Goal: Task Accomplishment & Management: Manage account settings

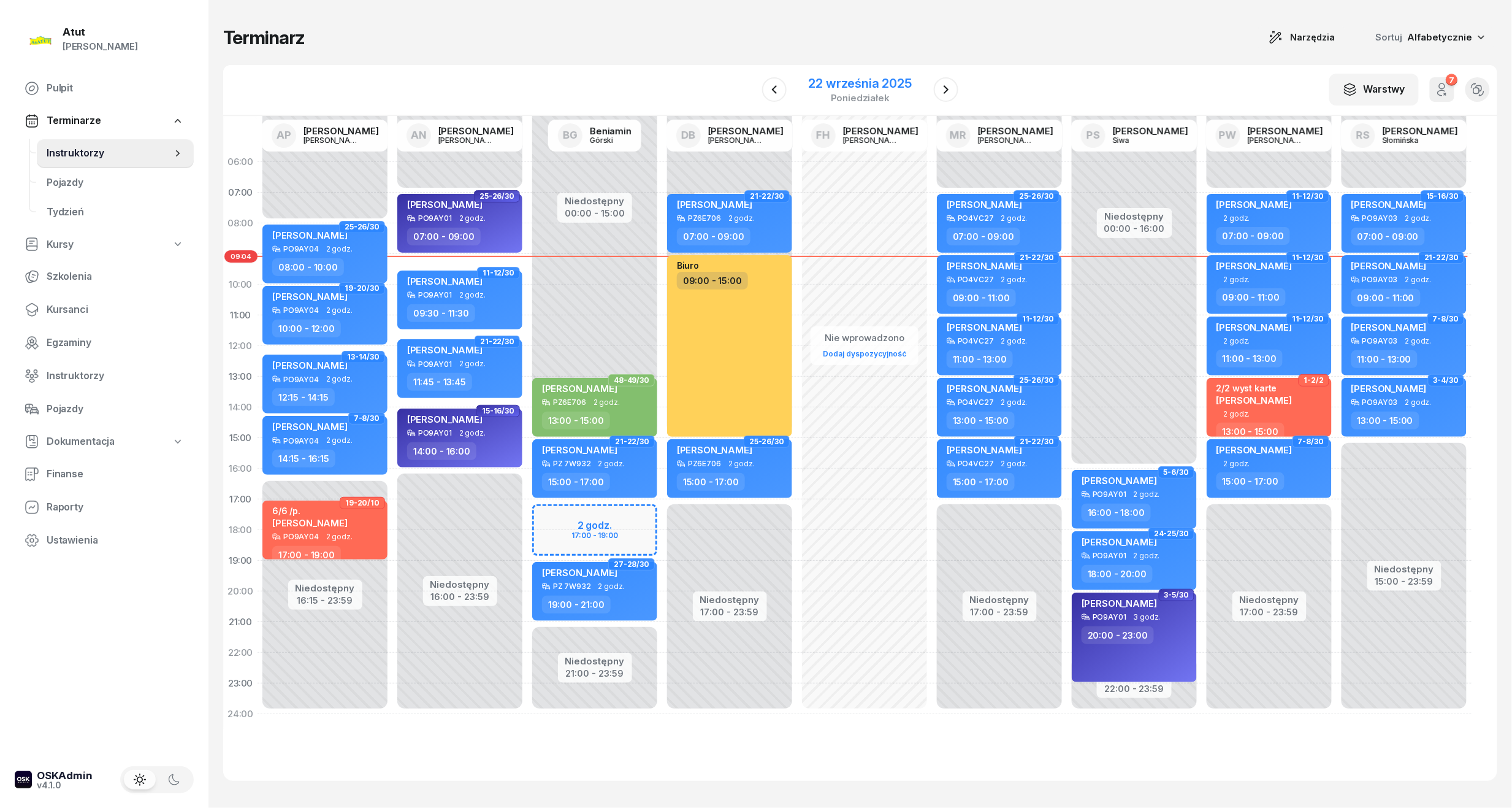
click at [869, 84] on div "22 września 2025" at bounding box center [860, 83] width 103 height 12
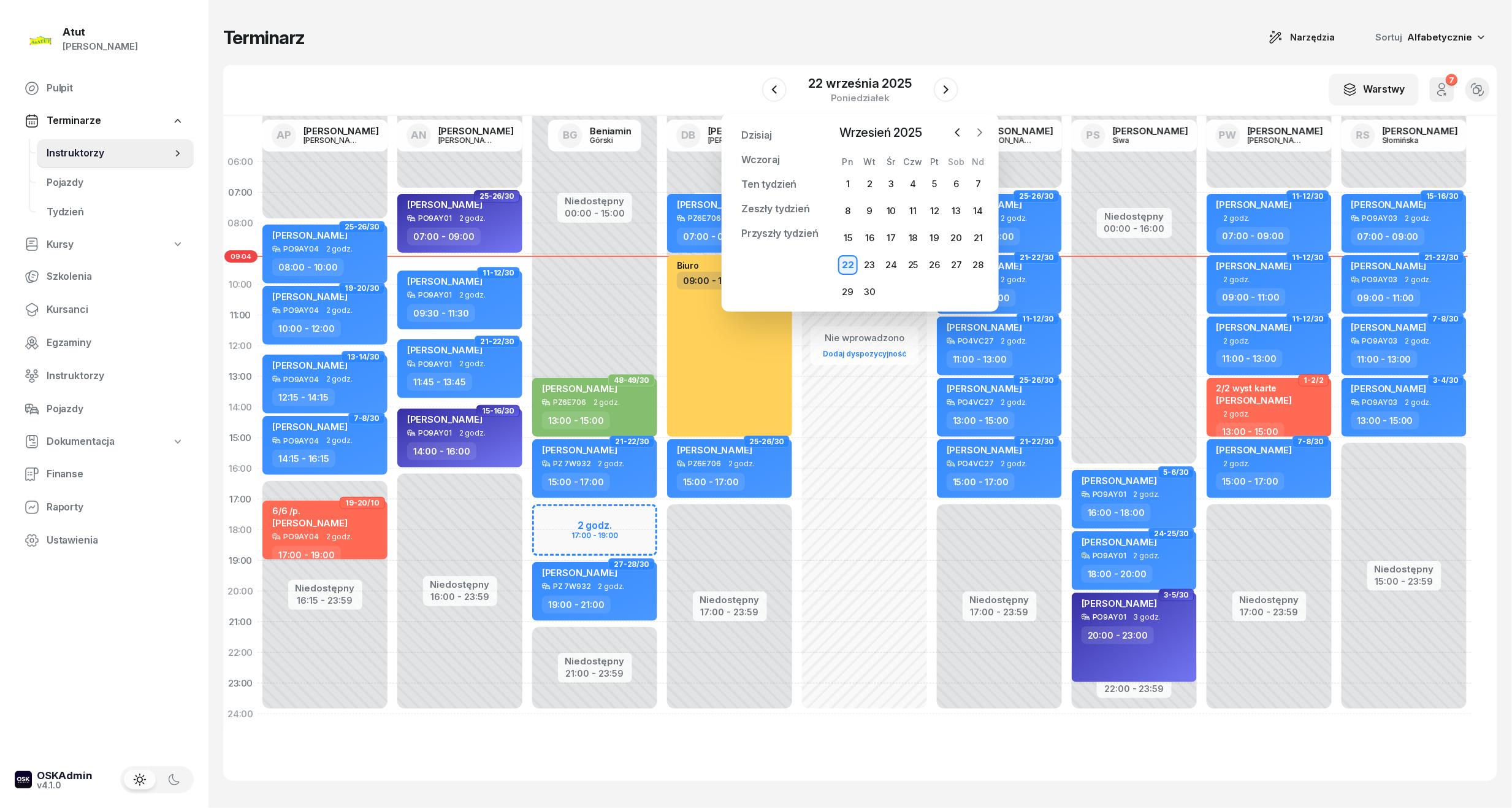
click at [982, 131] on icon "button" at bounding box center [980, 132] width 12 height 12
click at [977, 133] on icon "button" at bounding box center [980, 132] width 12 height 12
click at [955, 209] on div "8" at bounding box center [957, 211] width 20 height 20
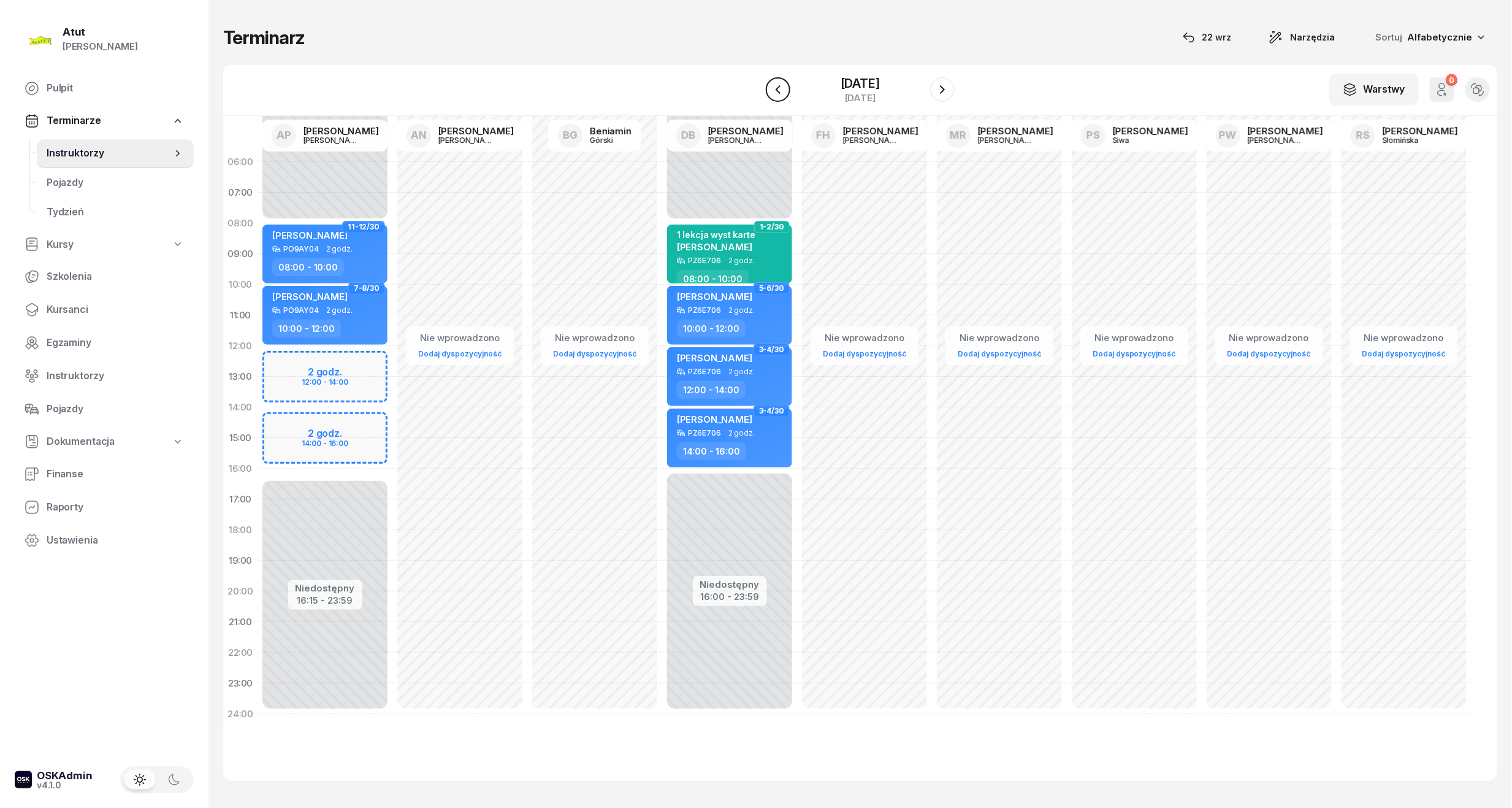
click at [771, 94] on icon "button" at bounding box center [778, 90] width 15 height 15
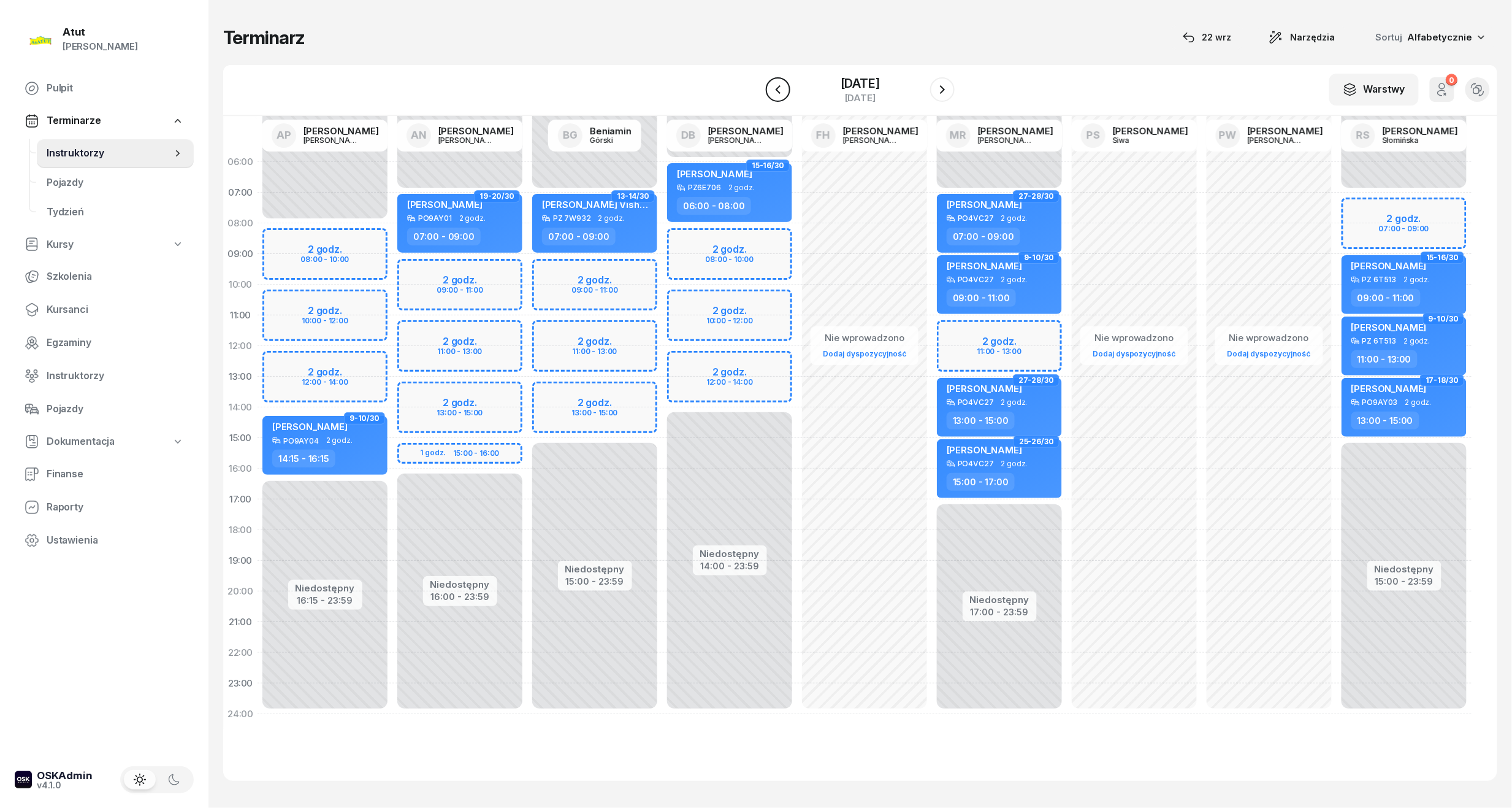
click at [782, 90] on icon "button" at bounding box center [778, 90] width 15 height 15
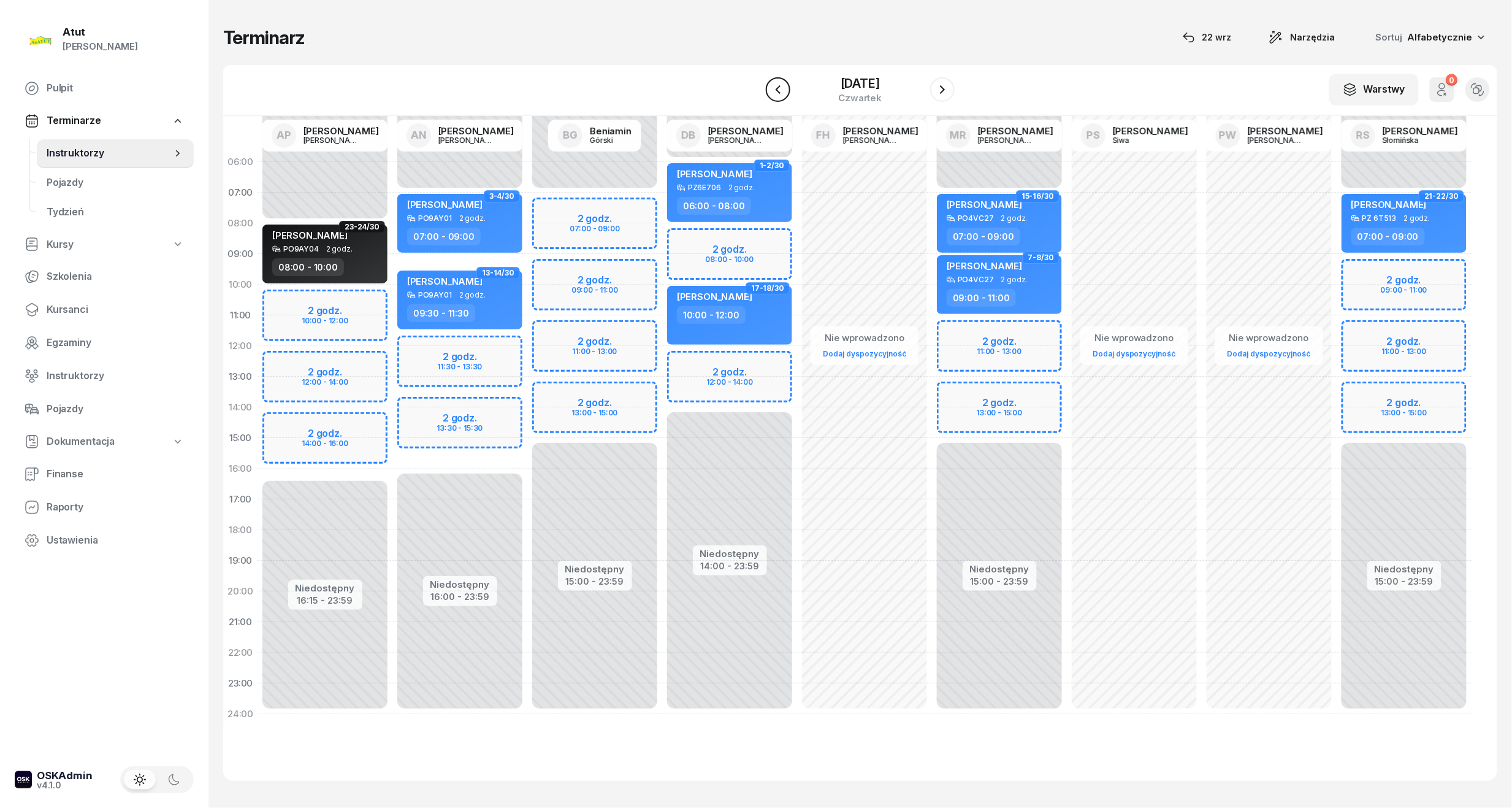
click at [782, 90] on icon "button" at bounding box center [778, 90] width 15 height 15
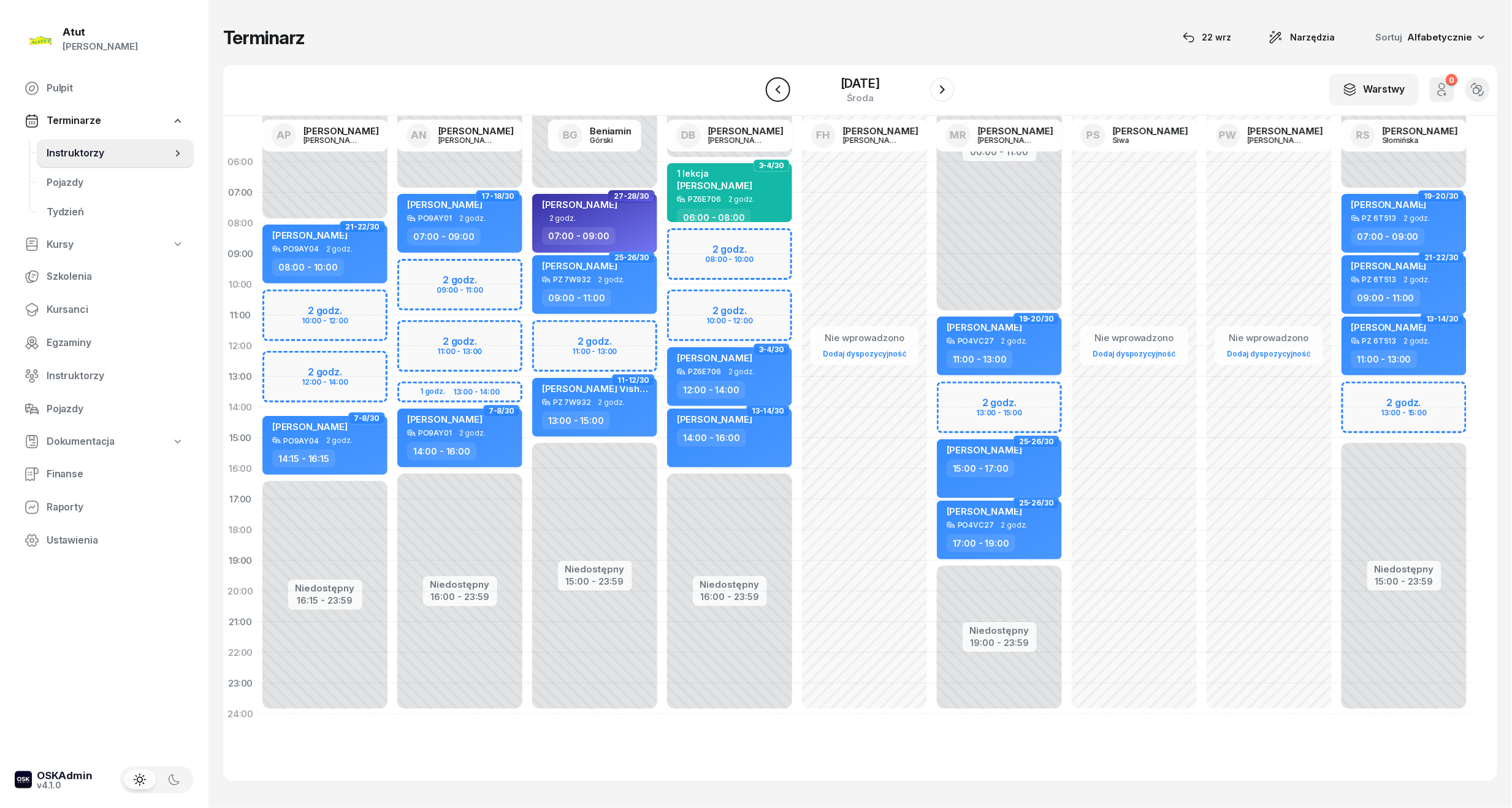
click at [782, 90] on icon "button" at bounding box center [778, 90] width 15 height 15
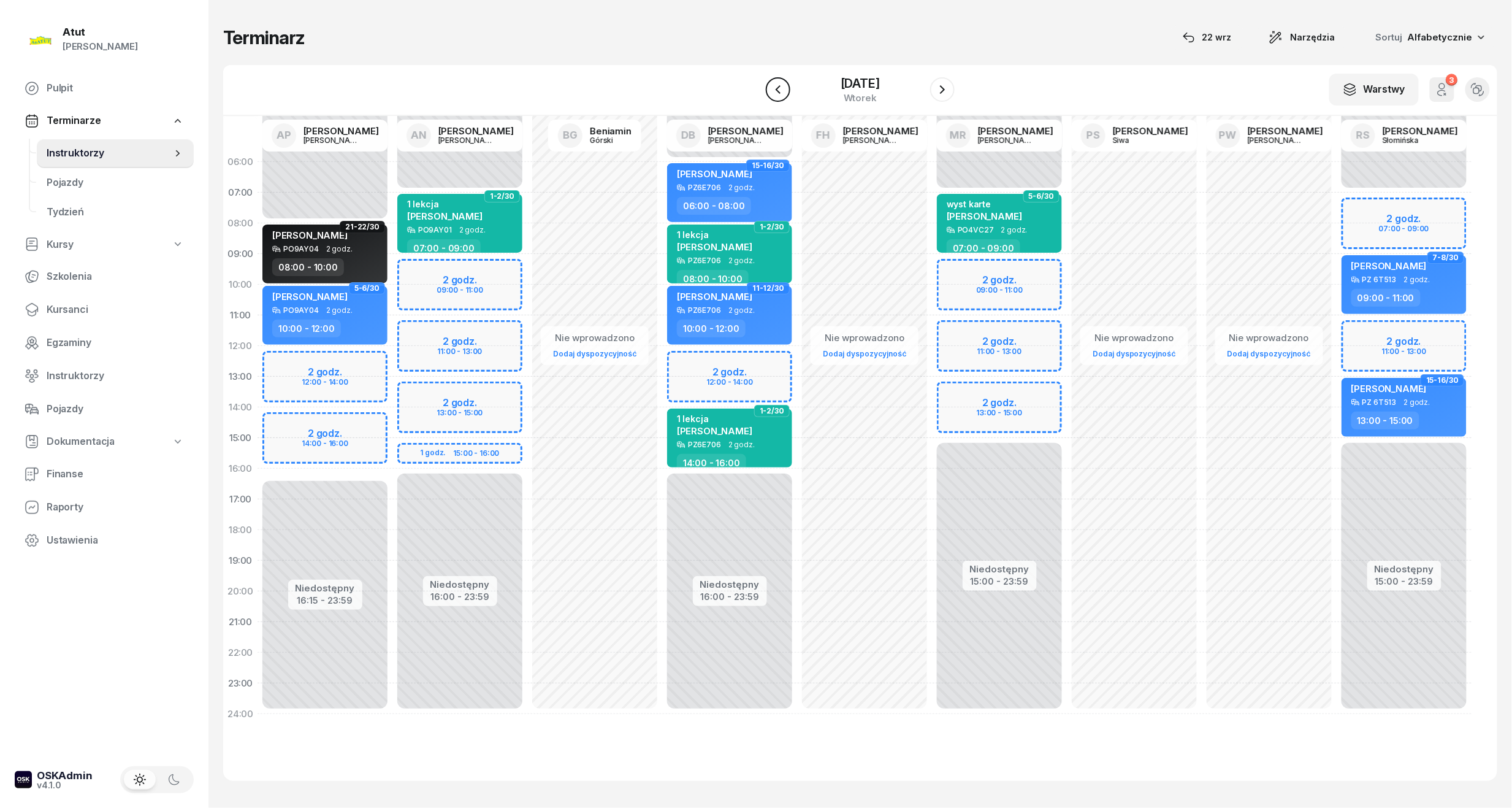
click at [782, 90] on icon "button" at bounding box center [778, 90] width 15 height 15
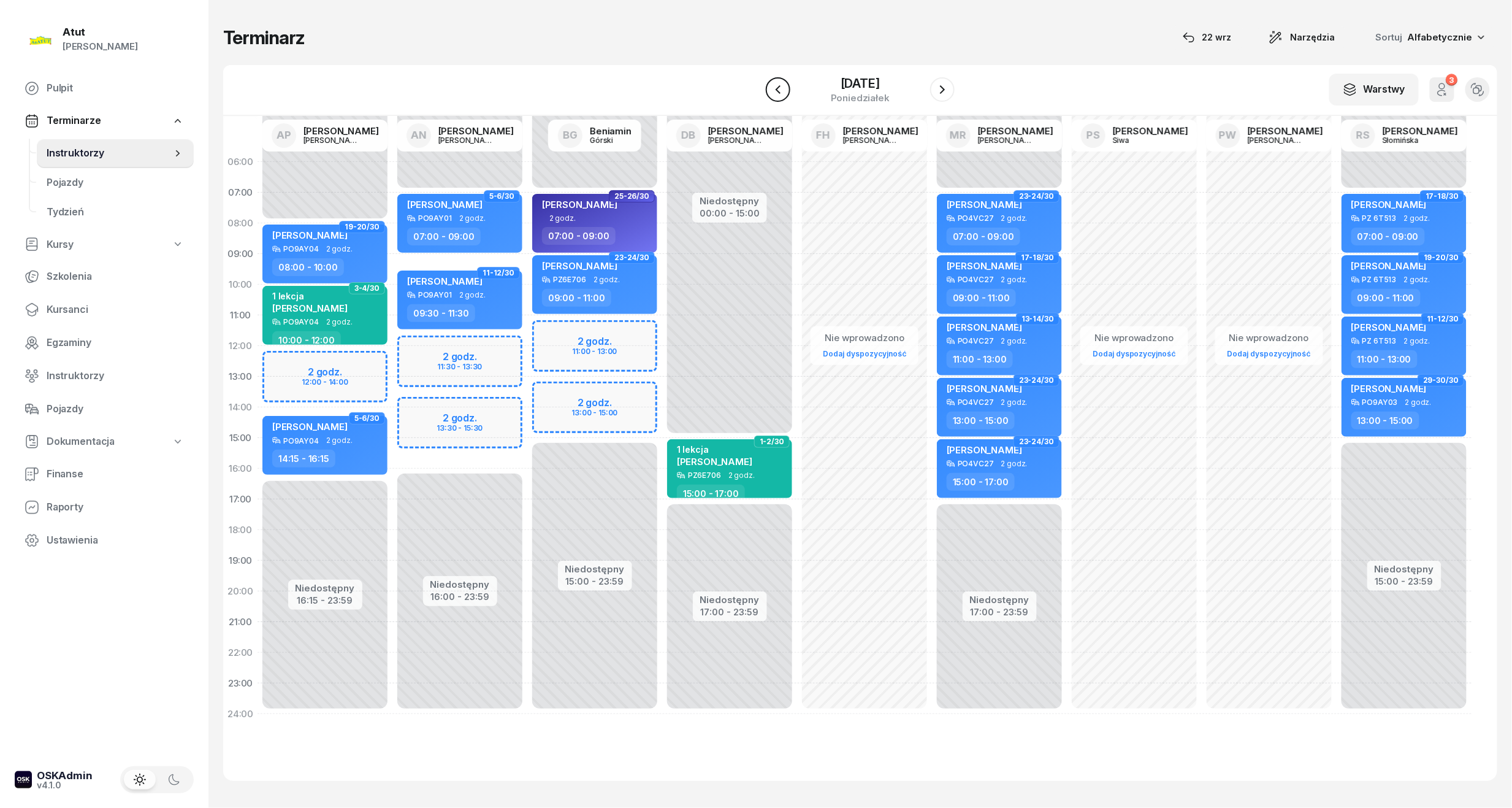
click at [782, 90] on icon "button" at bounding box center [778, 90] width 15 height 15
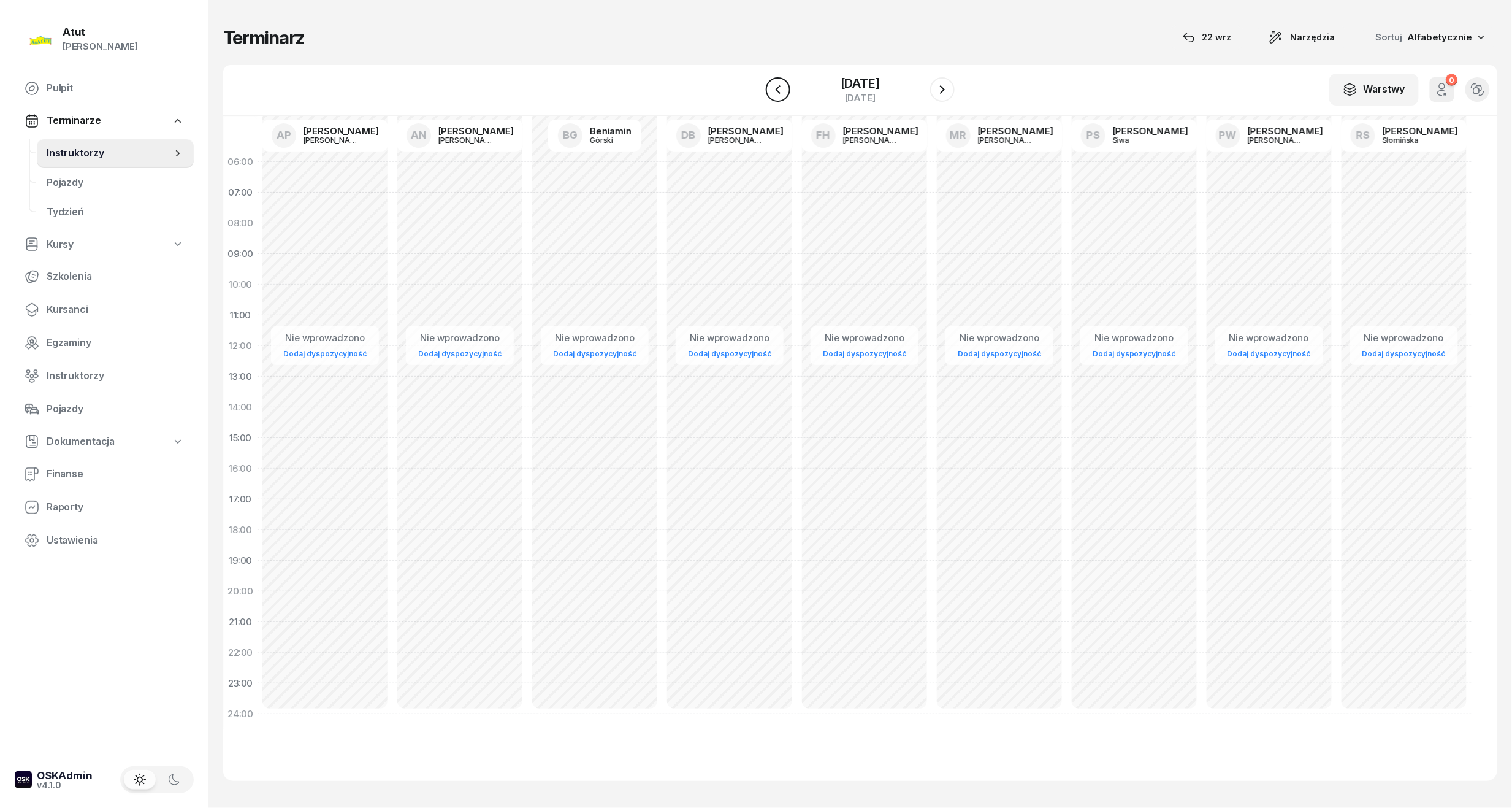
click at [782, 90] on icon "button" at bounding box center [778, 90] width 15 height 15
click at [880, 87] on div "[DATE]" at bounding box center [860, 83] width 39 height 12
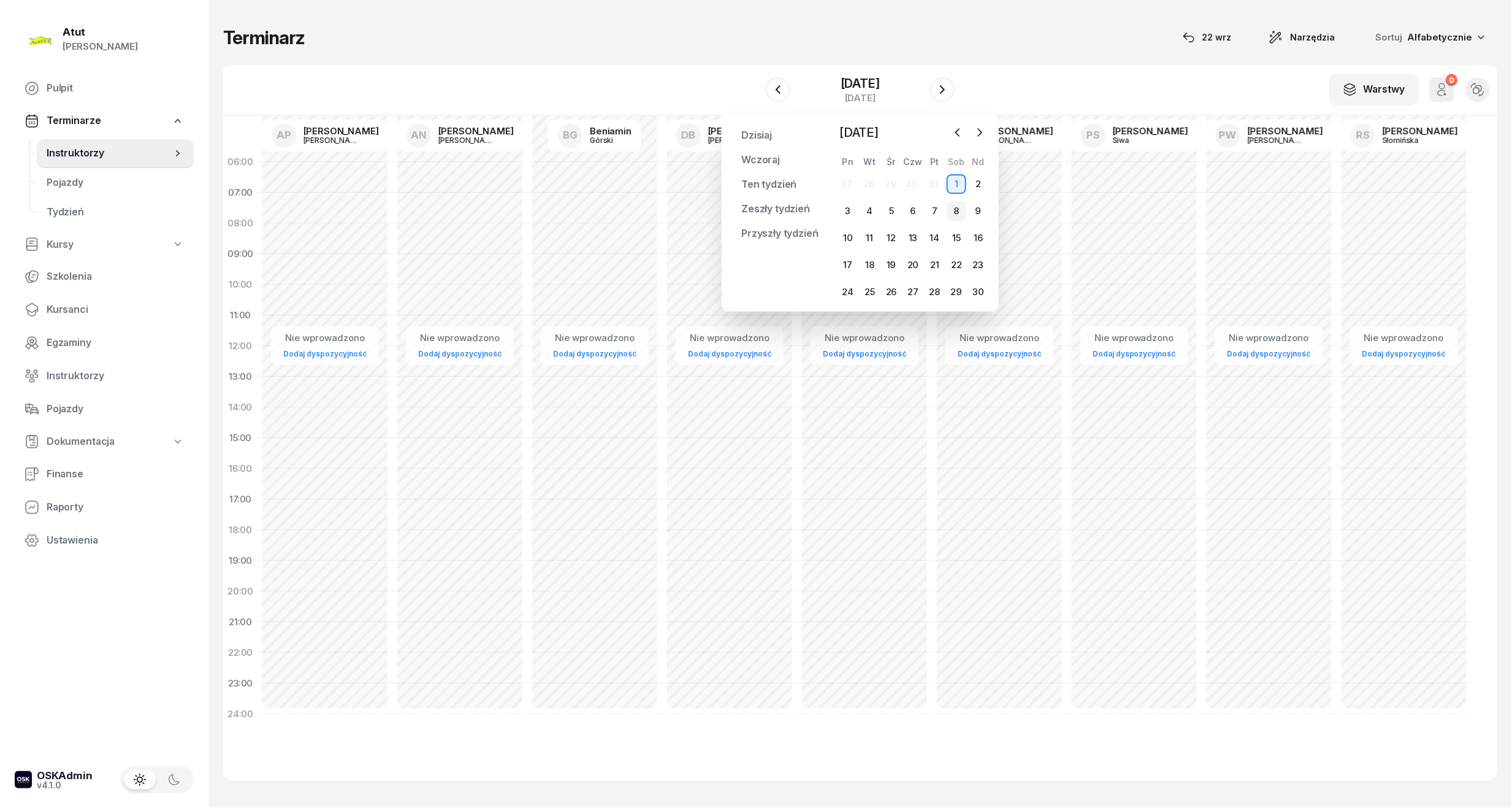
click at [957, 209] on div "8" at bounding box center [957, 211] width 20 height 20
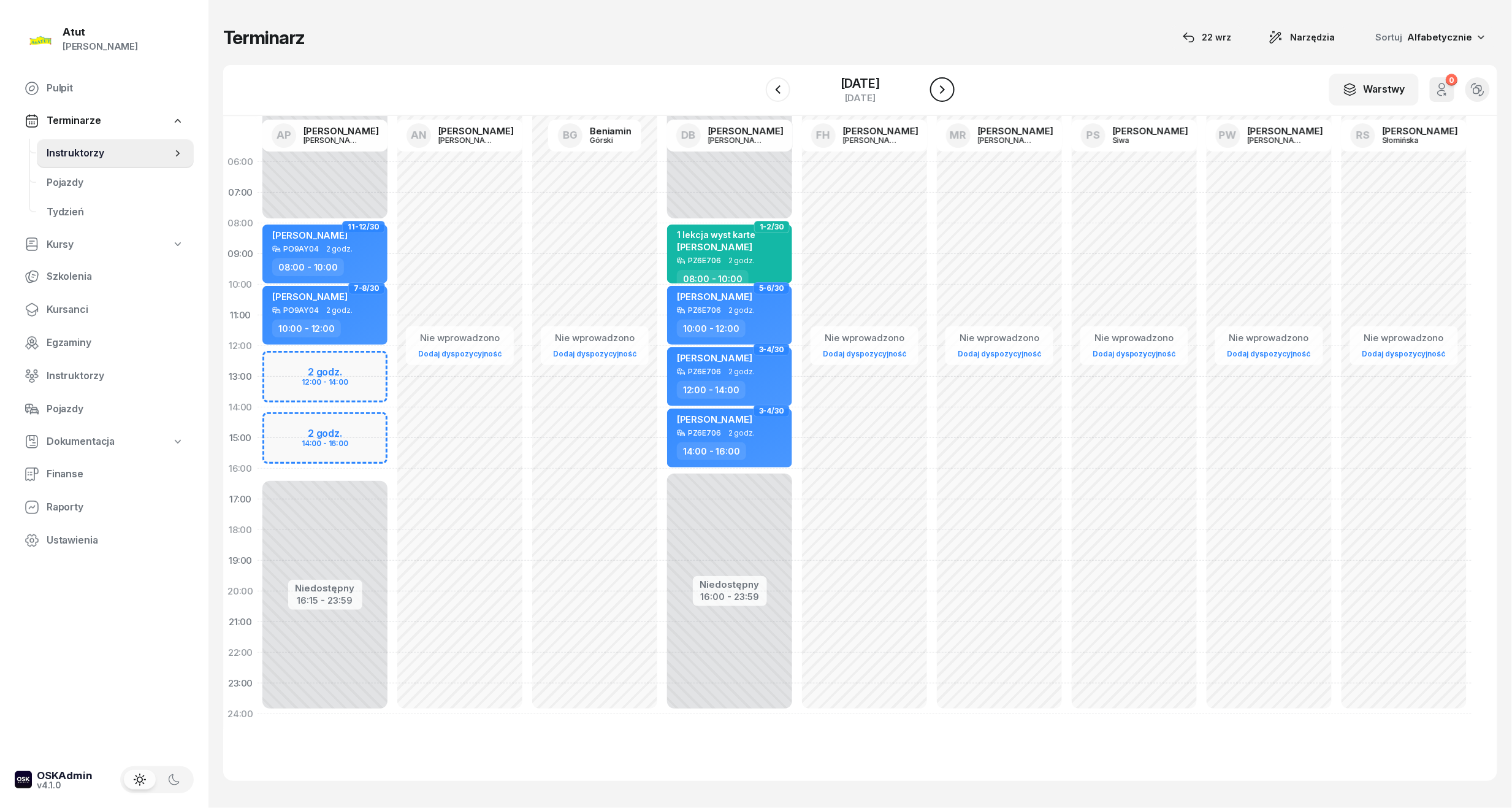
click at [943, 90] on icon "button" at bounding box center [943, 90] width 5 height 8
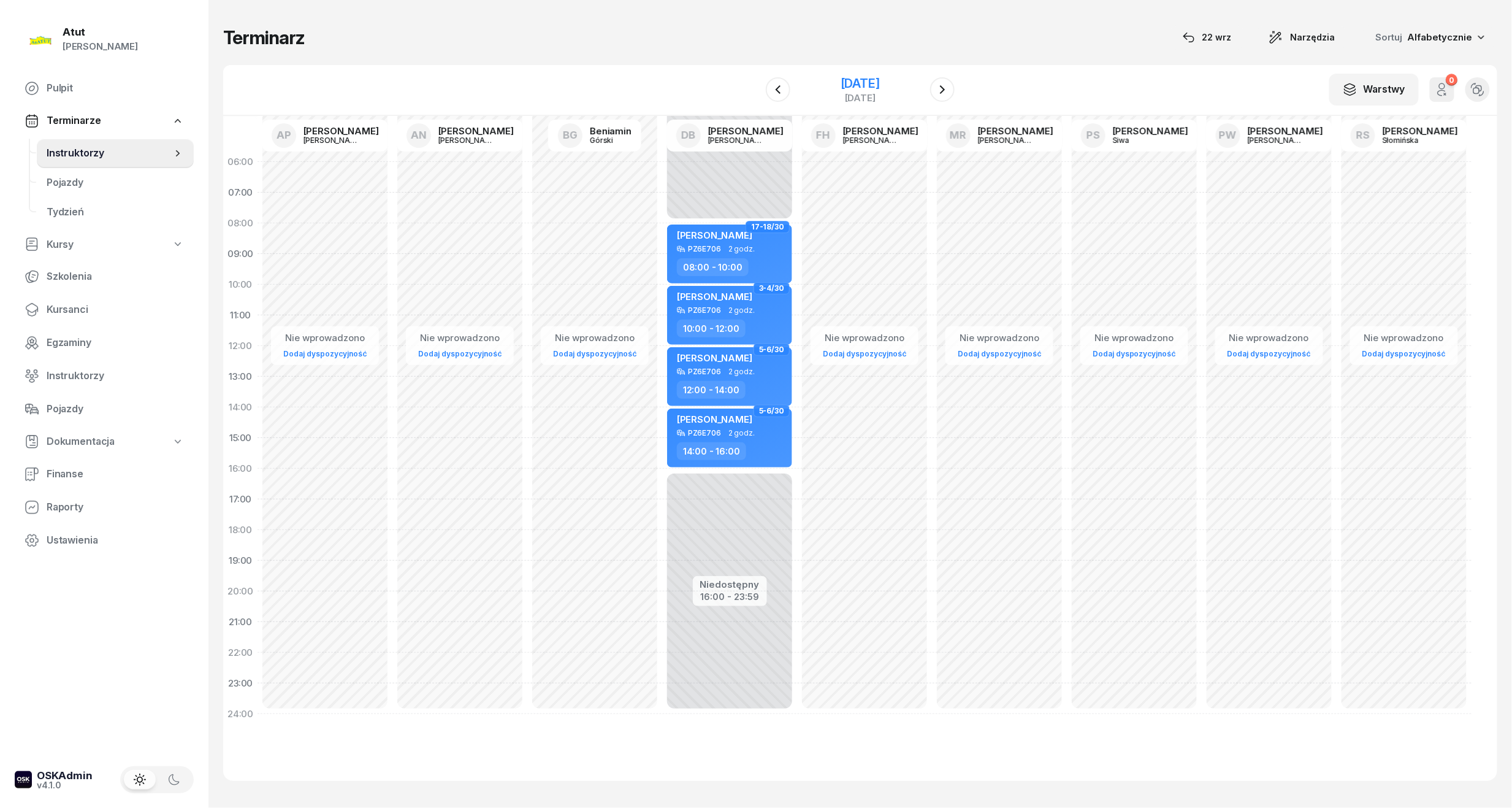
click at [844, 82] on div "[DATE]" at bounding box center [860, 83] width 39 height 12
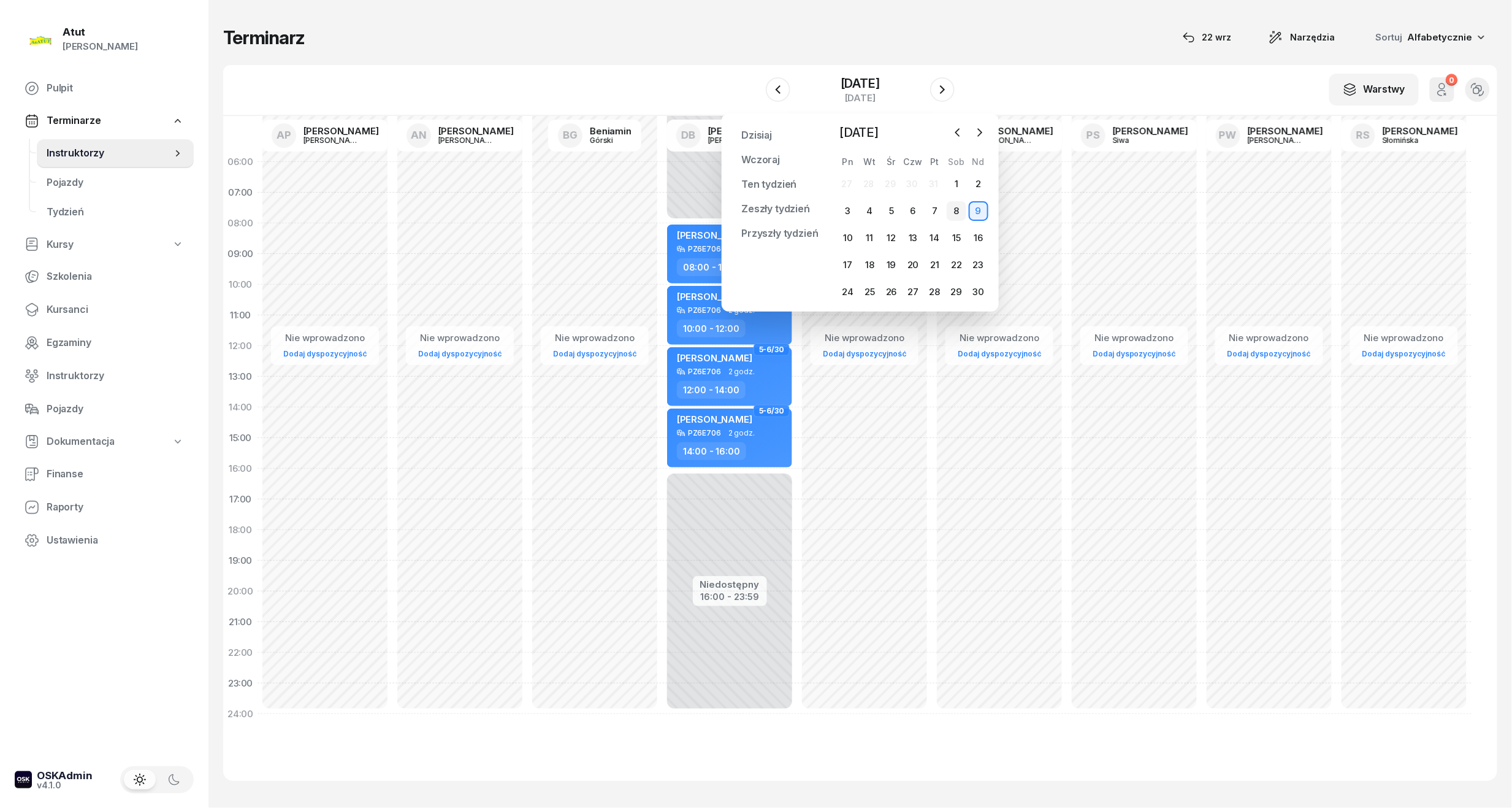
click at [964, 214] on div "8" at bounding box center [957, 211] width 20 height 20
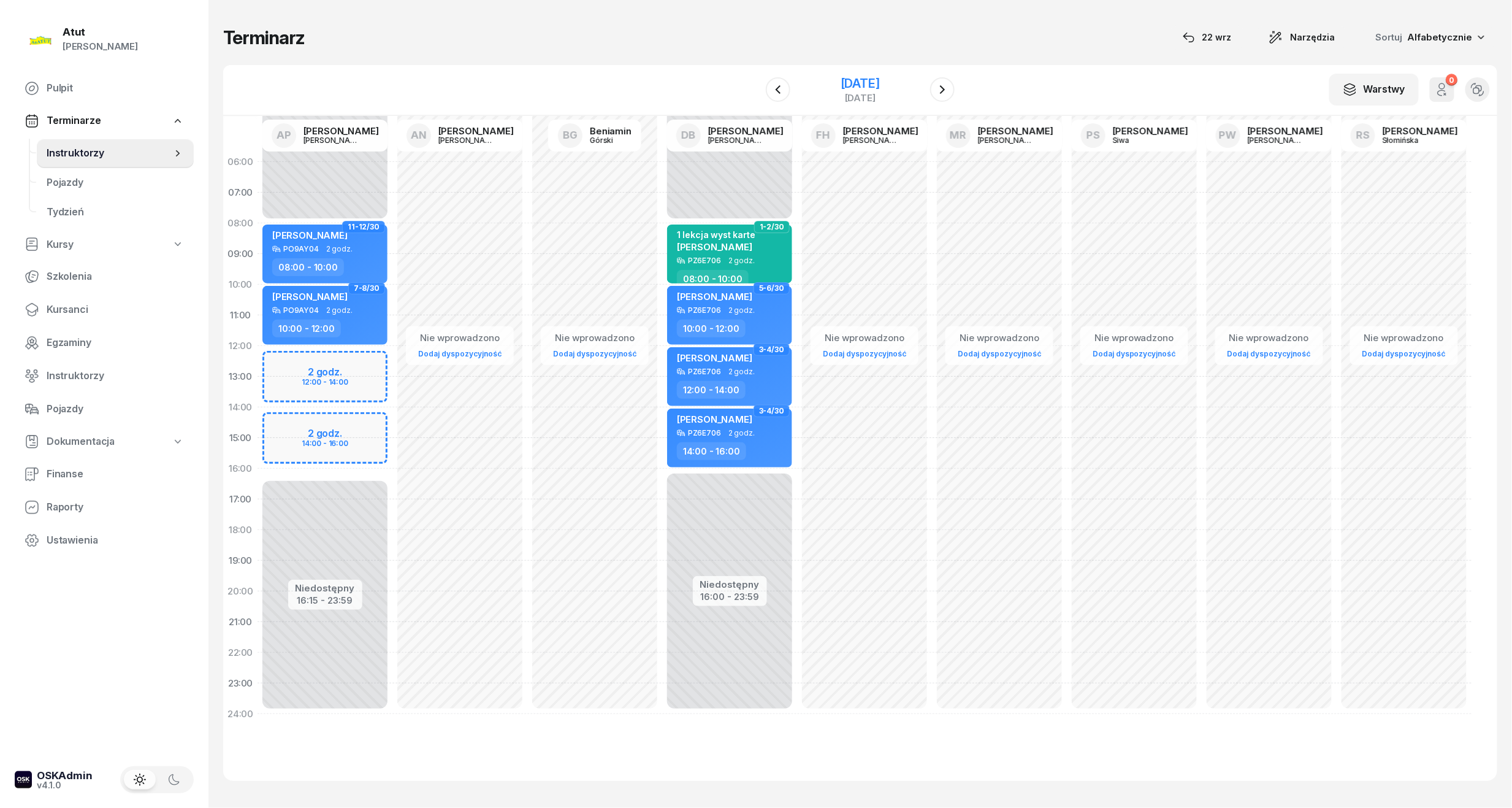
click at [847, 85] on div "[DATE]" at bounding box center [860, 83] width 39 height 12
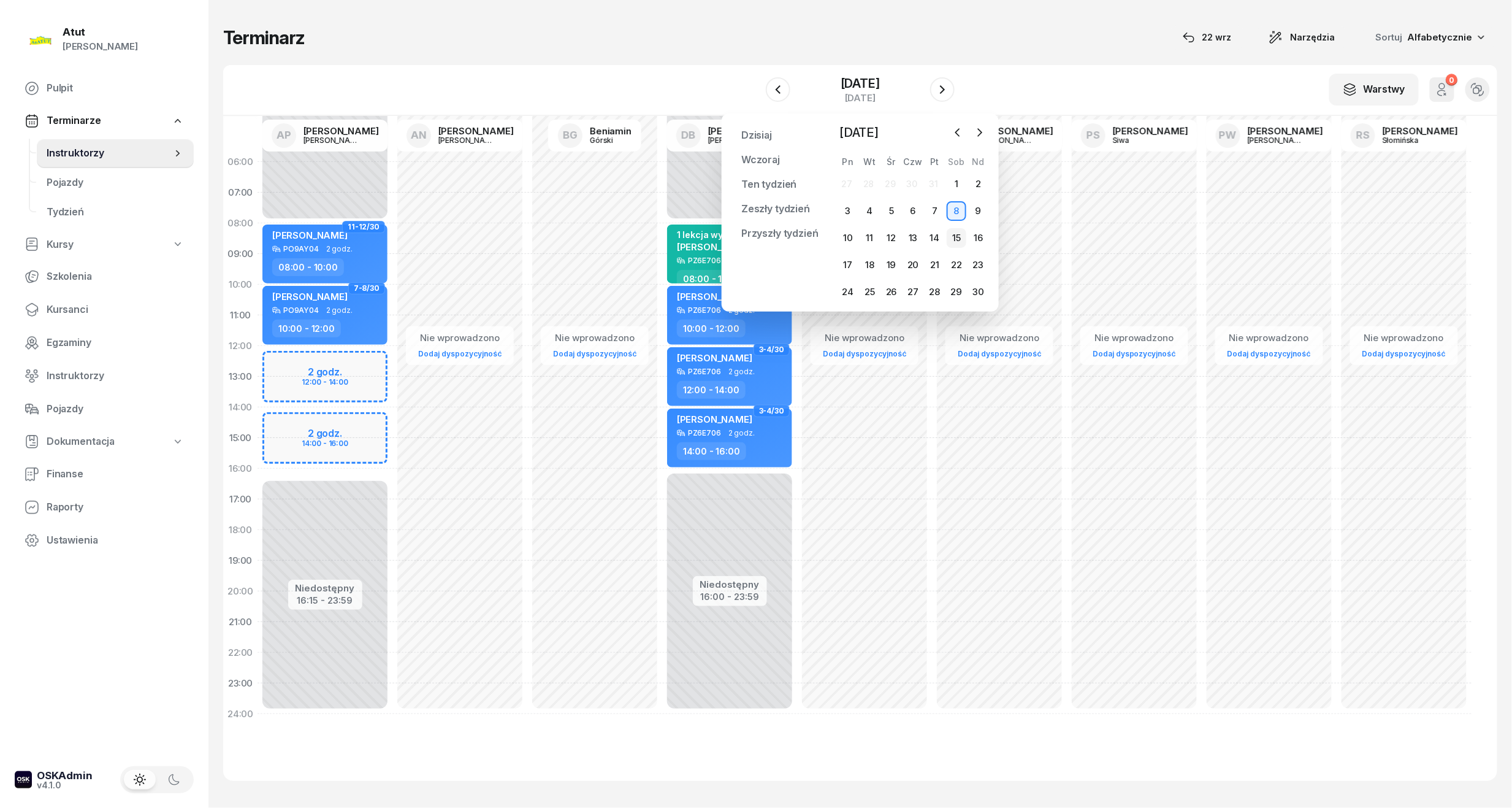
click at [961, 234] on div "15" at bounding box center [957, 238] width 20 height 20
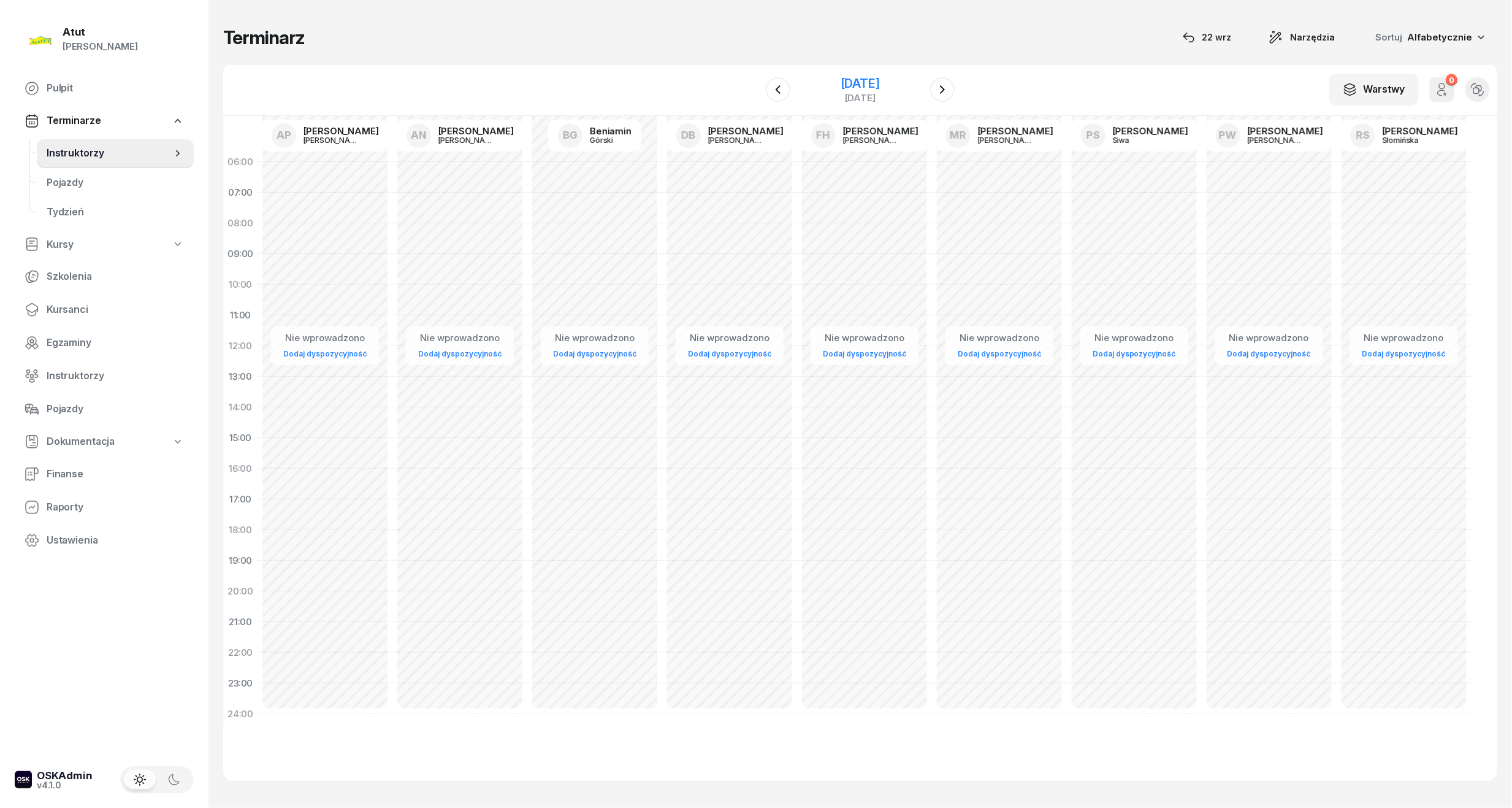
click at [855, 85] on div "[DATE]" at bounding box center [860, 83] width 39 height 12
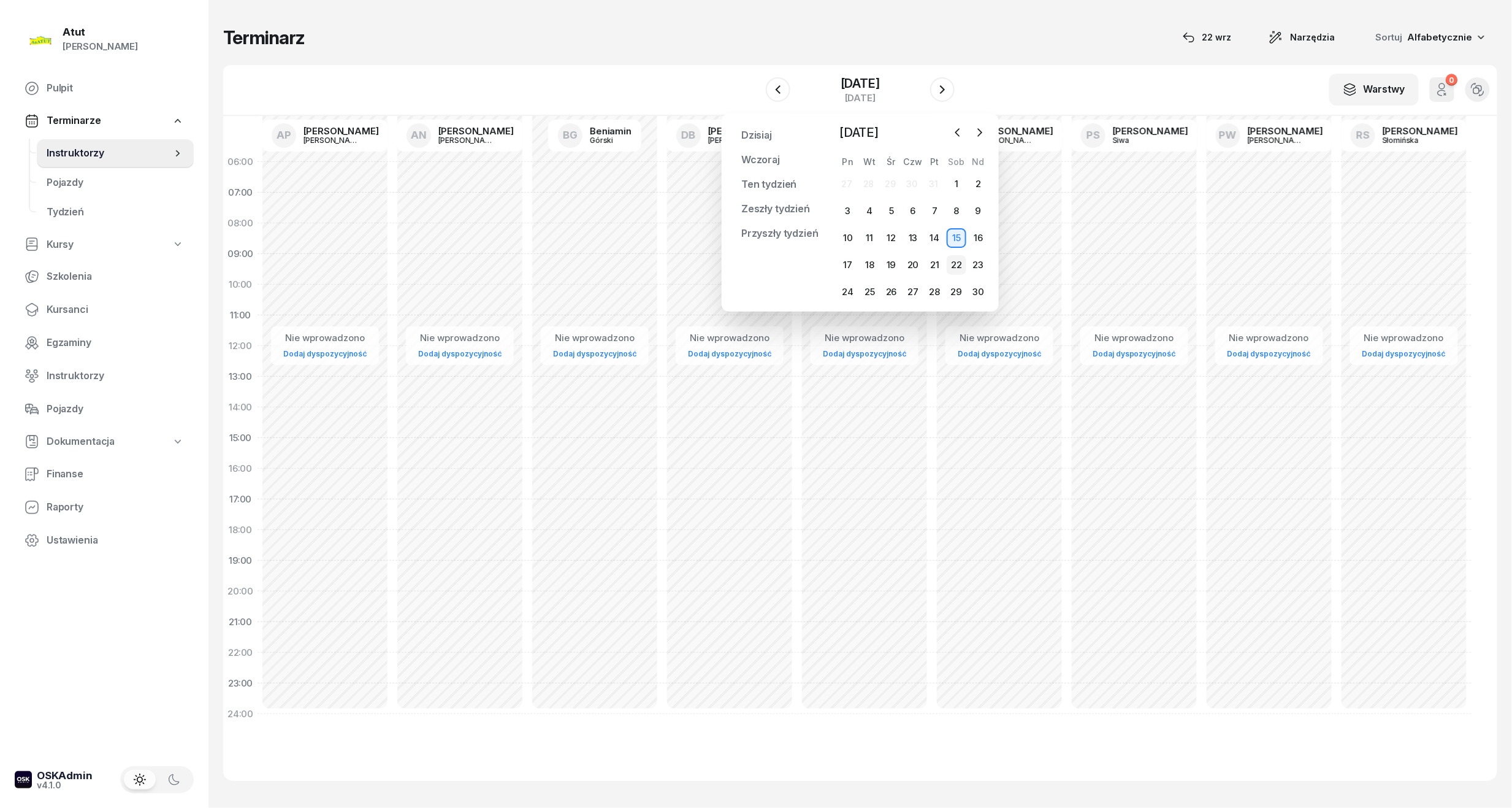
click at [957, 261] on div "22" at bounding box center [957, 265] width 20 height 20
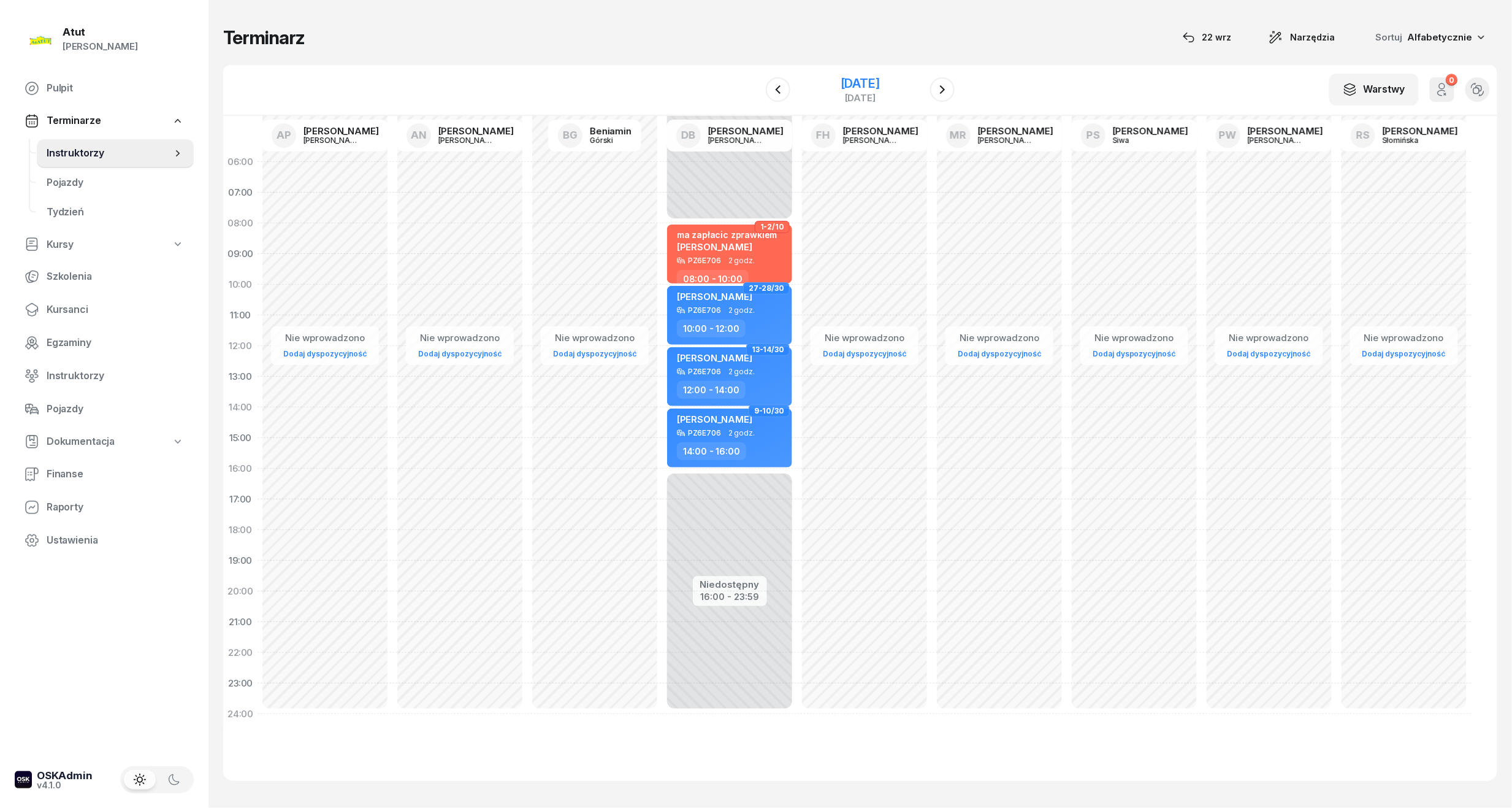
click at [876, 82] on div "[DATE]" at bounding box center [860, 83] width 39 height 12
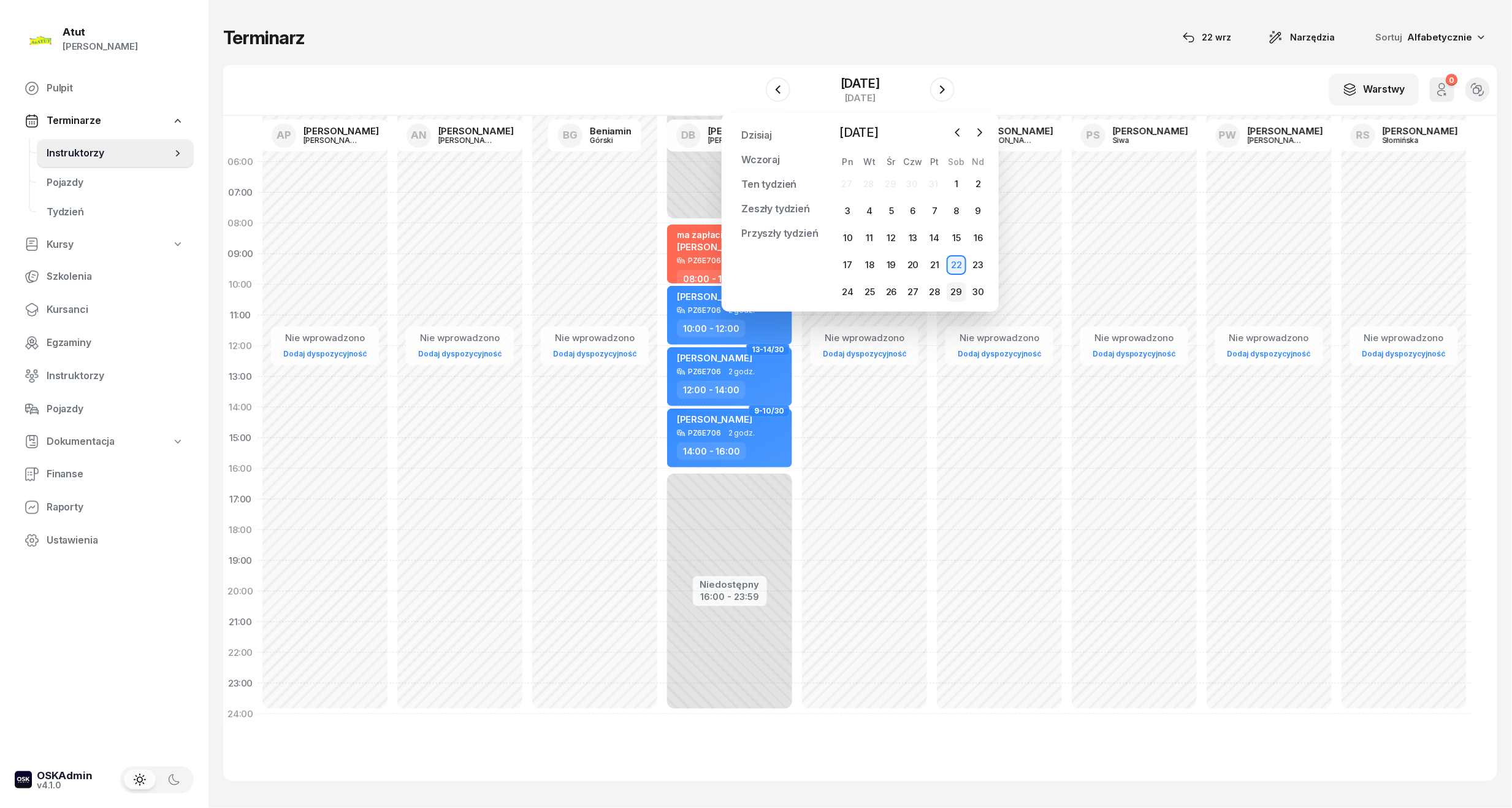
click at [959, 290] on div "29" at bounding box center [957, 292] width 20 height 20
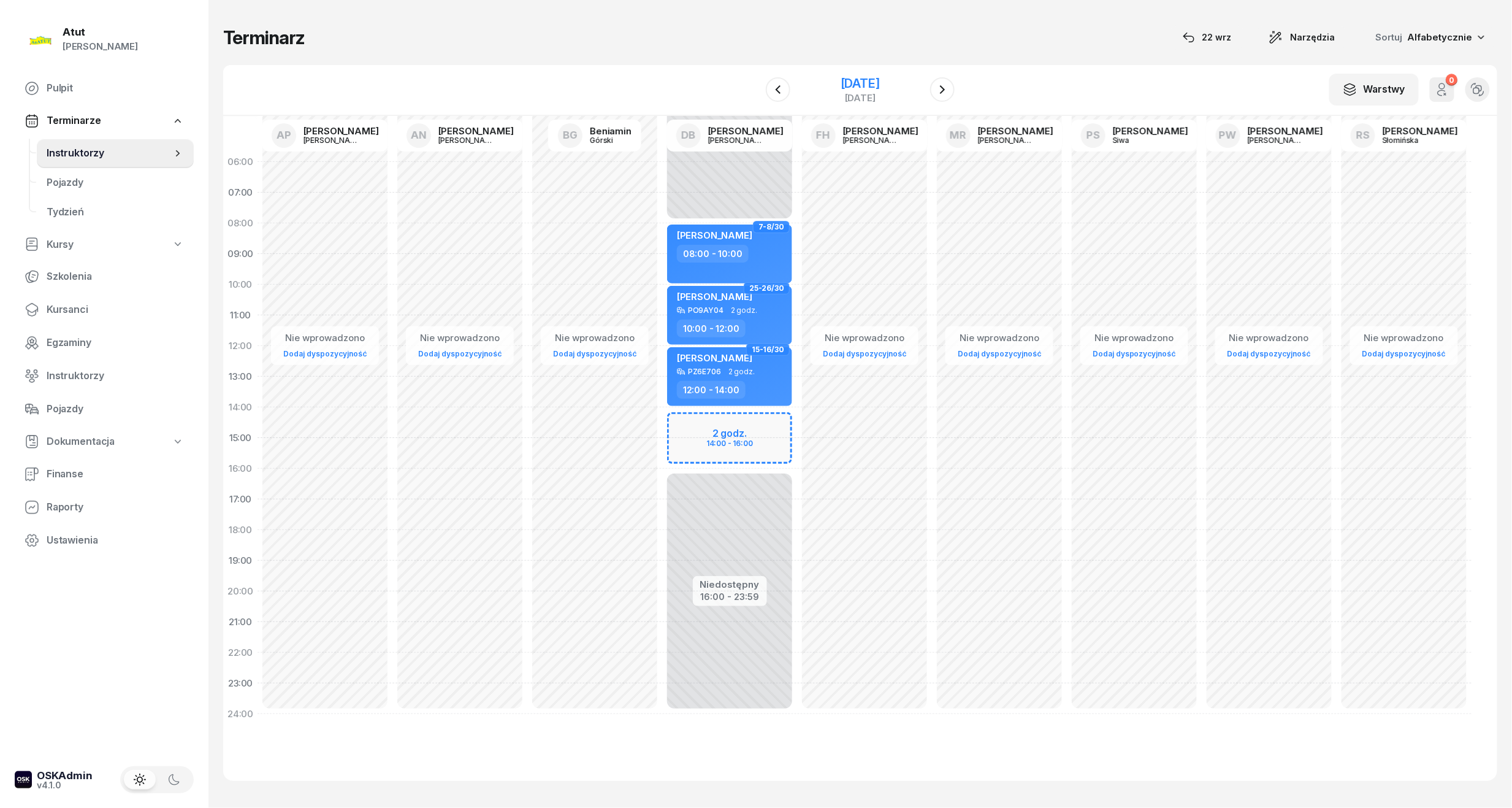
click at [841, 81] on div "[DATE]" at bounding box center [860, 83] width 39 height 12
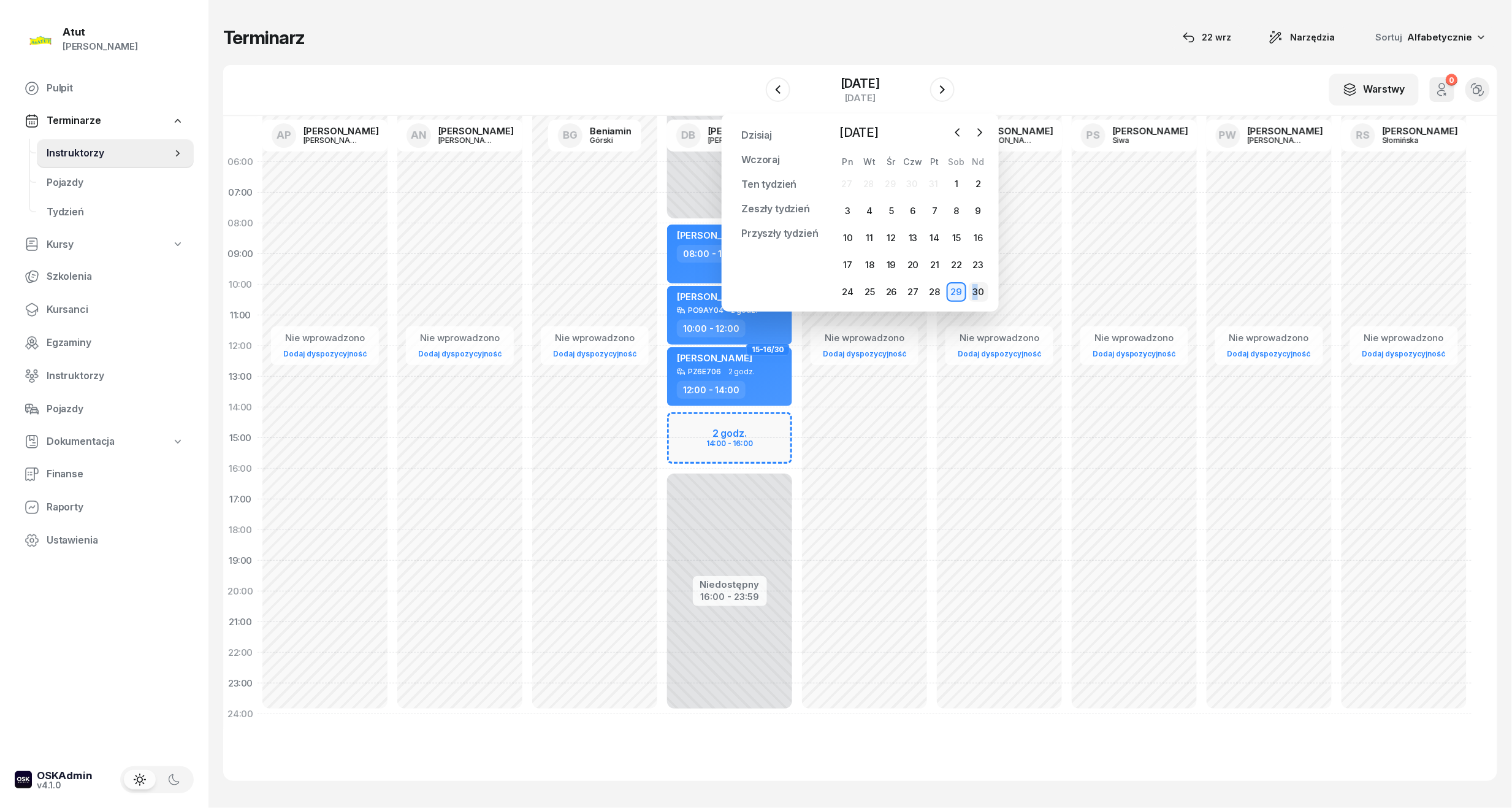
click at [976, 289] on div "30" at bounding box center [979, 292] width 20 height 20
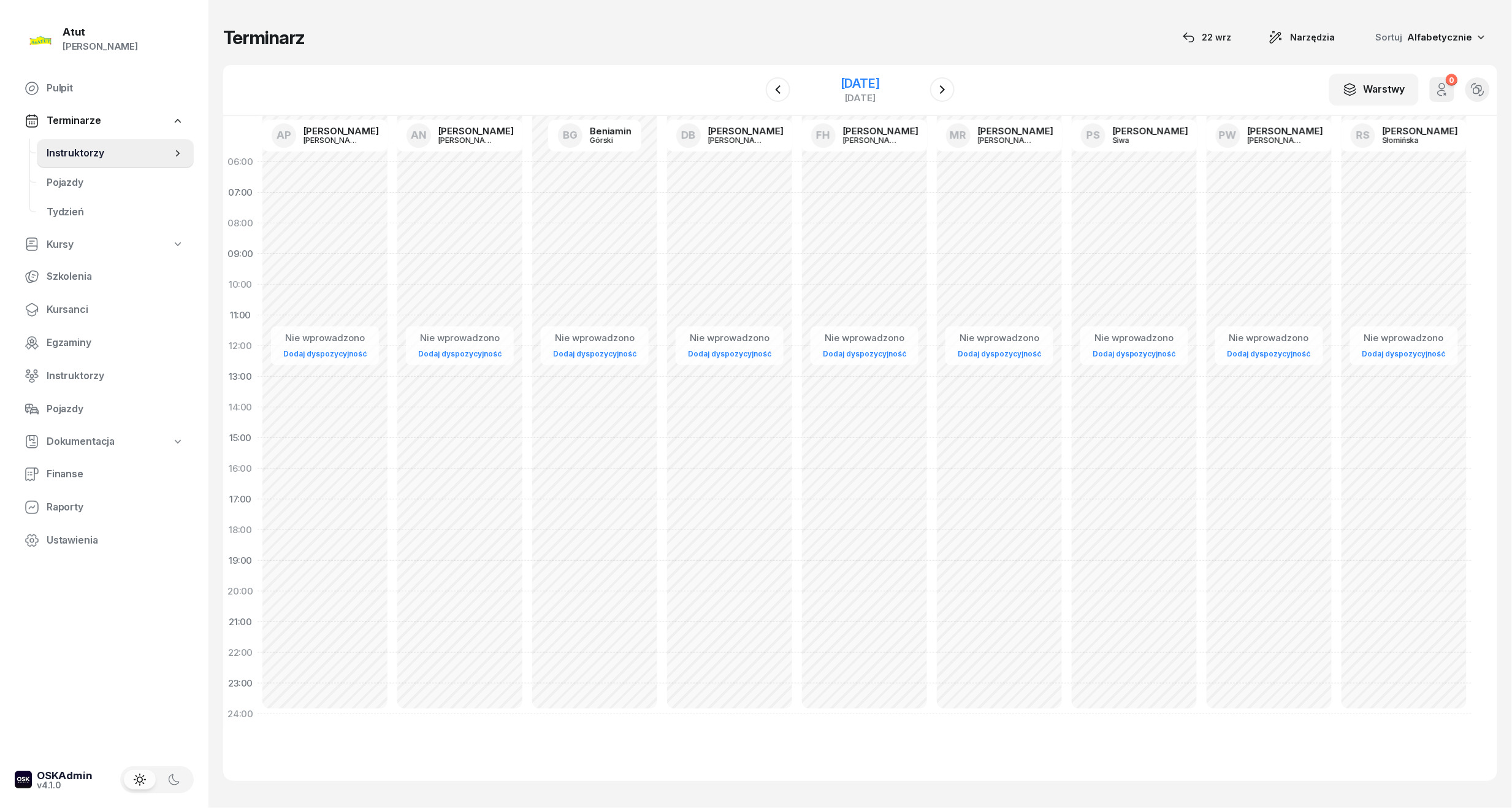
click at [841, 81] on div "[DATE]" at bounding box center [860, 83] width 39 height 12
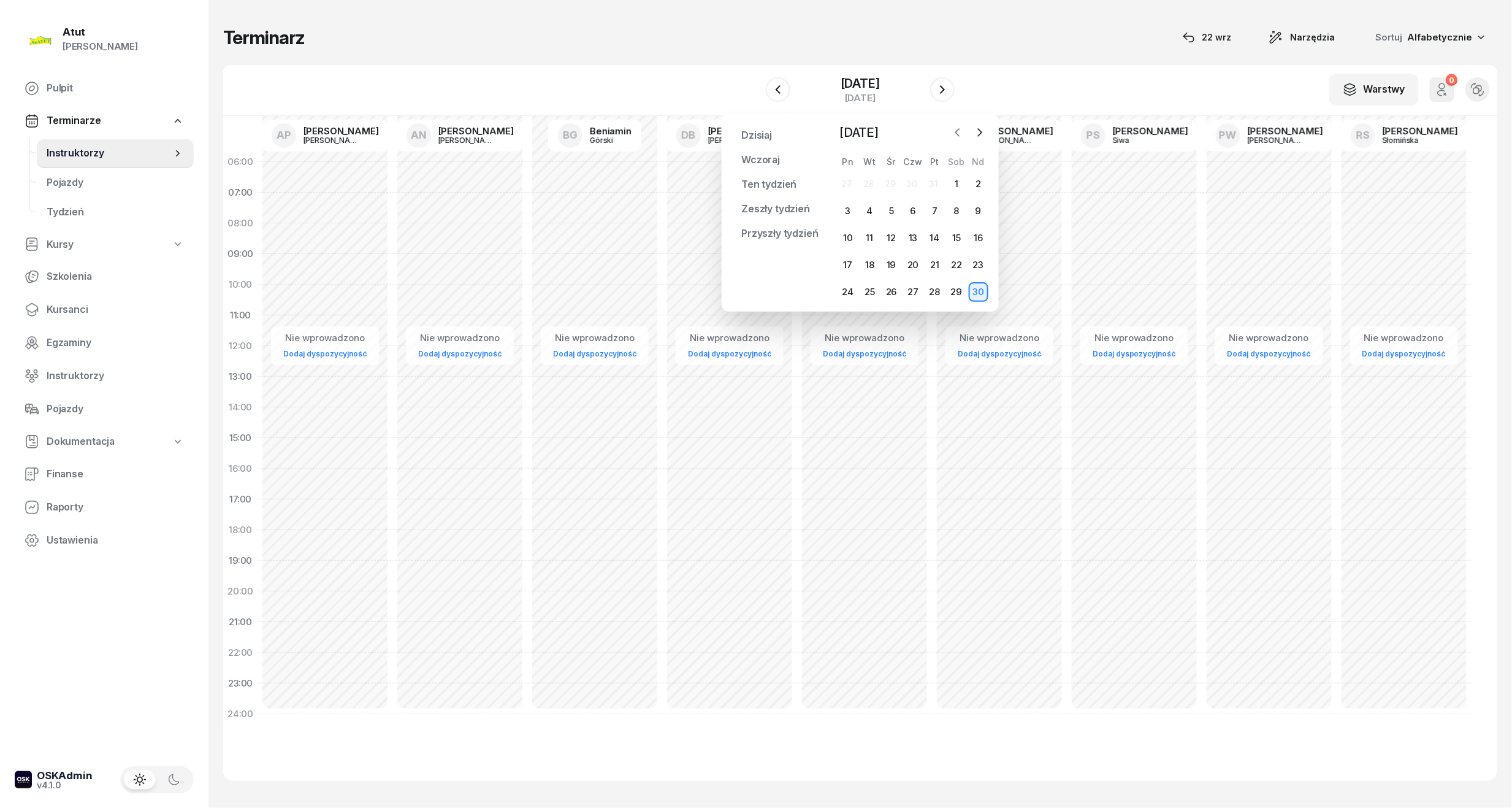
click at [961, 135] on icon "button" at bounding box center [957, 132] width 12 height 12
click at [898, 178] on div "1" at bounding box center [892, 184] width 20 height 20
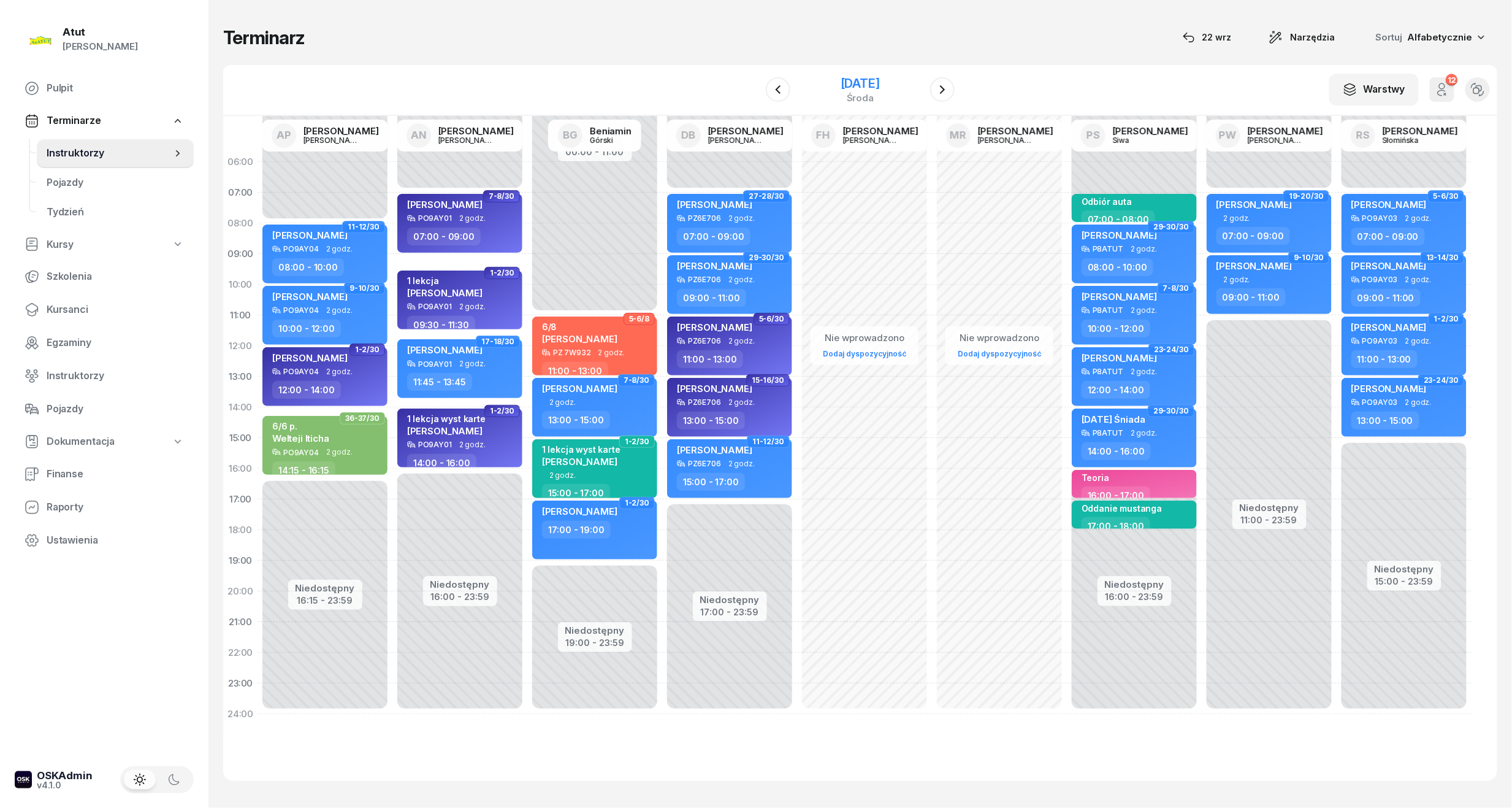
click at [880, 86] on div "[DATE]" at bounding box center [860, 83] width 39 height 12
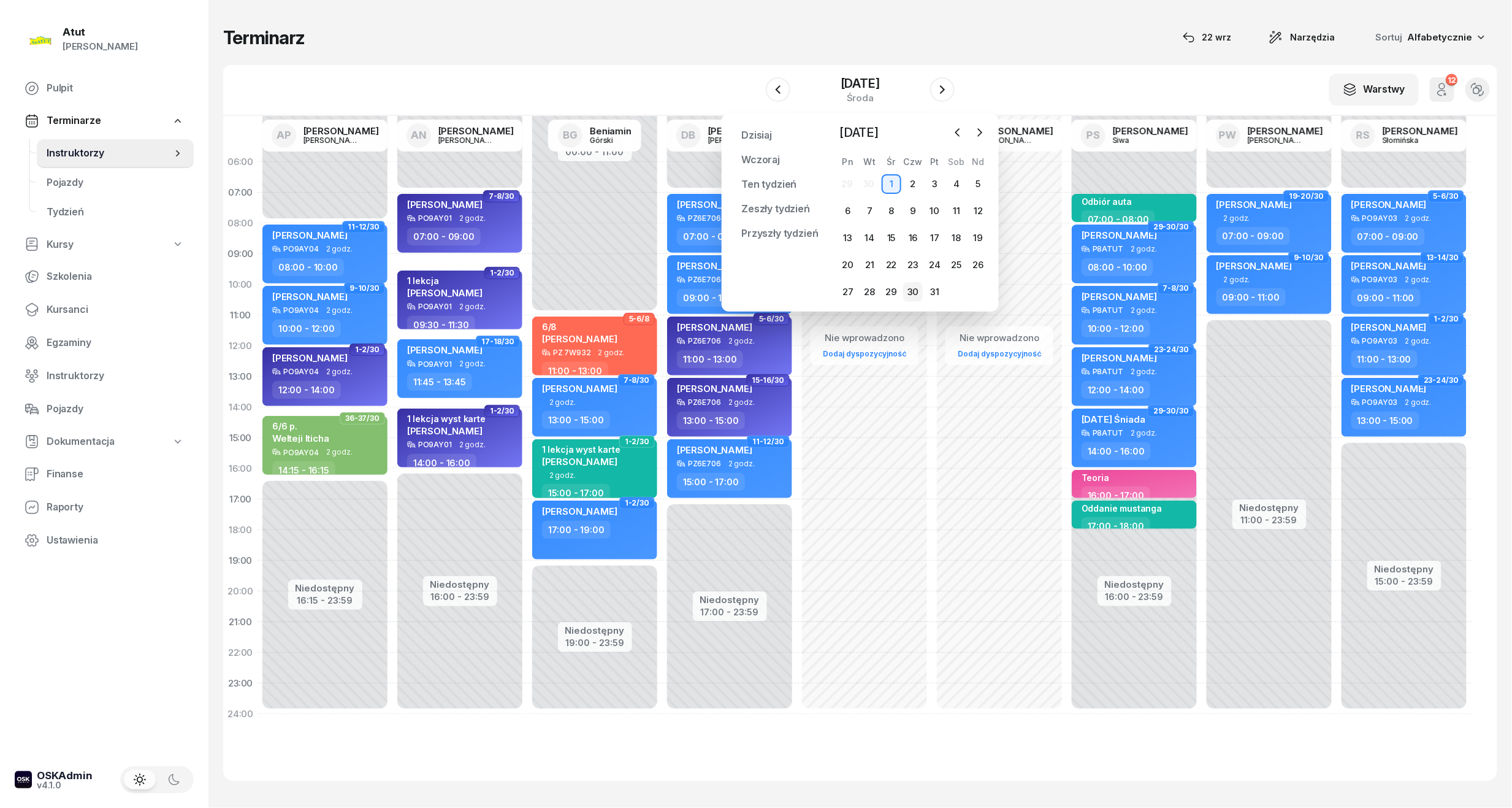
click at [910, 289] on div "30" at bounding box center [913, 292] width 20 height 20
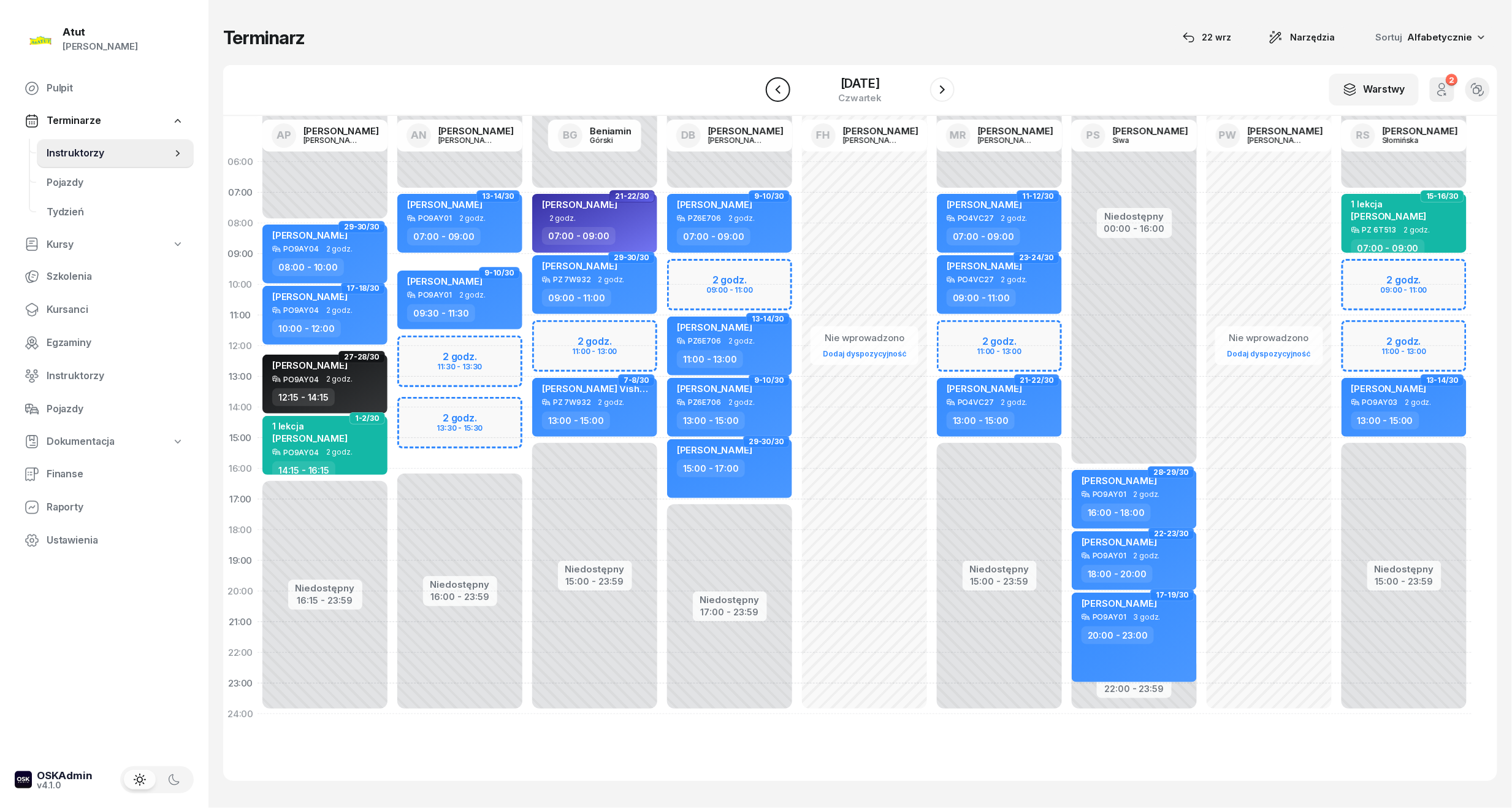
click at [771, 83] on icon "button" at bounding box center [778, 90] width 15 height 15
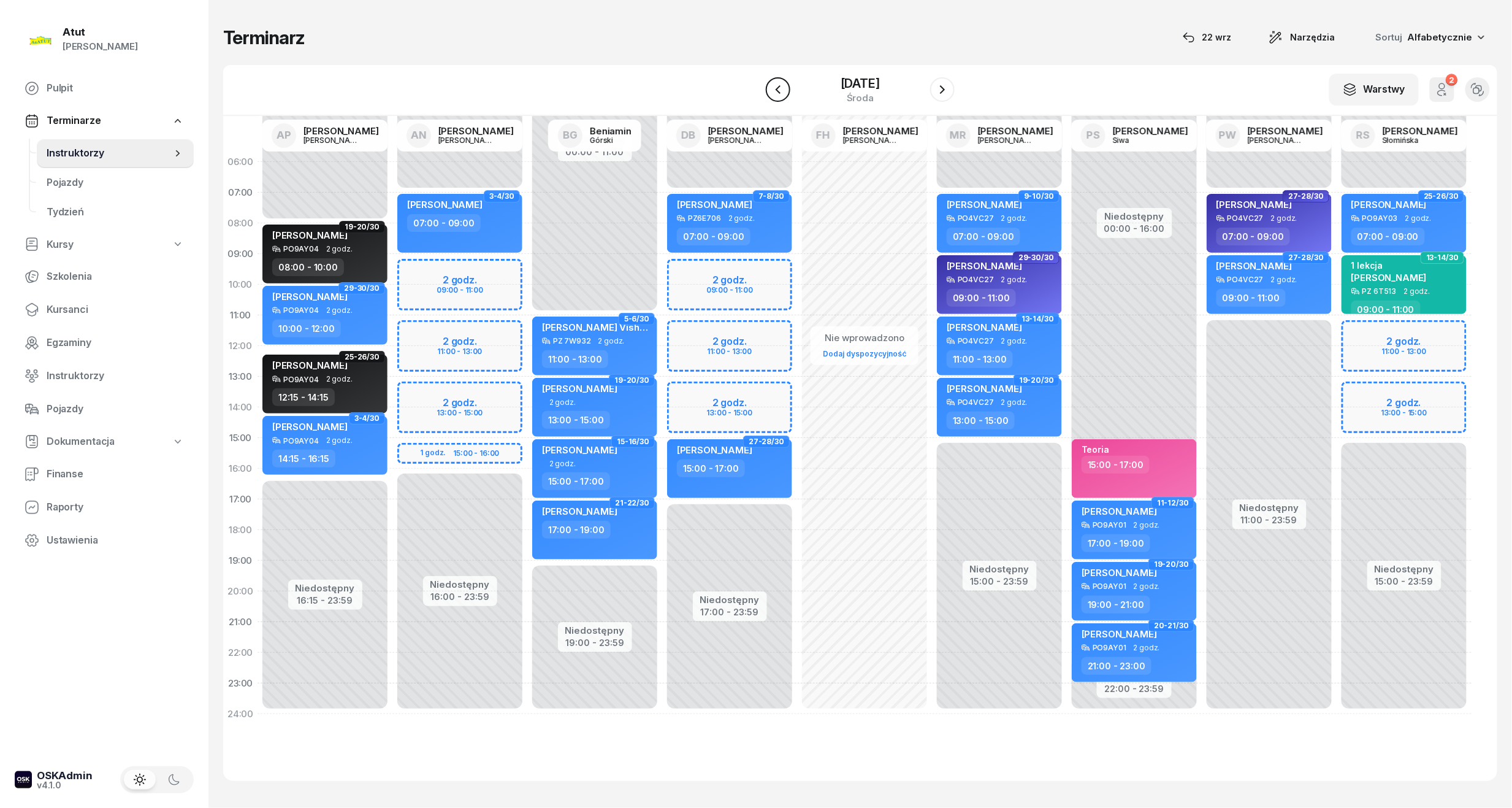
click at [771, 83] on icon "button" at bounding box center [778, 90] width 15 height 15
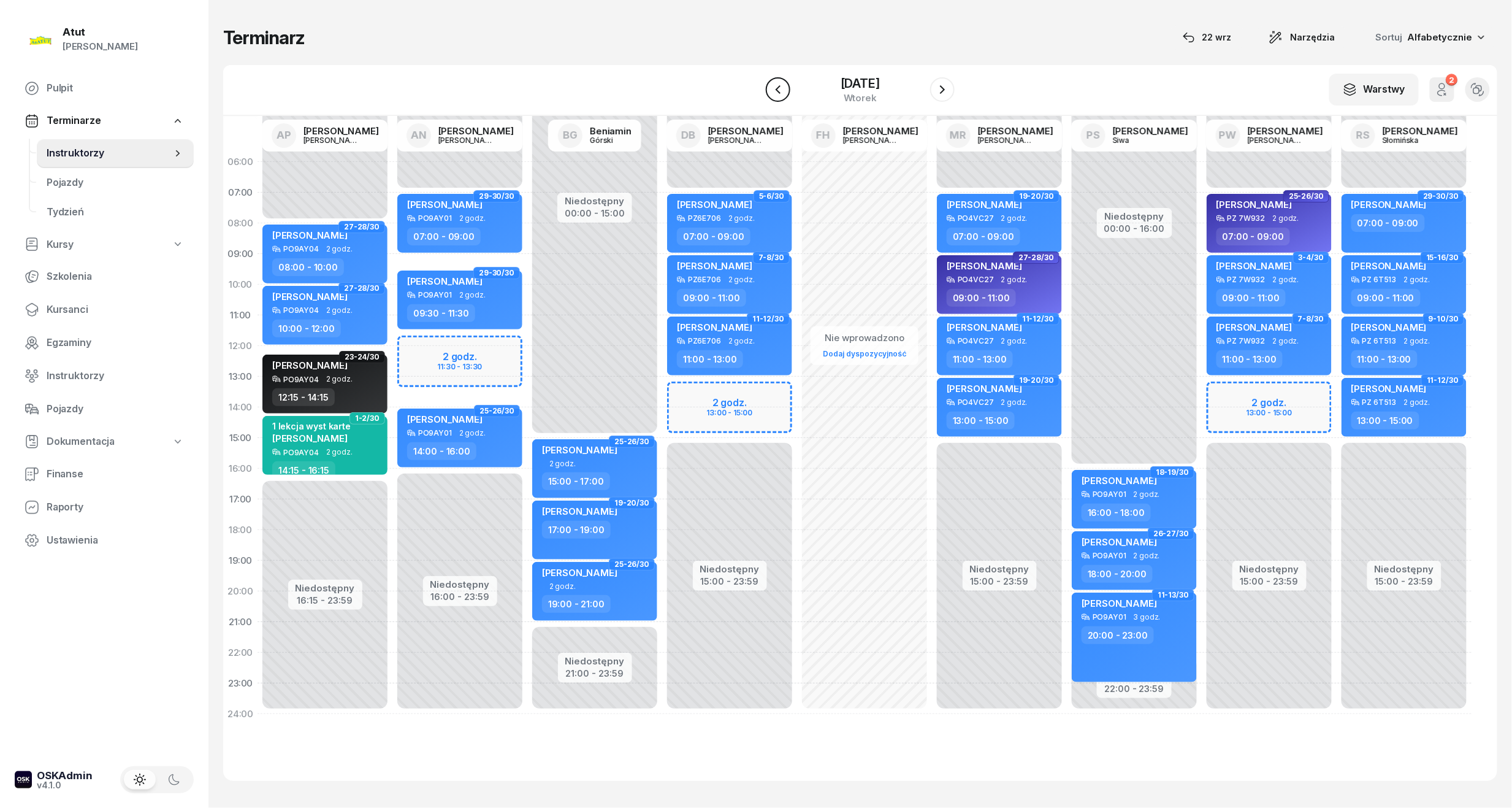
click at [771, 87] on icon "button" at bounding box center [778, 90] width 15 height 15
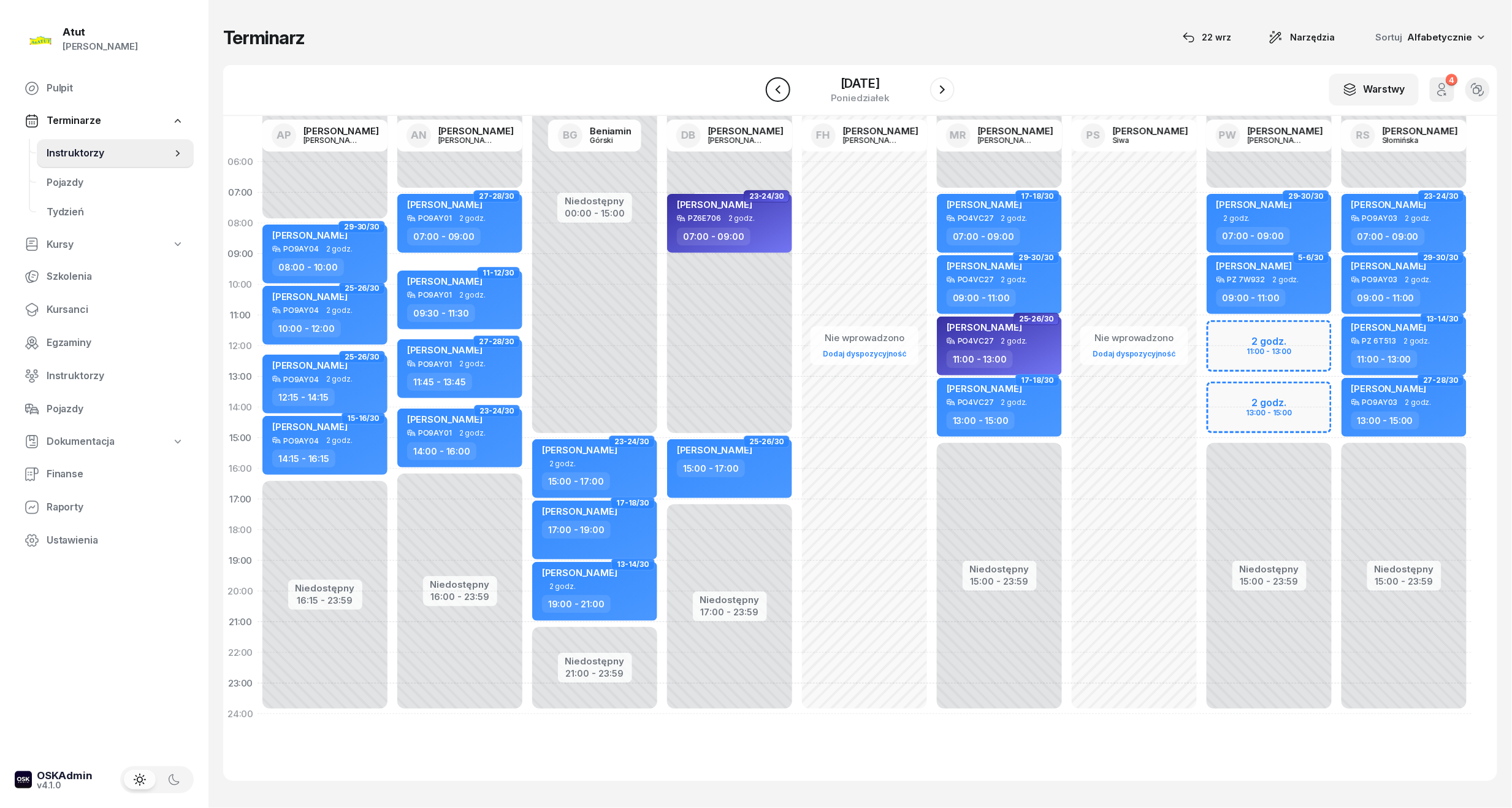
click at [771, 87] on icon "button" at bounding box center [778, 90] width 15 height 15
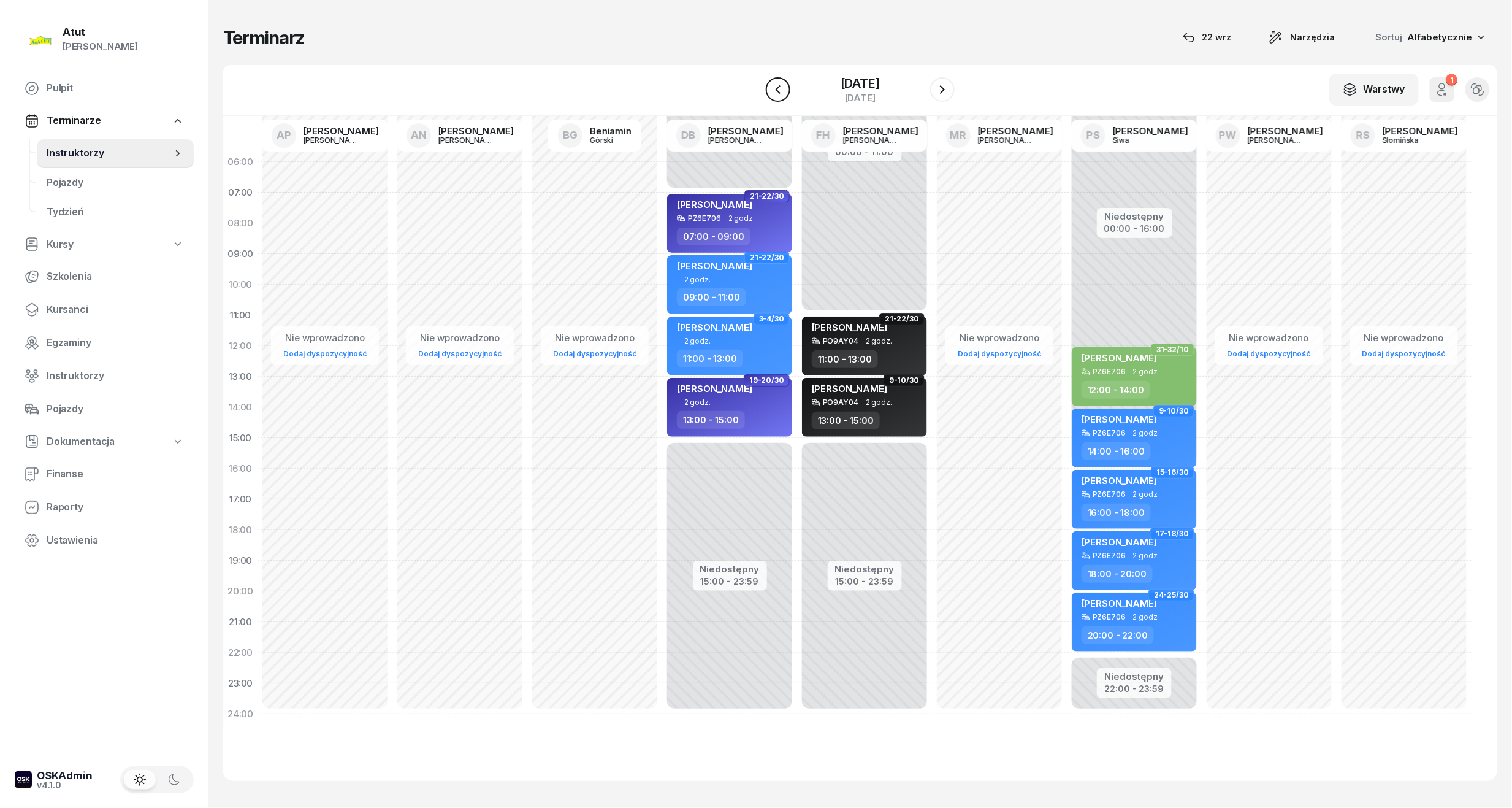
click at [771, 87] on icon "button" at bounding box center [778, 90] width 15 height 15
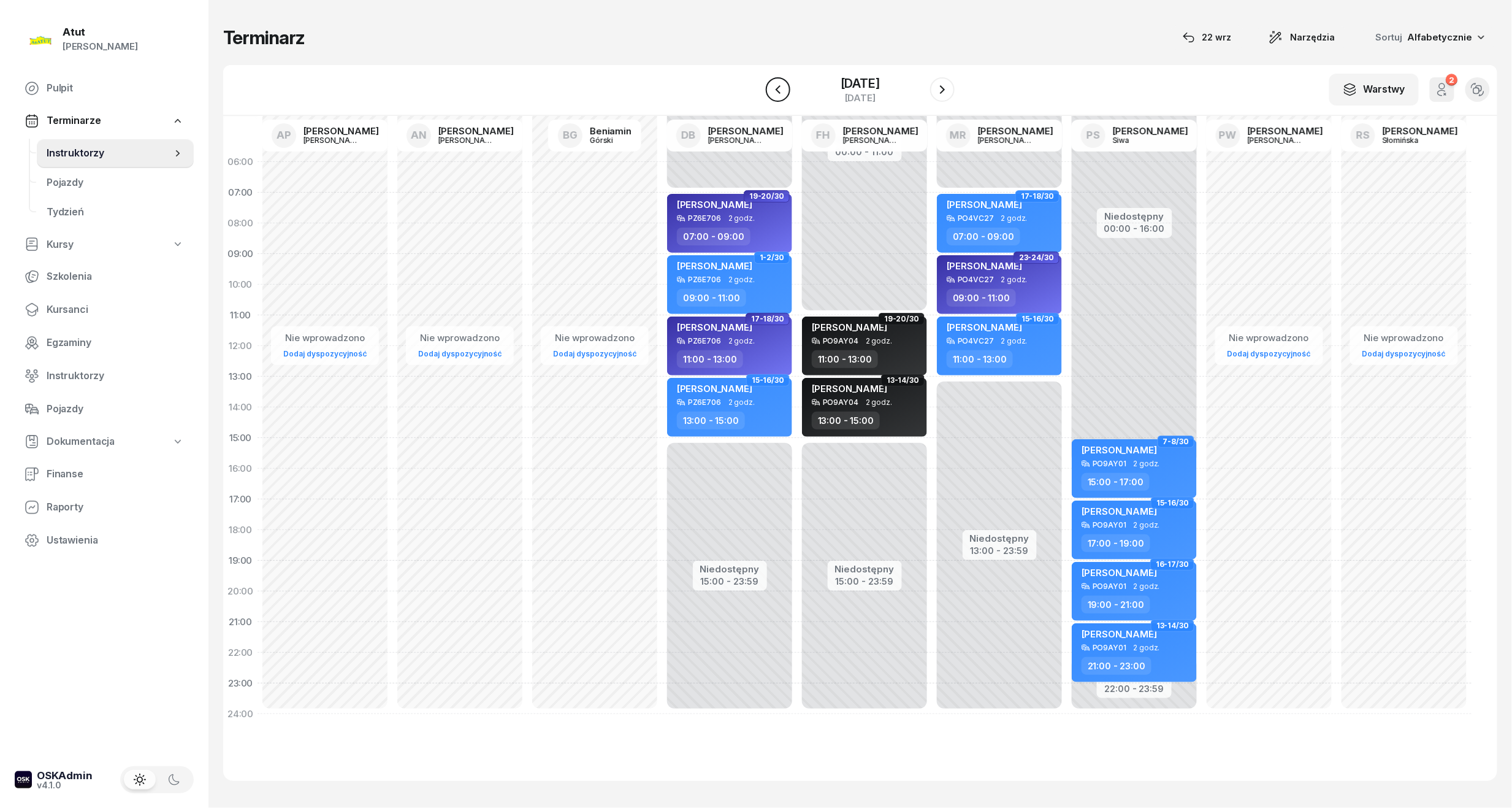
click at [771, 89] on icon "button" at bounding box center [778, 90] width 15 height 15
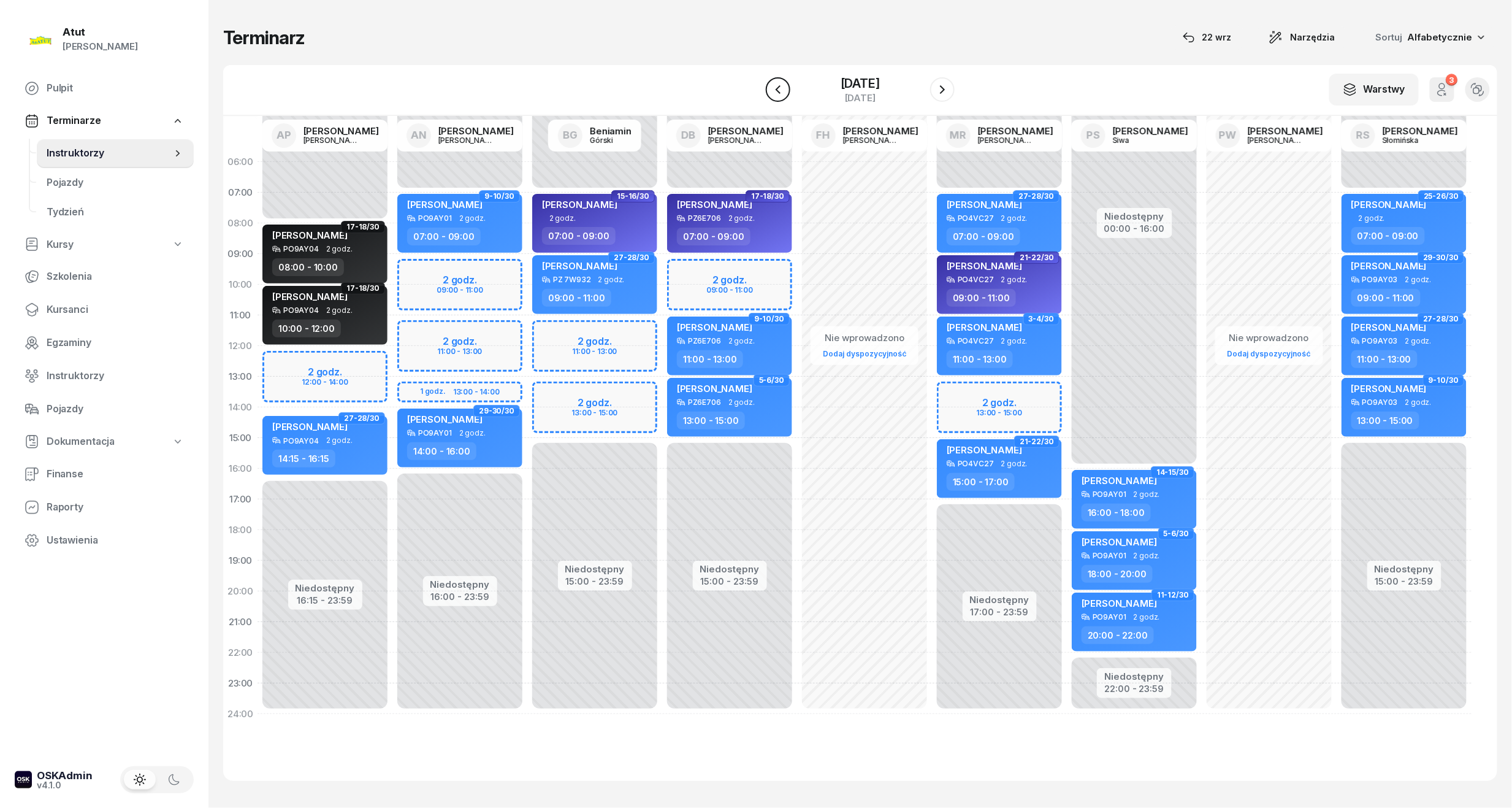
click at [771, 89] on icon "button" at bounding box center [778, 90] width 15 height 15
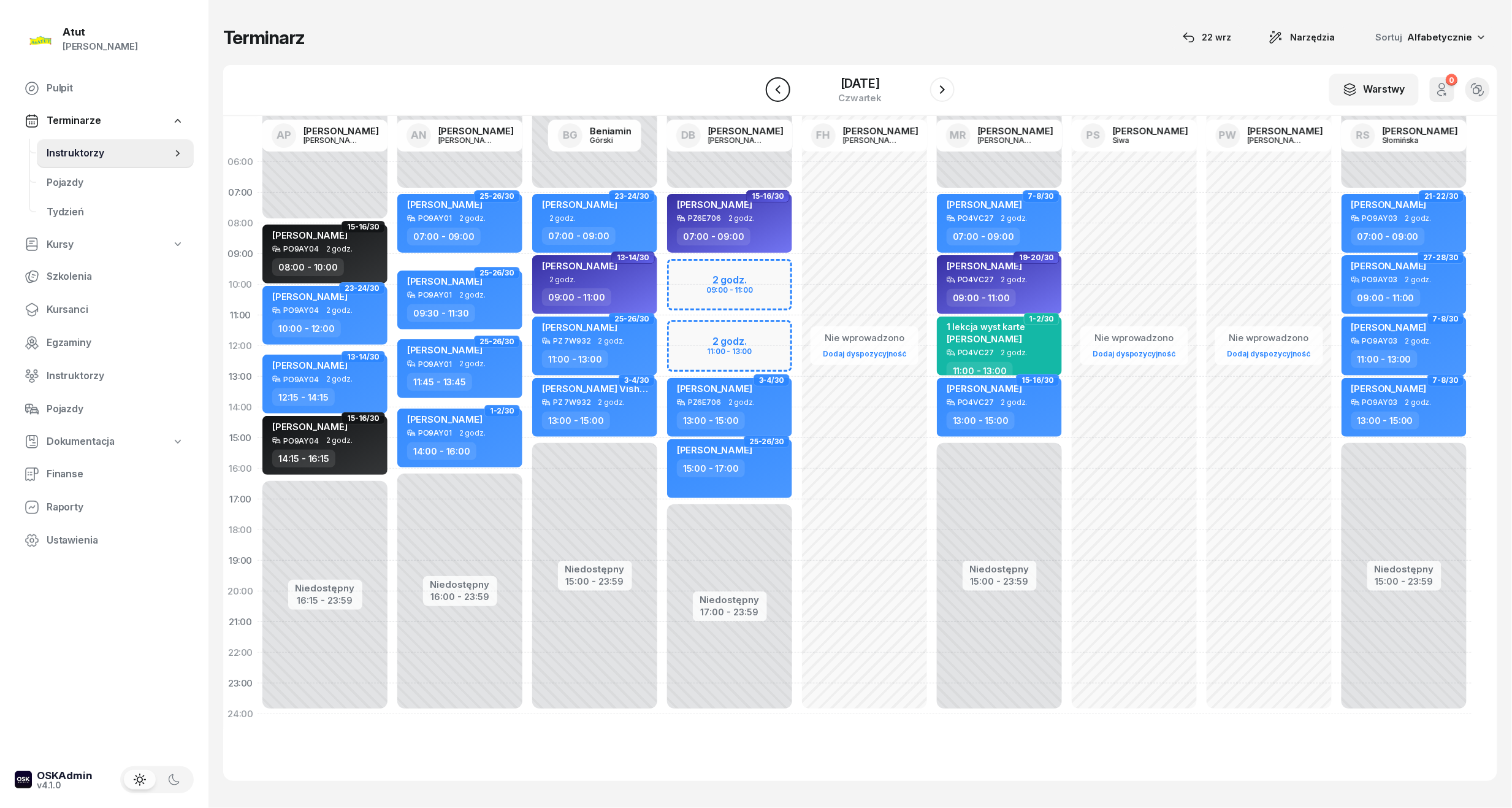
click at [771, 89] on icon "button" at bounding box center [778, 90] width 15 height 15
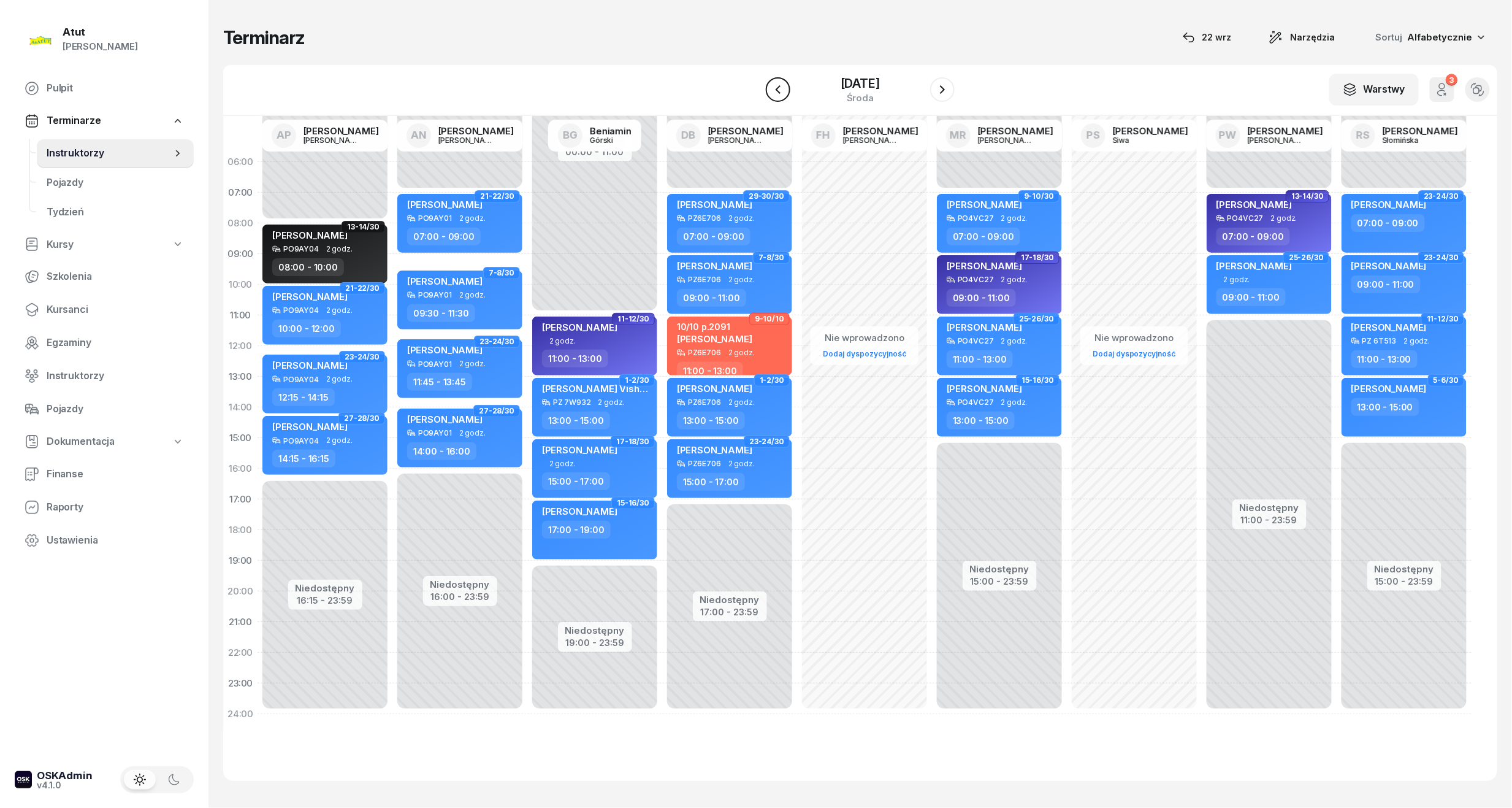
click at [771, 89] on icon "button" at bounding box center [778, 90] width 15 height 15
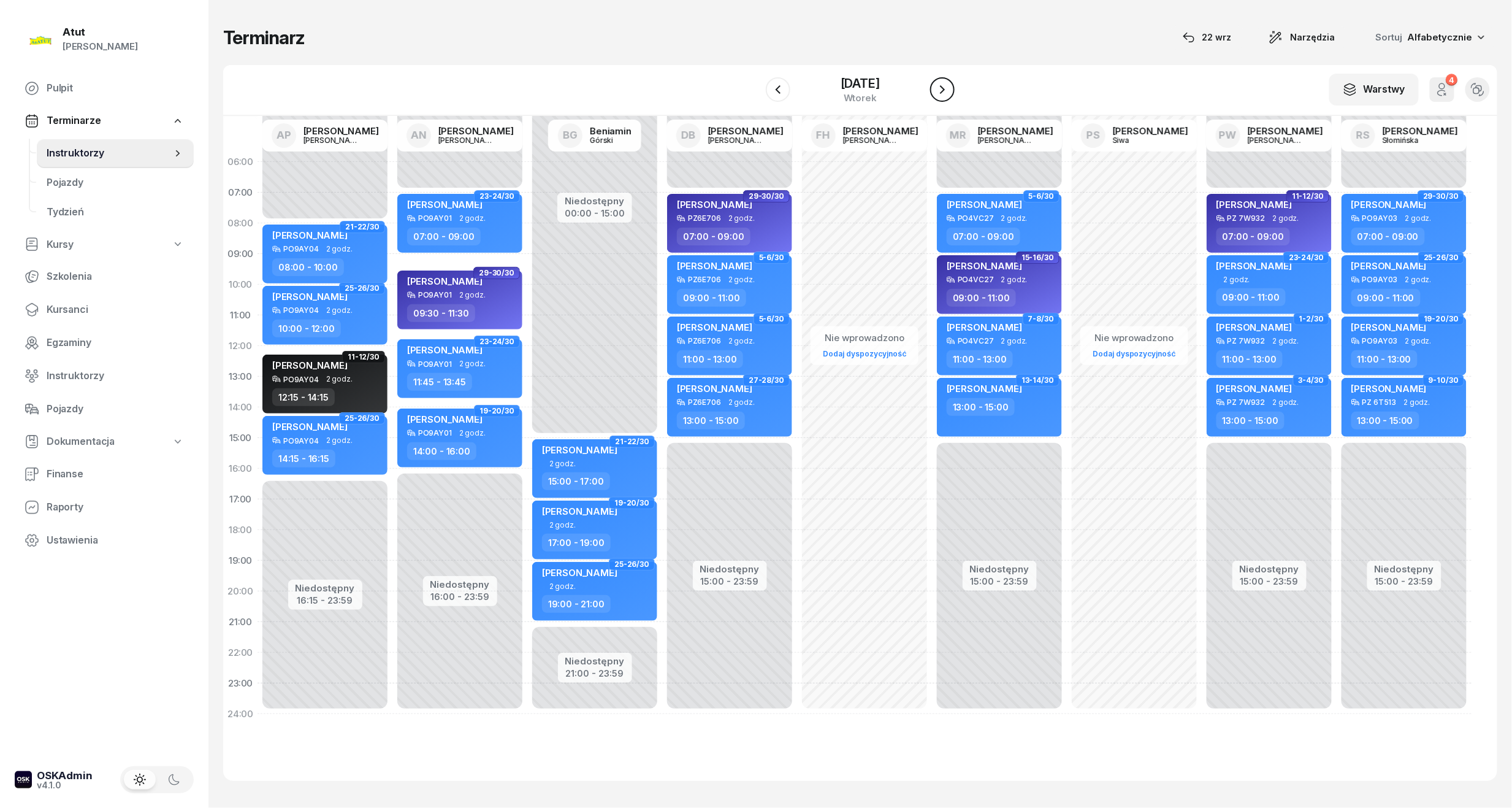
click at [950, 94] on icon "button" at bounding box center [943, 90] width 15 height 15
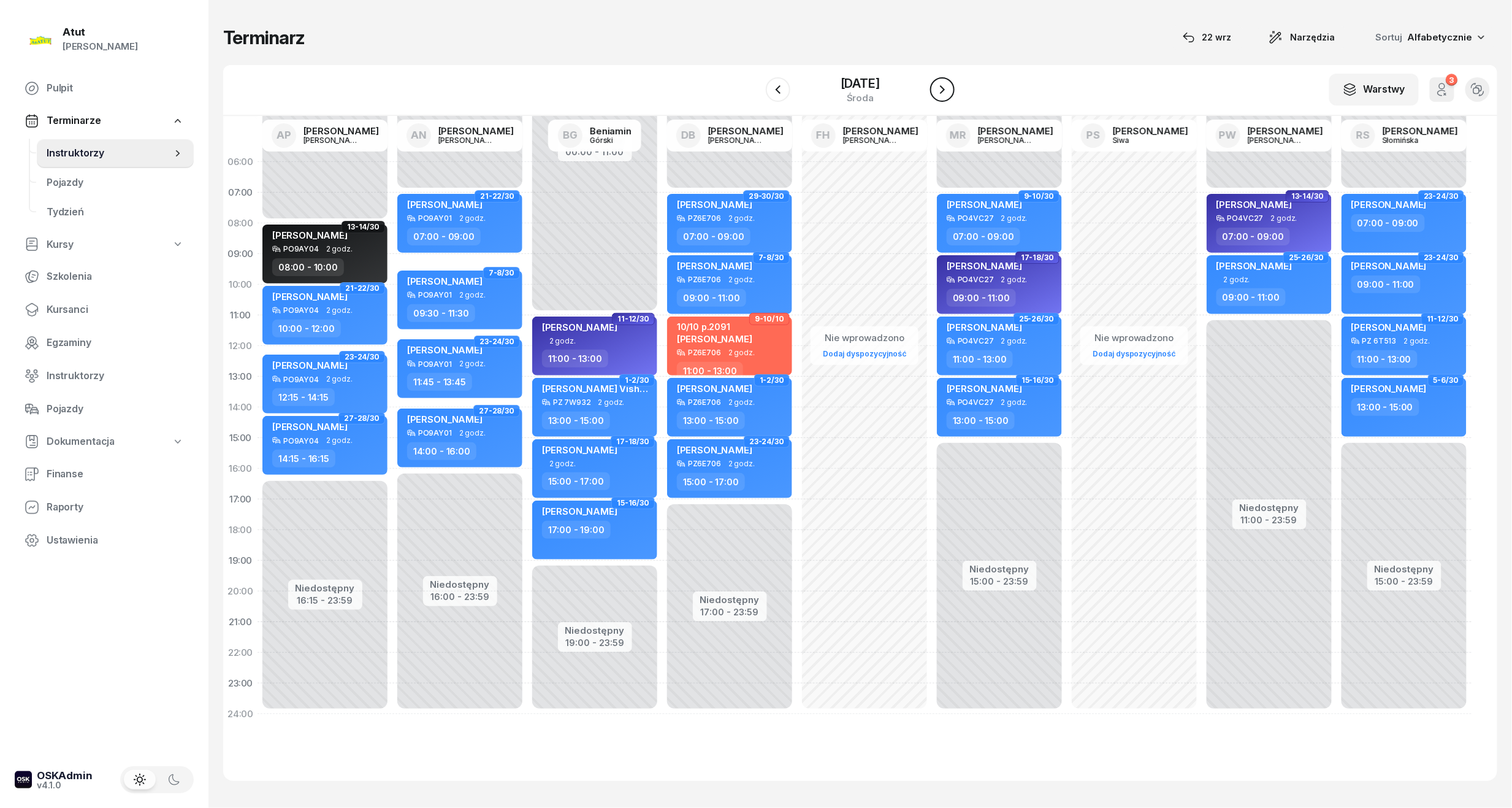
click at [950, 94] on icon "button" at bounding box center [943, 90] width 15 height 15
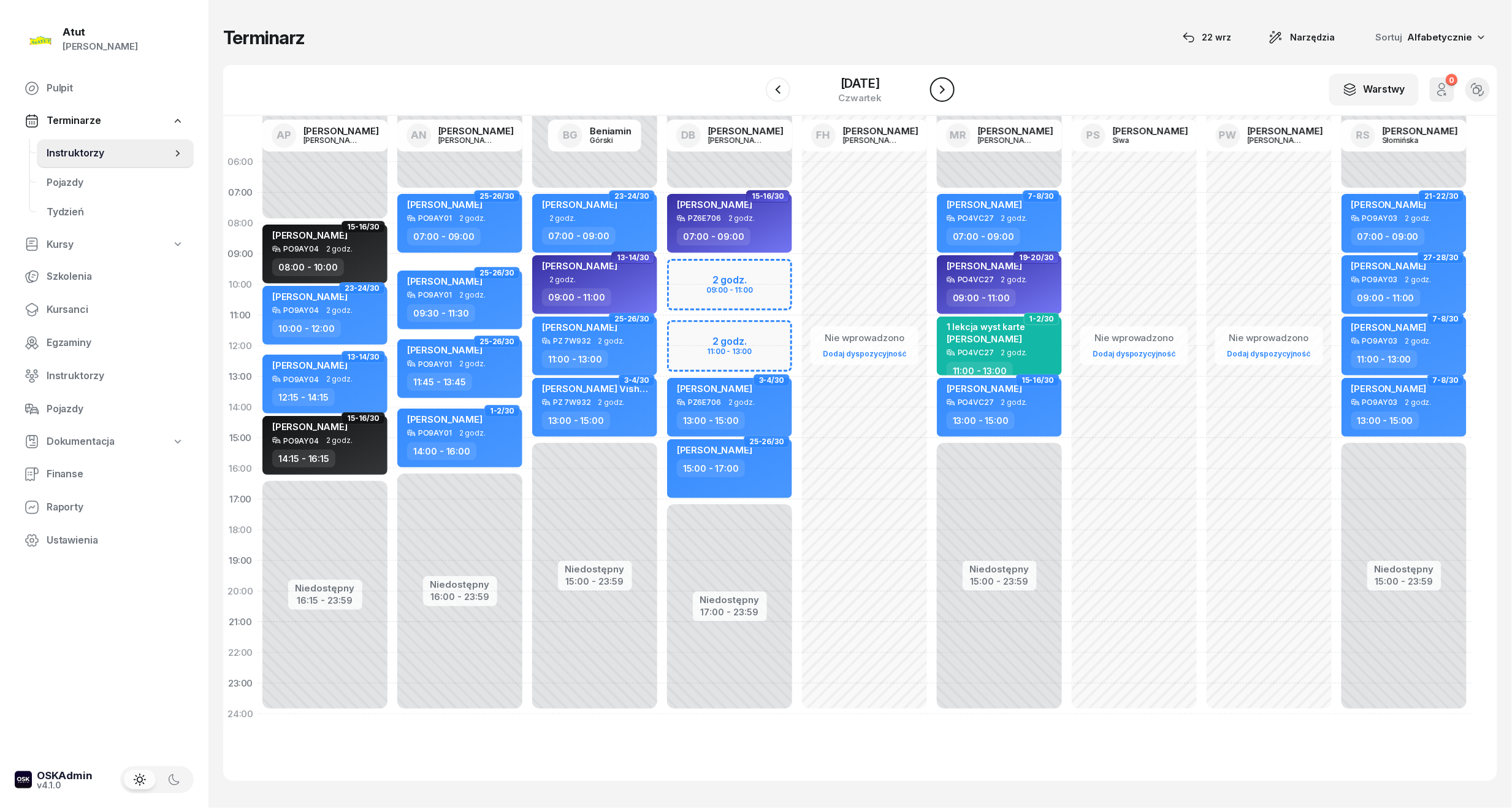
click at [955, 87] on button "button" at bounding box center [943, 90] width 25 height 25
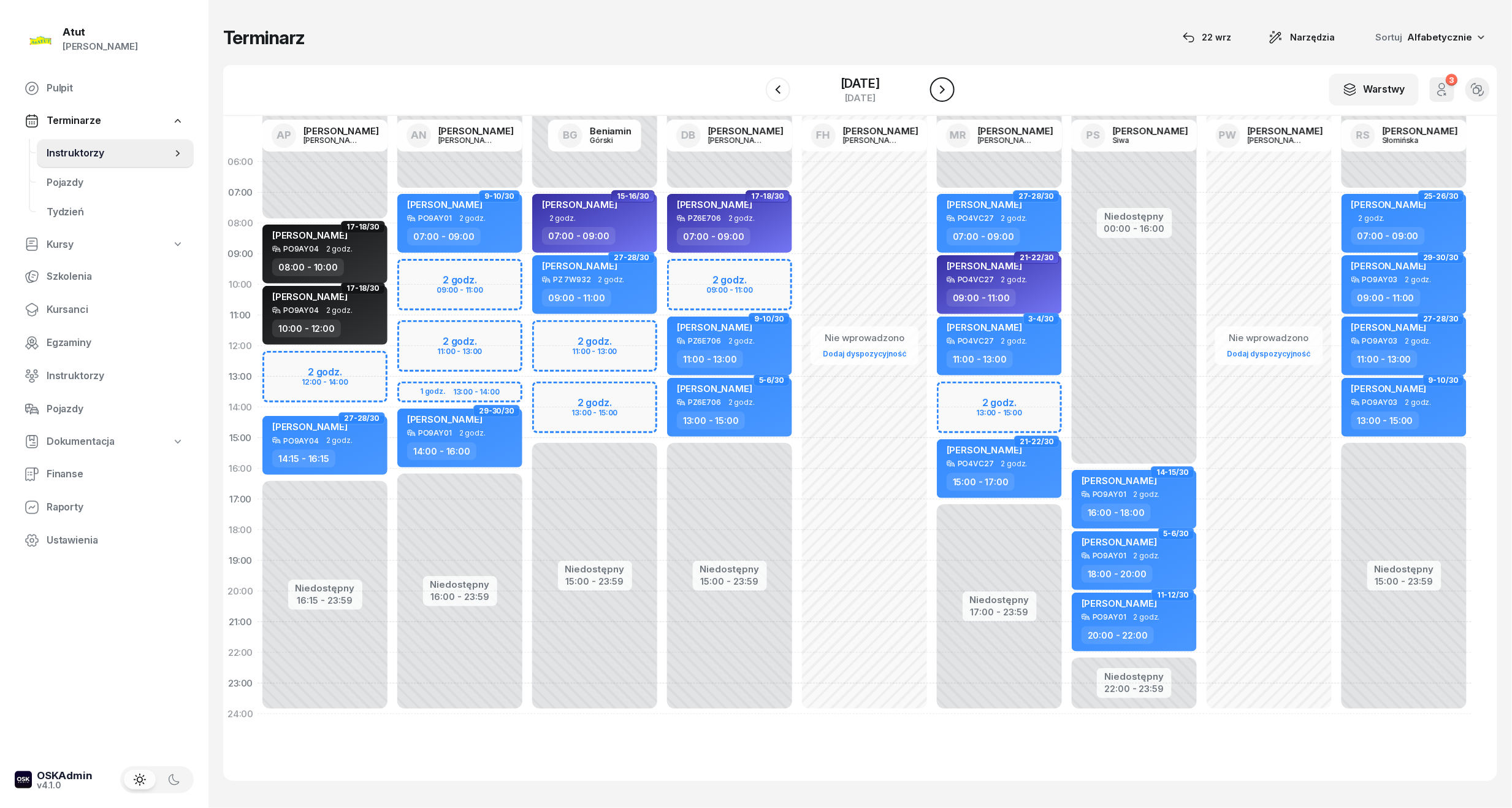
click at [945, 88] on icon "button" at bounding box center [943, 90] width 5 height 8
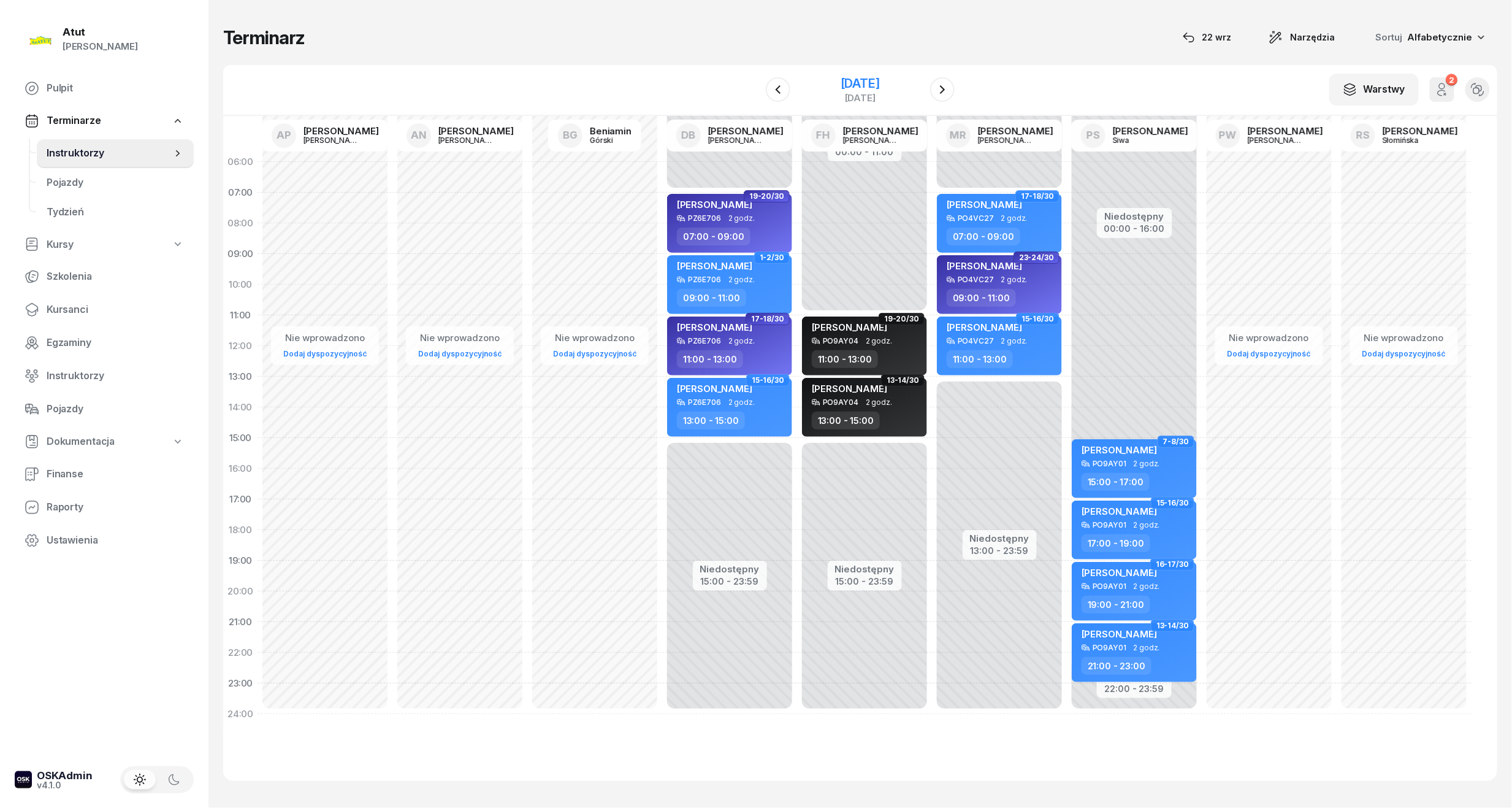
click at [876, 78] on div "[DATE]" at bounding box center [860, 83] width 39 height 12
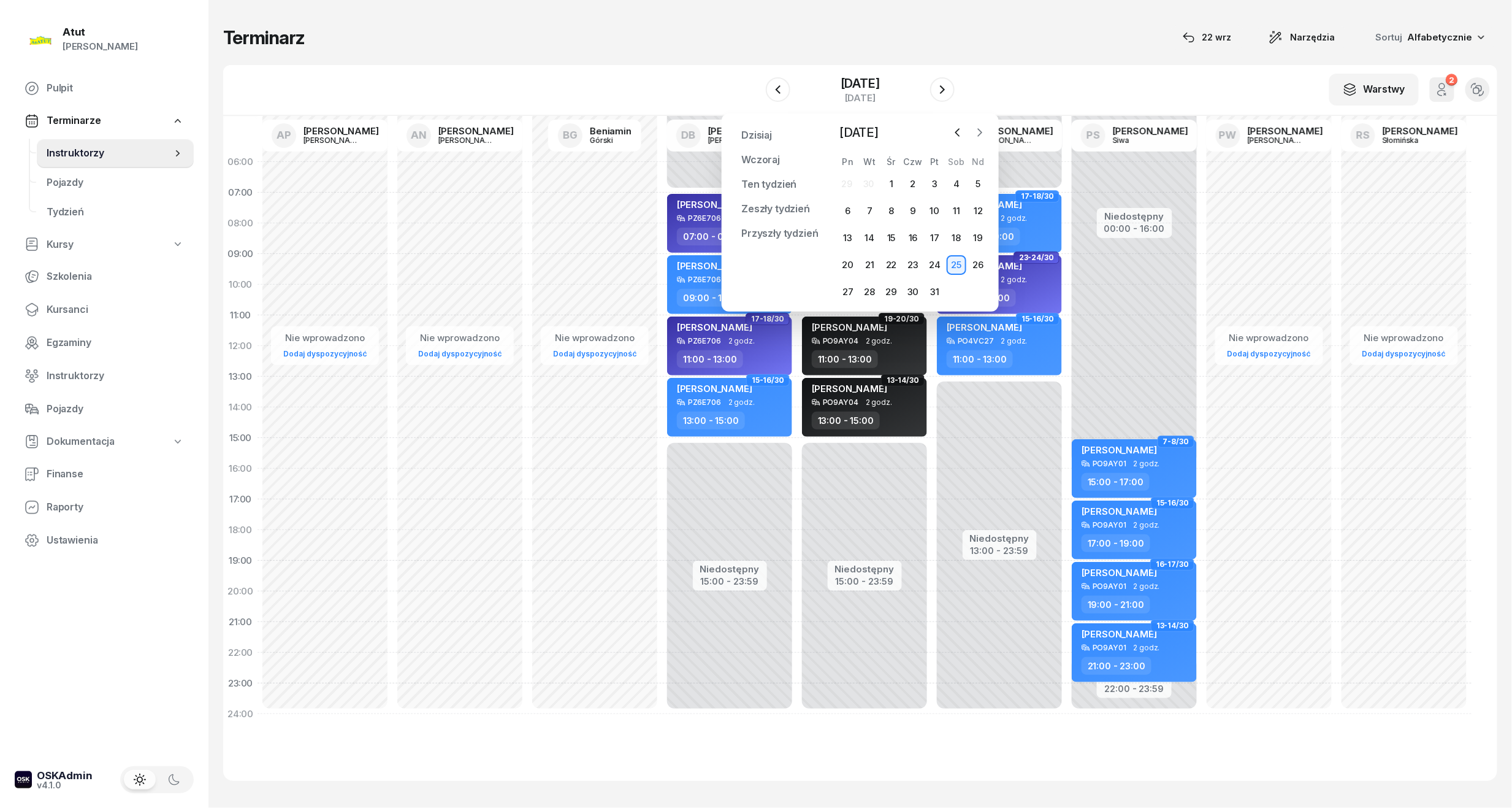
click at [977, 129] on icon "button" at bounding box center [980, 132] width 12 height 12
click at [952, 178] on div "1" at bounding box center [957, 184] width 20 height 20
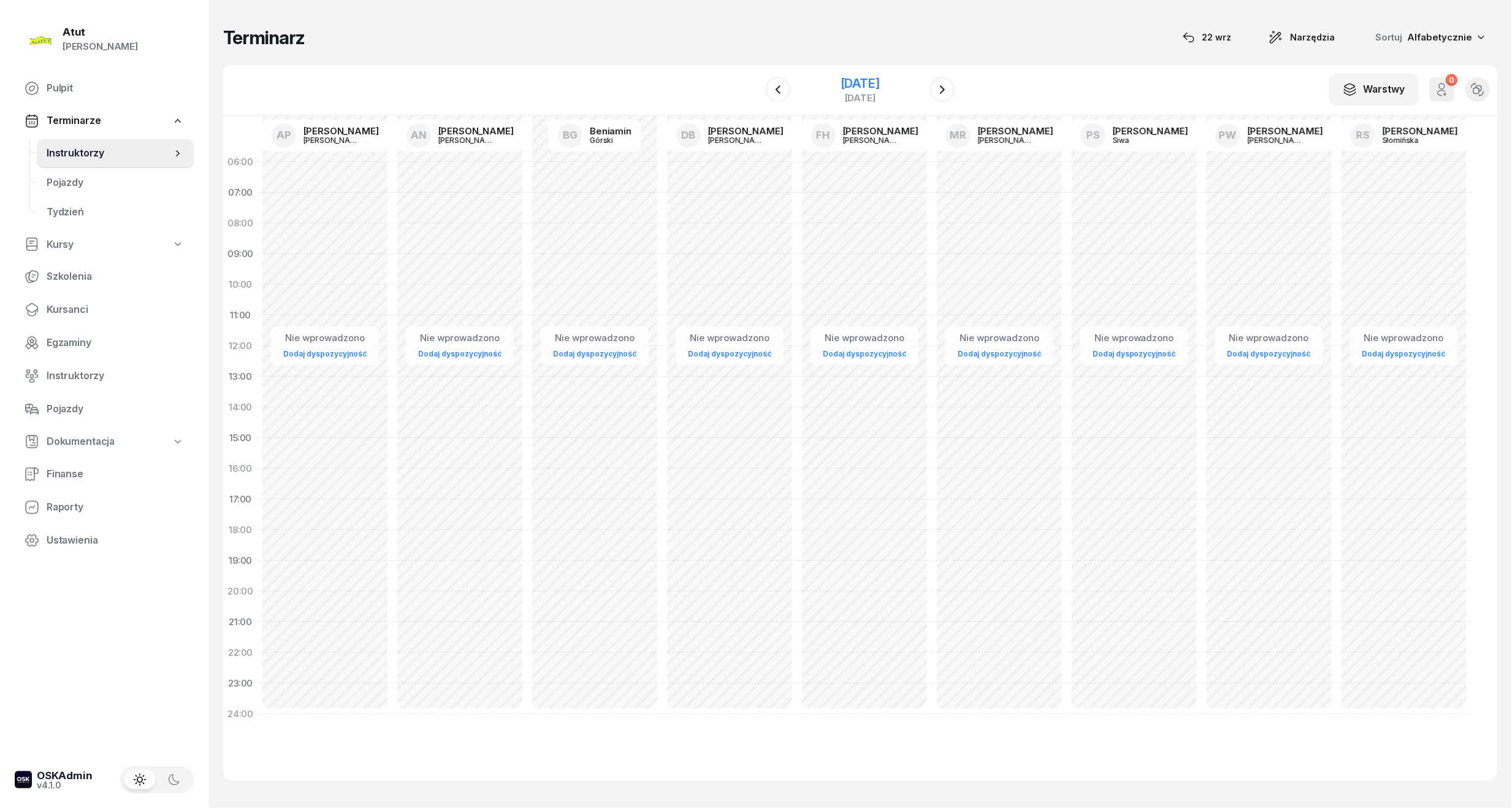
click at [880, 85] on div "[DATE]" at bounding box center [860, 83] width 39 height 12
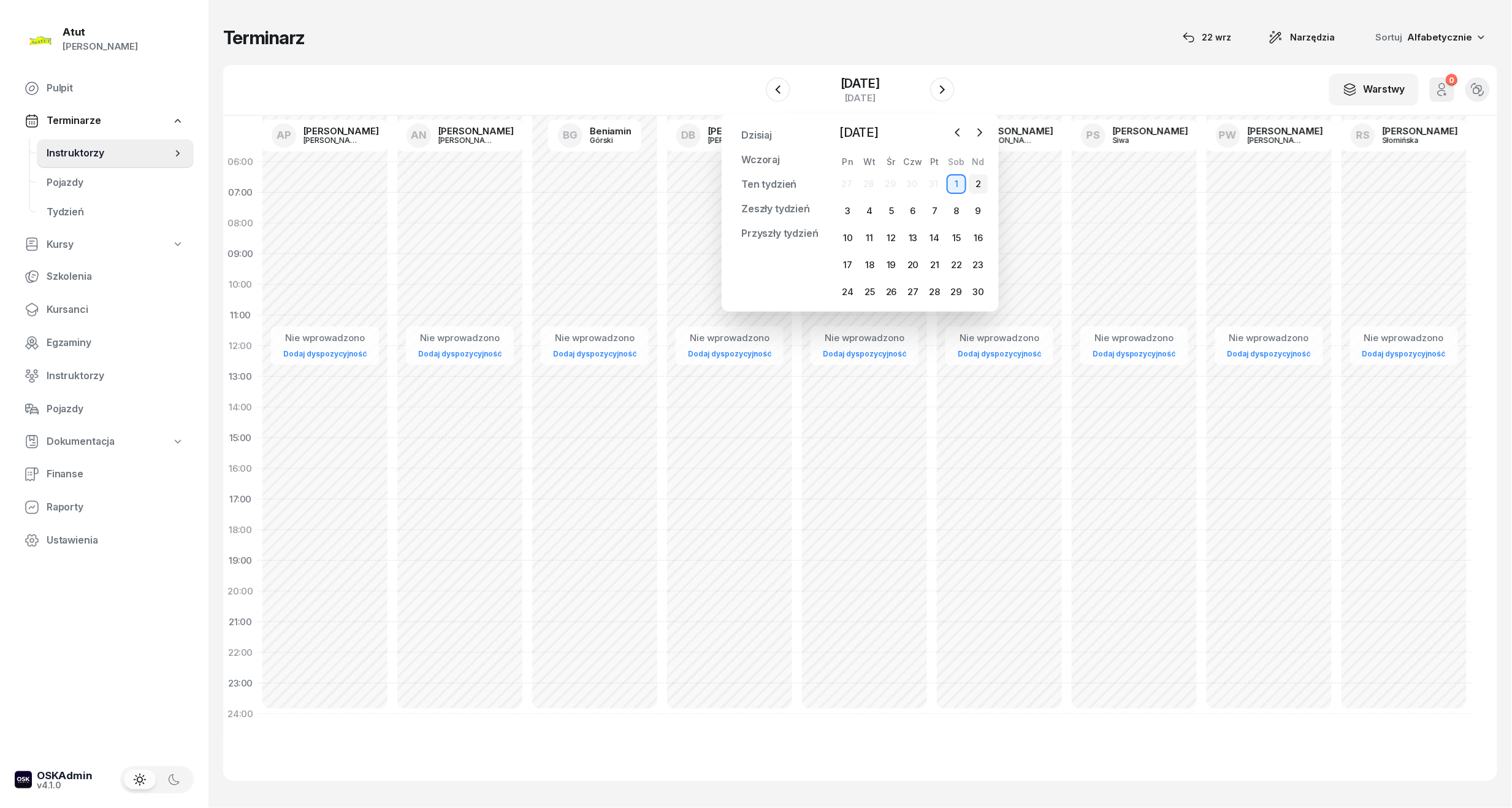
click at [979, 187] on div "2" at bounding box center [979, 184] width 20 height 20
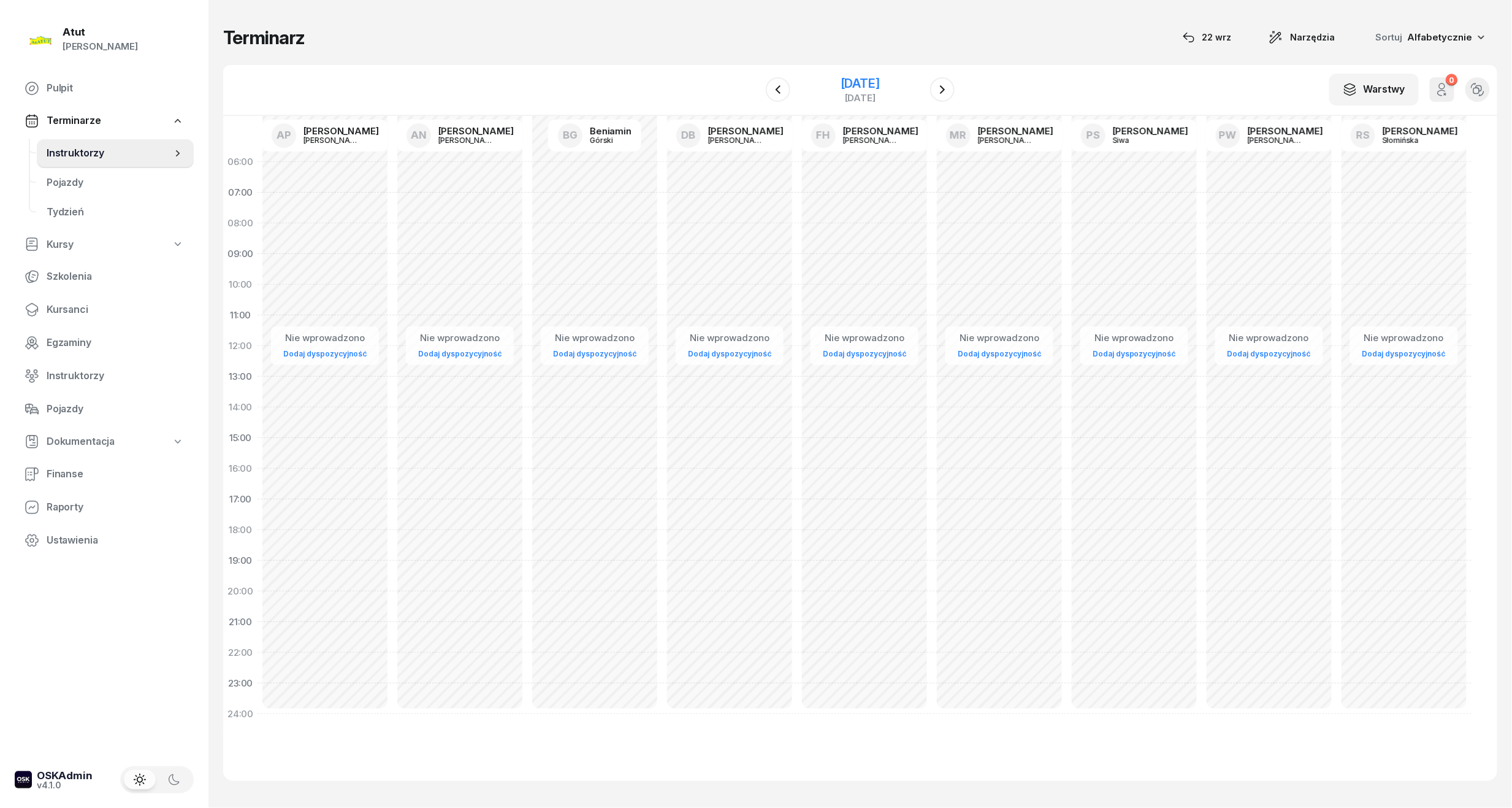
click at [880, 84] on div "[DATE]" at bounding box center [860, 83] width 39 height 12
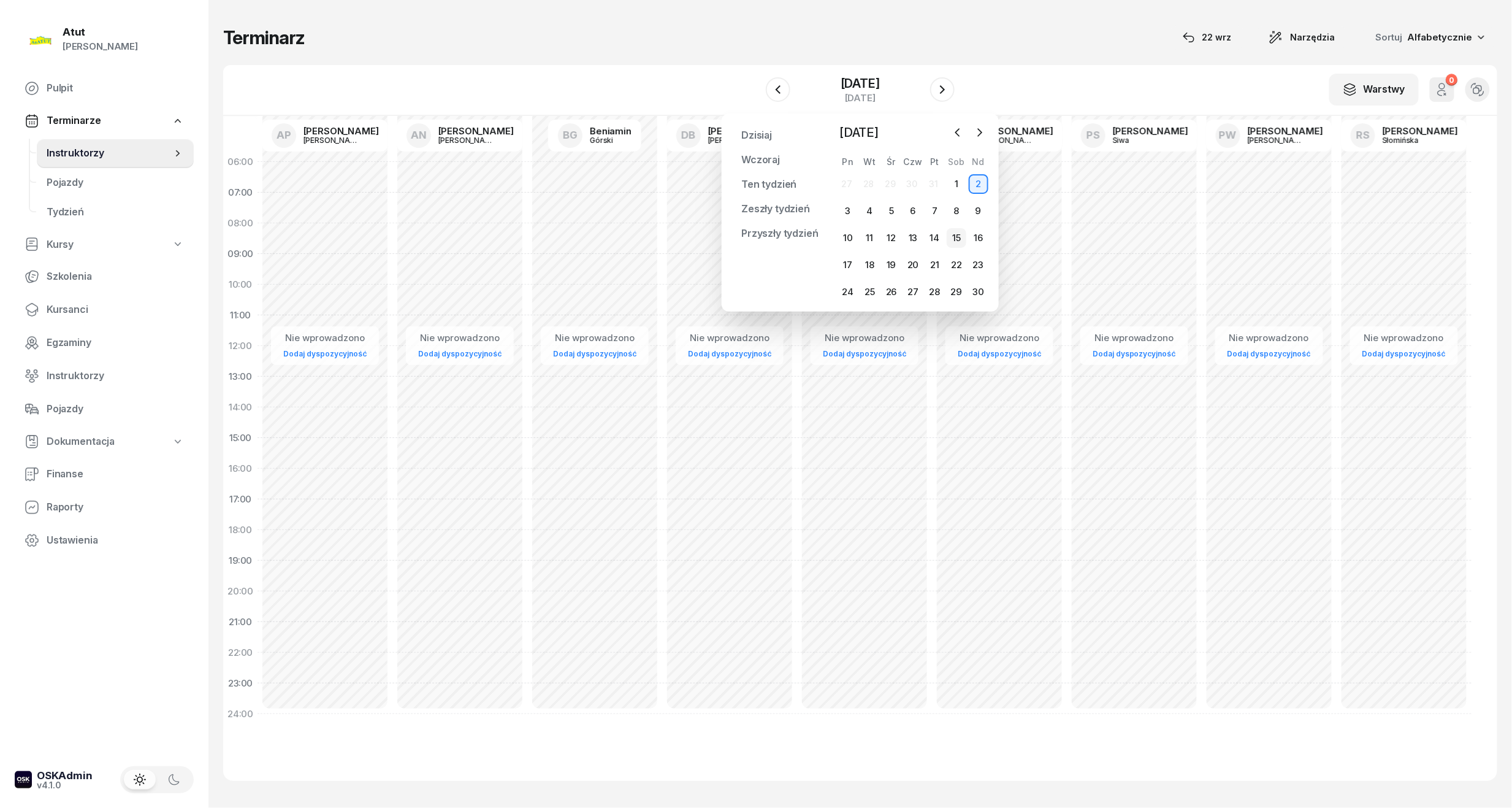
click at [955, 235] on div "15" at bounding box center [957, 238] width 20 height 20
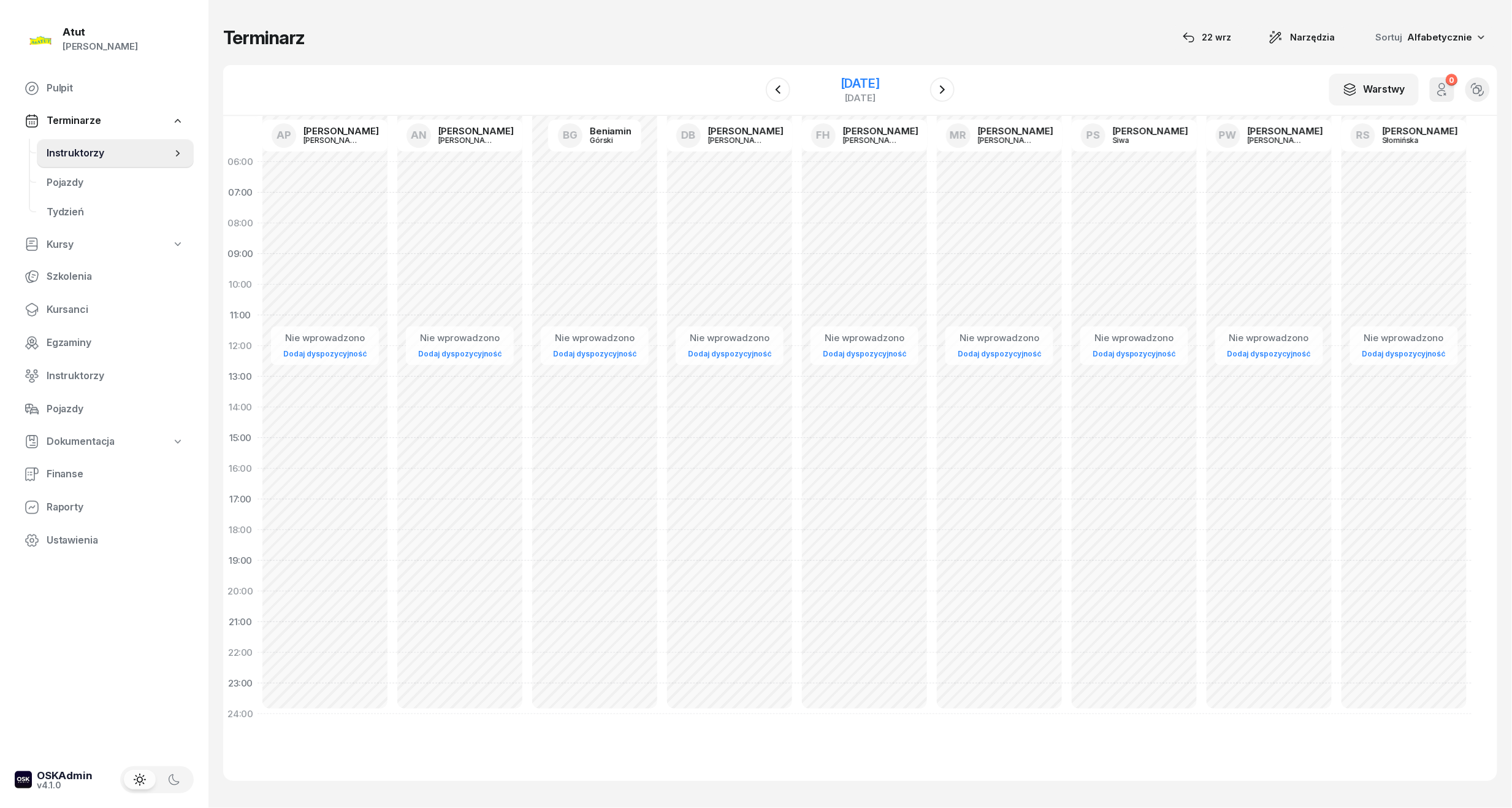
click at [869, 82] on div "[DATE]" at bounding box center [860, 83] width 39 height 12
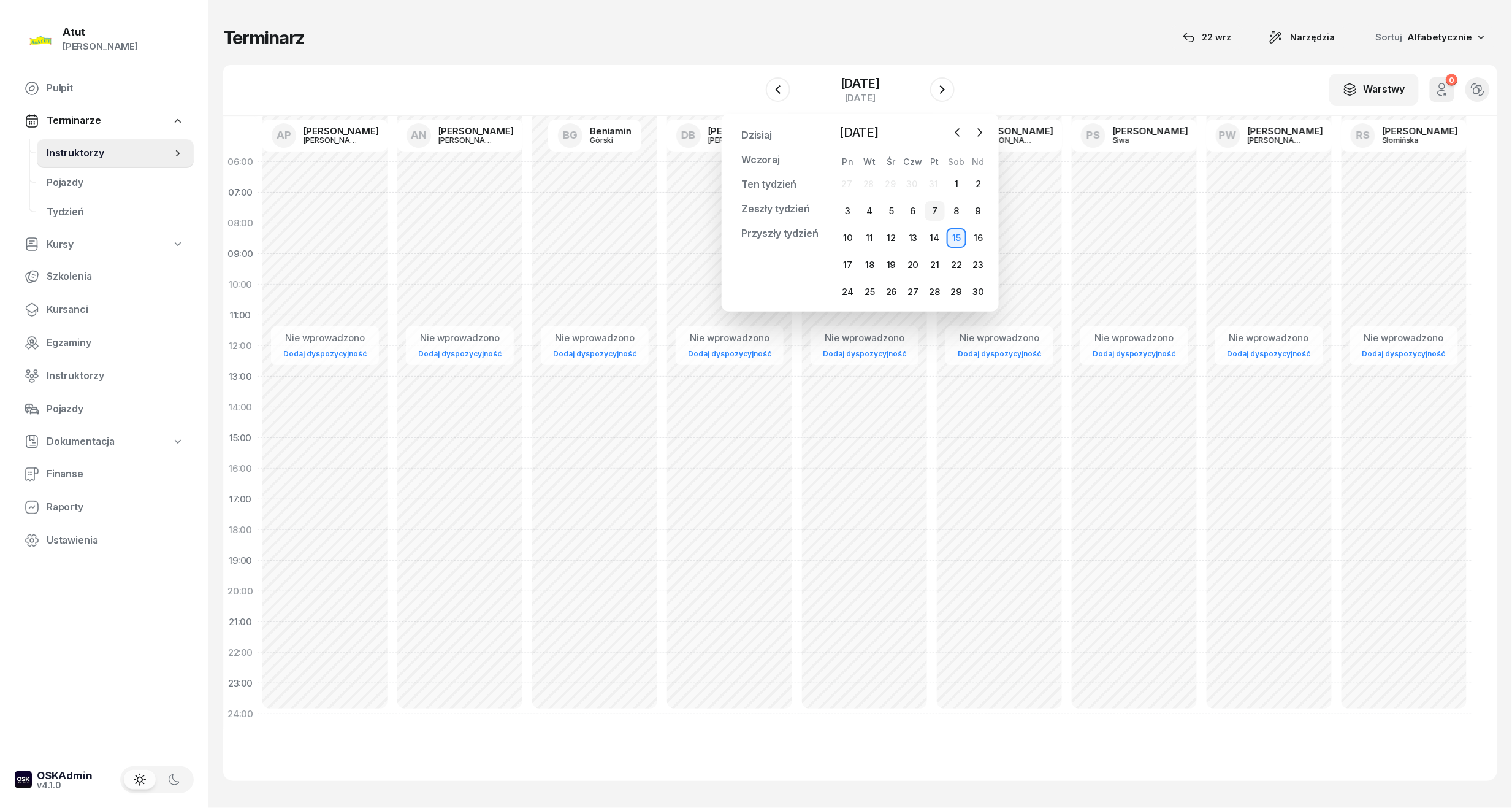
click at [937, 207] on div "7" at bounding box center [935, 211] width 20 height 20
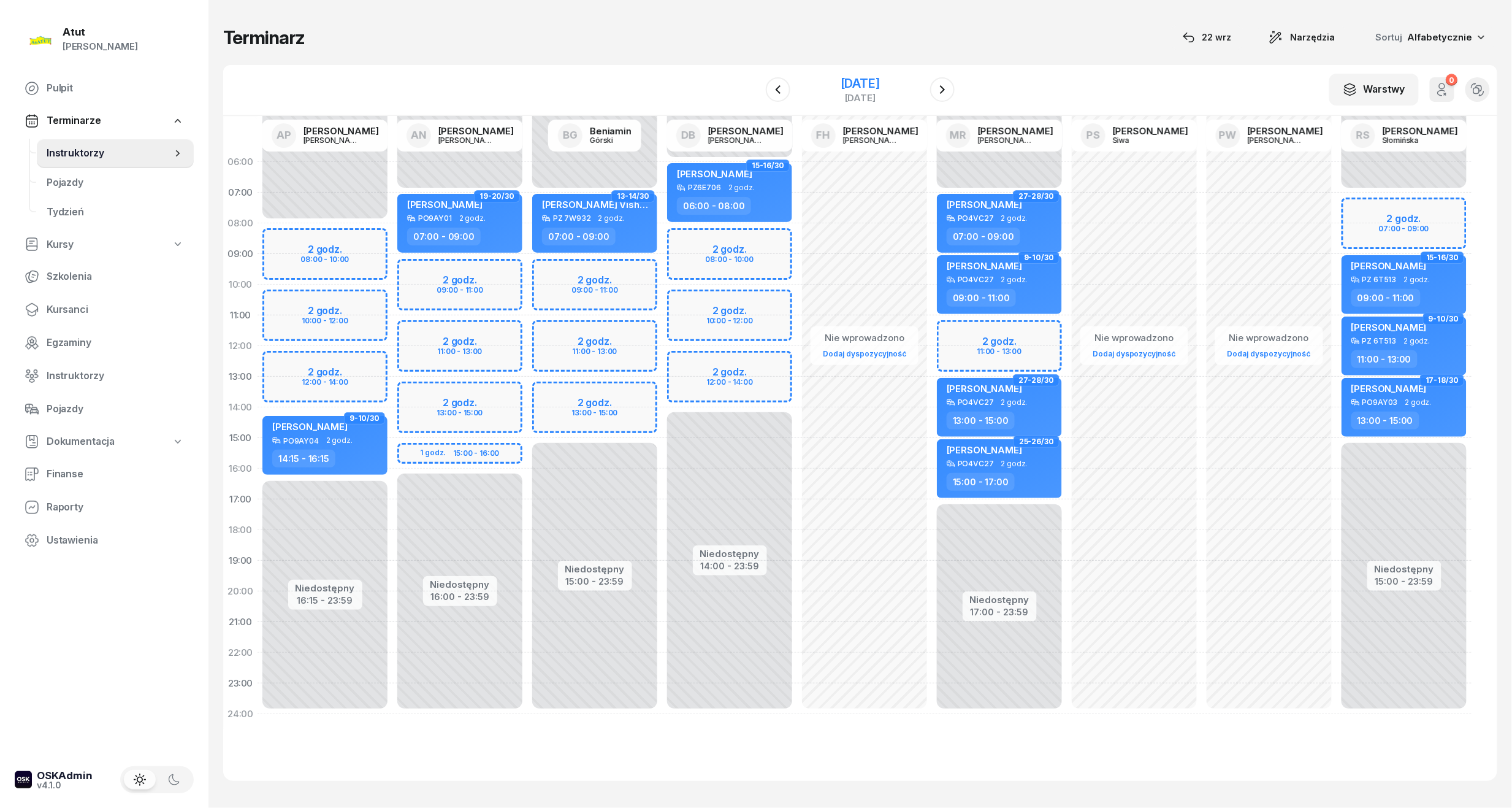
click at [850, 79] on div "[DATE]" at bounding box center [860, 83] width 39 height 12
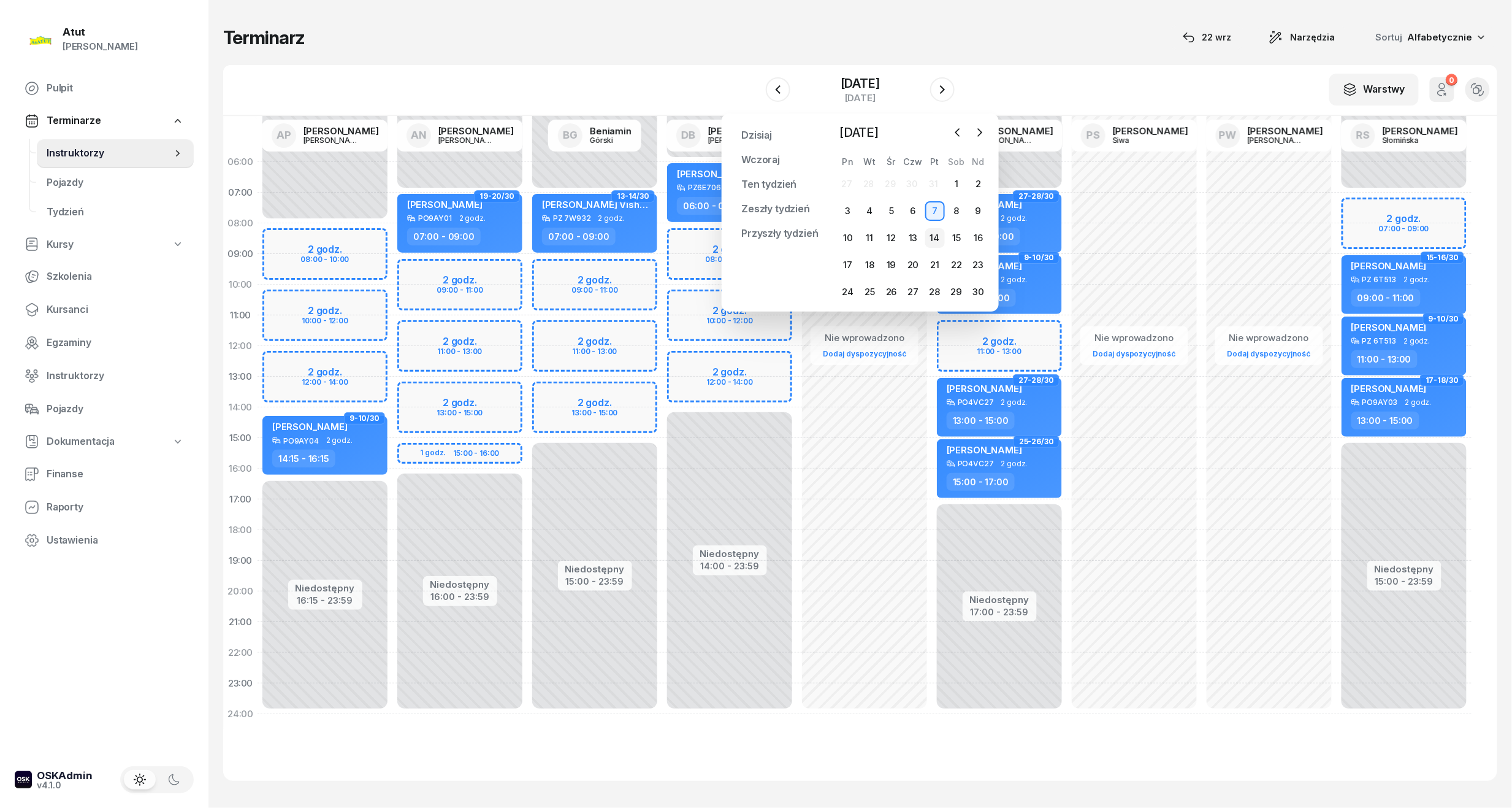
click at [933, 234] on div "14" at bounding box center [935, 238] width 20 height 20
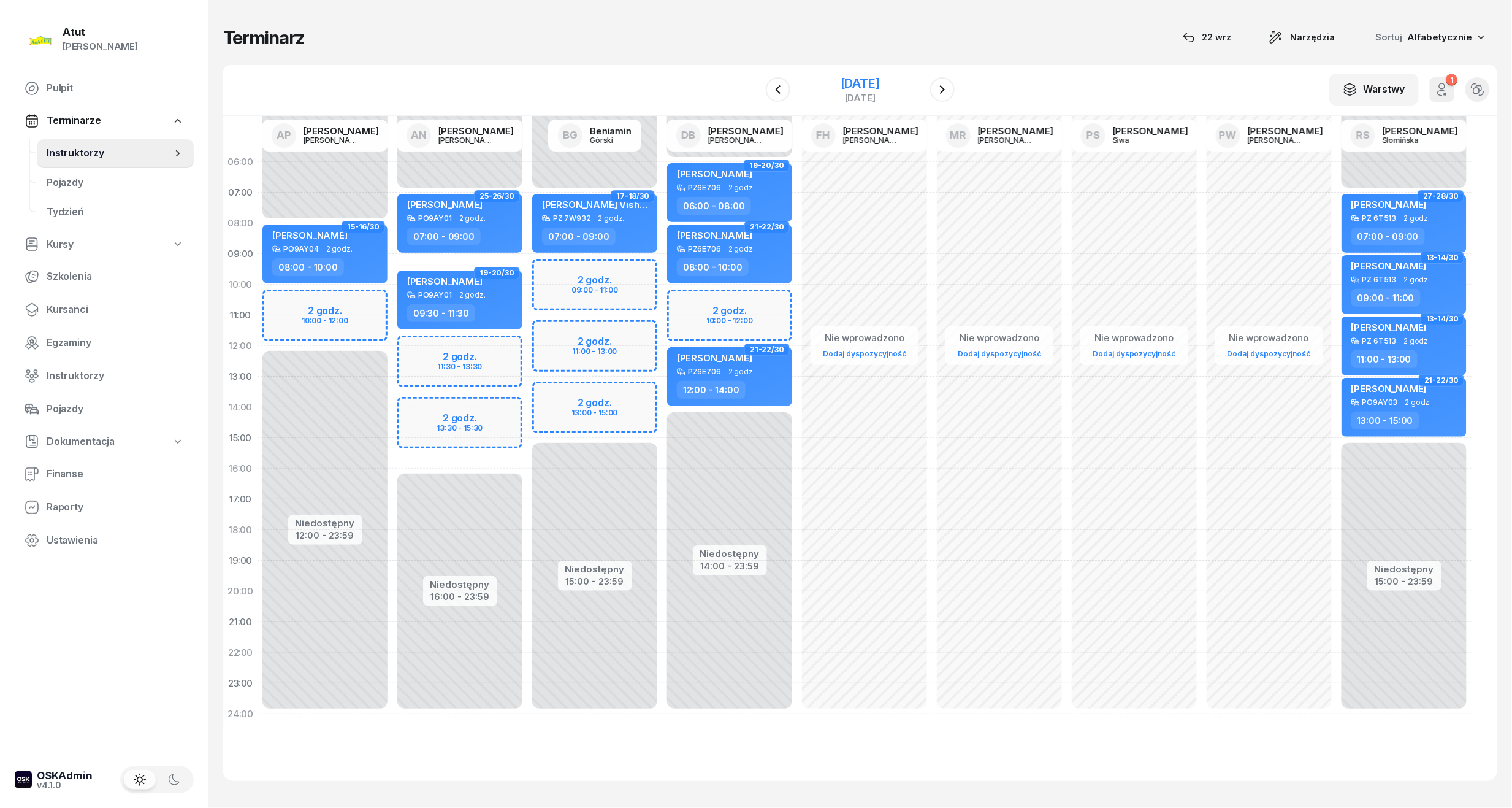
click at [874, 83] on div "[DATE]" at bounding box center [860, 83] width 39 height 12
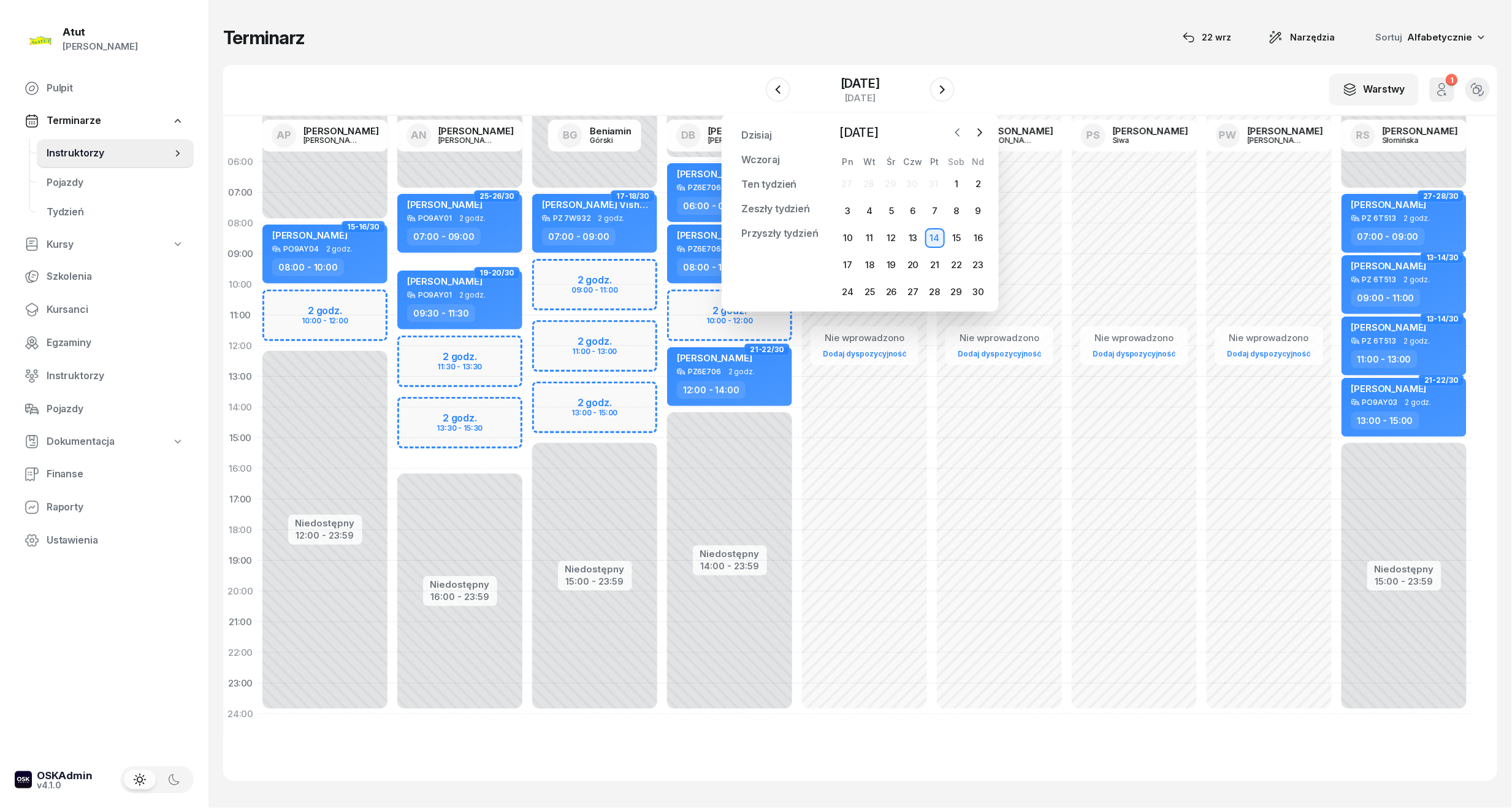
click at [955, 133] on icon "button" at bounding box center [957, 132] width 12 height 12
click at [935, 288] on div "31" at bounding box center [935, 292] width 20 height 20
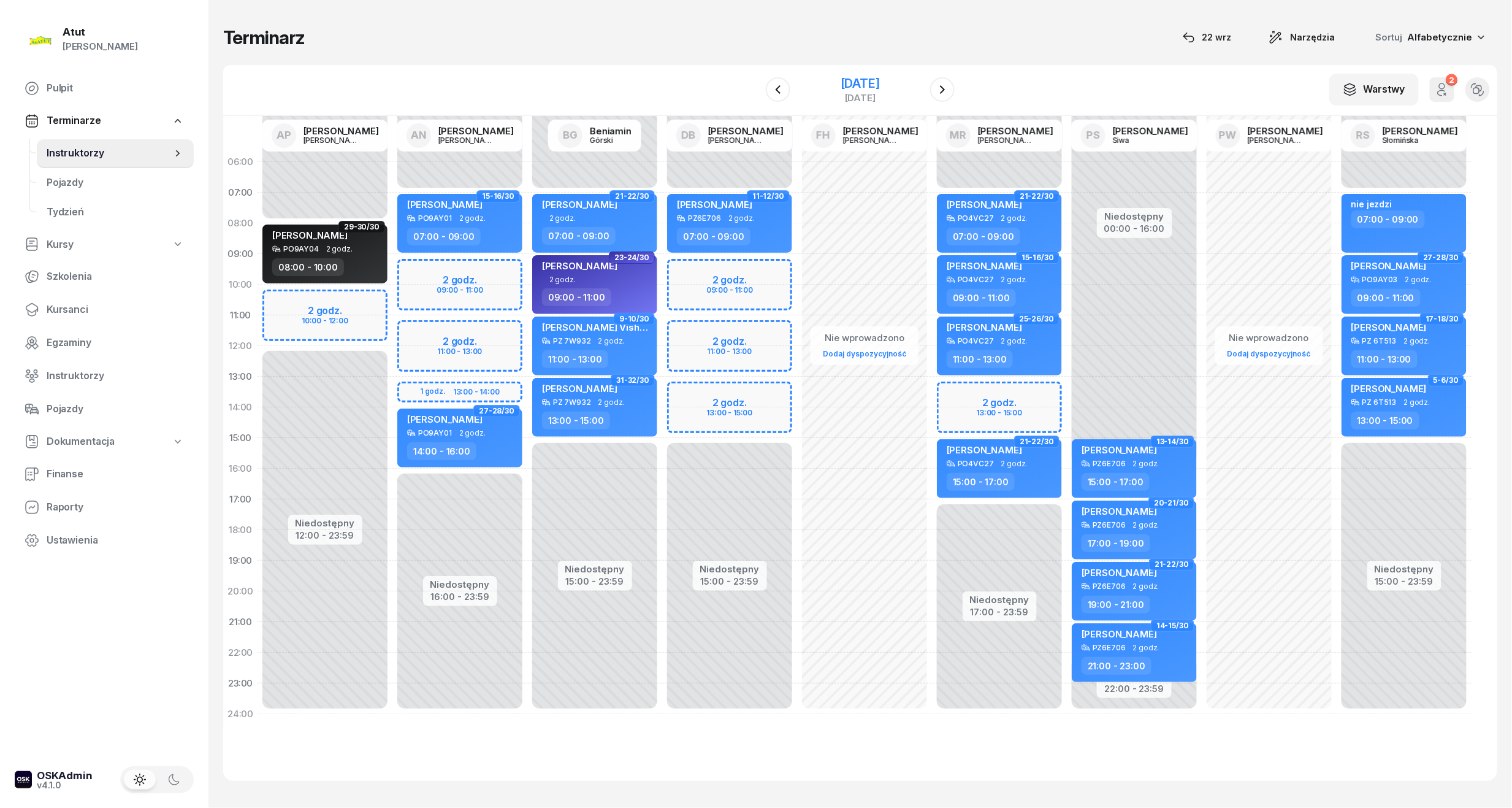
click at [864, 82] on div "[DATE]" at bounding box center [860, 83] width 39 height 12
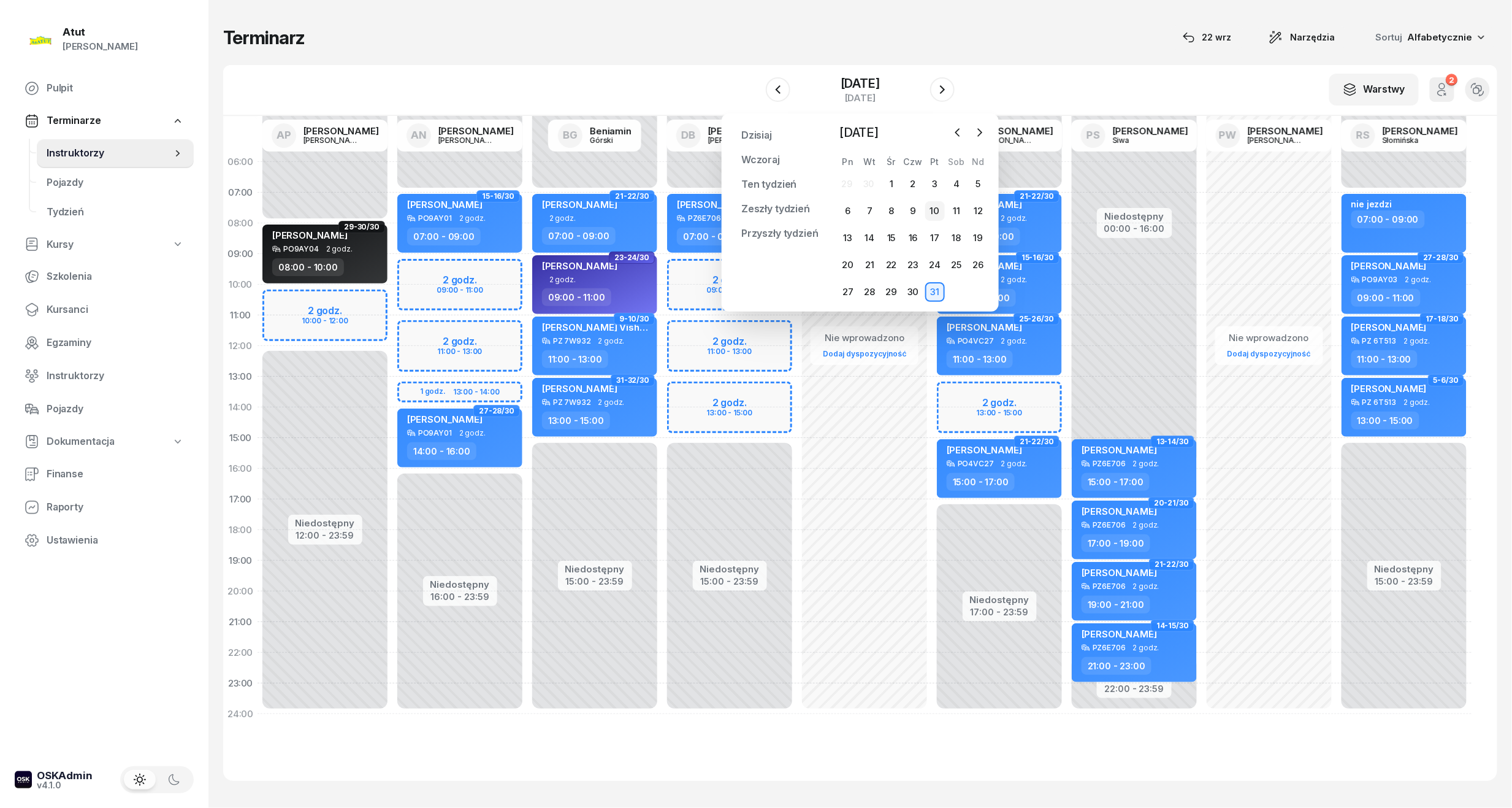
click at [940, 209] on div "10" at bounding box center [935, 211] width 20 height 20
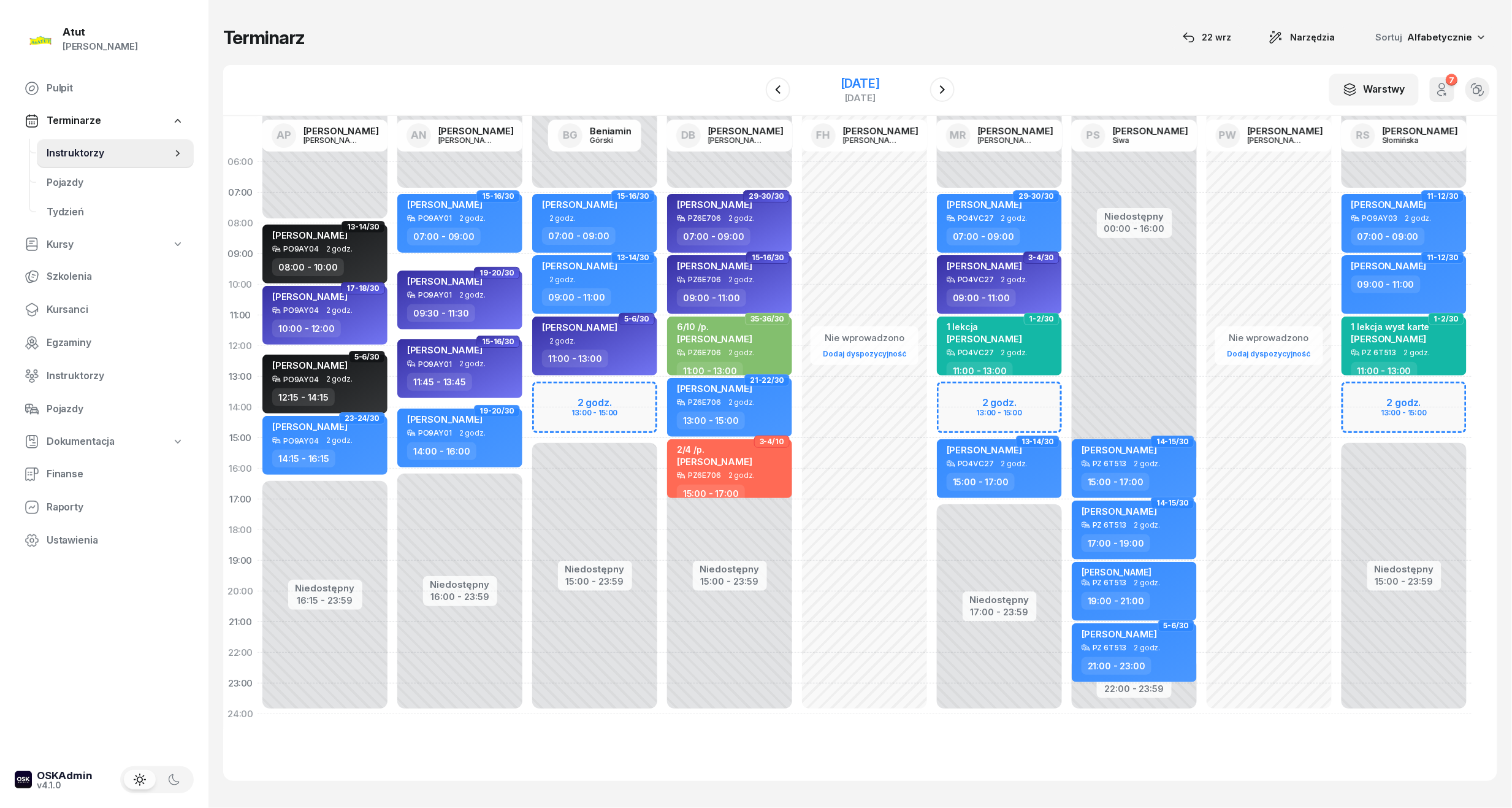
click at [852, 81] on div "[DATE]" at bounding box center [860, 83] width 39 height 12
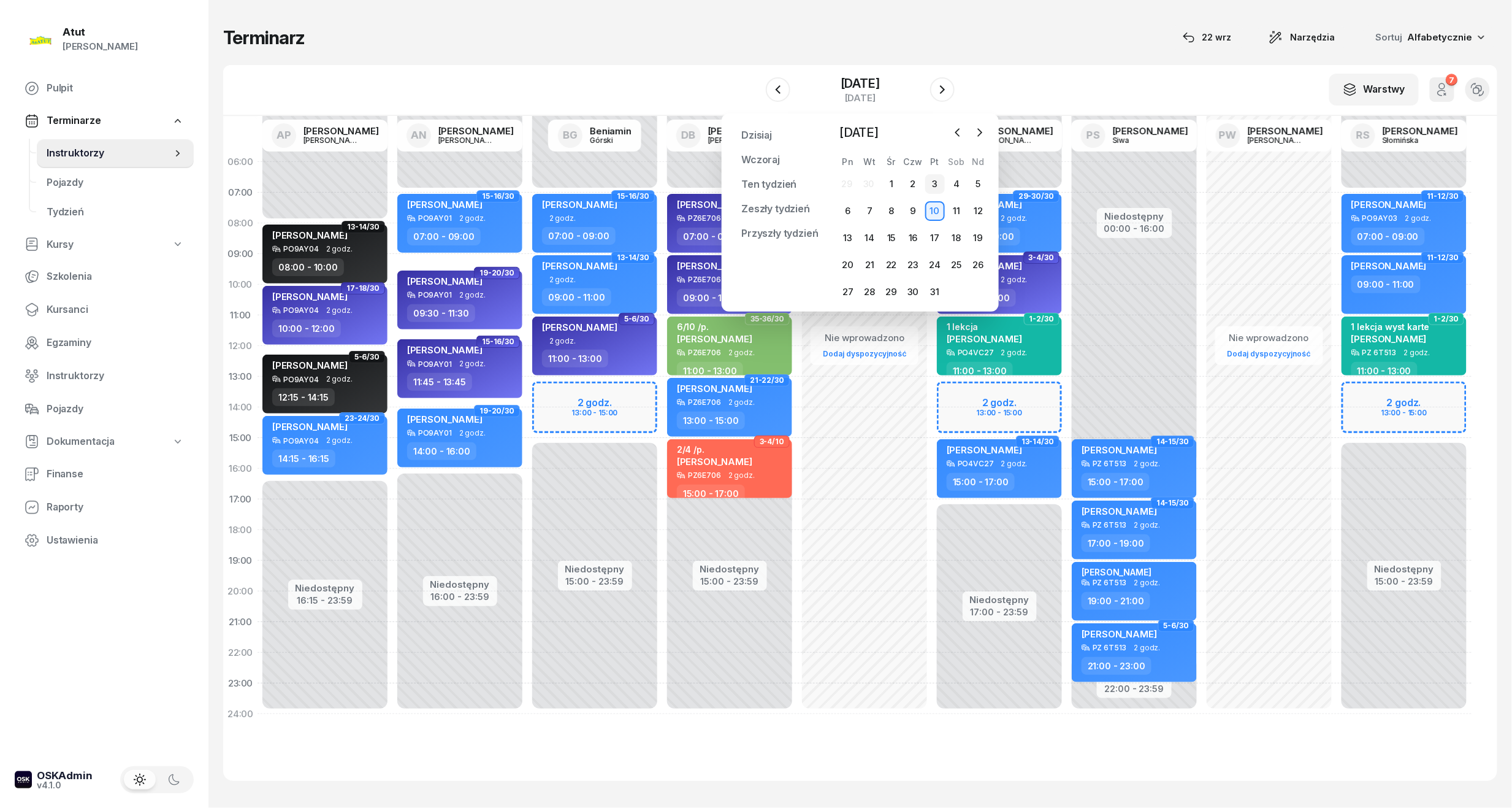
click at [935, 180] on div "3" at bounding box center [935, 184] width 20 height 20
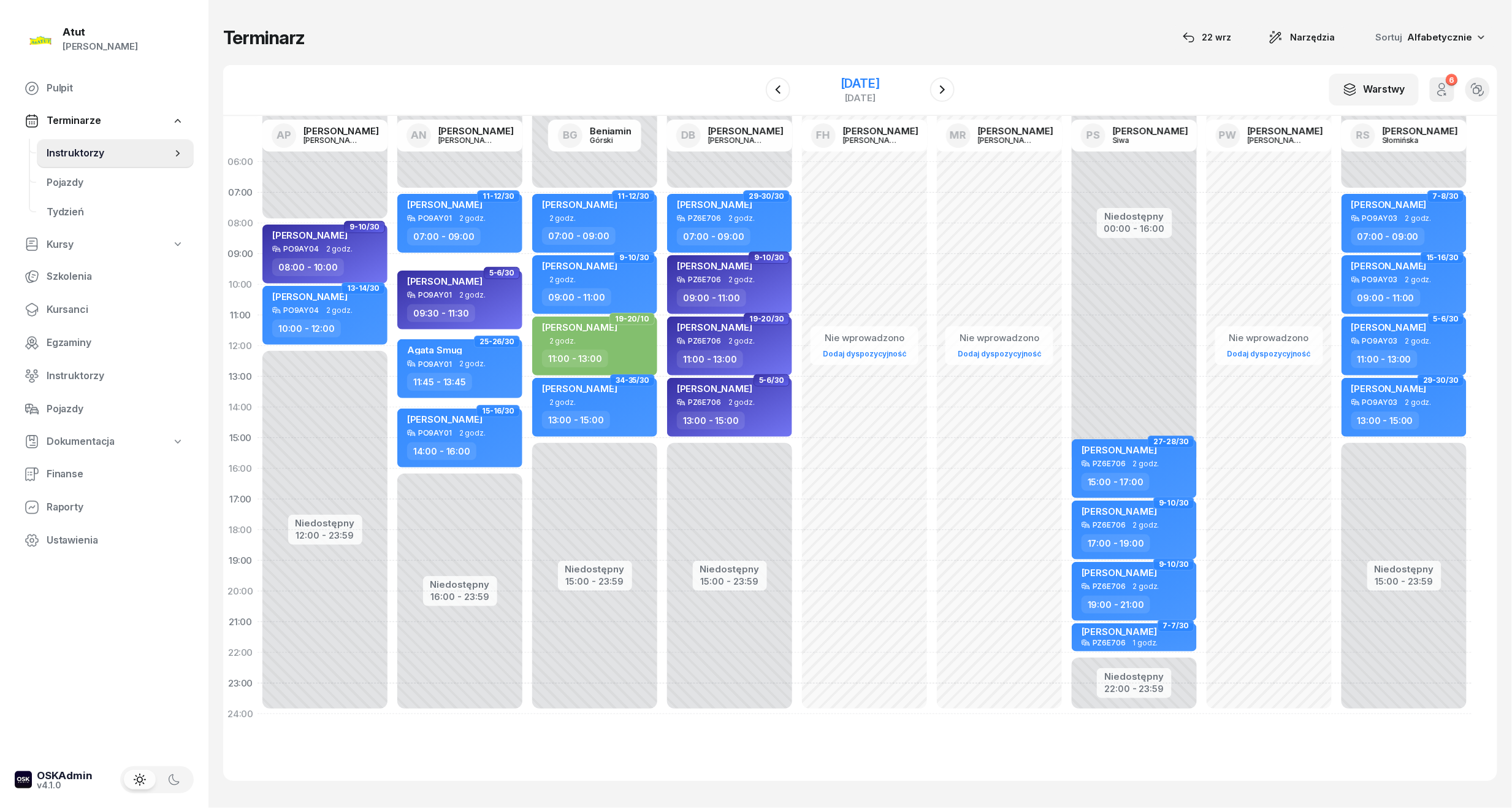
click at [855, 77] on div "[DATE]" at bounding box center [860, 83] width 39 height 12
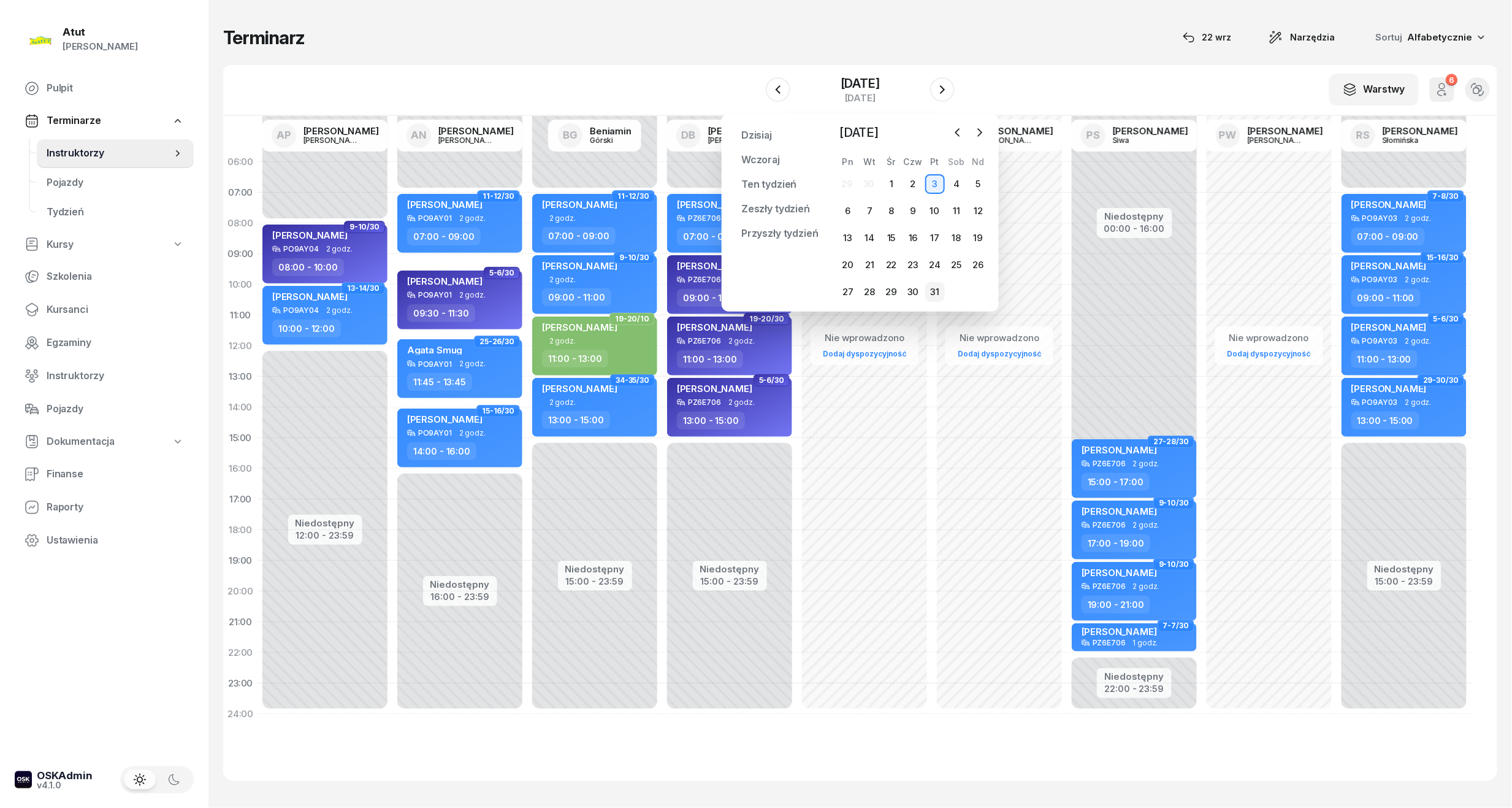
click at [935, 293] on div "31" at bounding box center [935, 292] width 20 height 20
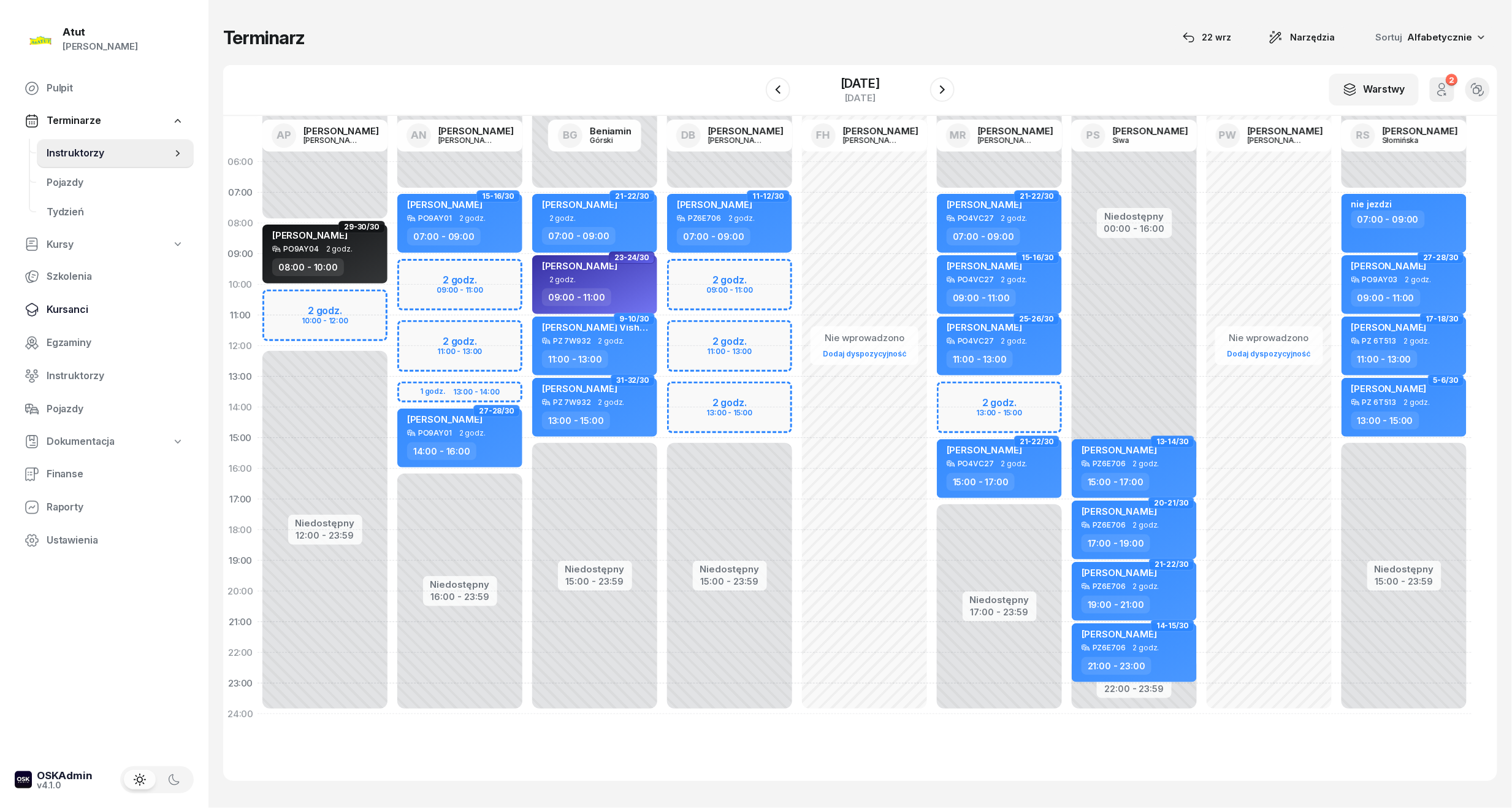
click at [75, 312] on span "Kursanci" at bounding box center [115, 309] width 137 height 16
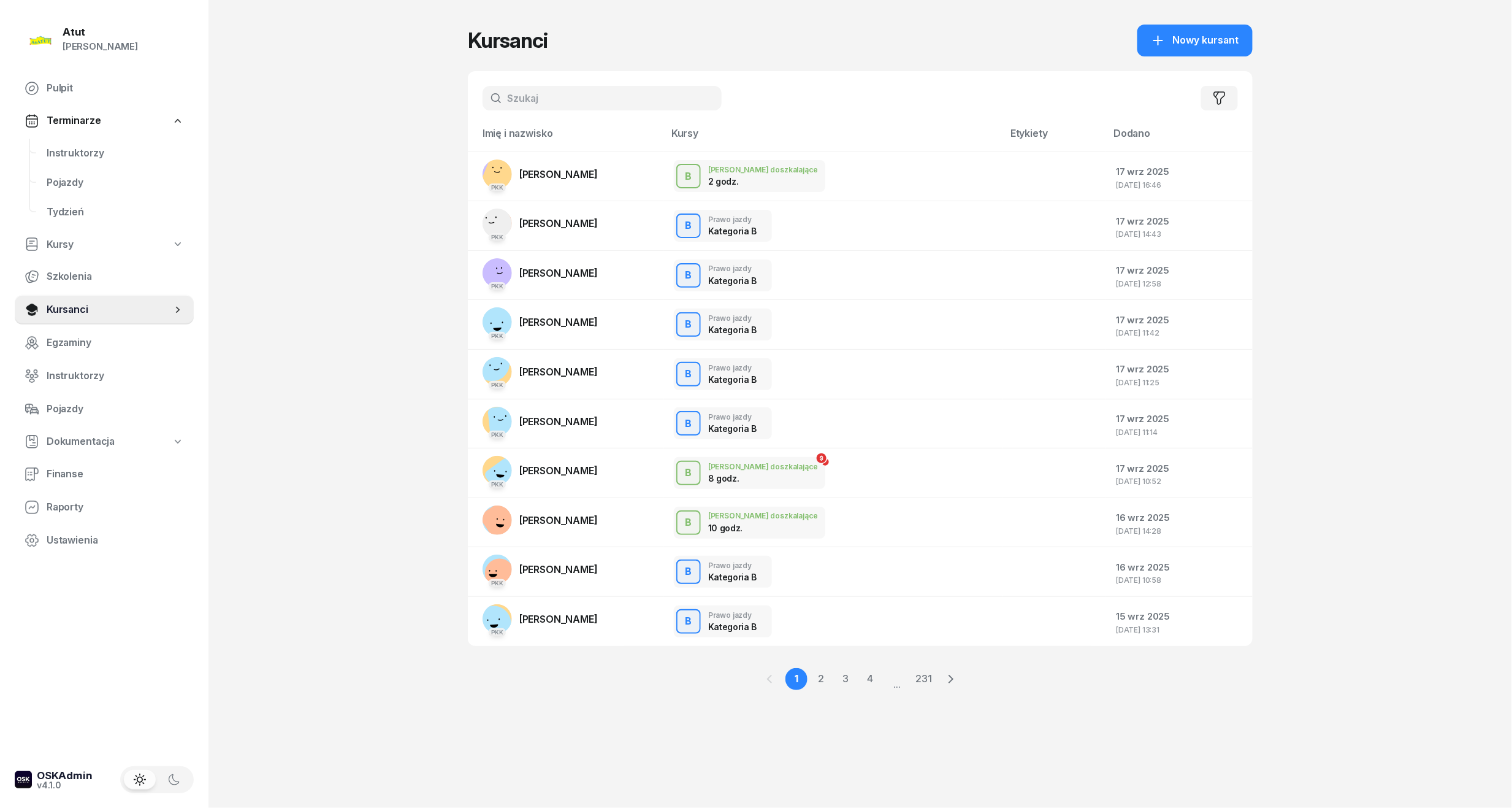
click at [548, 104] on input "text" at bounding box center [602, 98] width 239 height 25
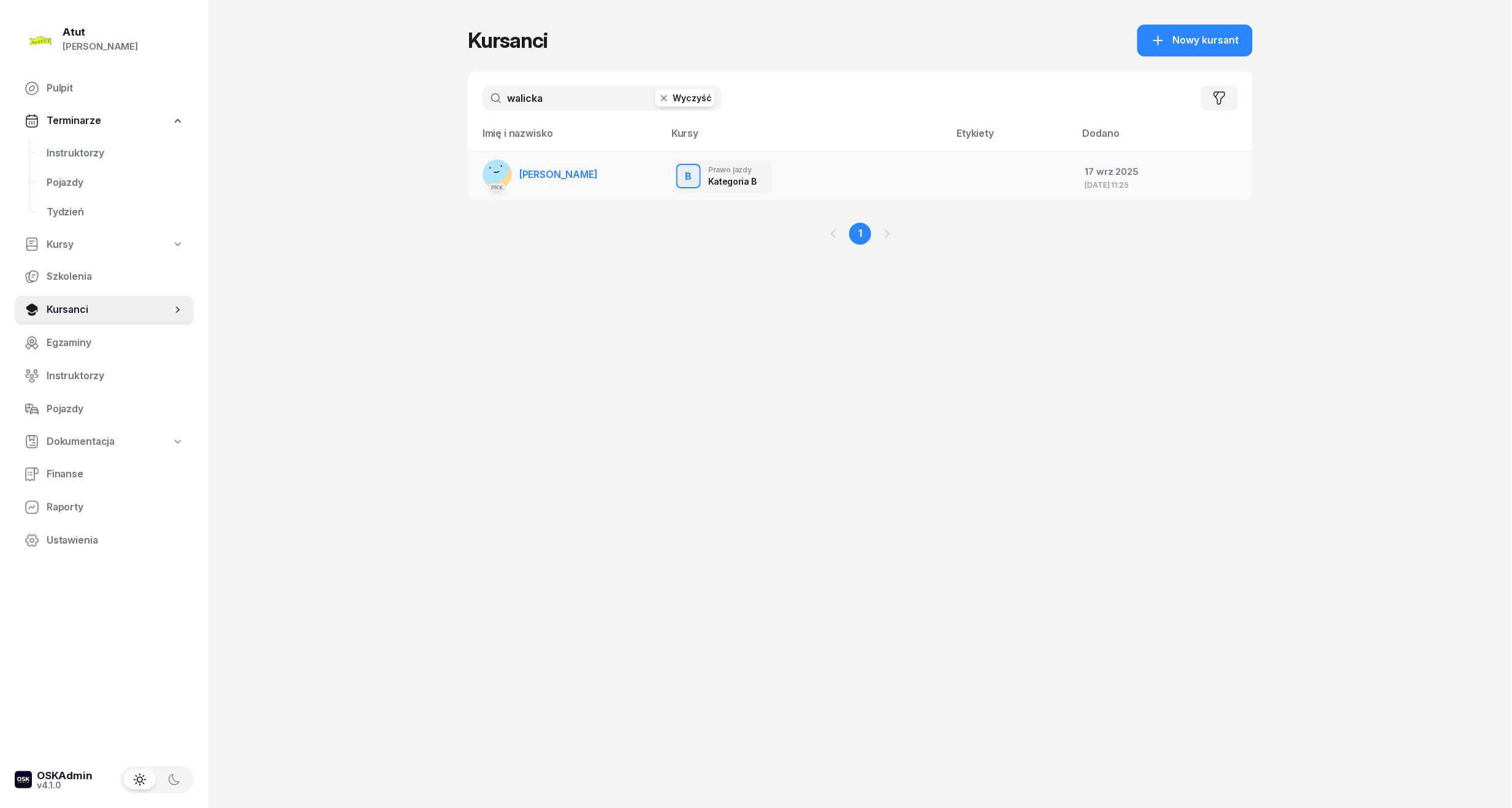
type input "walicka"
click at [546, 173] on span "[PERSON_NAME]" at bounding box center [558, 173] width 78 height 12
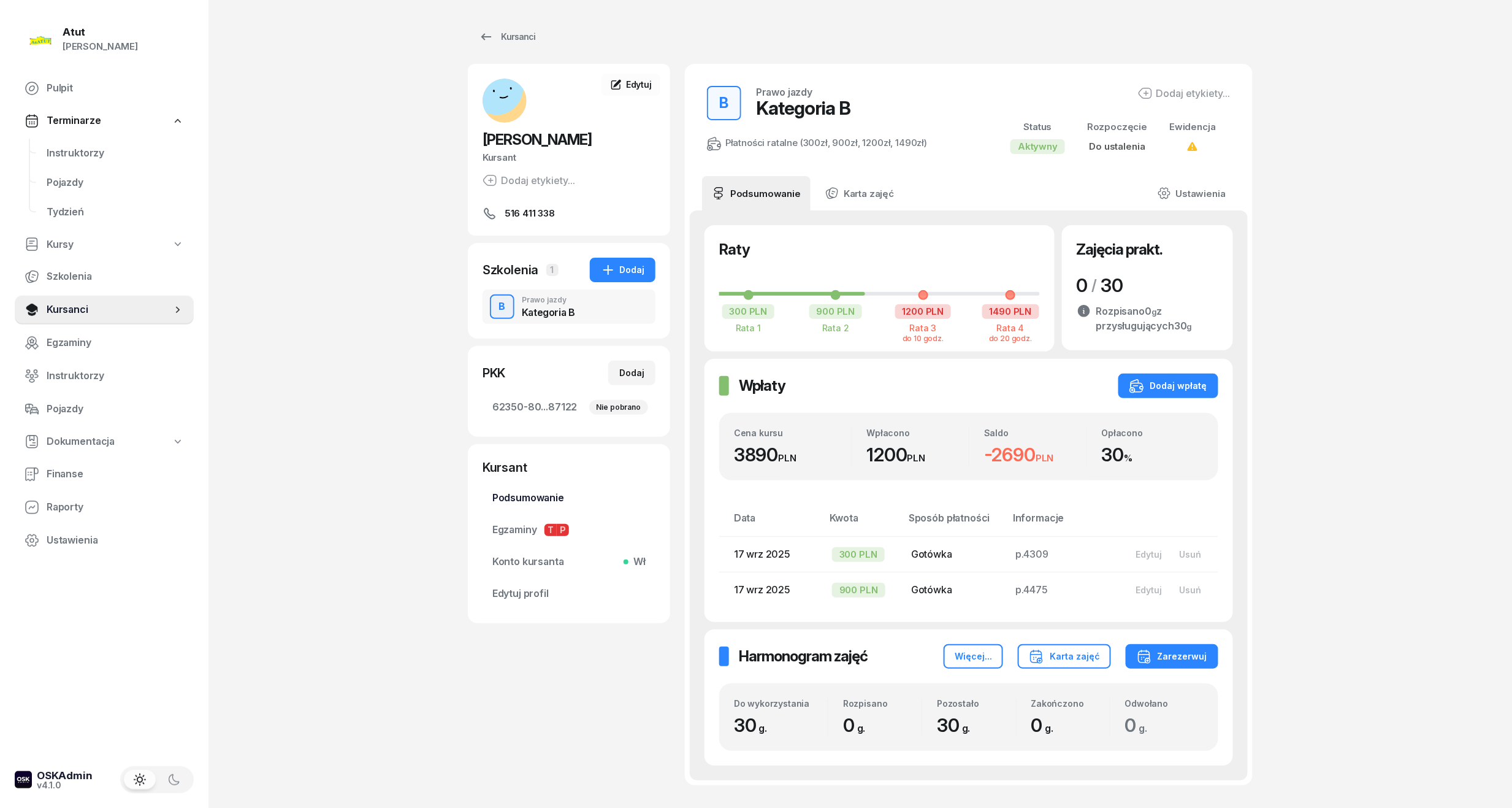
click at [528, 496] on span "Podsumowanie" at bounding box center [569, 497] width 154 height 16
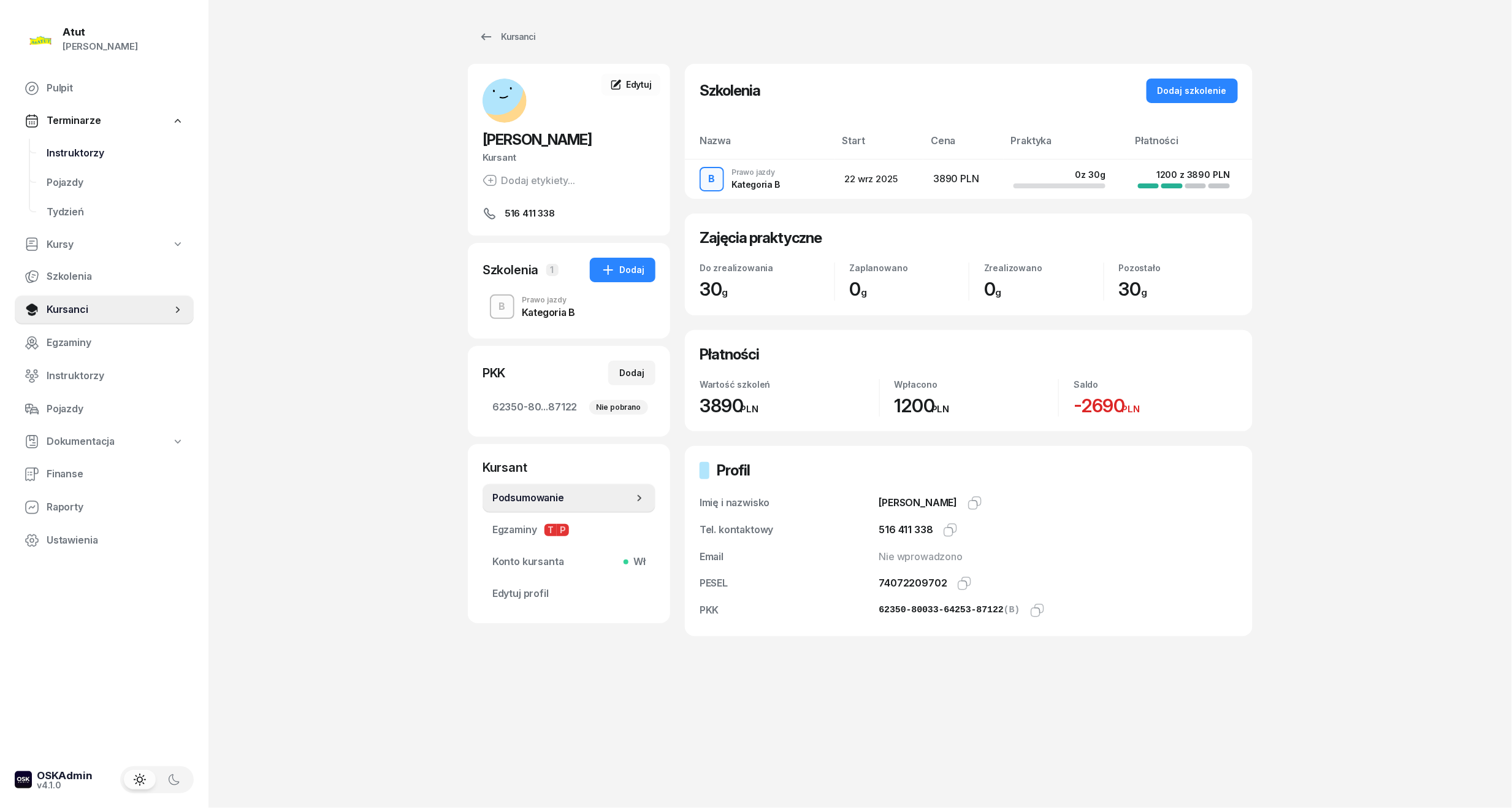
click at [67, 158] on span "Instruktorzy" at bounding box center [115, 153] width 137 height 16
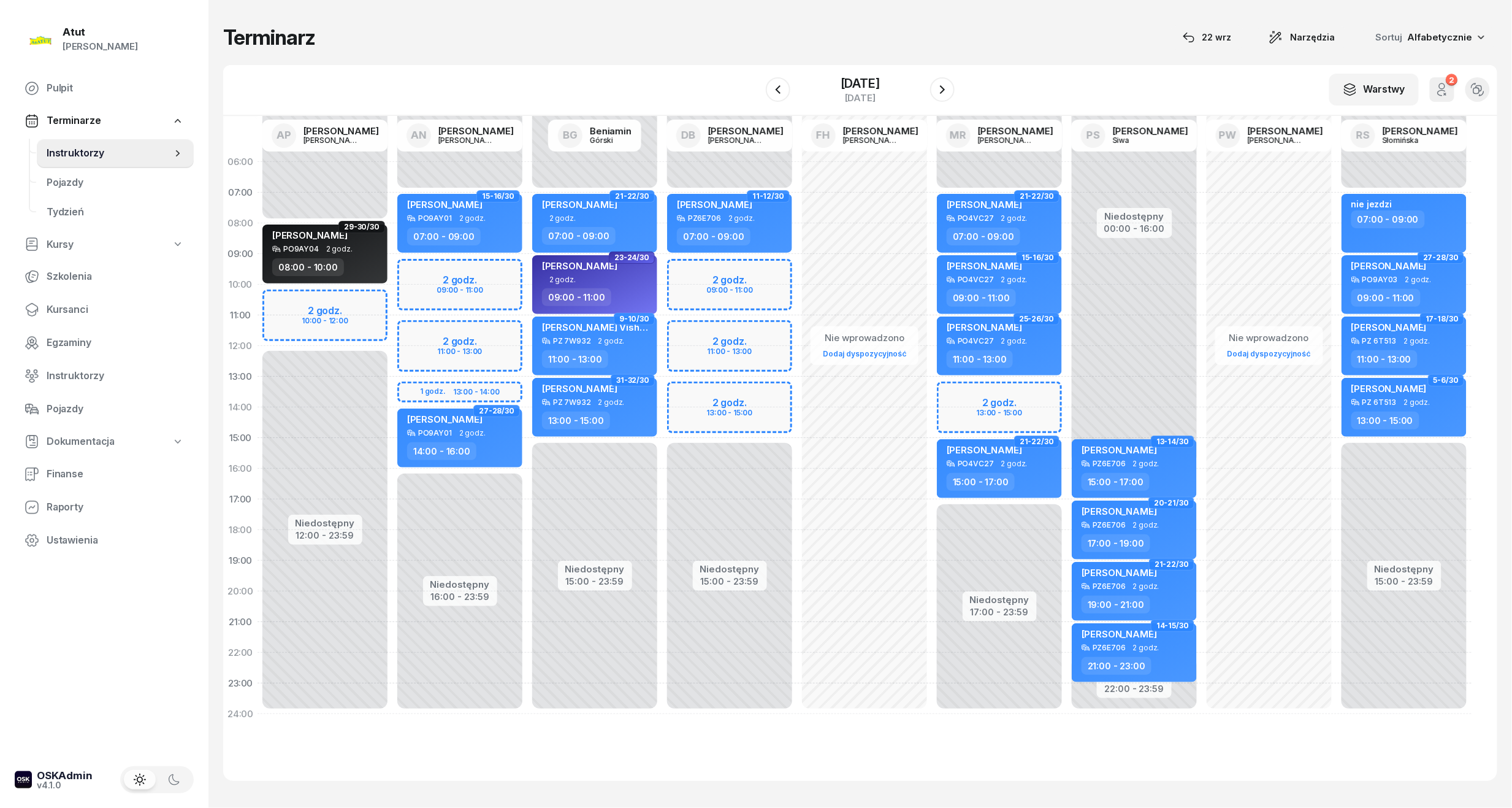
click at [429, 285] on div "Niedostępny 00:00 - 07:00 Niedostępny 16:00 - 23:59 2 godz. 09:00 - 11:00 2 god…" at bounding box center [459, 437] width 135 height 583
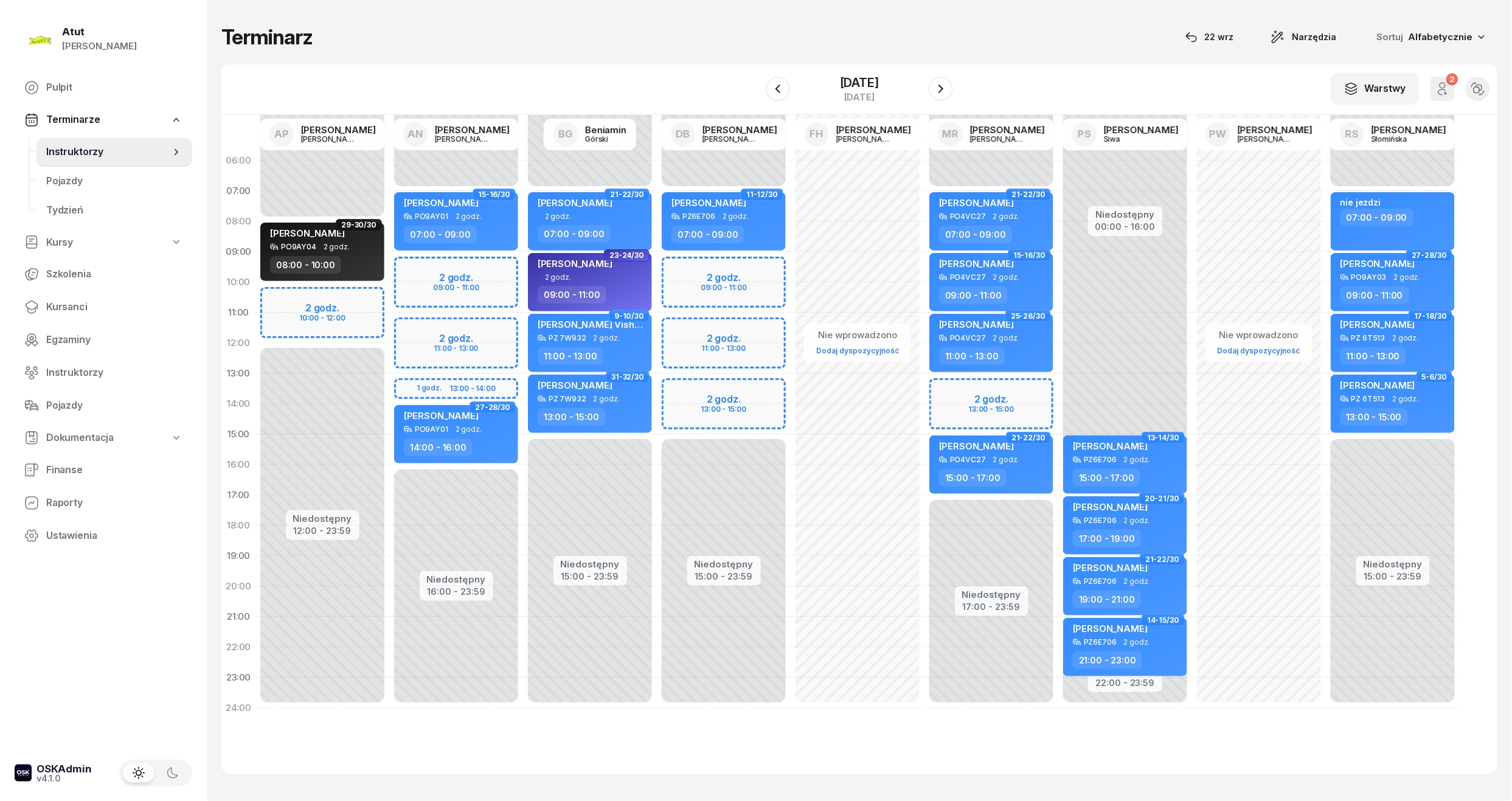
select select "10"
select select "12"
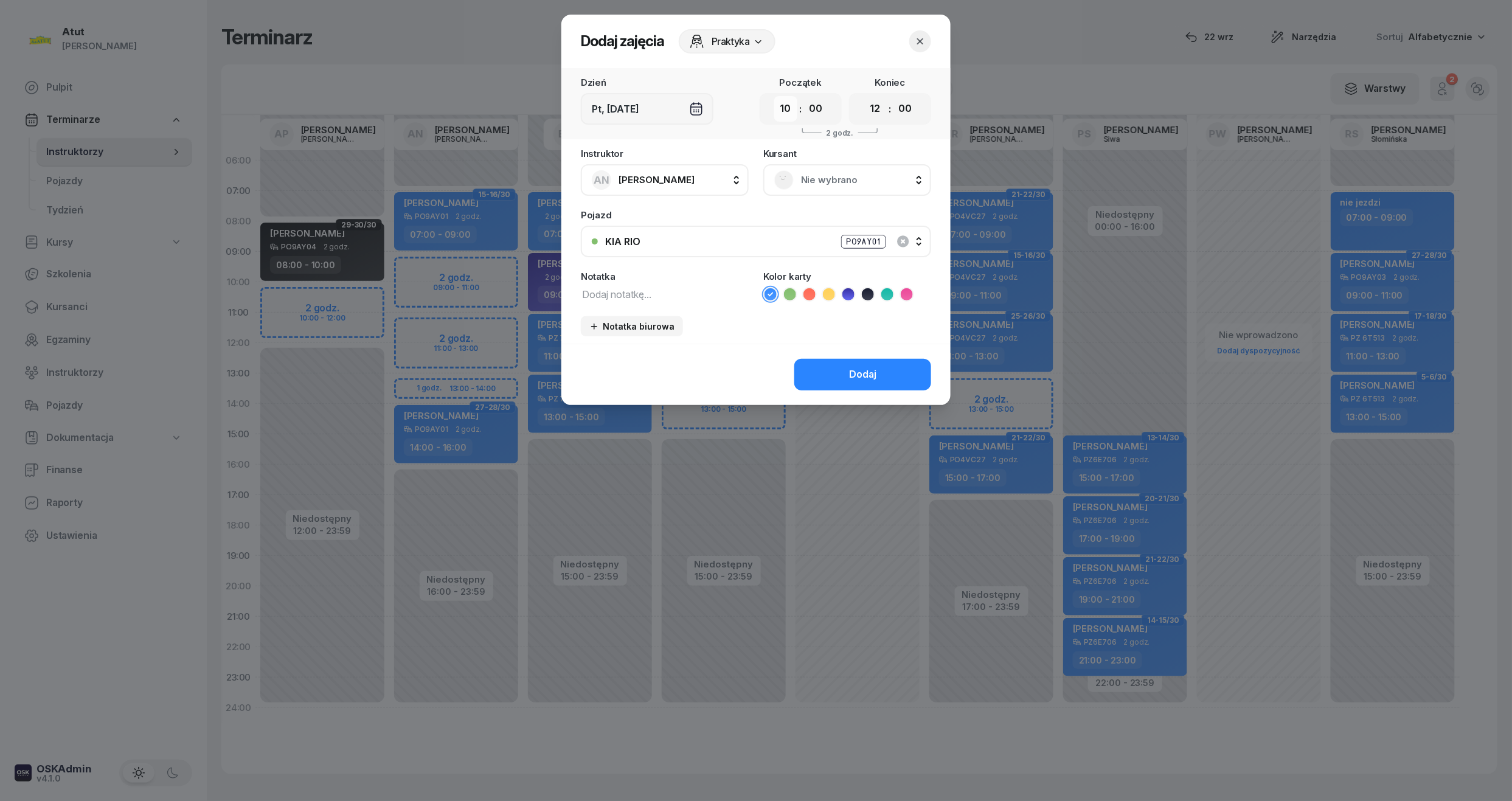
click at [781, 115] on select "00 01 02 03 04 05 06 07 08 09 10 11 12 13 14 15 16 17 18 19 20 21 22 23" at bounding box center [786, 108] width 23 height 25
select select "09"
click at [774, 96] on select "00 01 02 03 04 05 06 07 08 09 10 11 12 13 14 15 16 17 18 19 20 21 22 23" at bounding box center [786, 108] width 23 height 25
click at [813, 113] on select "00 05 10 15 20 25 30 35 40 45 50 55" at bounding box center [815, 108] width 23 height 25
select select "30"
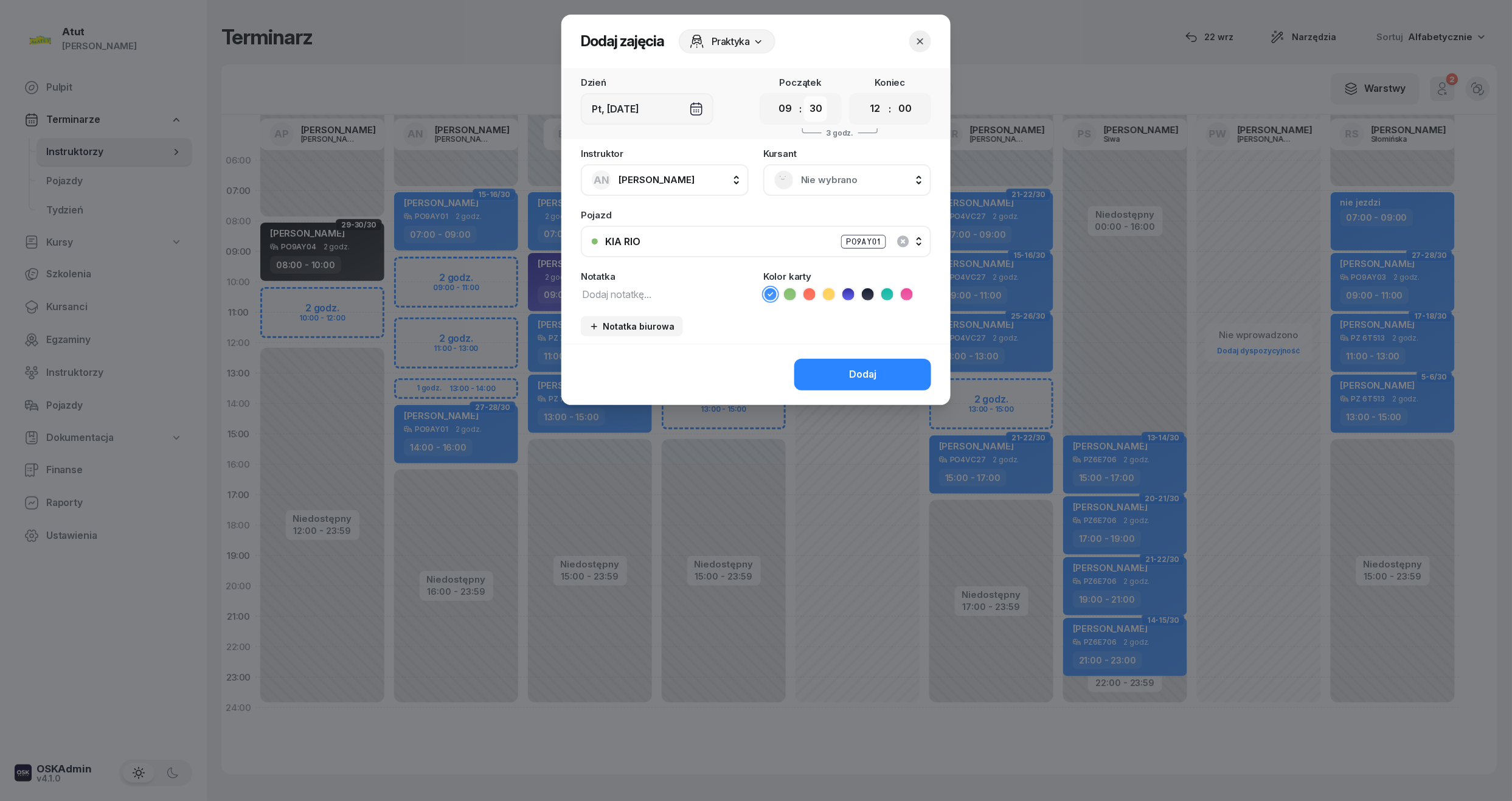
click at [804, 96] on select "00 05 10 15 20 25 30 35 40 45 50 55" at bounding box center [815, 108] width 23 height 25
click at [875, 105] on select "00 01 02 03 04 05 06 07 08 09 10 11 12 13 14 15 16 17 18 19 20 21 22 23" at bounding box center [875, 108] width 23 height 25
select select "11"
click at [863, 96] on select "00 01 02 03 04 05 06 07 08 09 10 11 12 13 14 15 16 17 18 19 20 21 22 23" at bounding box center [875, 108] width 23 height 25
click at [911, 108] on select "00 05 10 15 20 25 30 35 40 45 50 55" at bounding box center [905, 108] width 23 height 25
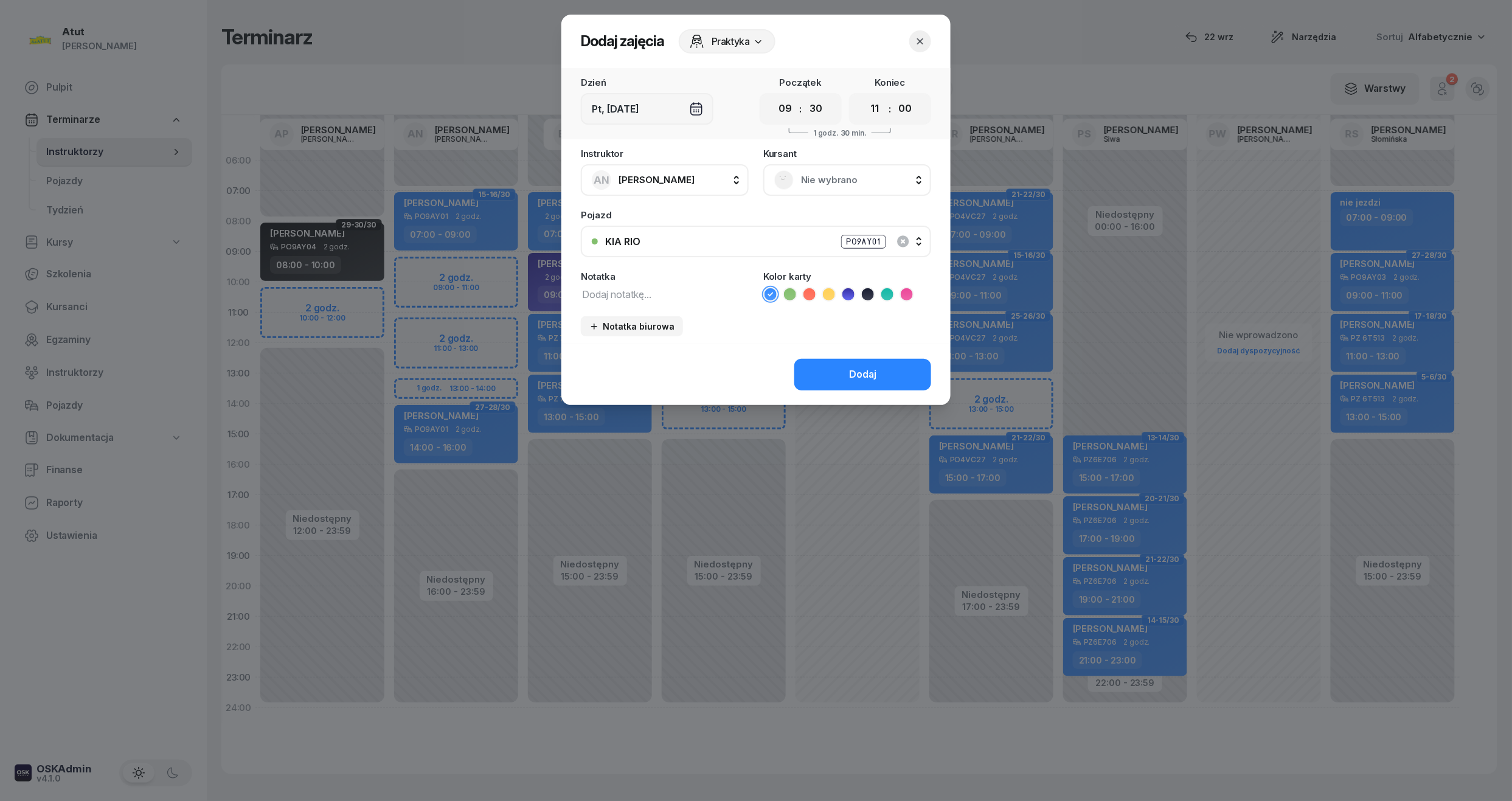
select select "30"
click at [894, 96] on select "00 05 10 15 20 25 30 35 40 45 50 55" at bounding box center [905, 108] width 23 height 25
click at [840, 174] on span "Nie wybrano" at bounding box center [861, 179] width 119 height 15
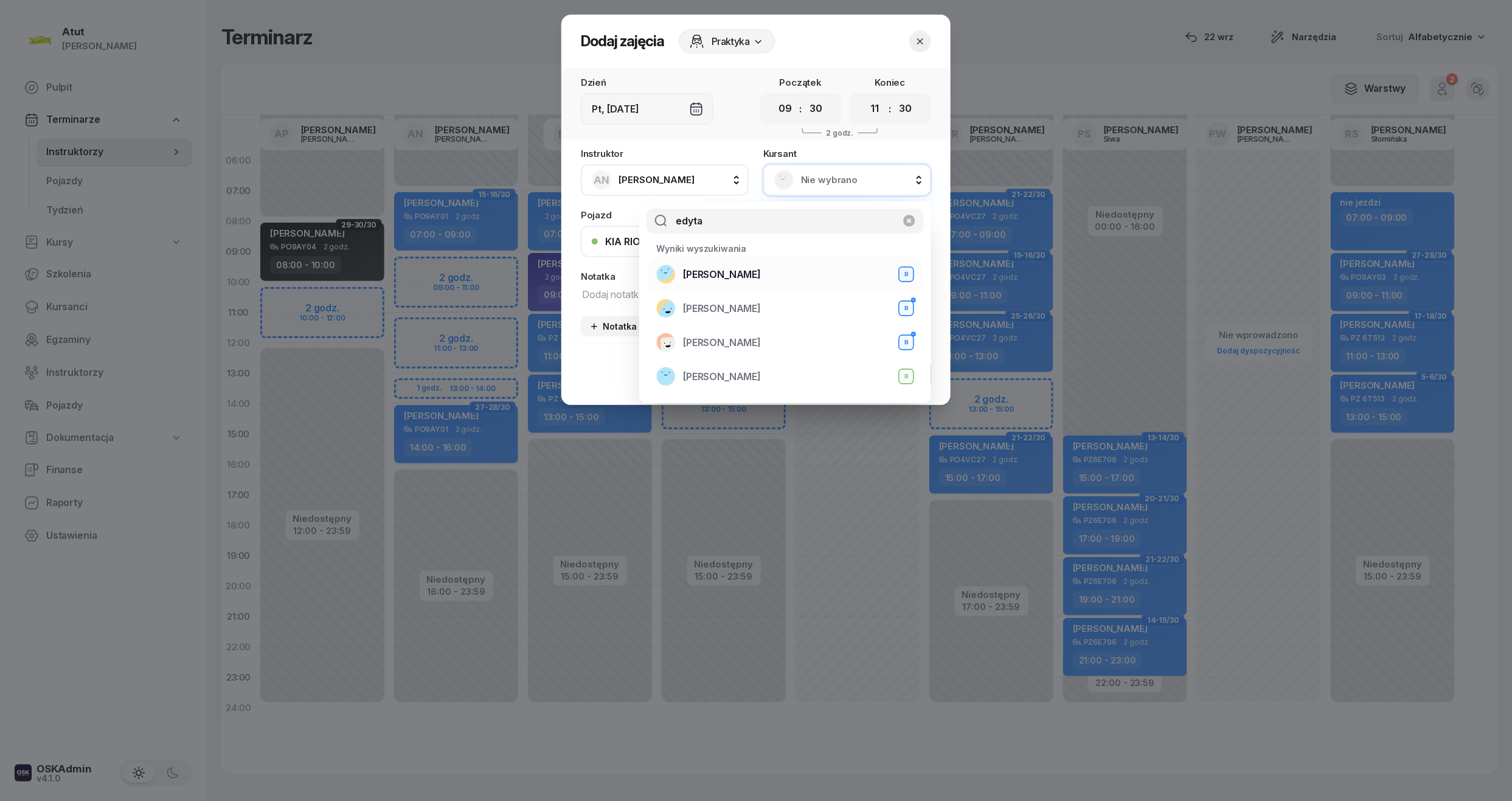
type input "edyta"
click at [718, 272] on span "[PERSON_NAME]" at bounding box center [721, 275] width 77 height 15
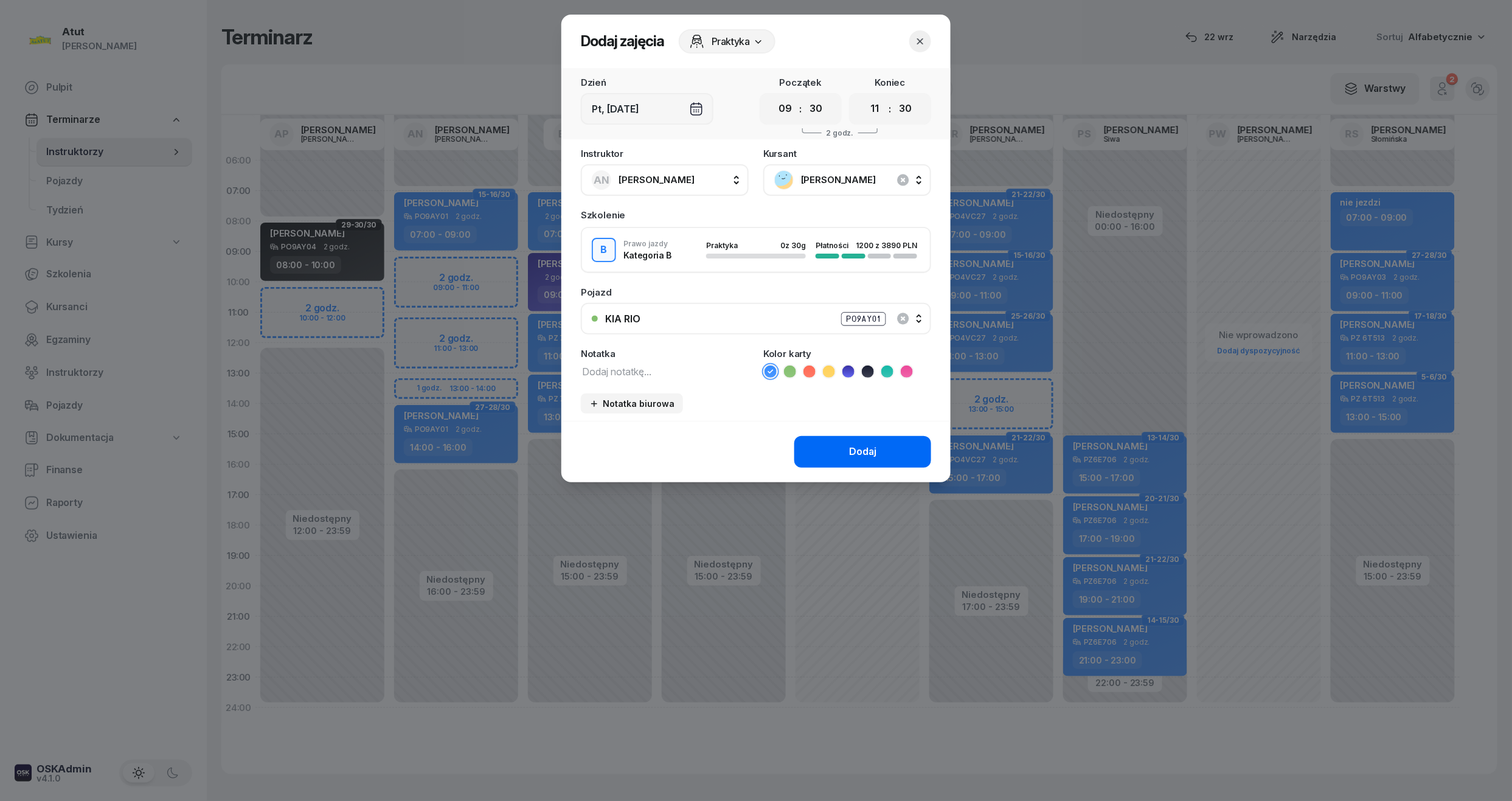
click at [858, 451] on div "Dodaj" at bounding box center [862, 451] width 28 height 15
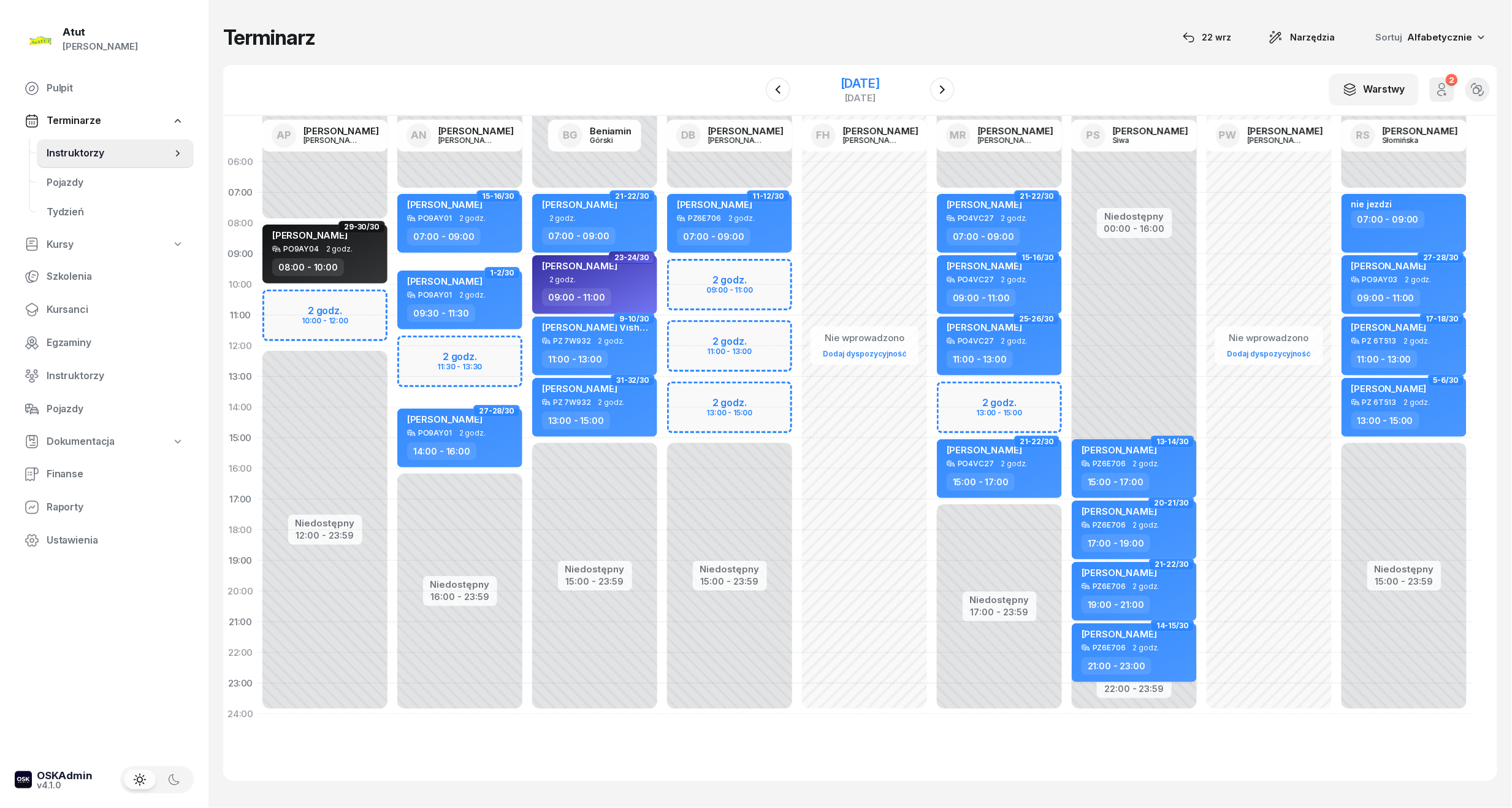
click at [880, 77] on div "[DATE]" at bounding box center [860, 83] width 39 height 12
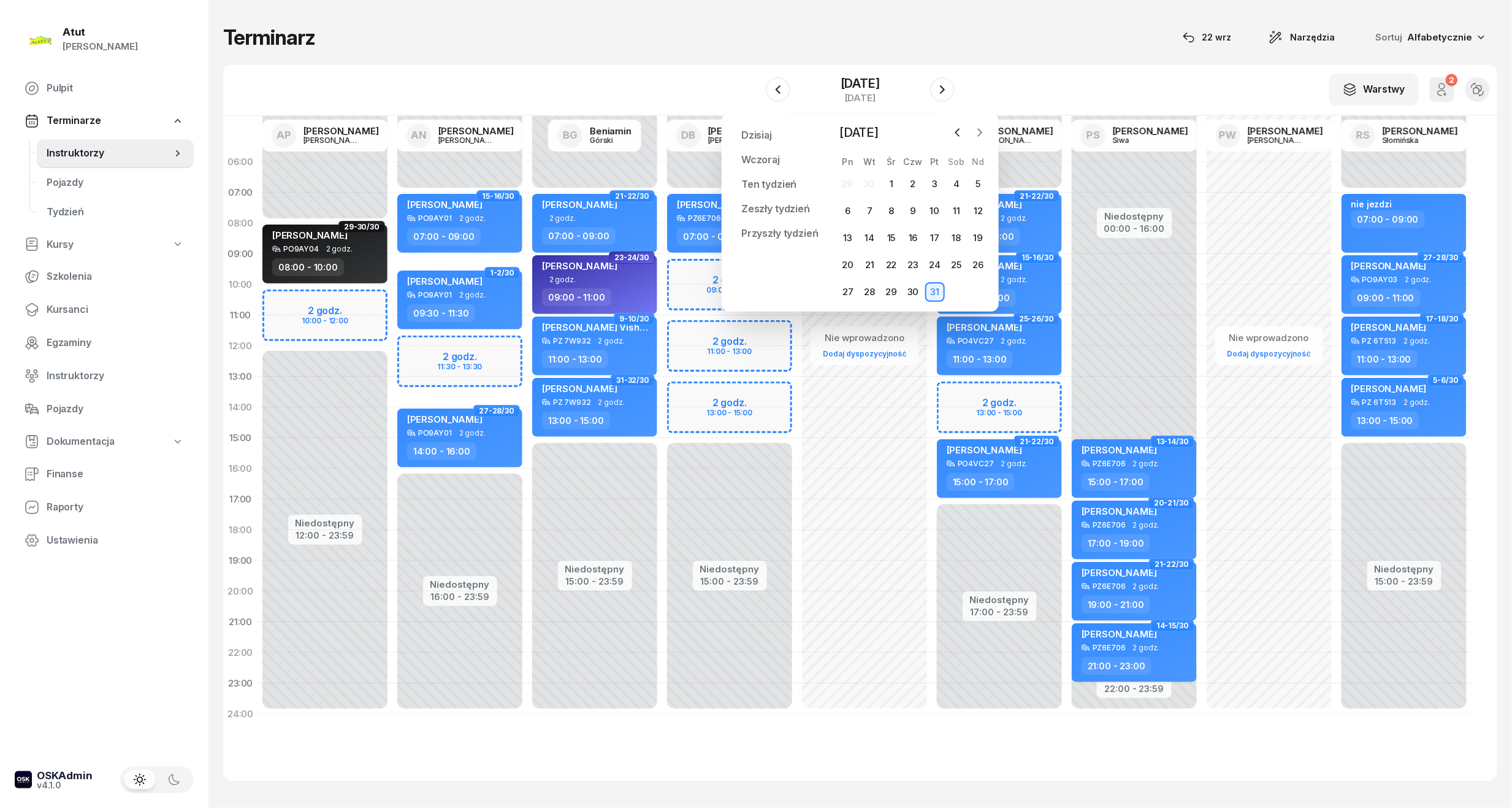
click at [984, 134] on icon "button" at bounding box center [980, 132] width 12 height 12
click at [933, 204] on div "7" at bounding box center [935, 211] width 20 height 20
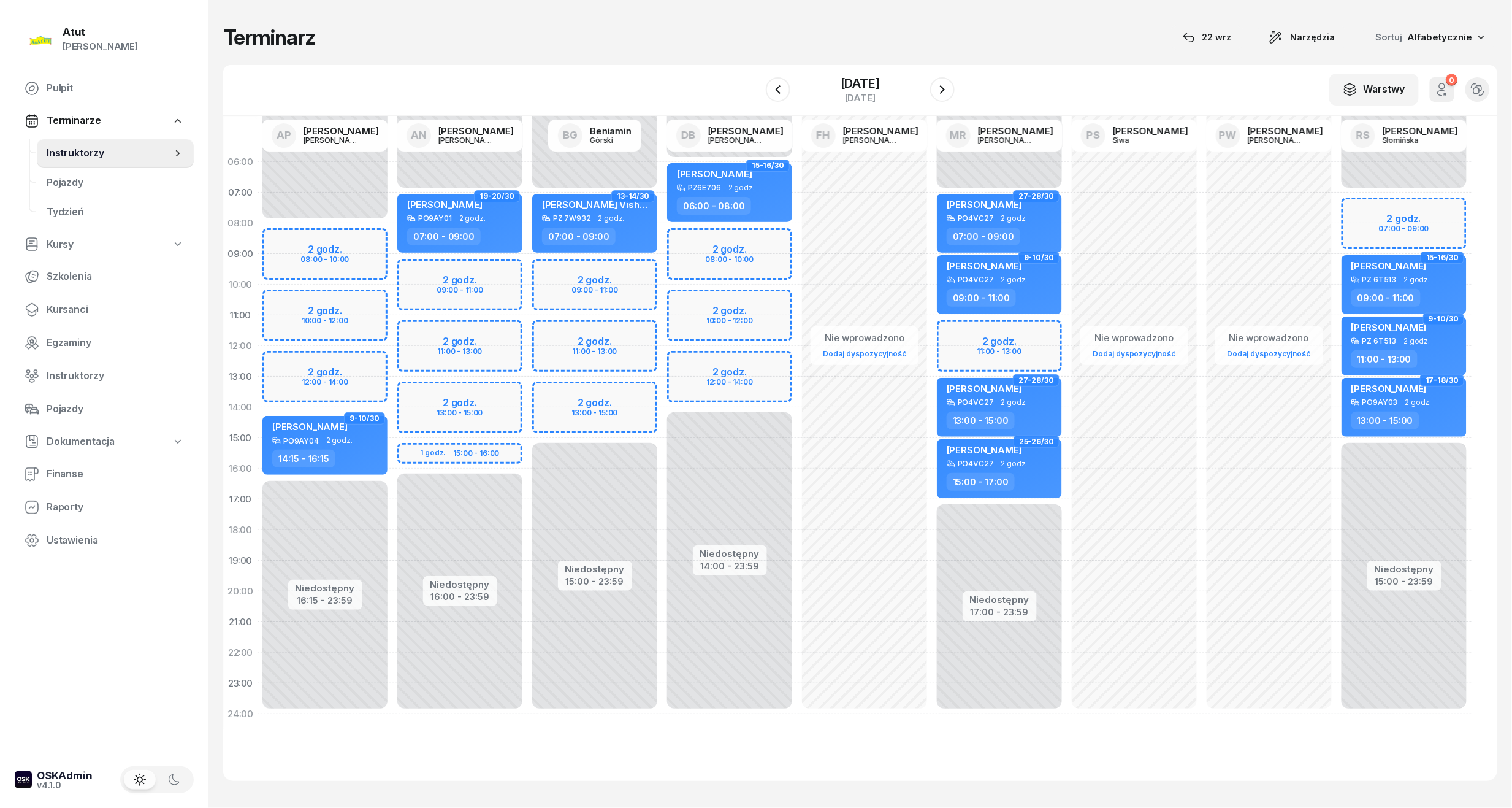
click at [1358, 206] on div "Niedostępny 00:00 - 07:00 Niedostępny 15:00 - 23:59 2 godz. 07:00 - 09:00 15-16…" at bounding box center [1404, 437] width 135 height 583
select select "07"
select select "09"
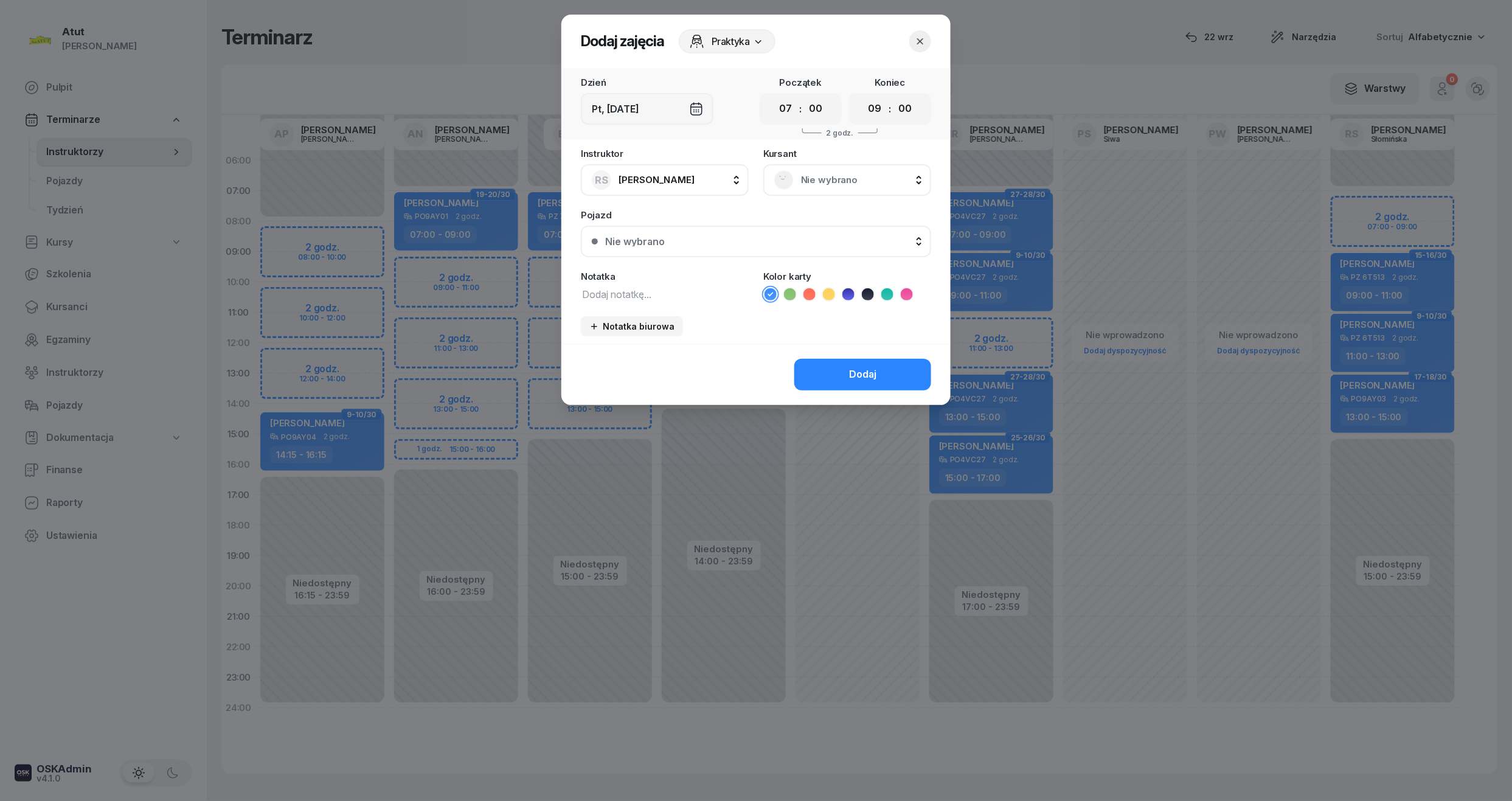
click at [823, 178] on span "Nie wybrano" at bounding box center [861, 179] width 119 height 15
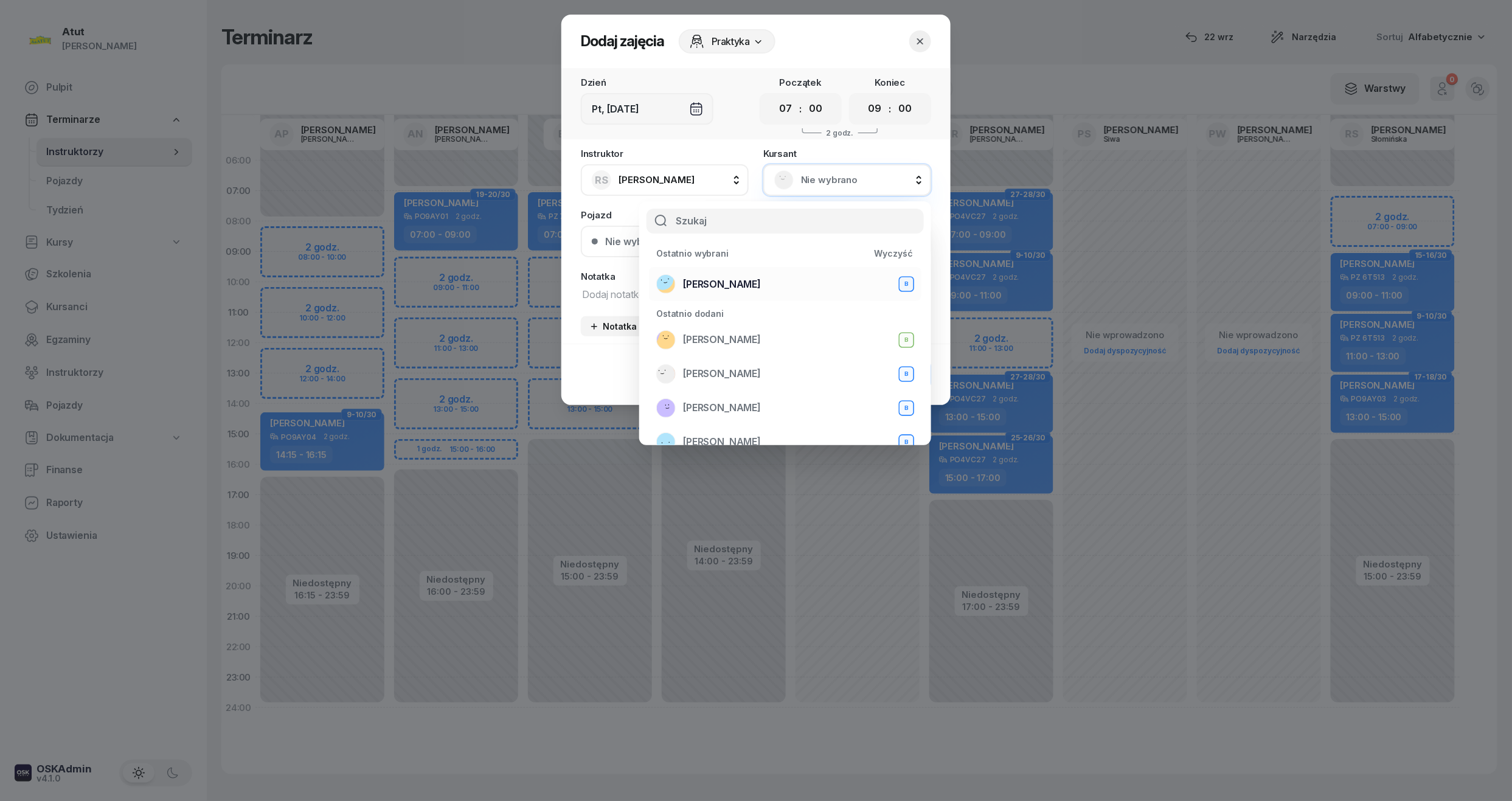
click at [687, 284] on span "[PERSON_NAME]" at bounding box center [721, 284] width 77 height 15
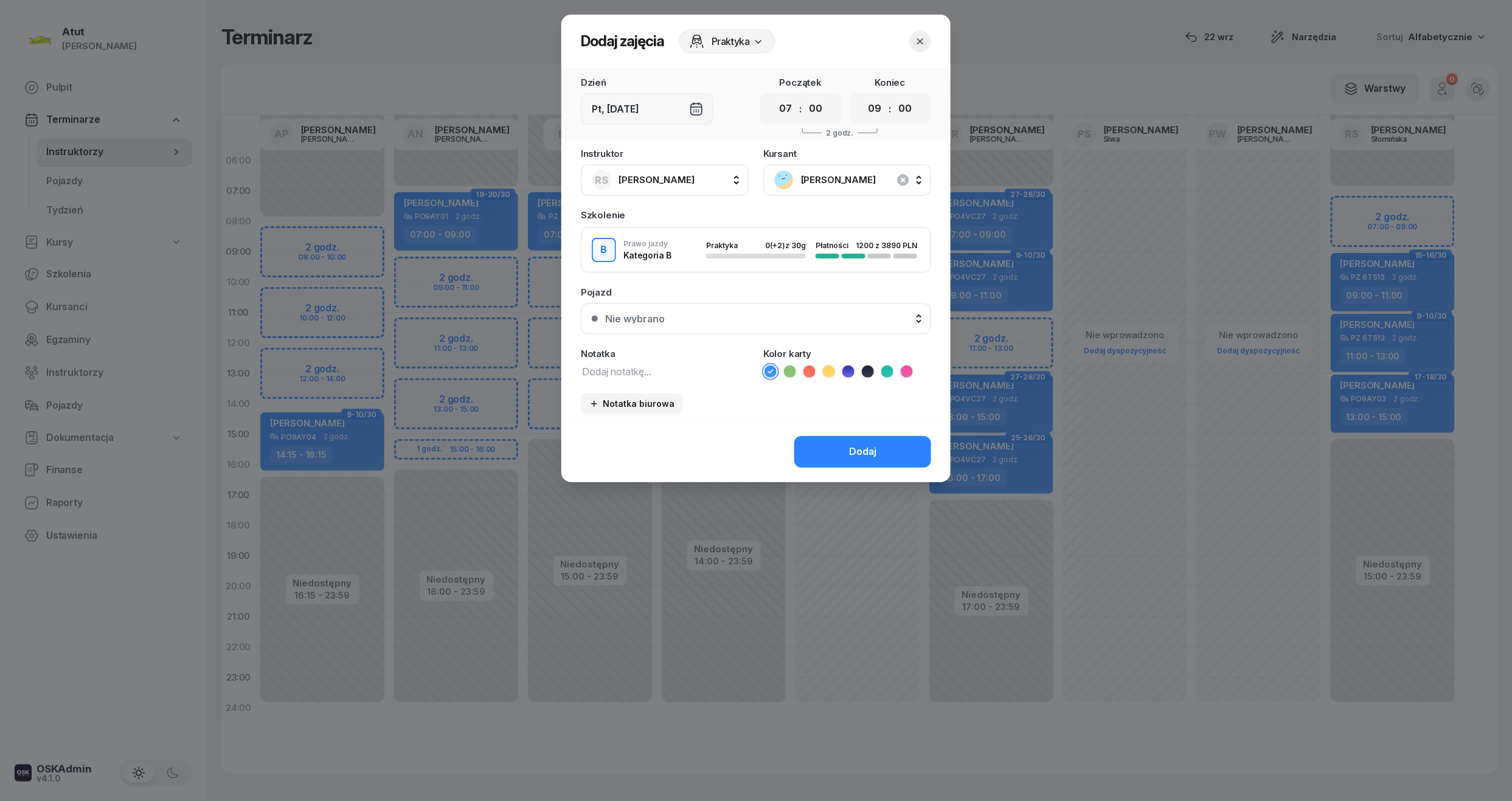
click at [668, 315] on div "Nie wybrano" at bounding box center [762, 319] width 315 height 10
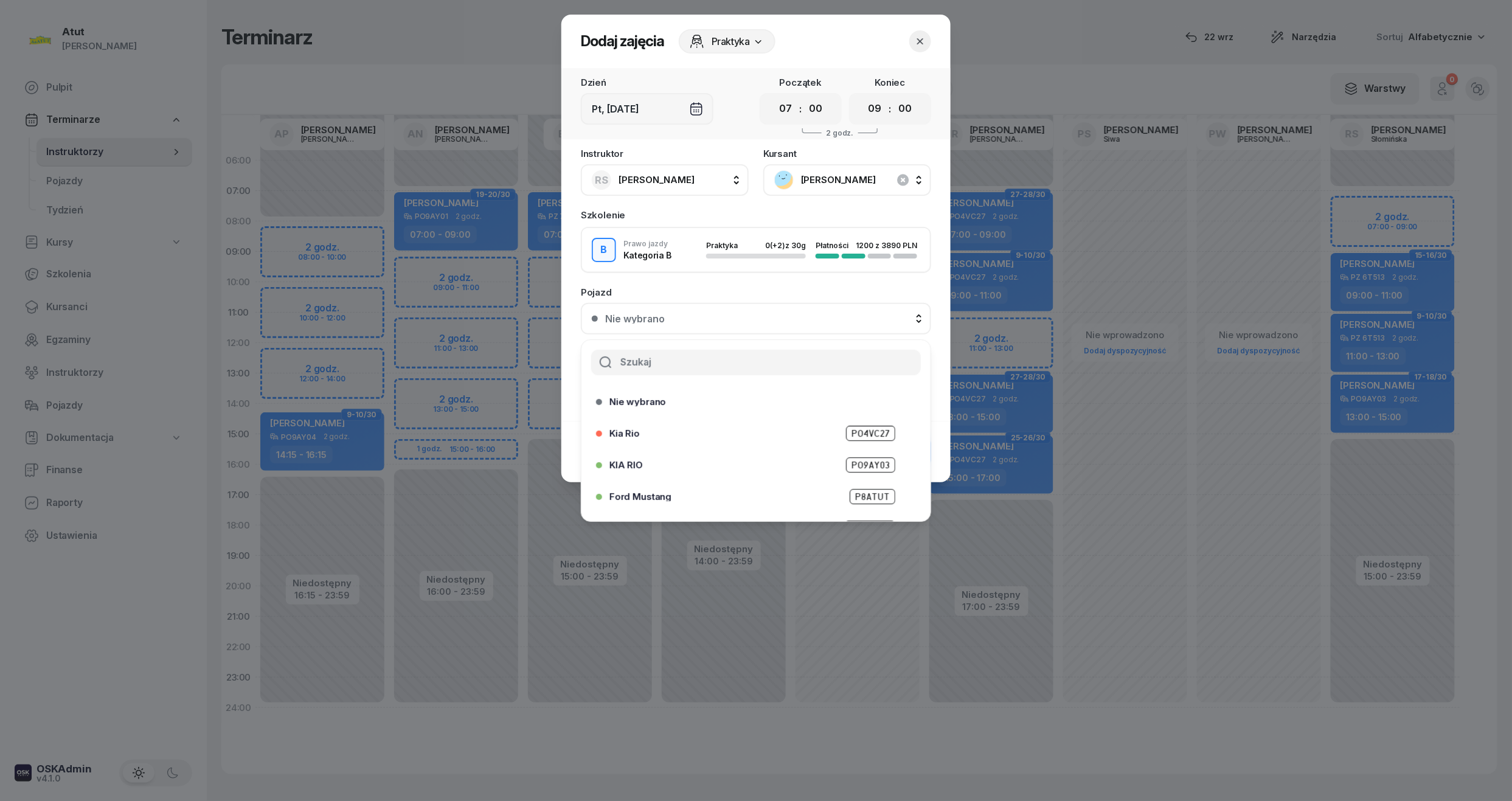
click at [677, 289] on div "Pojazd" at bounding box center [756, 292] width 350 height 9
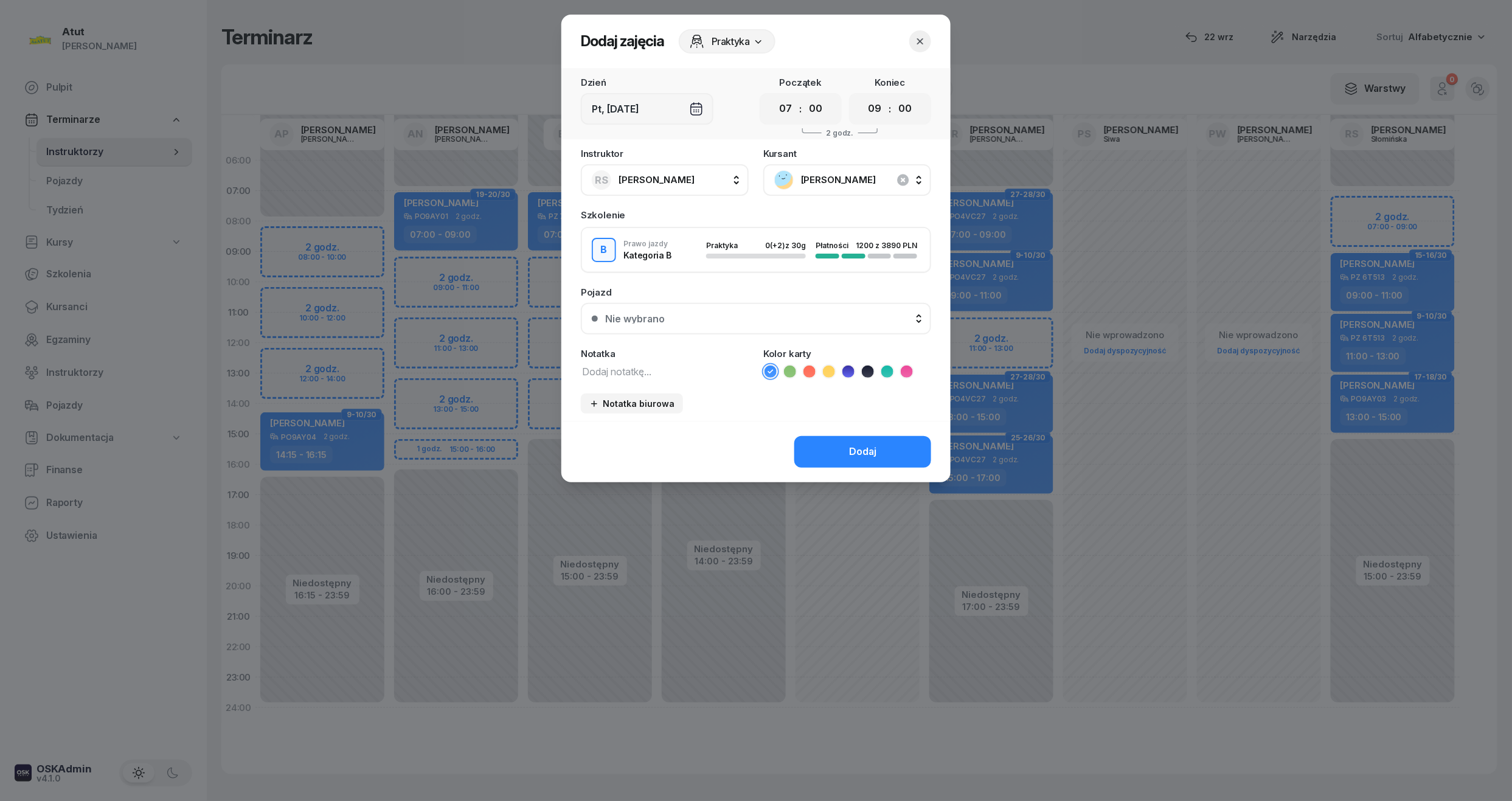
click at [664, 319] on div "Nie wybrano" at bounding box center [762, 319] width 315 height 10
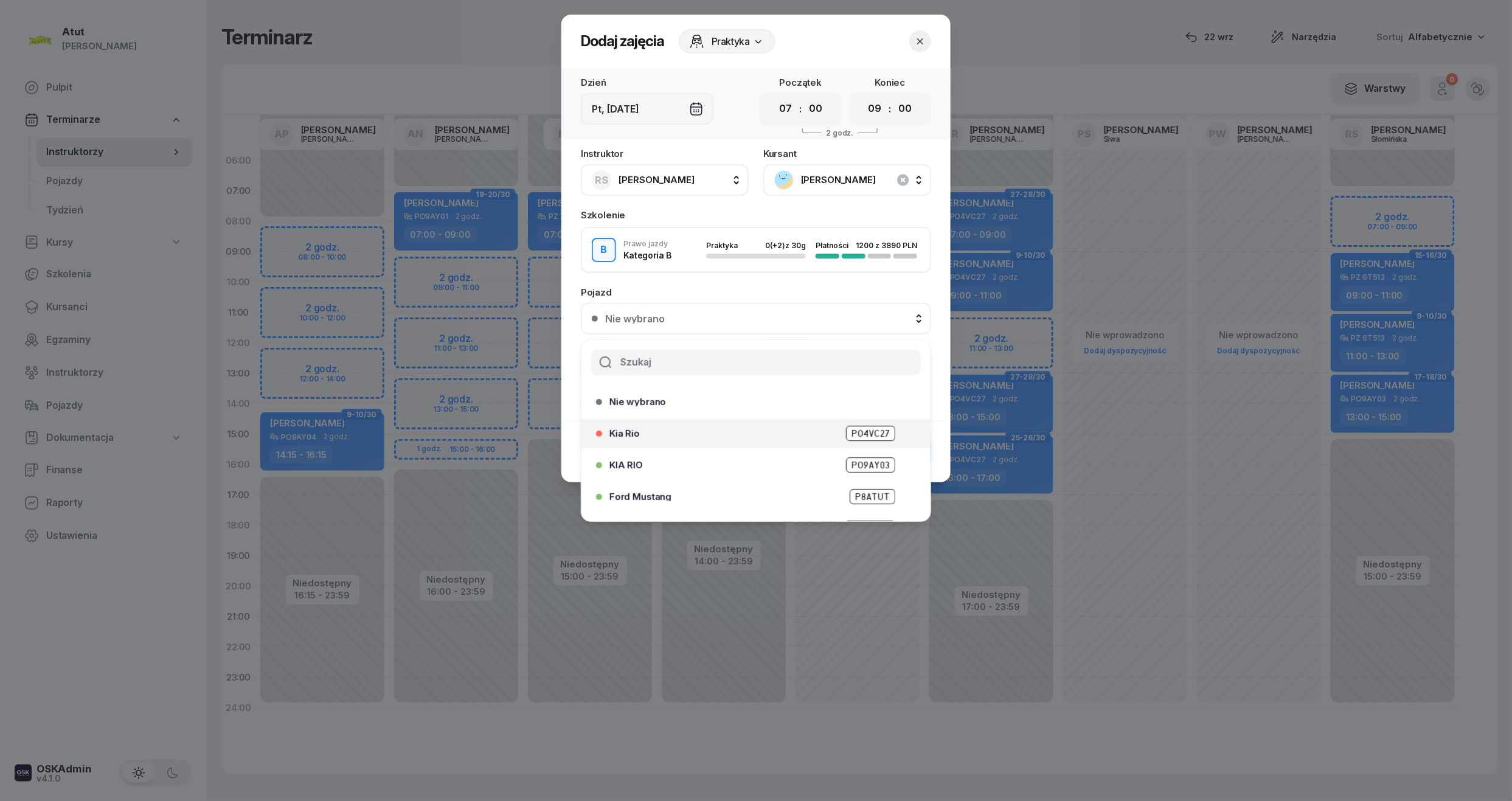
scroll to position [151, 0]
click at [866, 406] on span "PZ 6T513" at bounding box center [870, 408] width 51 height 15
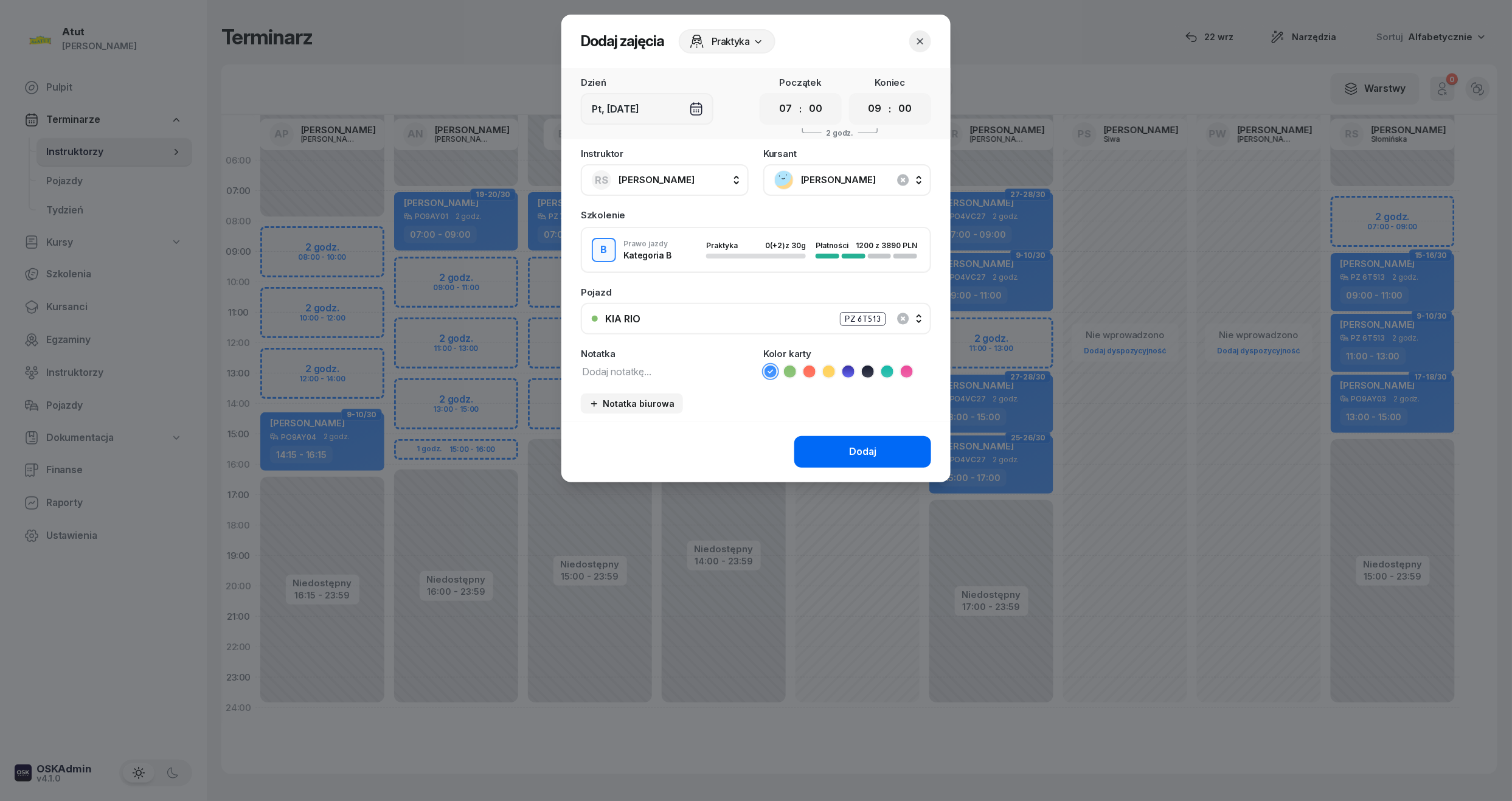
click at [862, 450] on div "Dodaj" at bounding box center [862, 451] width 28 height 15
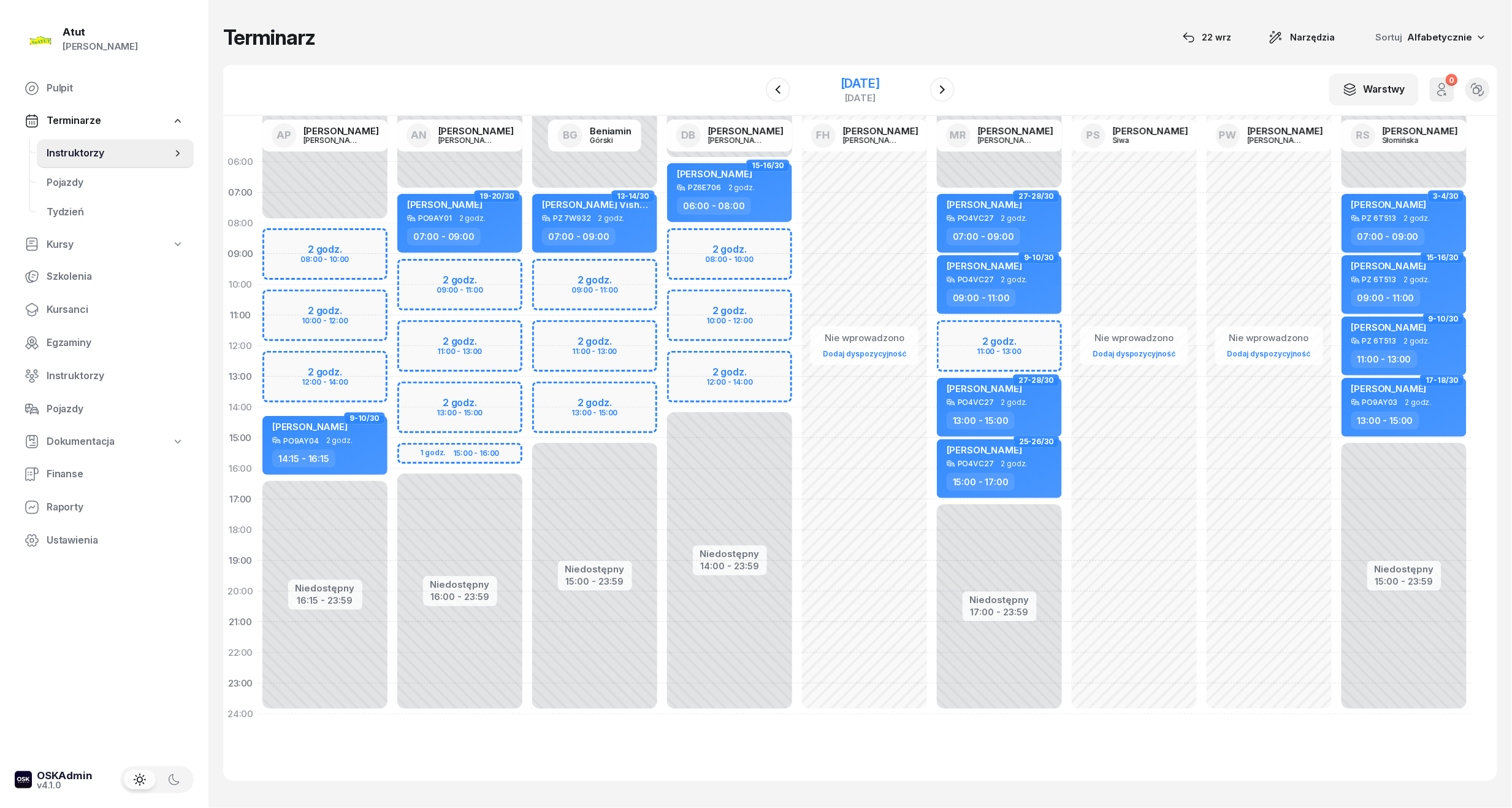
click at [852, 83] on div "[DATE]" at bounding box center [860, 83] width 39 height 12
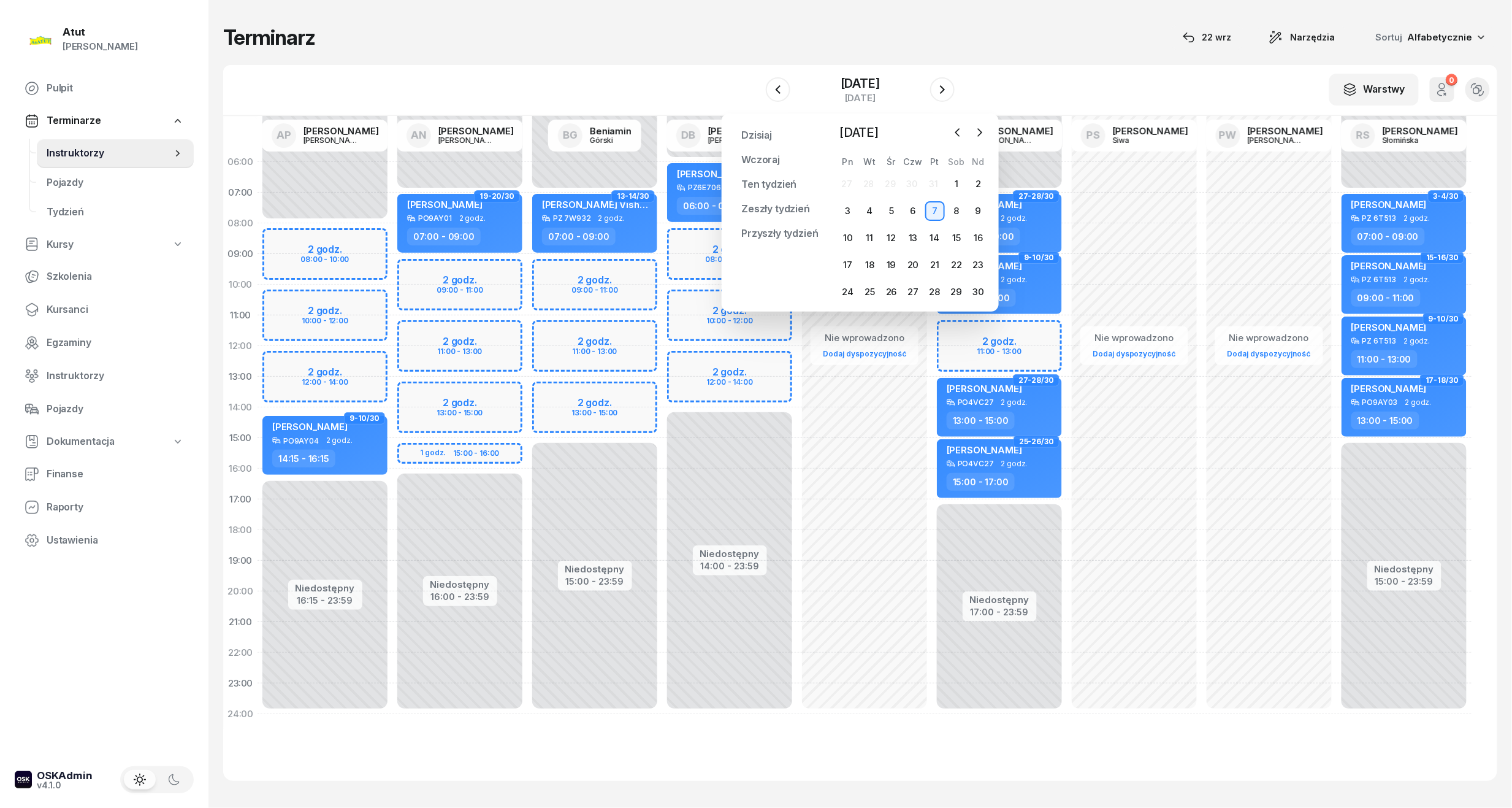
click at [939, 209] on div "7" at bounding box center [935, 211] width 20 height 20
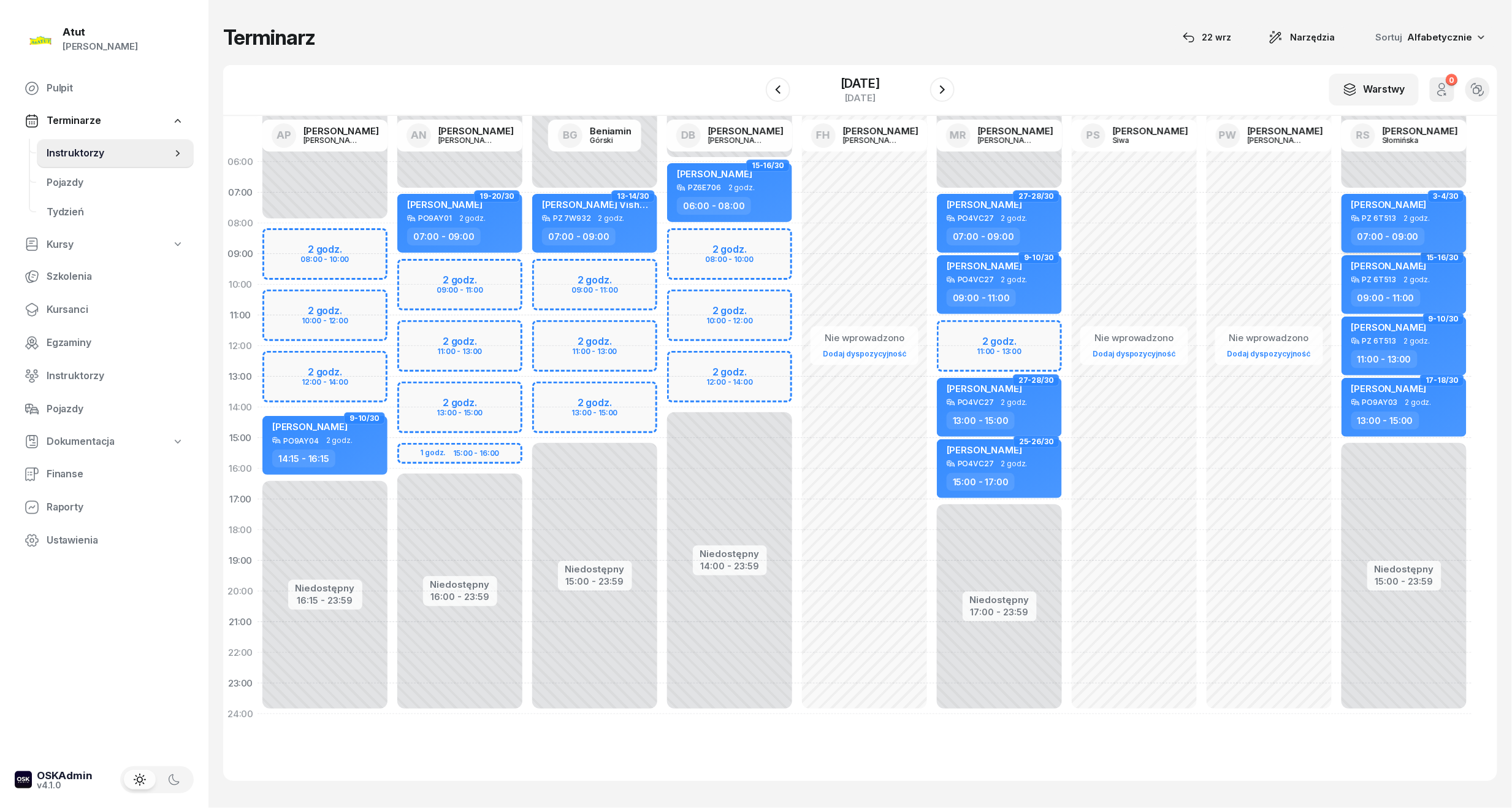
click at [1358, 201] on span "[PERSON_NAME]" at bounding box center [1389, 205] width 76 height 12
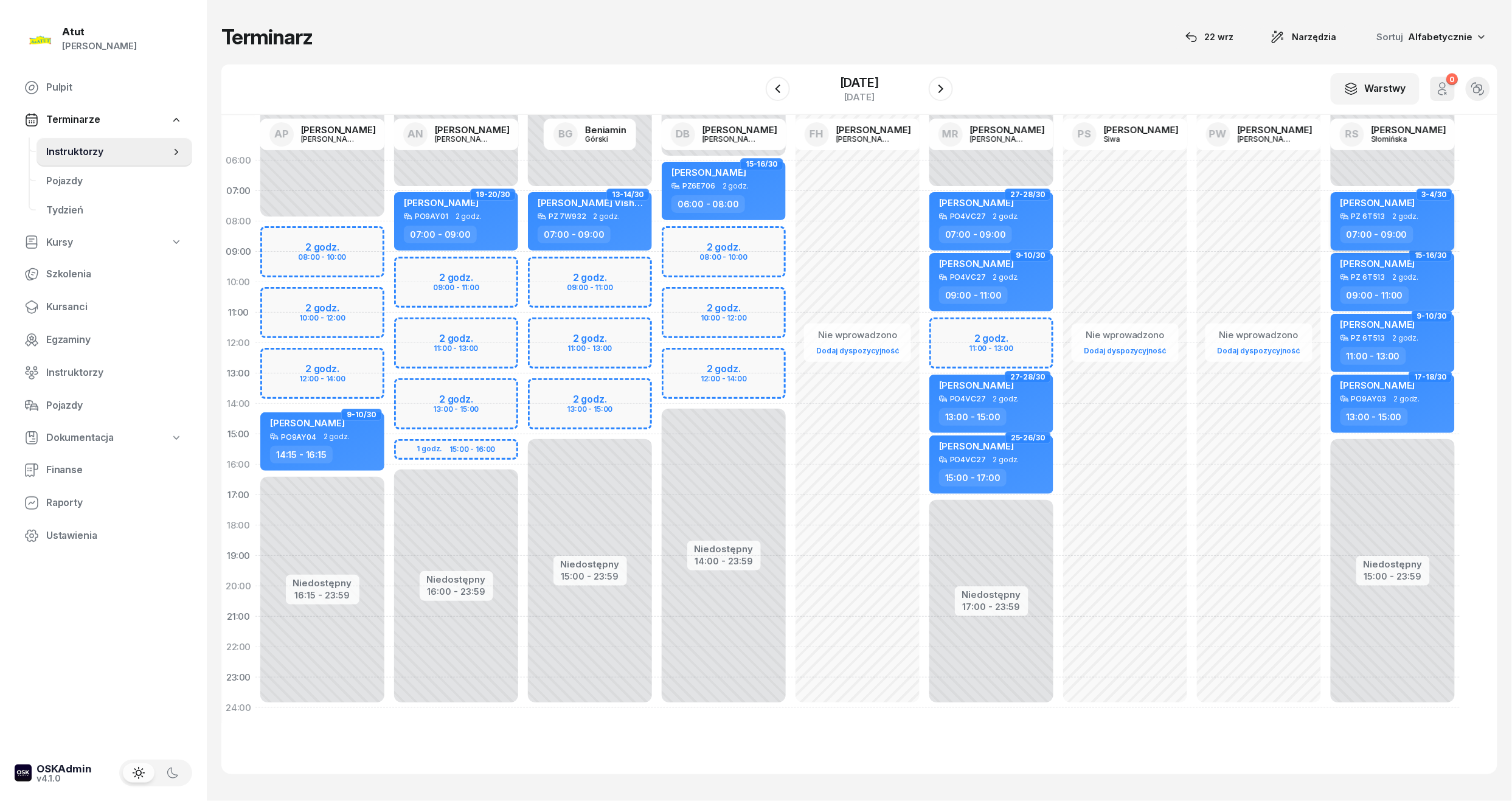
select select "07"
select select "09"
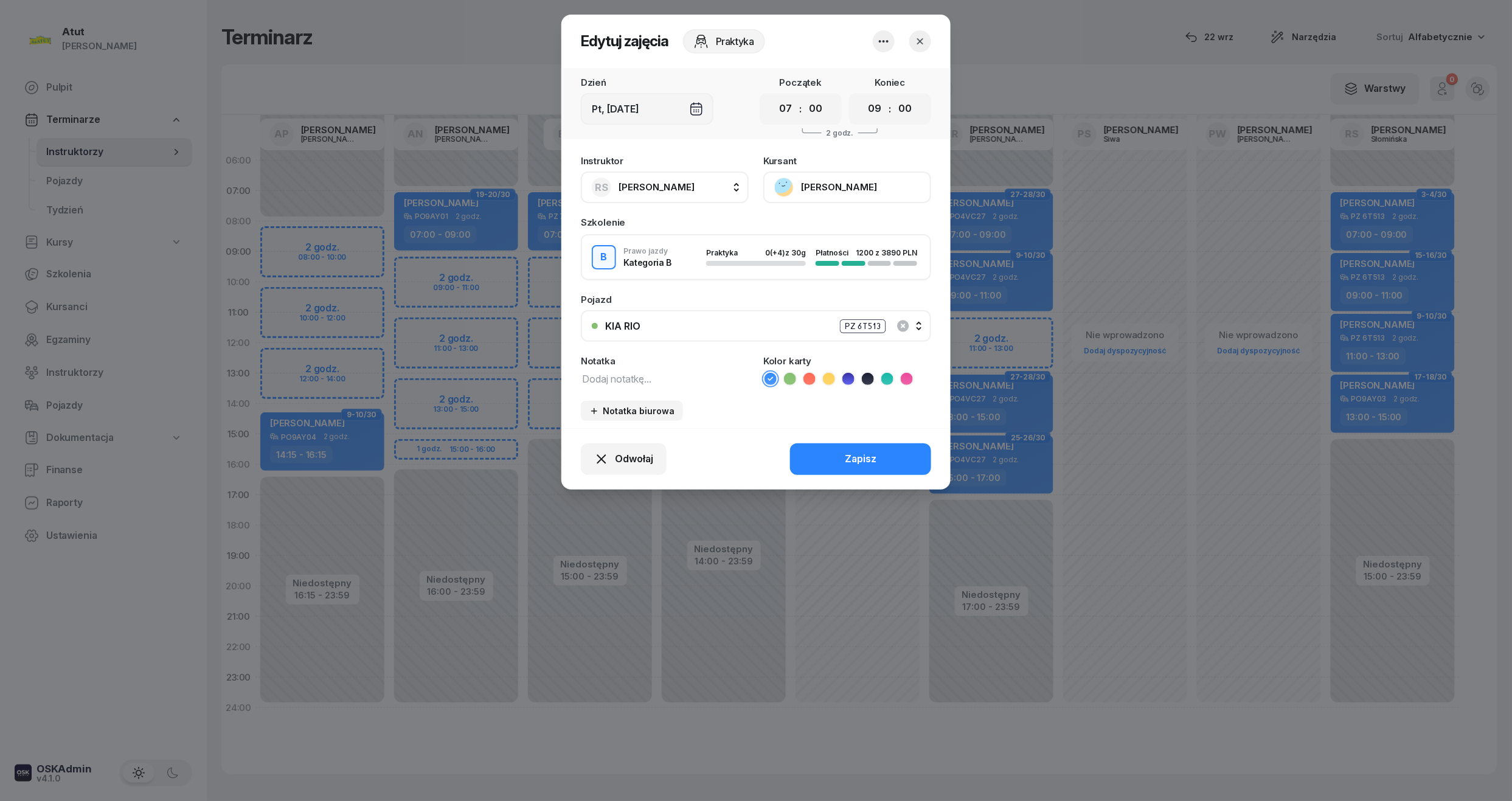
click at [923, 37] on icon "button" at bounding box center [919, 41] width 12 height 12
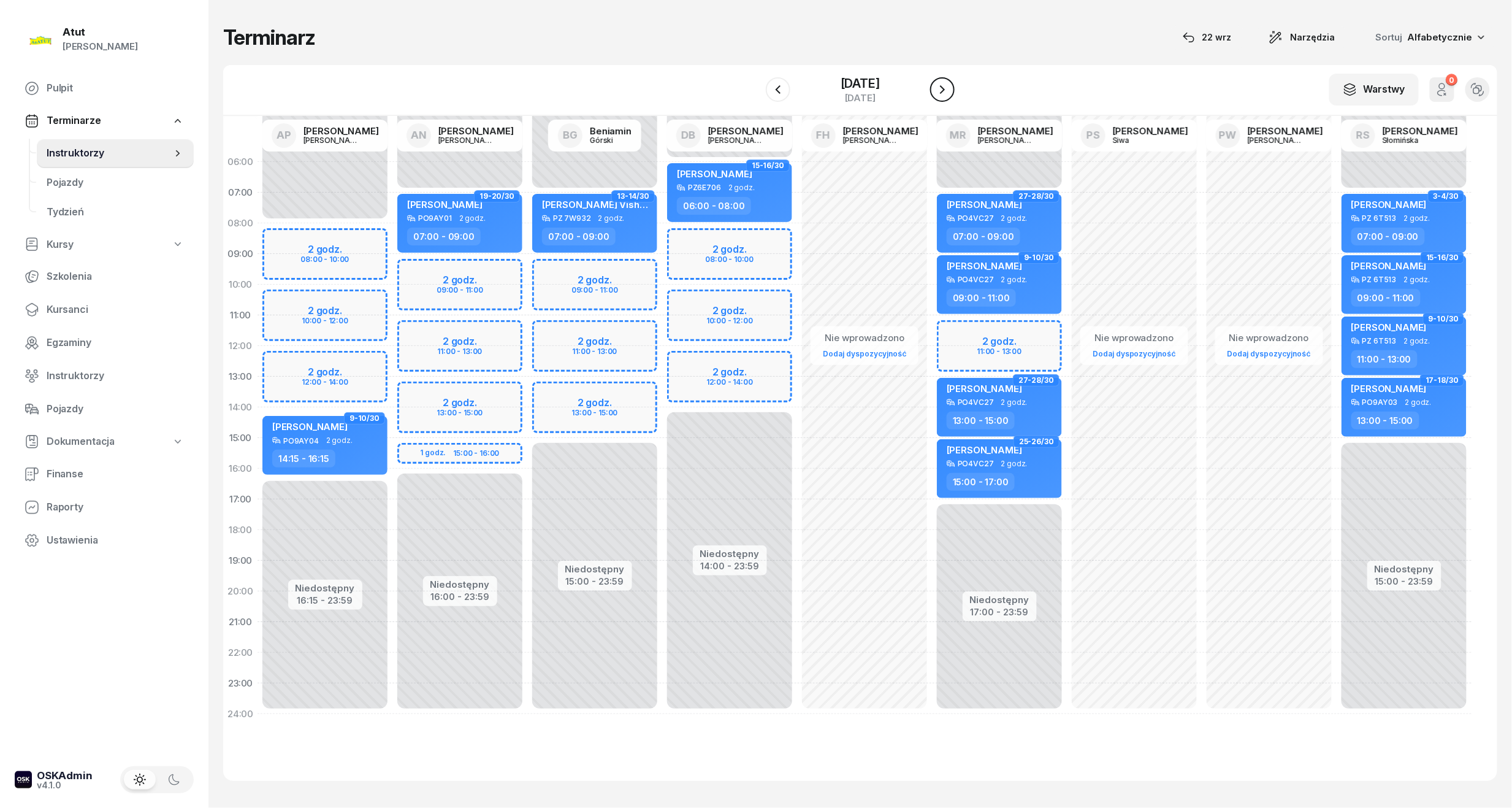
click at [944, 87] on icon "button" at bounding box center [943, 90] width 15 height 15
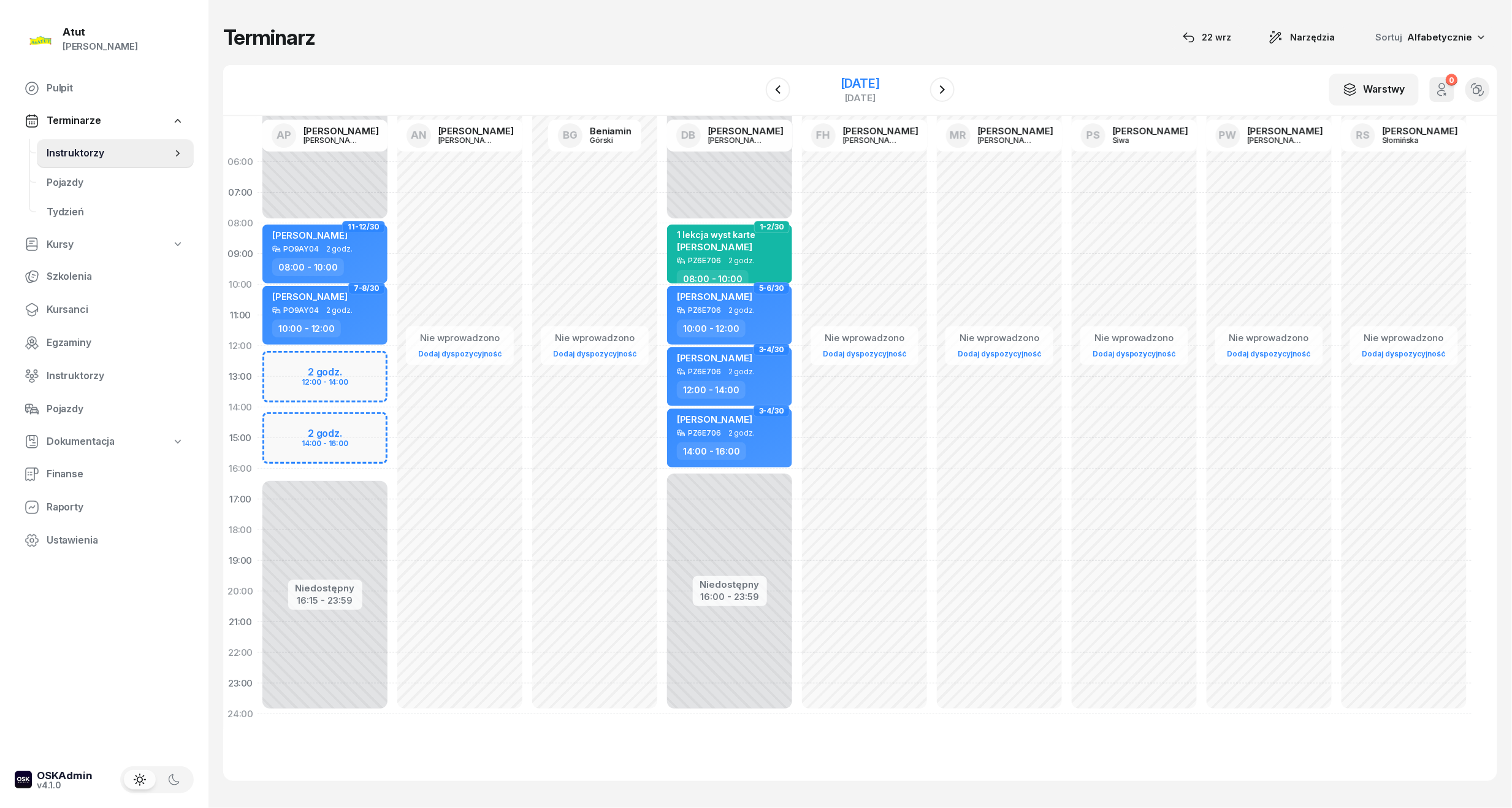
click at [854, 81] on div "[DATE]" at bounding box center [860, 83] width 39 height 12
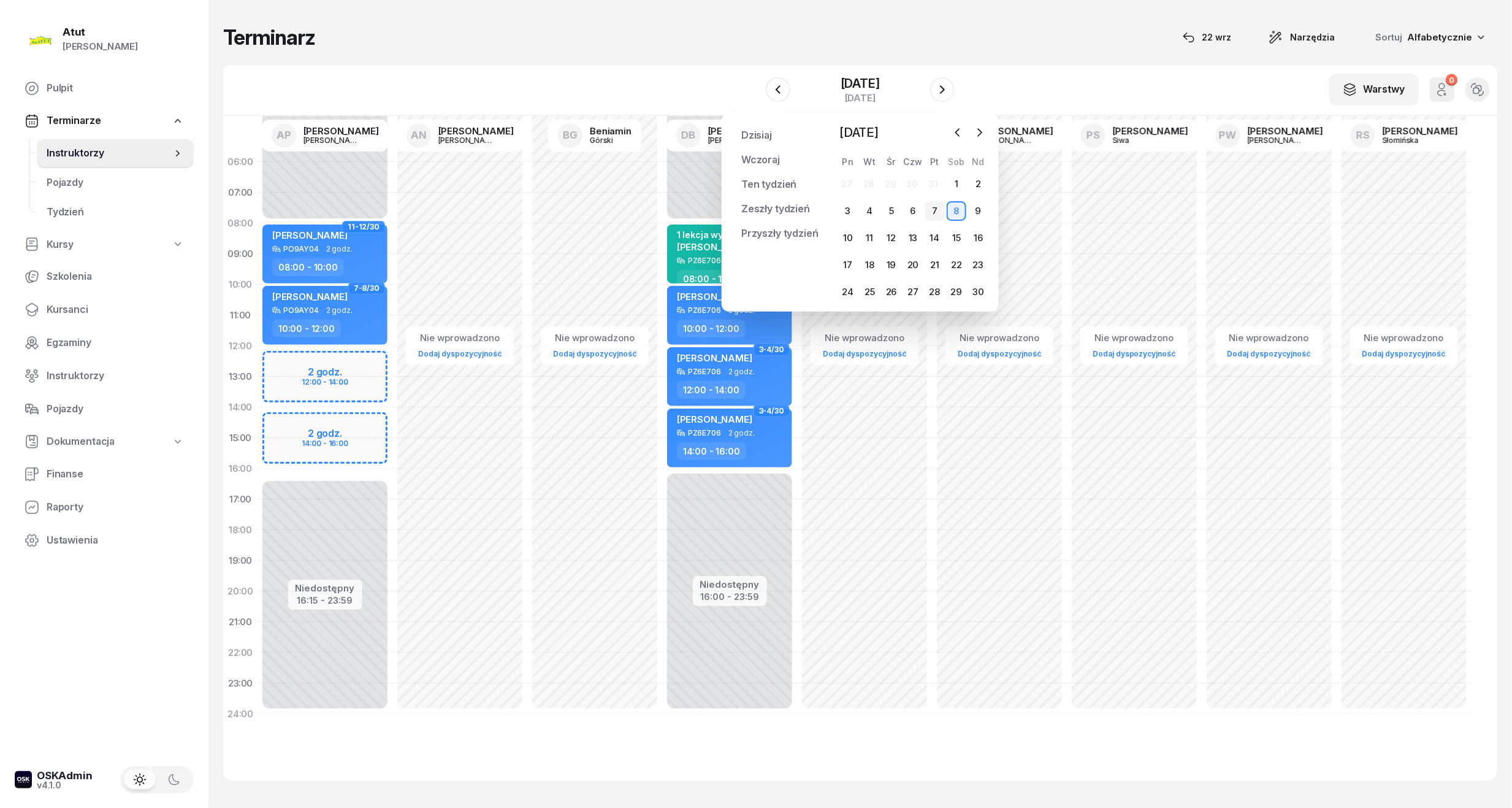
click at [938, 207] on div "7" at bounding box center [935, 211] width 20 height 20
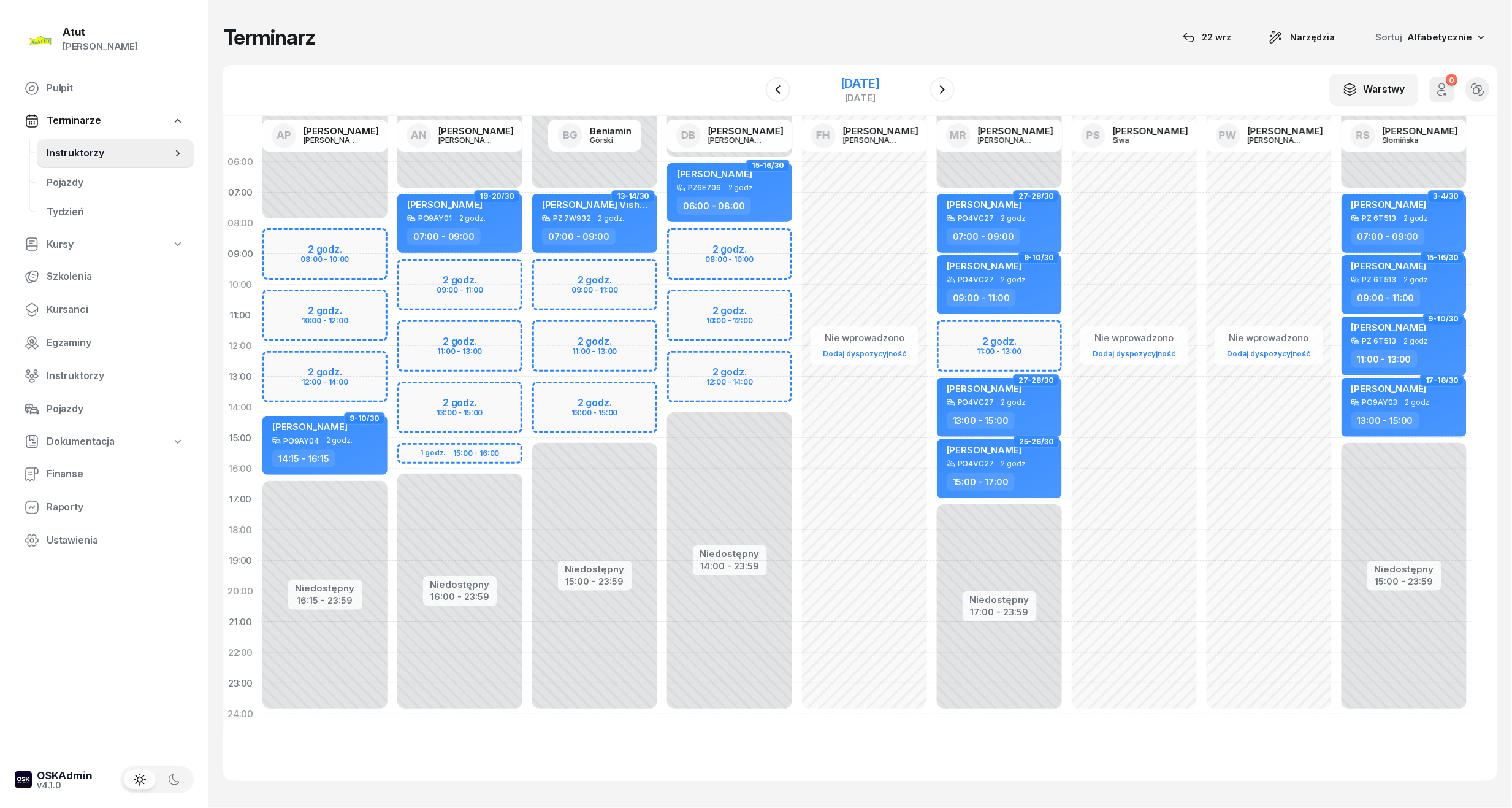
click at [875, 86] on div "[DATE]" at bounding box center [860, 83] width 39 height 12
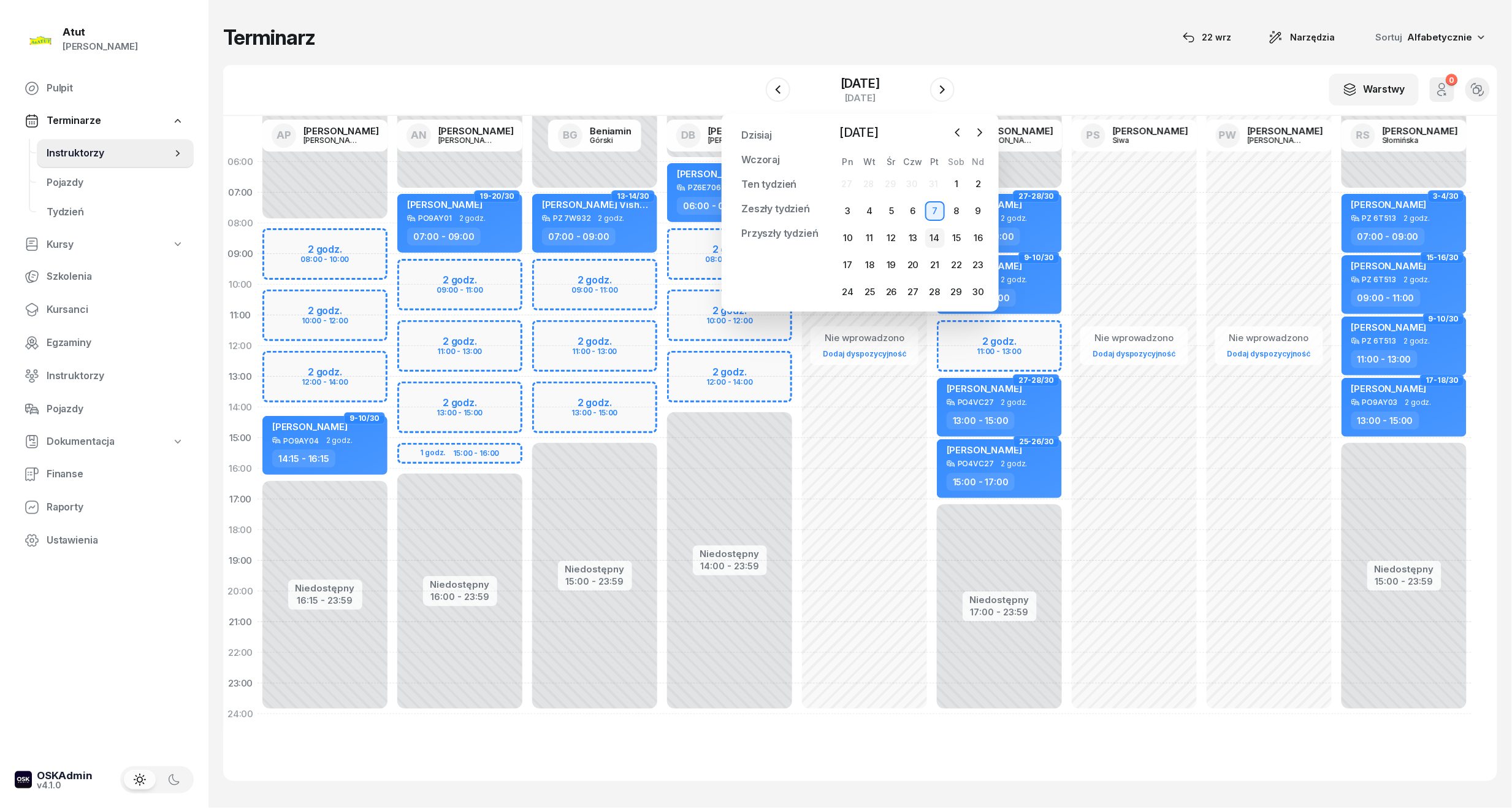
click at [935, 237] on div "14" at bounding box center [935, 238] width 20 height 20
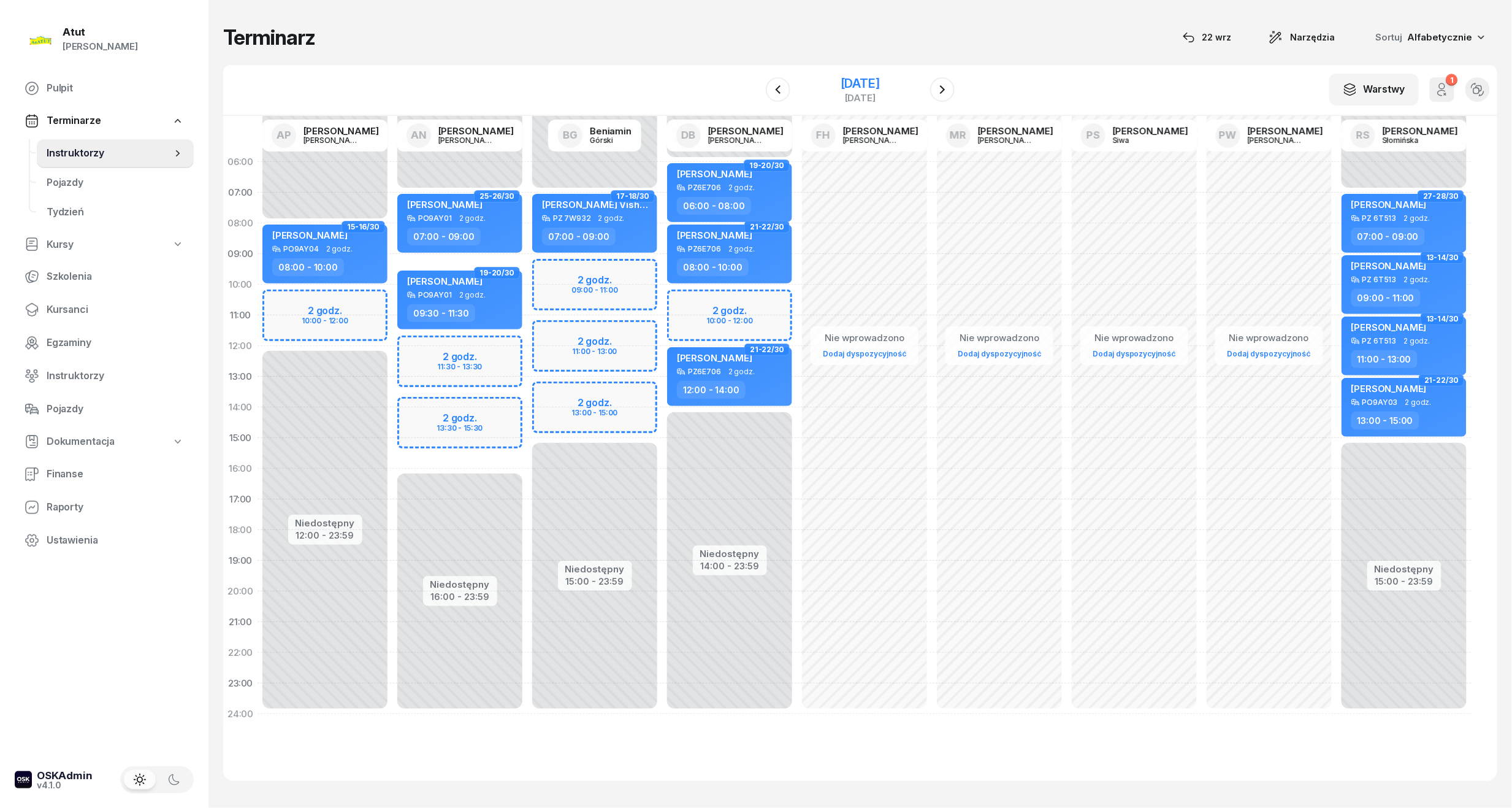
click at [878, 79] on div "[DATE]" at bounding box center [860, 83] width 39 height 12
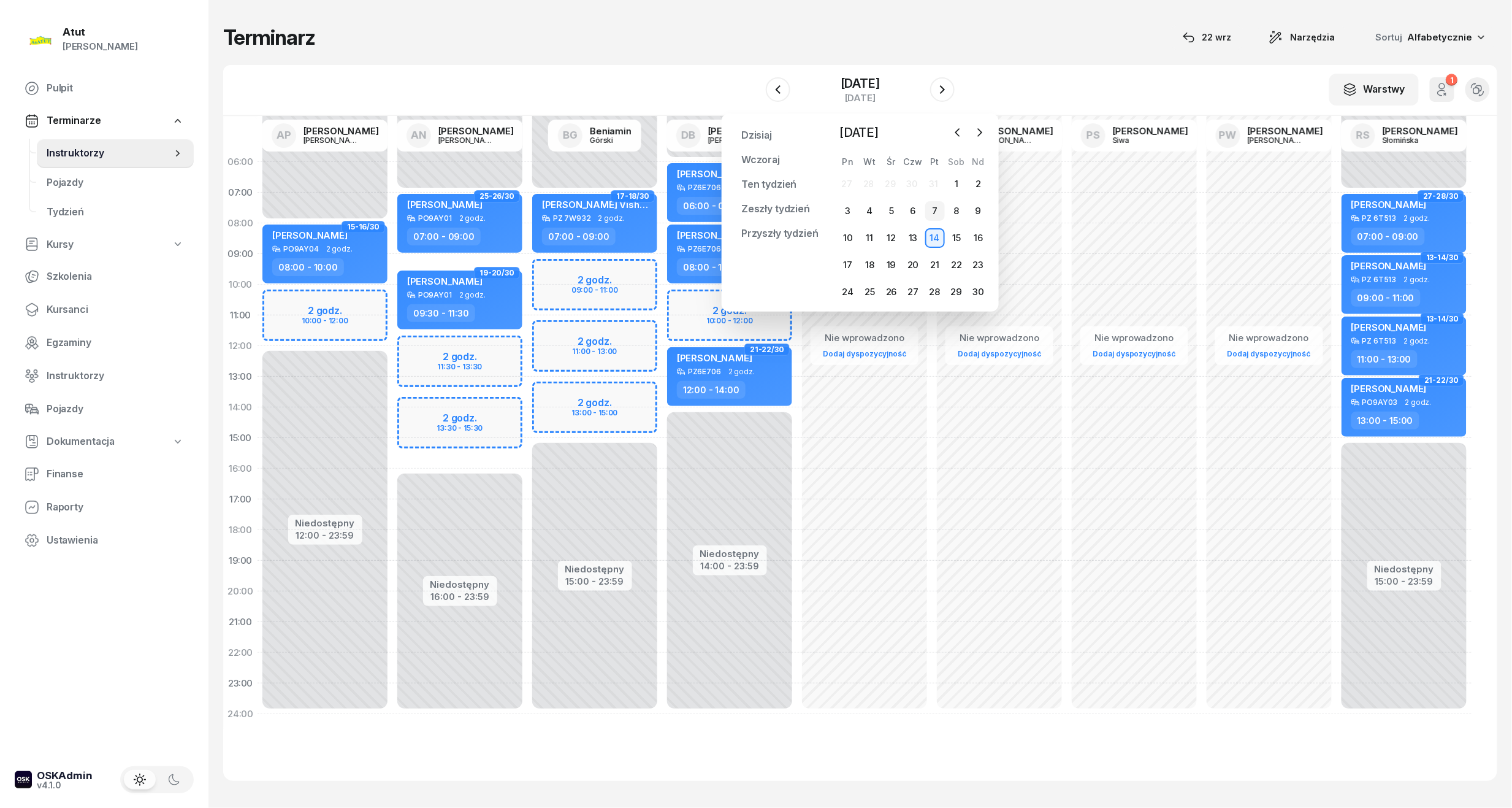
click at [933, 211] on div "7" at bounding box center [935, 211] width 20 height 20
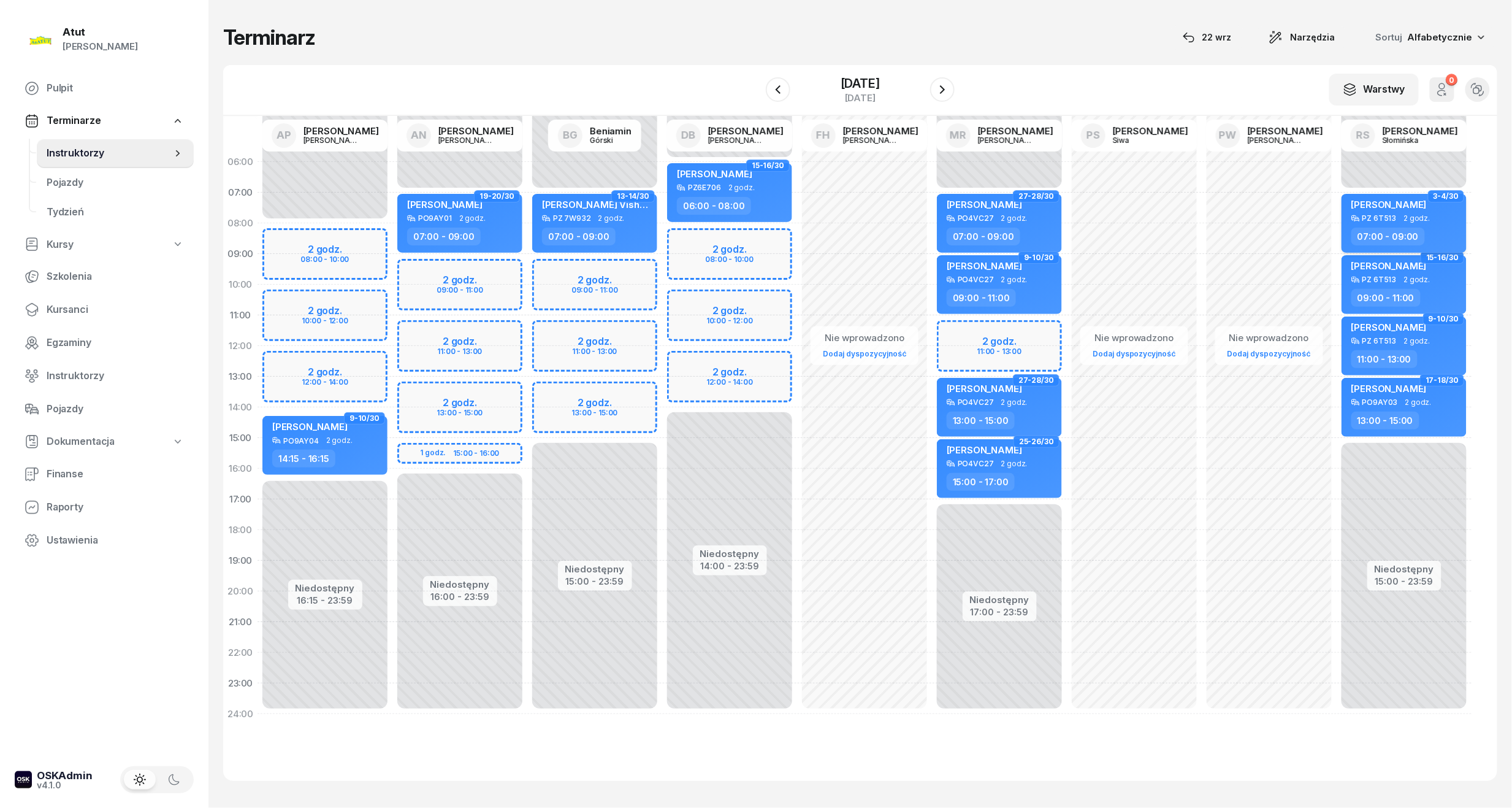
click at [1406, 201] on span "[PERSON_NAME]" at bounding box center [1389, 205] width 76 height 12
select select "07"
select select "09"
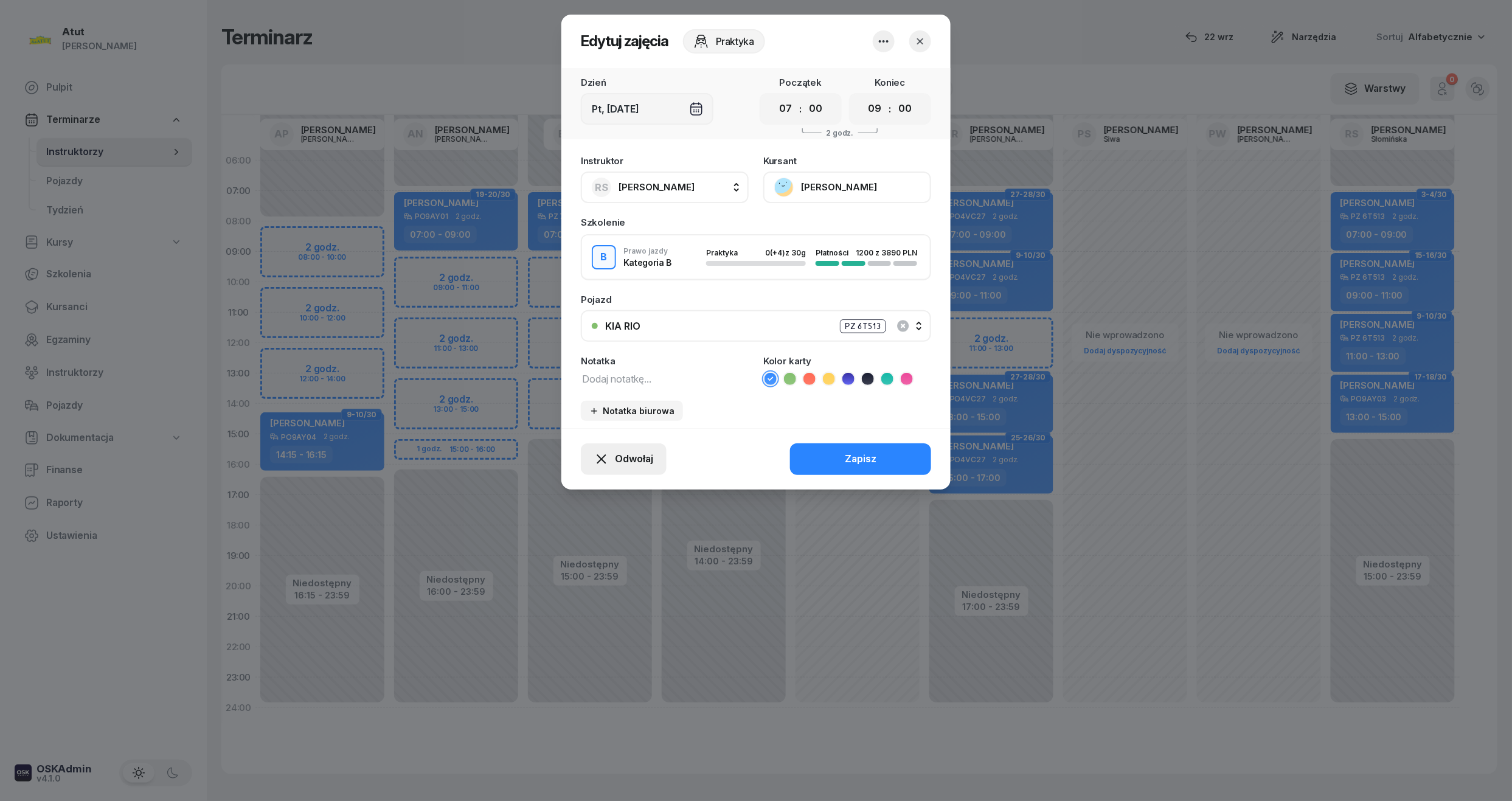
click at [624, 452] on span "Odwołaj" at bounding box center [633, 459] width 38 height 15
click at [628, 349] on div "My odwołaliśmy" at bounding box center [603, 354] width 73 height 15
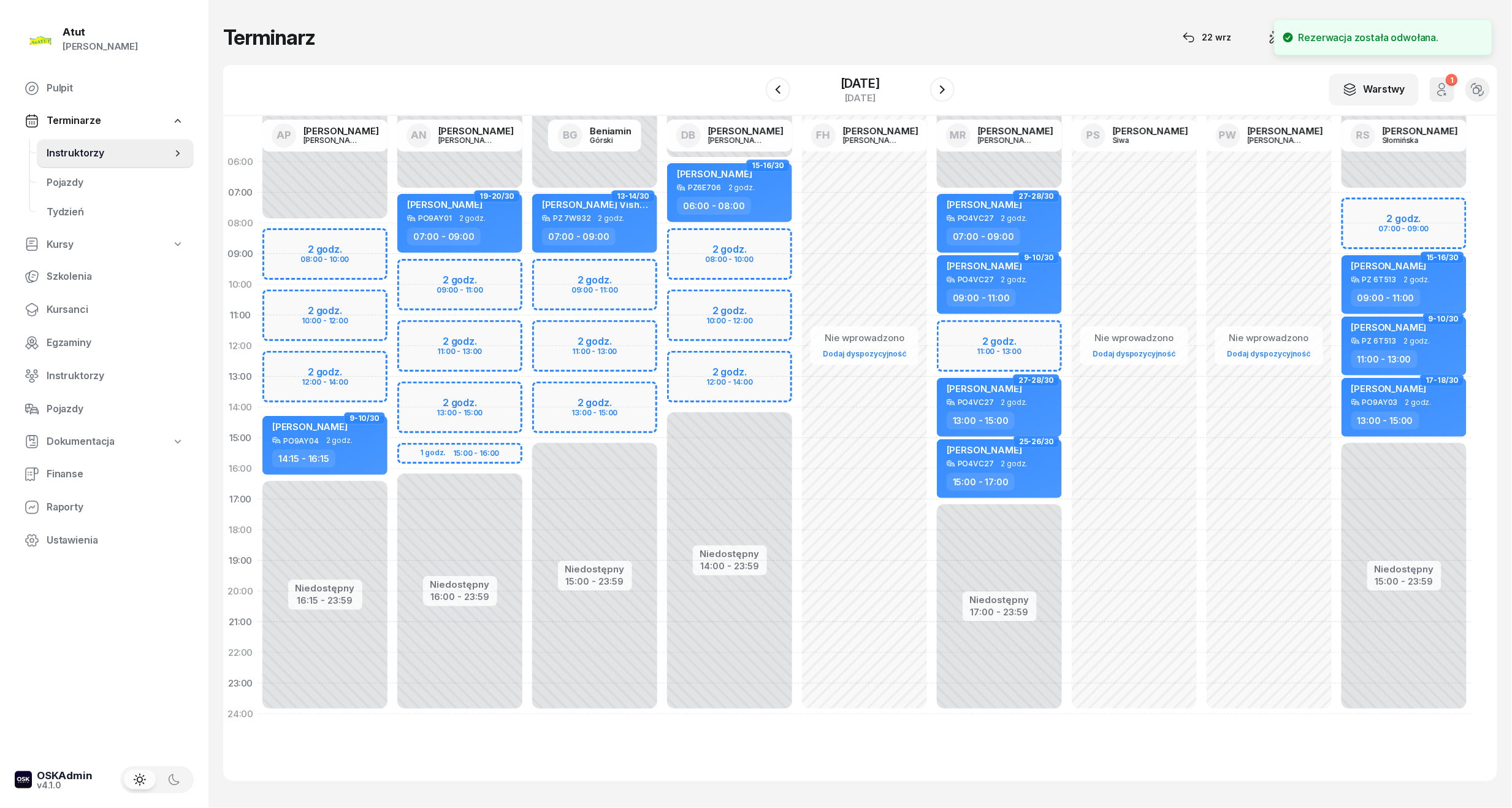
click at [417, 274] on div "Niedostępny 00:00 - 07:00 Niedostępny 16:00 - 23:59 2 godz. 09:00 - 11:00 2 god…" at bounding box center [459, 437] width 135 height 583
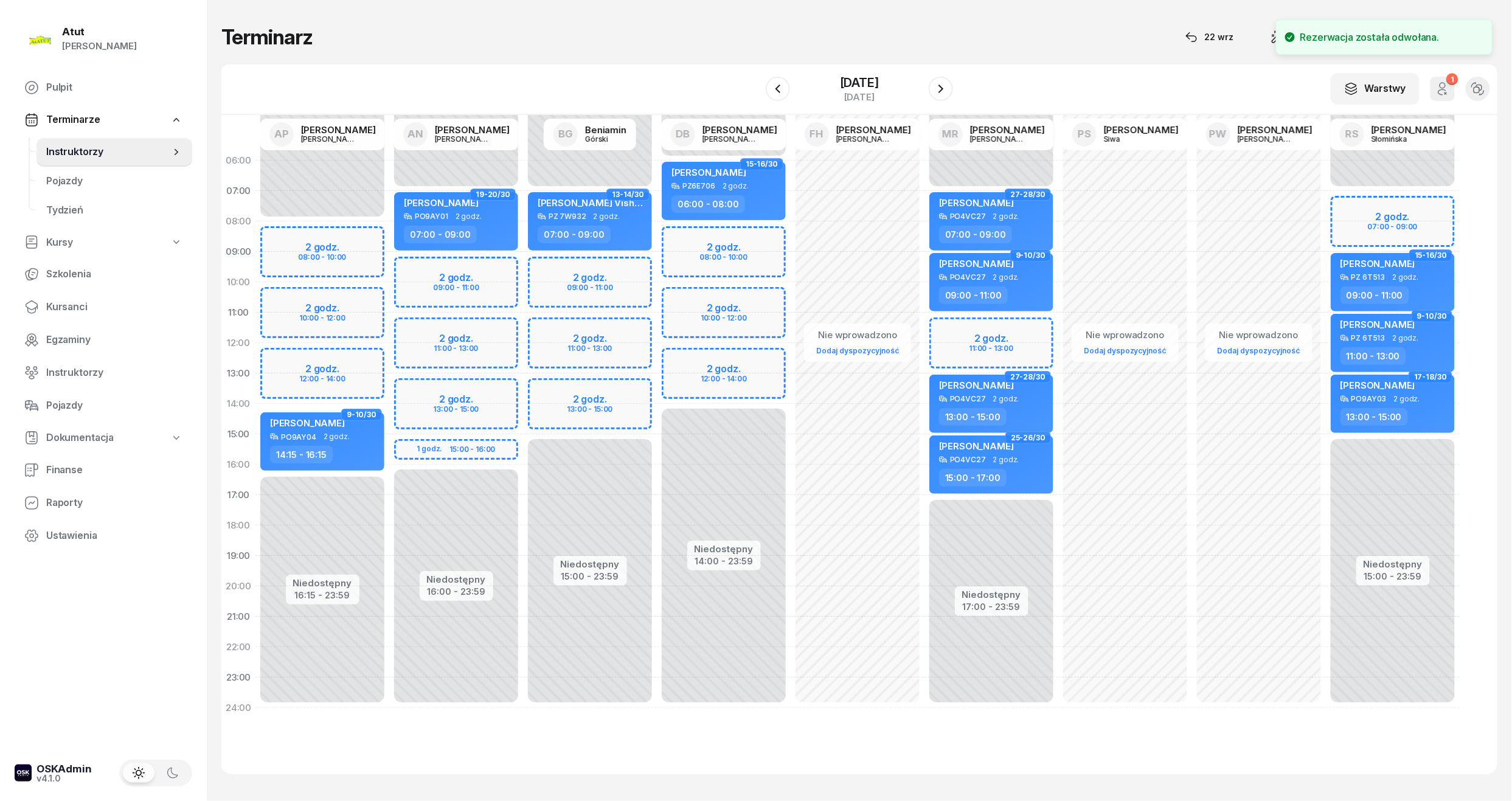
select select "09"
select select "11"
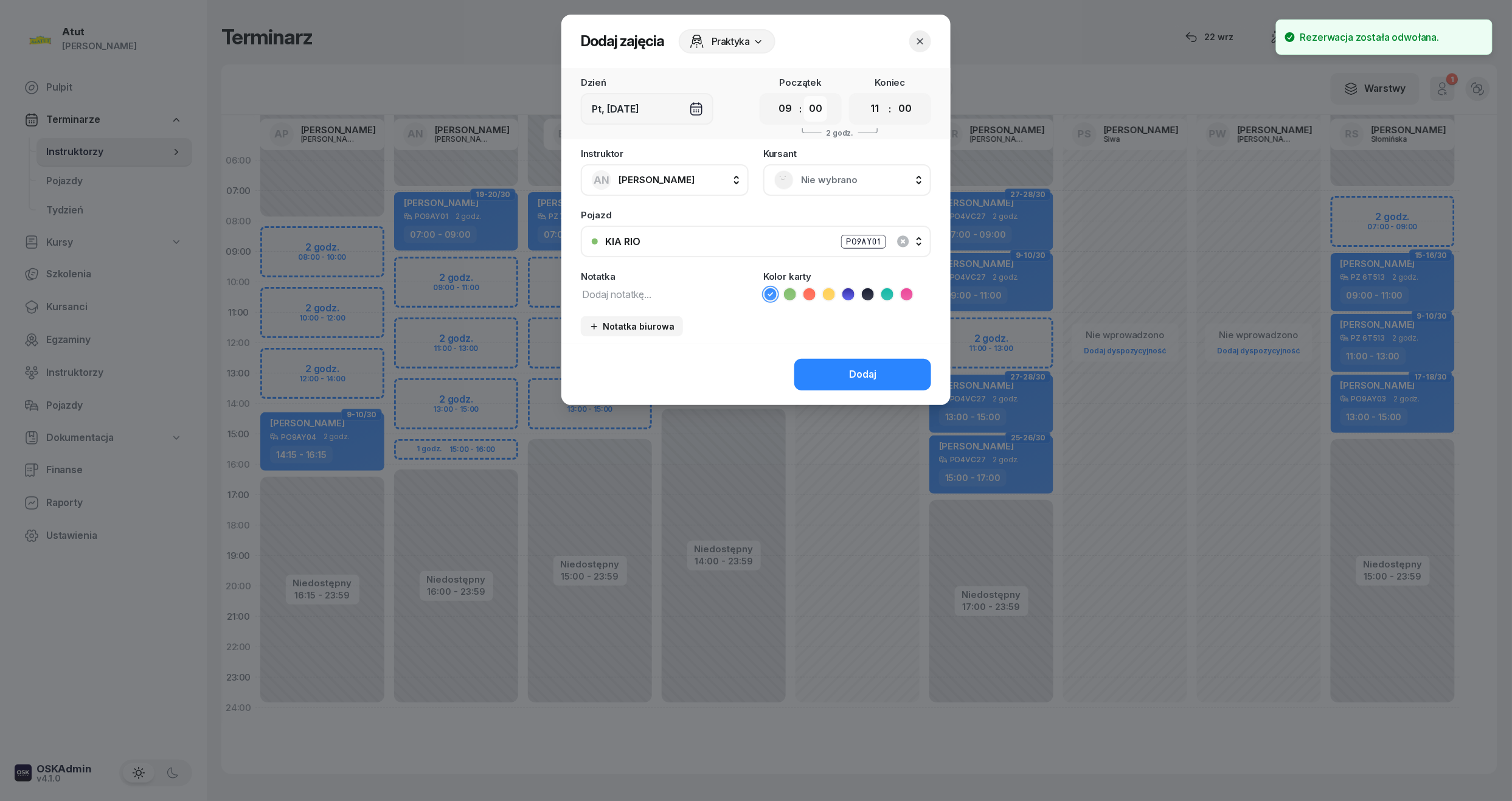
click at [813, 109] on select "00 05 10 15 20 25 30 35 40 45 50 55" at bounding box center [815, 108] width 23 height 25
select select "30"
click at [804, 96] on select "00 05 10 15 20 25 30 35 40 45 50 55" at bounding box center [815, 108] width 23 height 25
click at [907, 112] on select "00 05 10 15 20 25 30 35 40 45 50 55" at bounding box center [905, 108] width 23 height 25
select select "30"
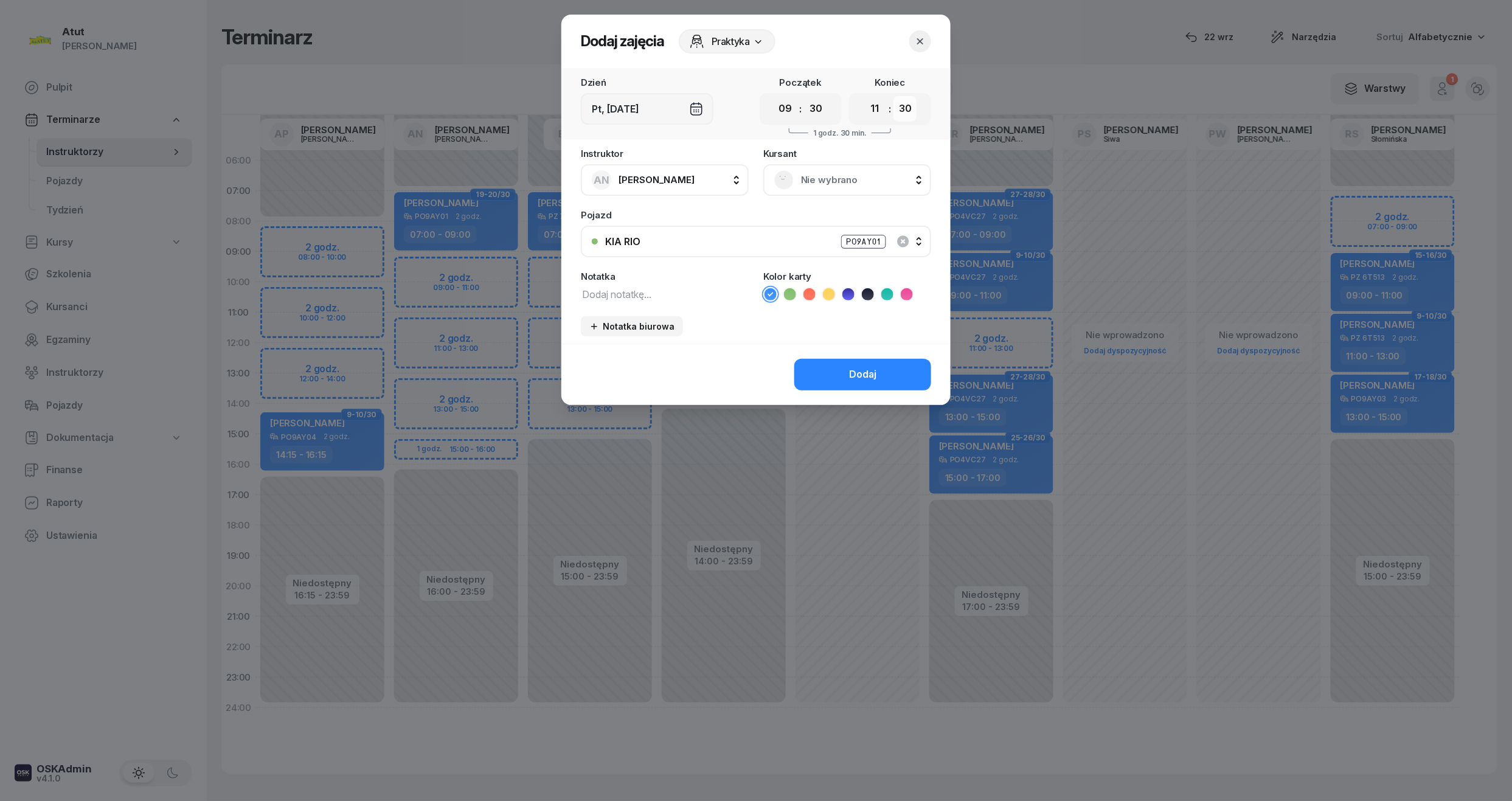
click at [894, 96] on select "00 05 10 15 20 25 30 35 40 45 50 55" at bounding box center [905, 108] width 23 height 25
click at [856, 178] on span "Nie wybrano" at bounding box center [861, 179] width 119 height 15
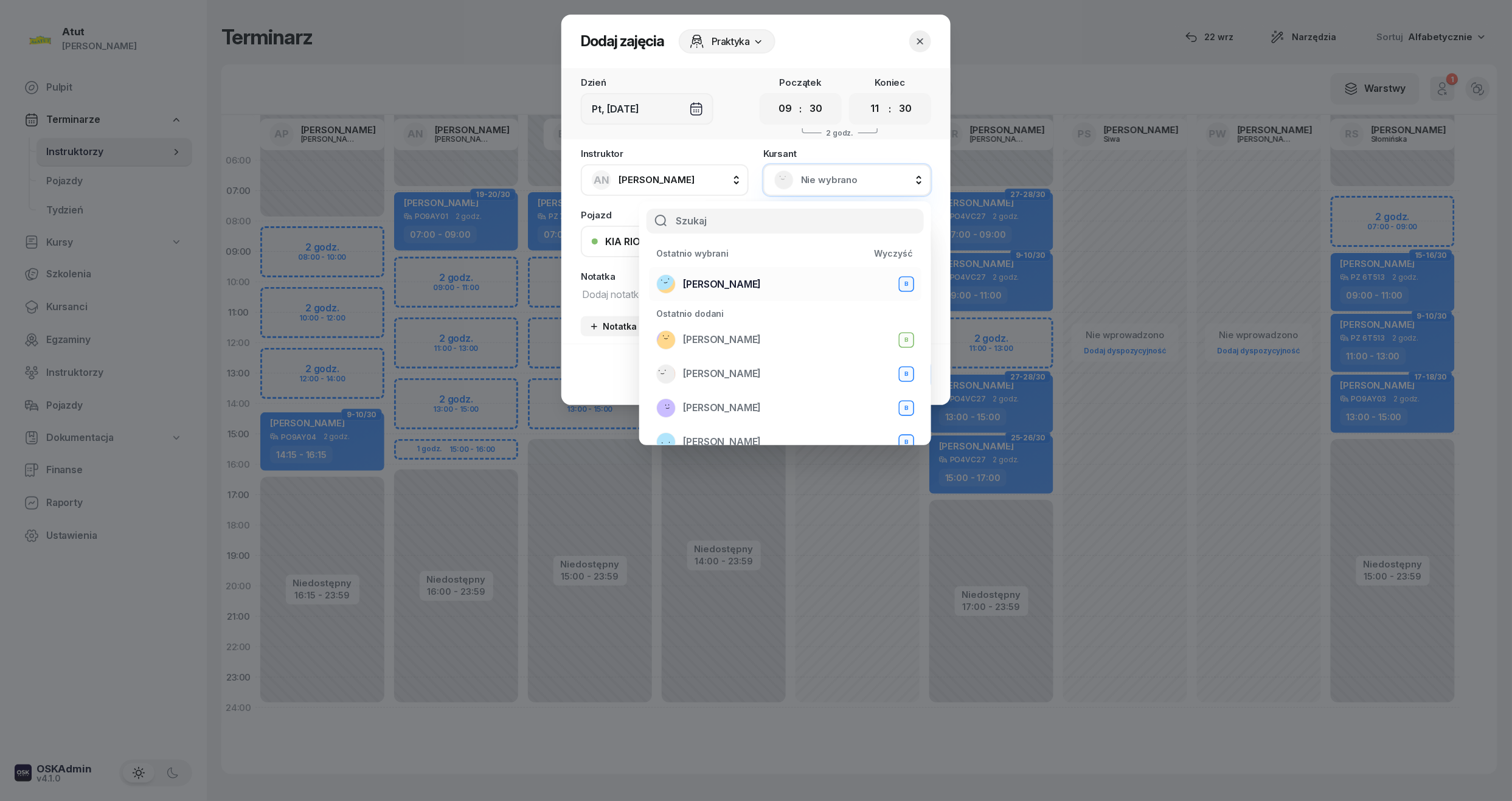
click at [718, 287] on span "[PERSON_NAME]" at bounding box center [721, 284] width 77 height 15
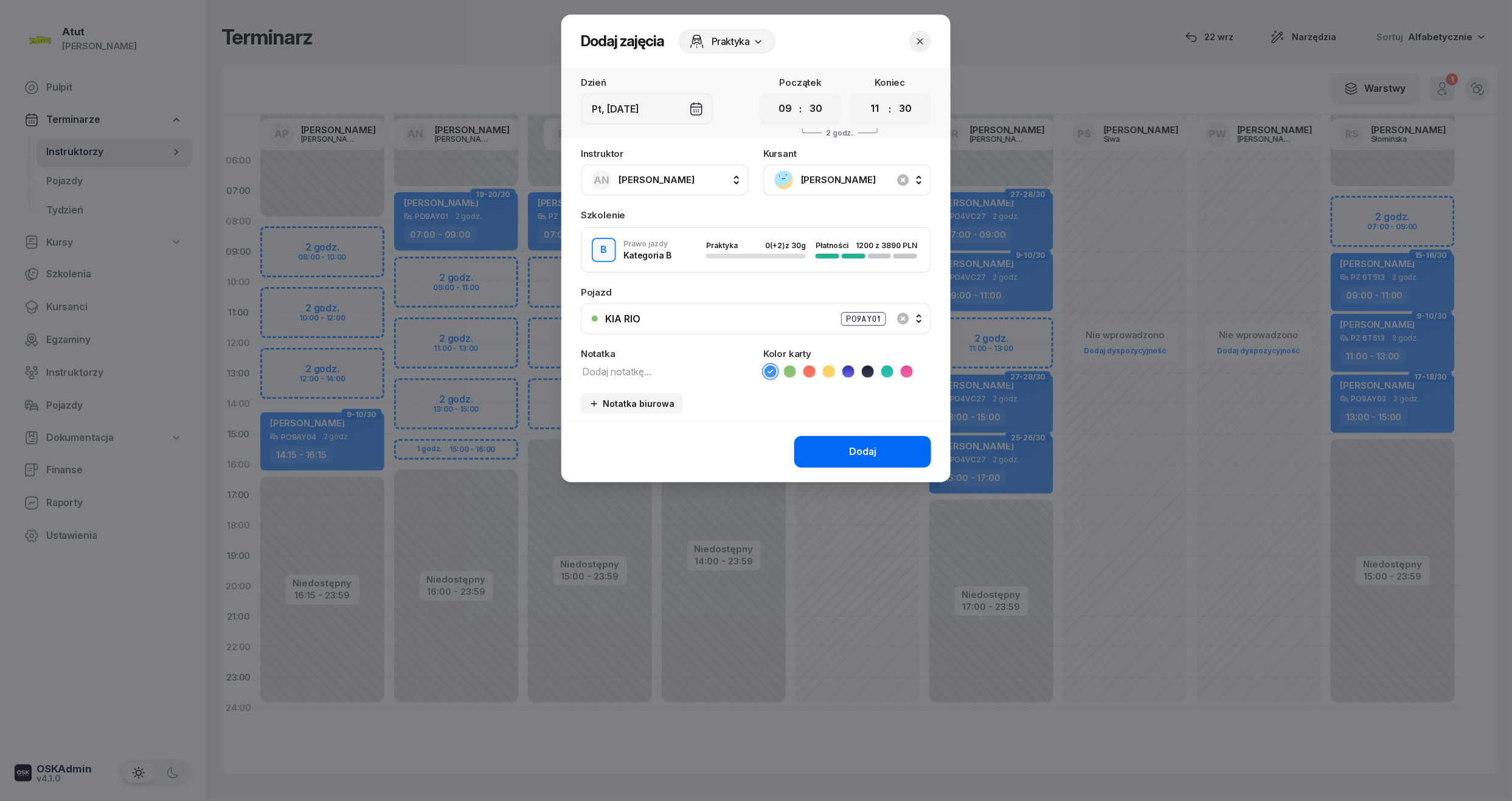
click at [813, 446] on button "Dodaj" at bounding box center [862, 451] width 137 height 32
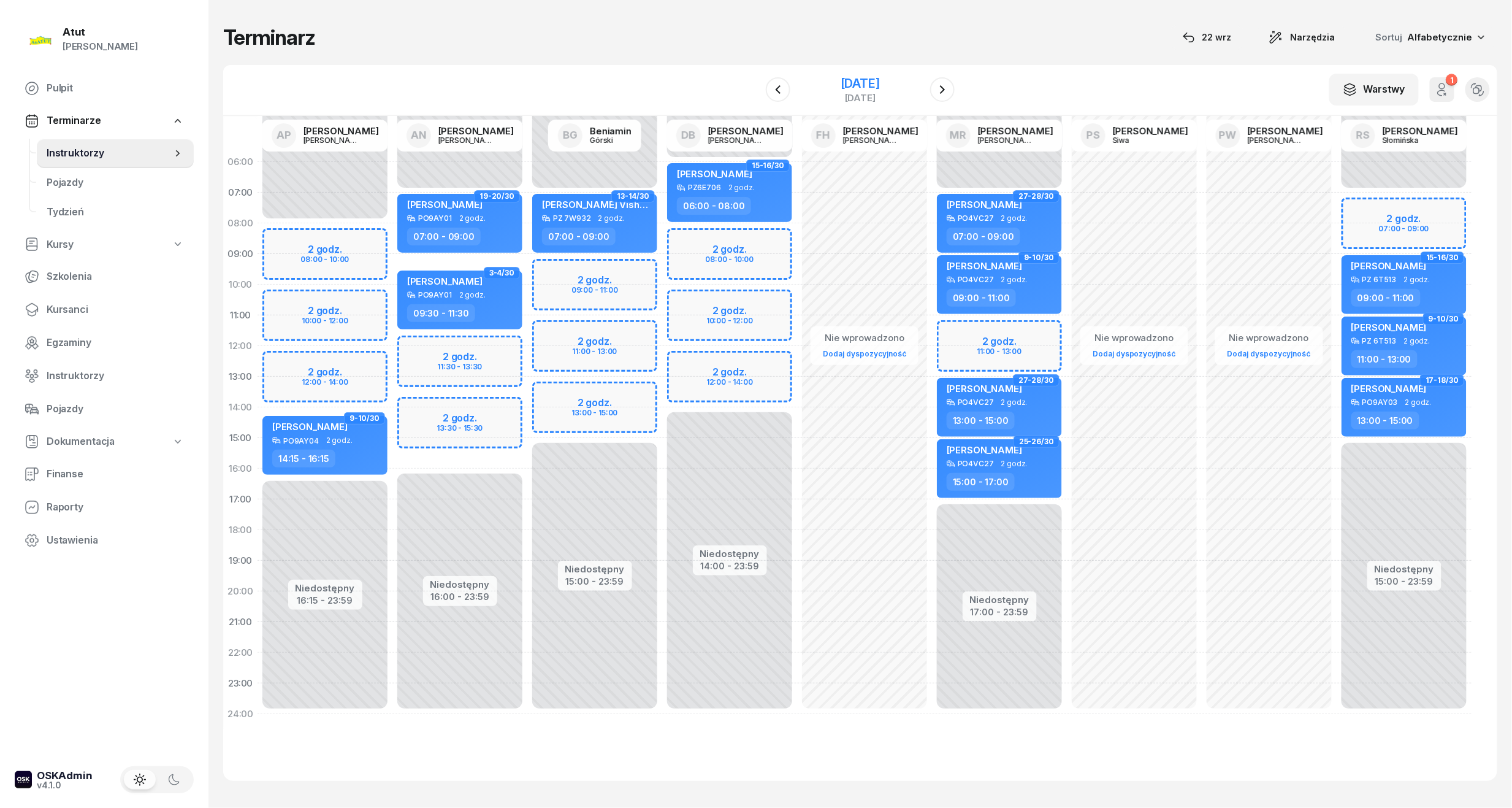
click at [869, 82] on div "[DATE]" at bounding box center [860, 83] width 39 height 12
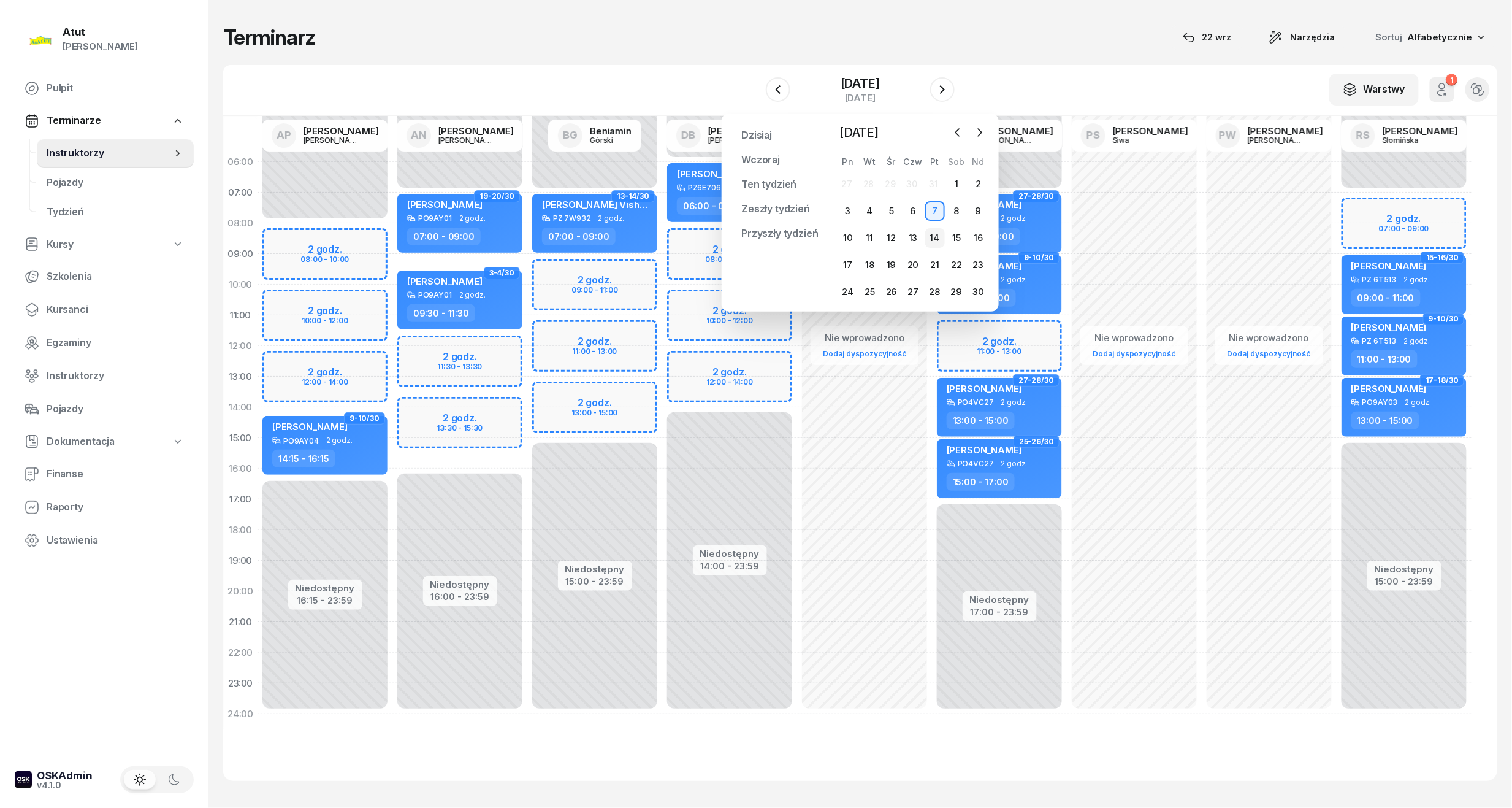
click at [933, 238] on div "14" at bounding box center [935, 238] width 20 height 20
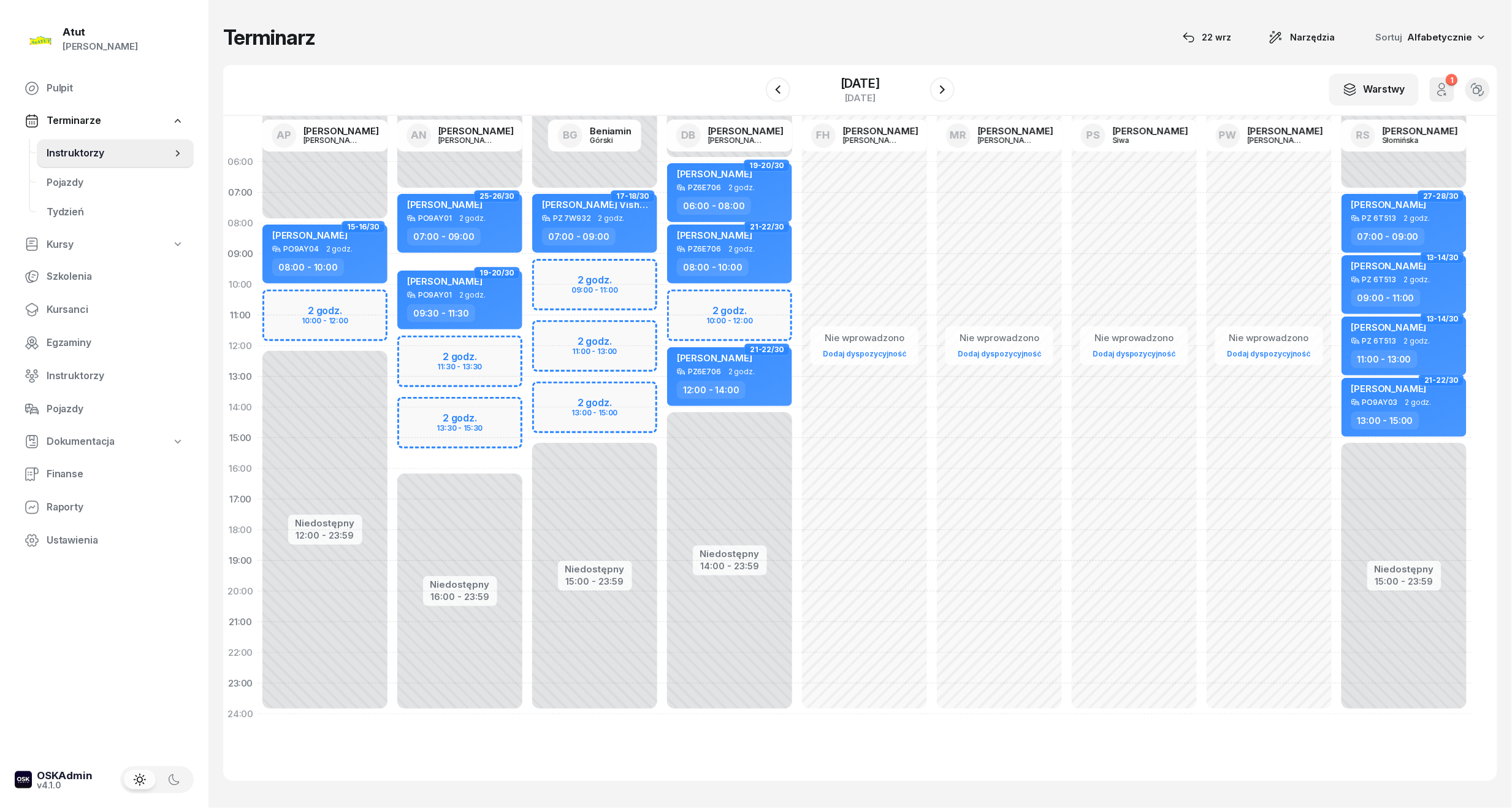
click at [568, 270] on div "Niedostępny 00:00 - 07:00 Niedostępny 15:00 - 23:59 2 godz. 09:00 - 11:00 2 god…" at bounding box center [595, 437] width 135 height 583
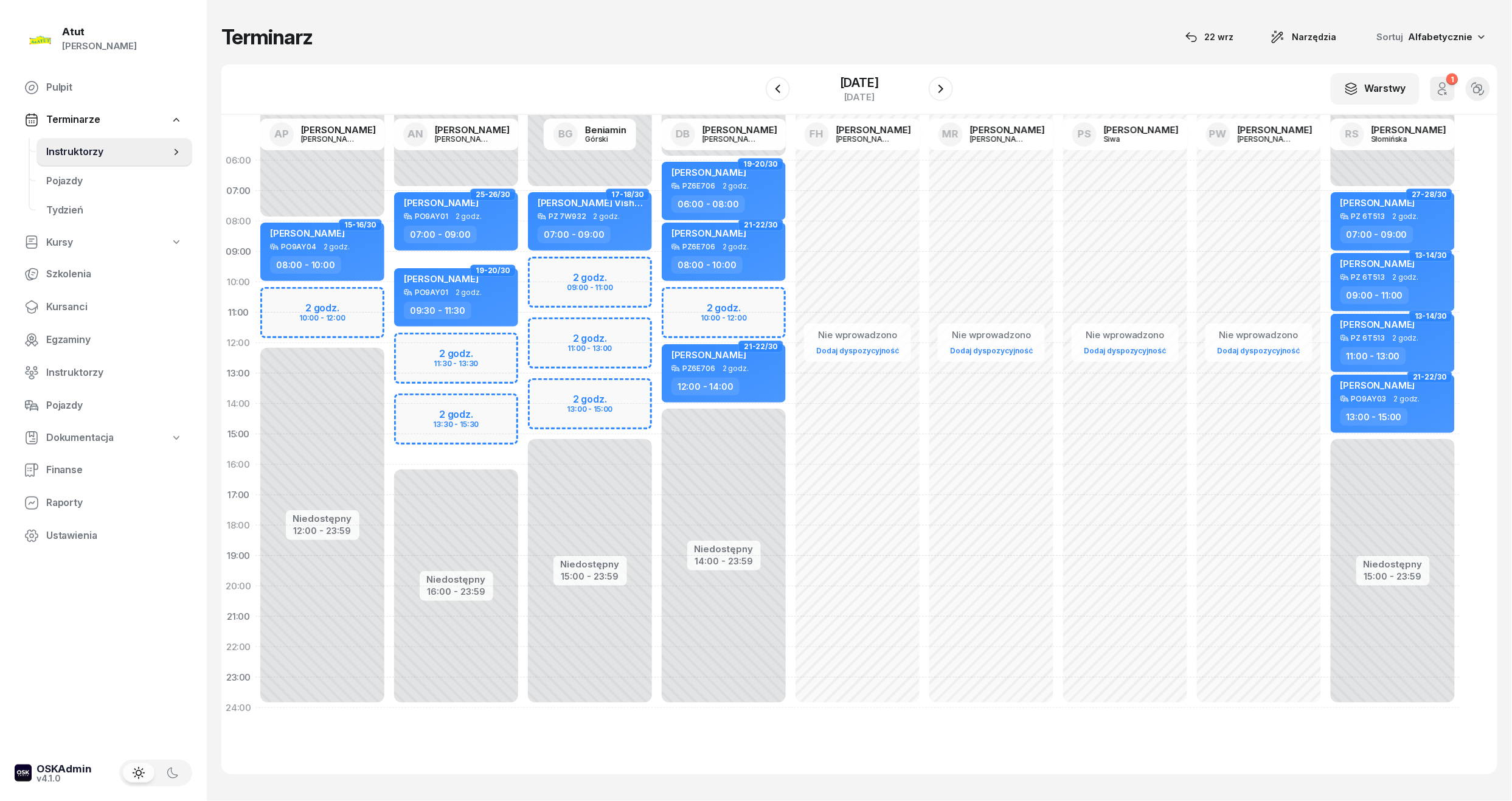
select select "09"
select select "11"
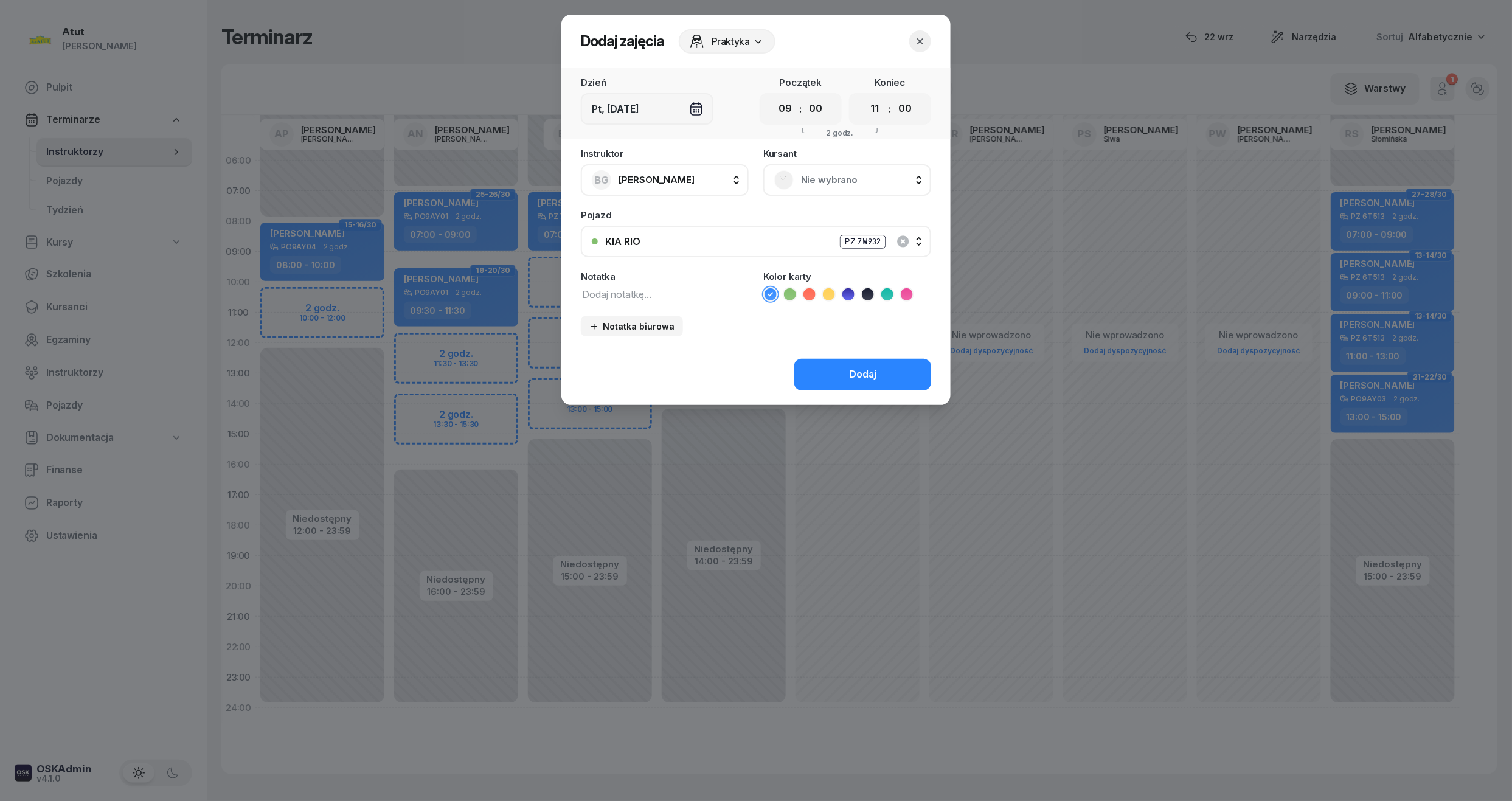
click at [813, 170] on div "Nie wybrano" at bounding box center [847, 180] width 146 height 20
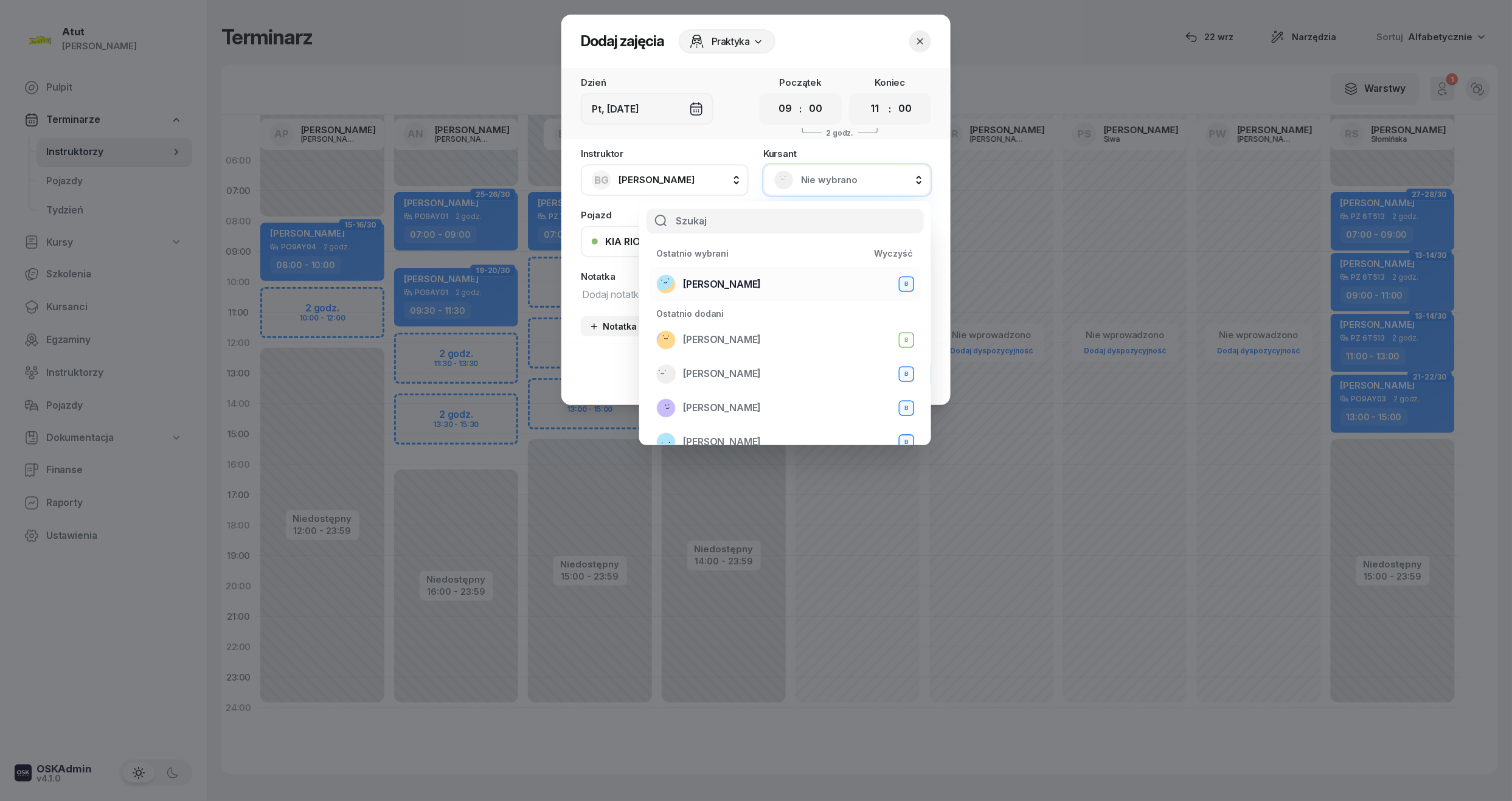
click at [715, 279] on span "[PERSON_NAME]" at bounding box center [721, 284] width 77 height 15
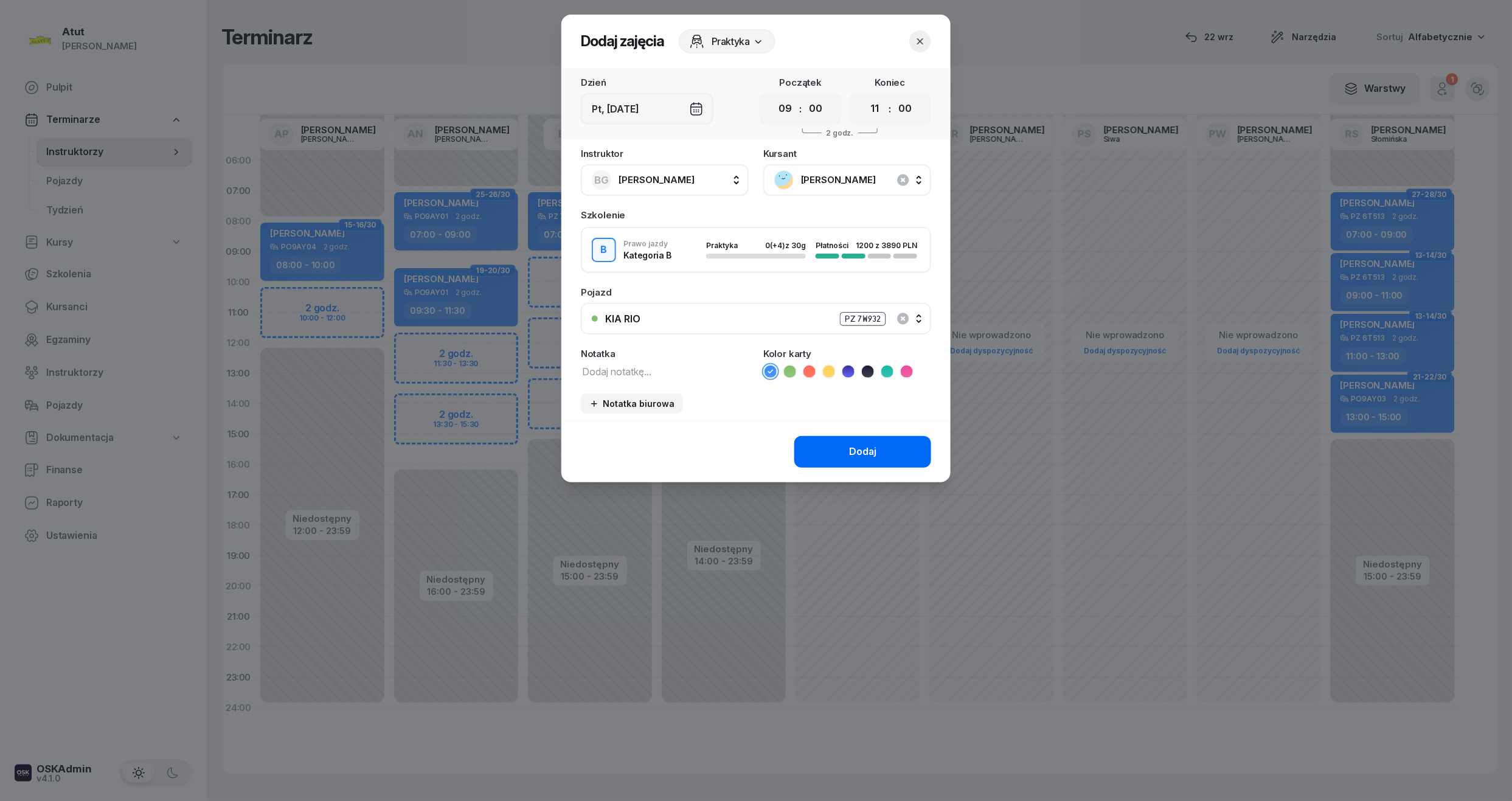
click at [883, 448] on button "Dodaj" at bounding box center [862, 451] width 137 height 32
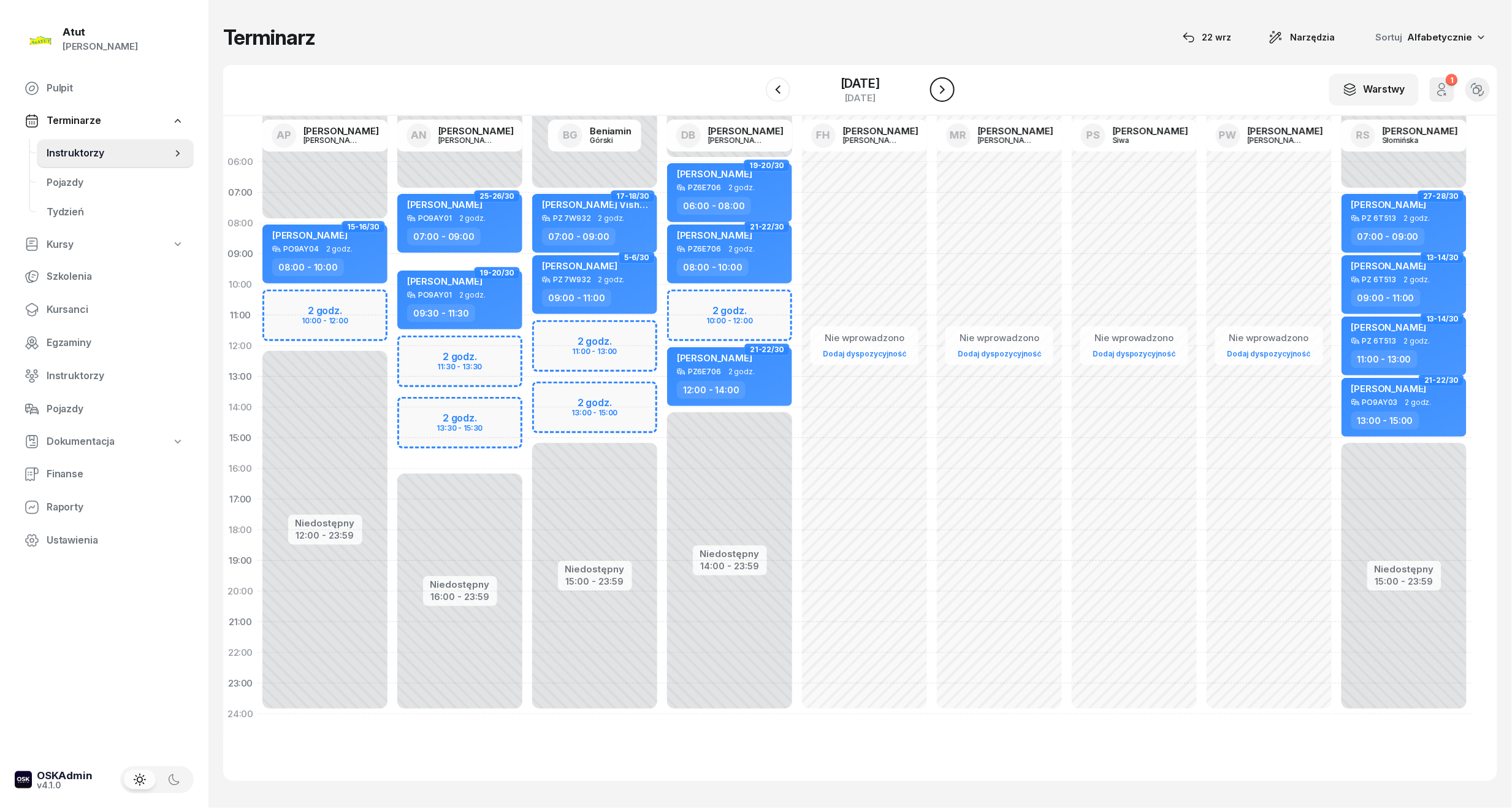
click at [943, 89] on icon "button" at bounding box center [943, 90] width 15 height 15
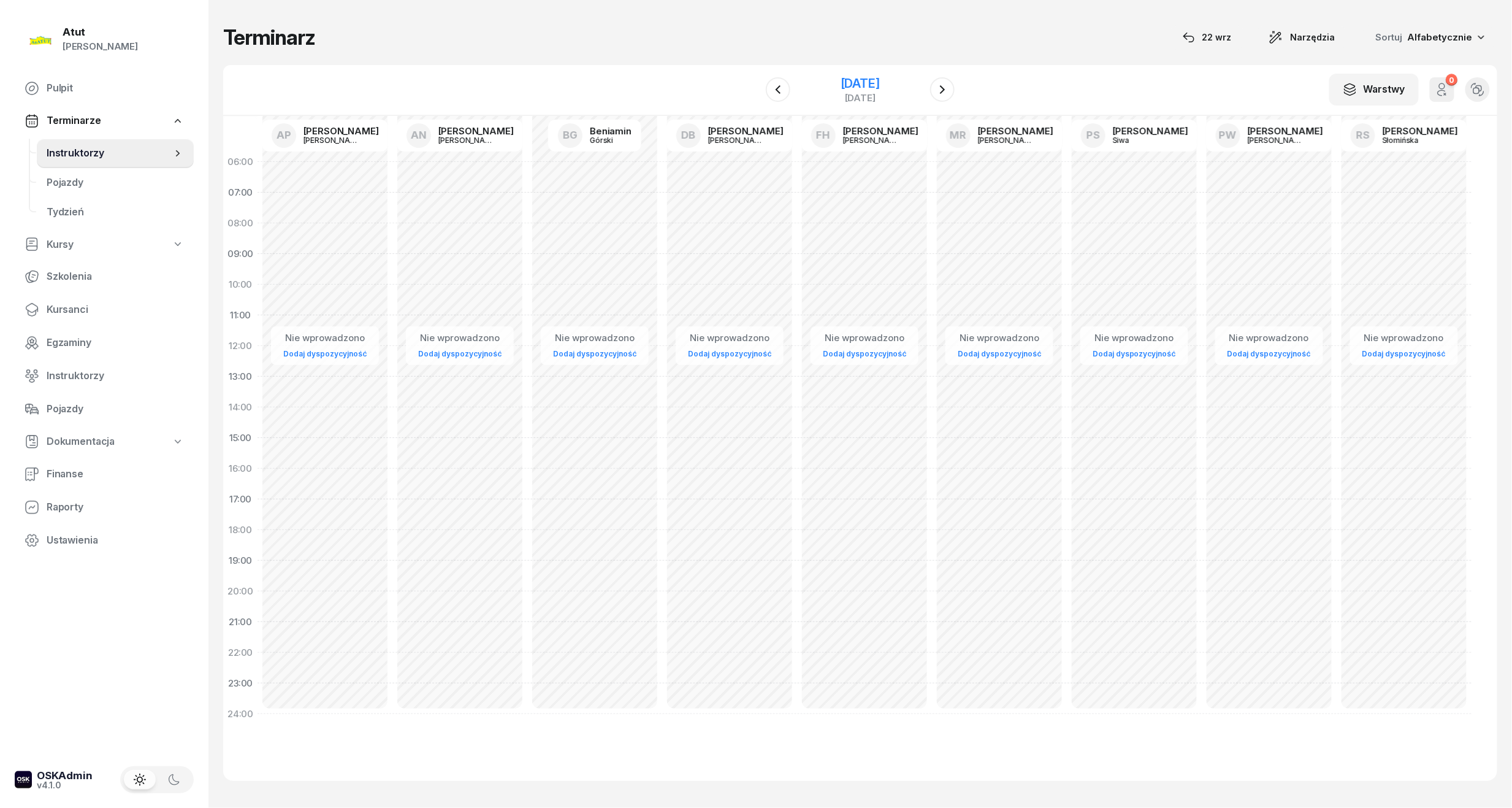
click at [880, 78] on div "[DATE]" at bounding box center [860, 83] width 39 height 12
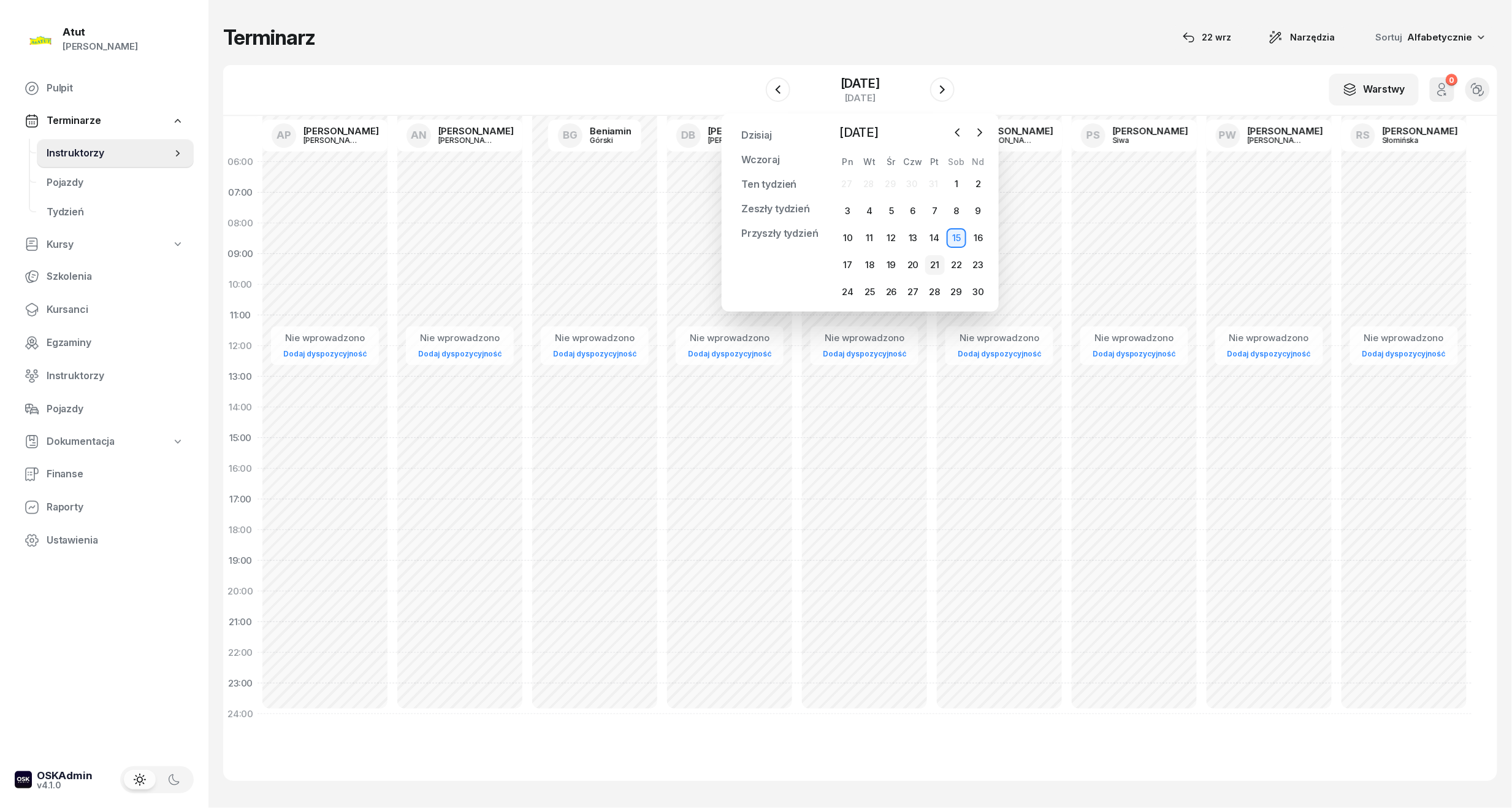
click at [934, 266] on div "21" at bounding box center [935, 265] width 20 height 20
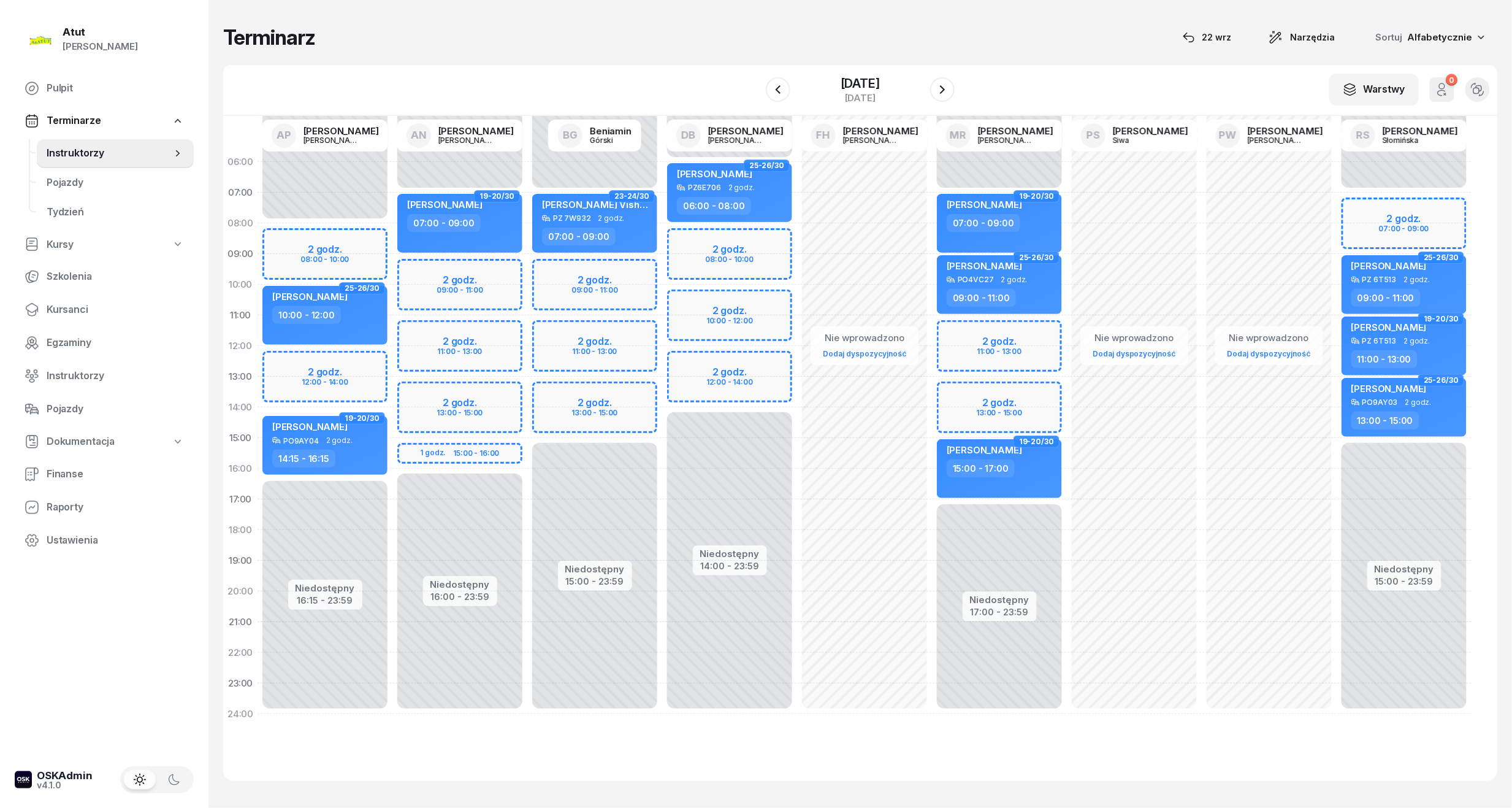
click at [433, 275] on div "Niedostępny 00:00 - 07:00 Niedostępny 16:00 - 23:59 2 godz. 09:00 - 11:00 2 god…" at bounding box center [459, 437] width 135 height 583
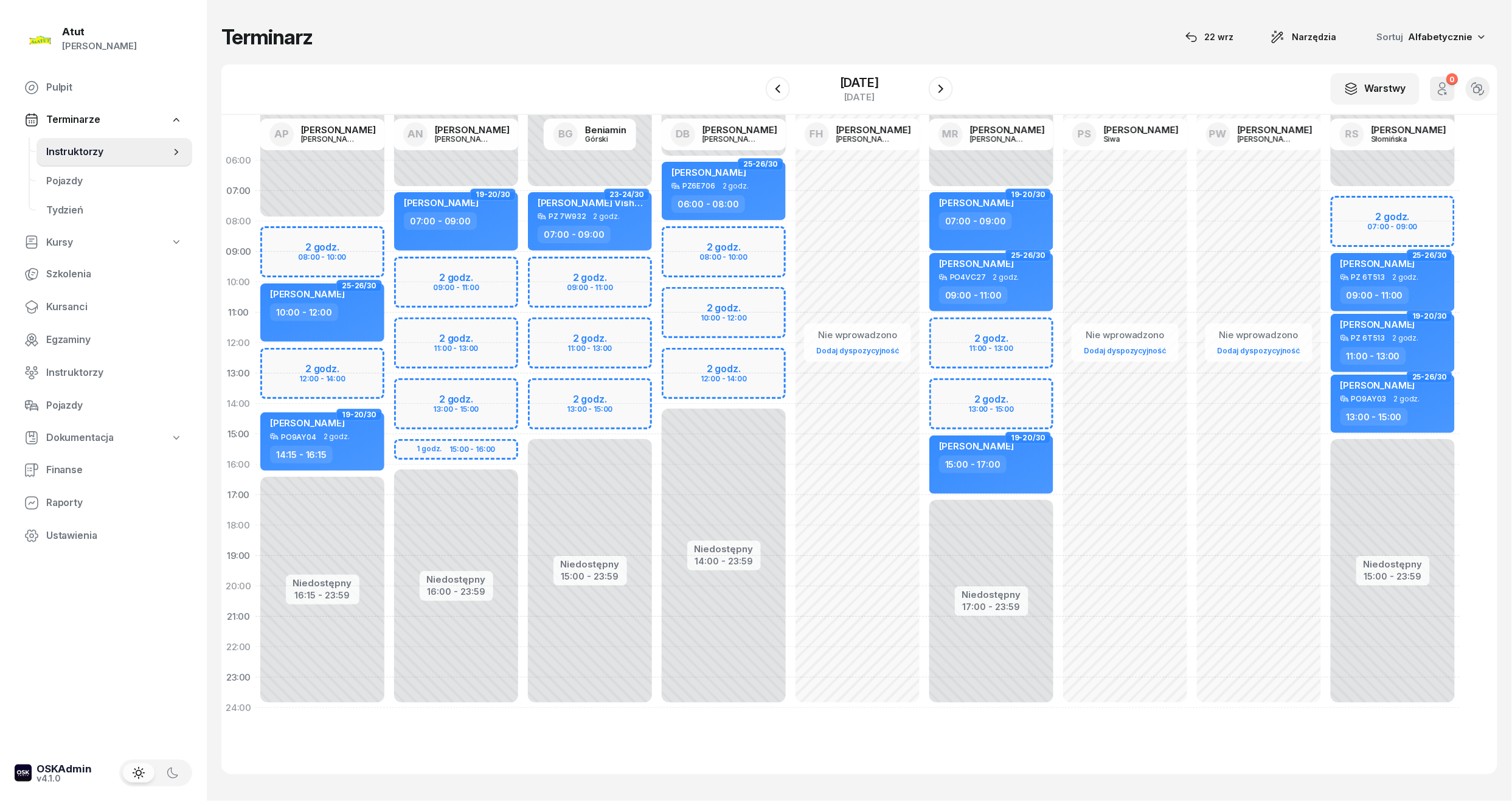
select select "09"
select select "11"
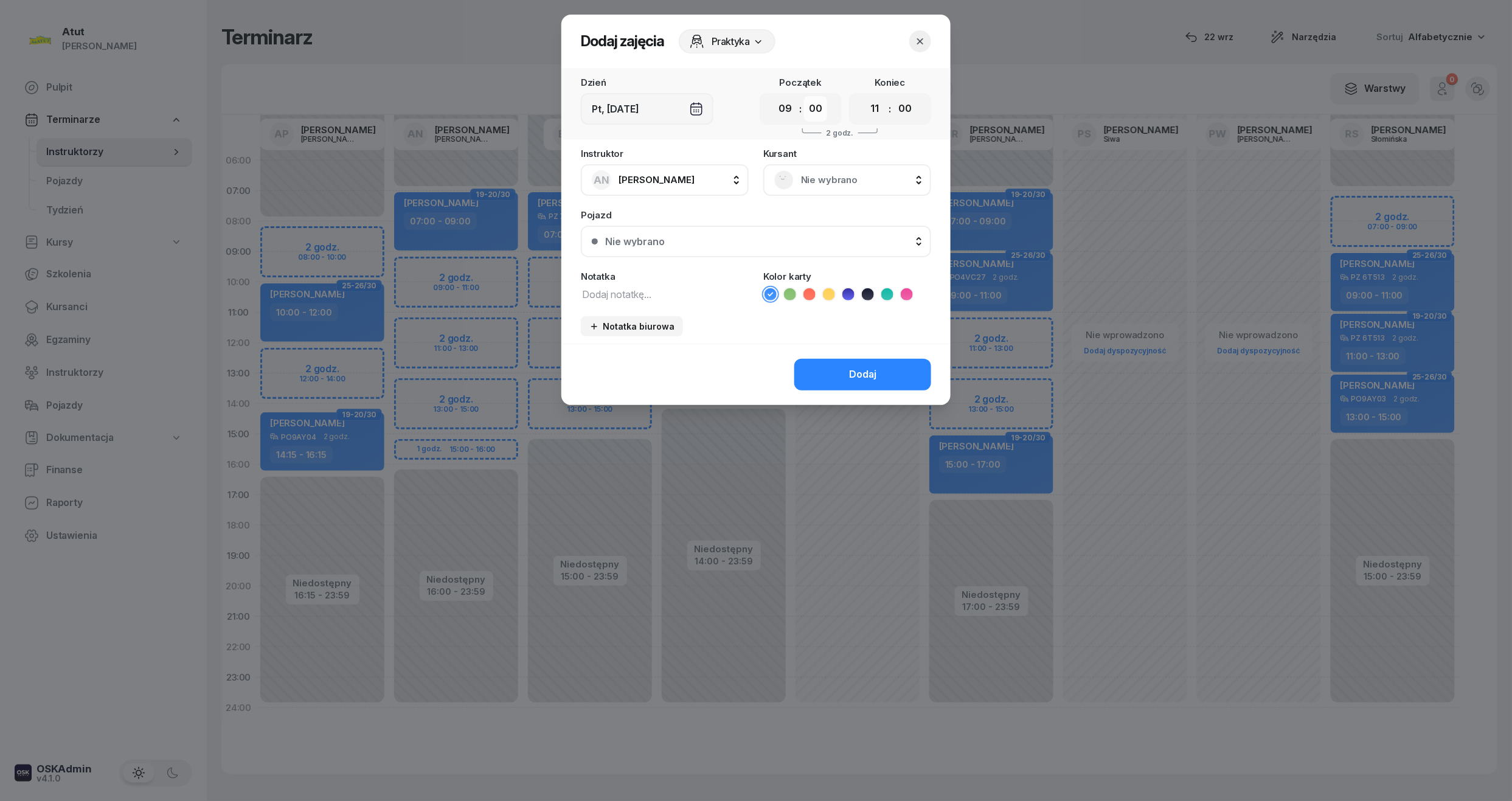
click at [815, 103] on select "00 05 10 15 20 25 30 35 40 45 50 55" at bounding box center [815, 108] width 23 height 25
select select "30"
click at [804, 96] on select "00 05 10 15 20 25 30 35 40 45 50 55" at bounding box center [815, 108] width 23 height 25
click at [907, 112] on select "00 05 10 15 20 25 30 35 40 45 50 55" at bounding box center [905, 108] width 23 height 25
select select "30"
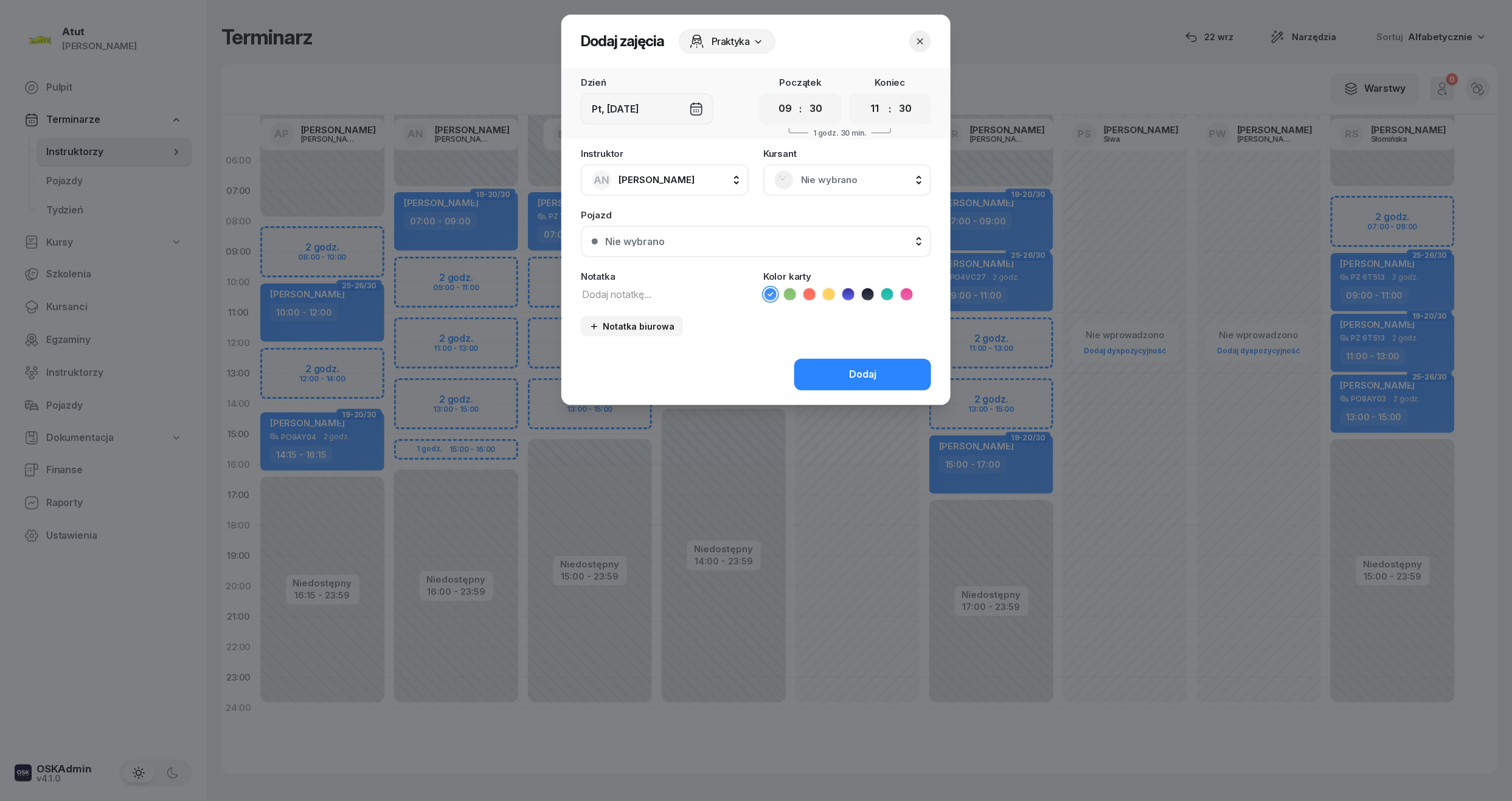
click at [894, 96] on select "00 05 10 15 20 25 30 35 40 45 50 55" at bounding box center [905, 108] width 23 height 25
click at [813, 176] on span "Nie wybrano" at bounding box center [861, 179] width 119 height 15
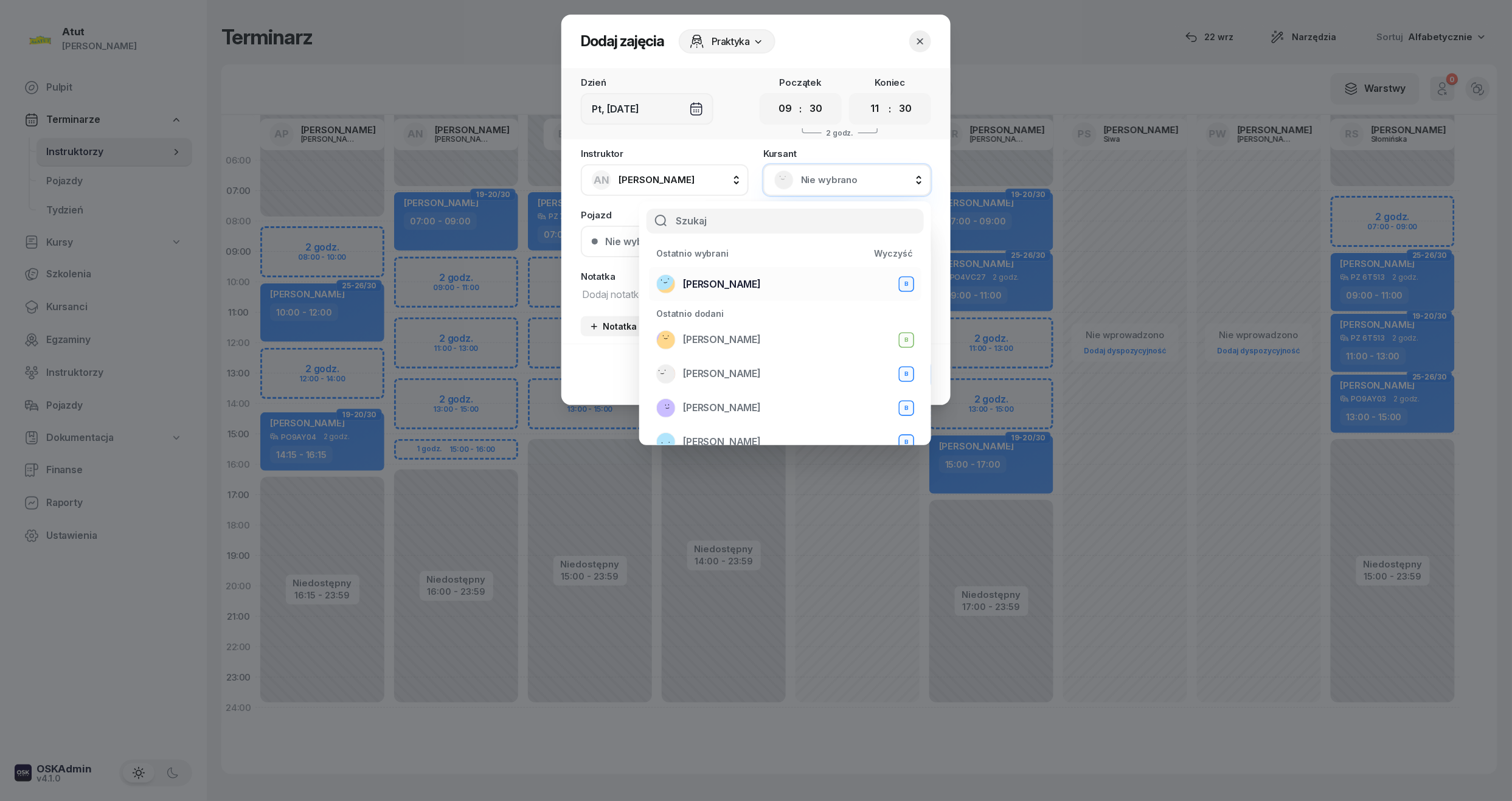
click at [730, 283] on span "[PERSON_NAME]" at bounding box center [721, 284] width 77 height 15
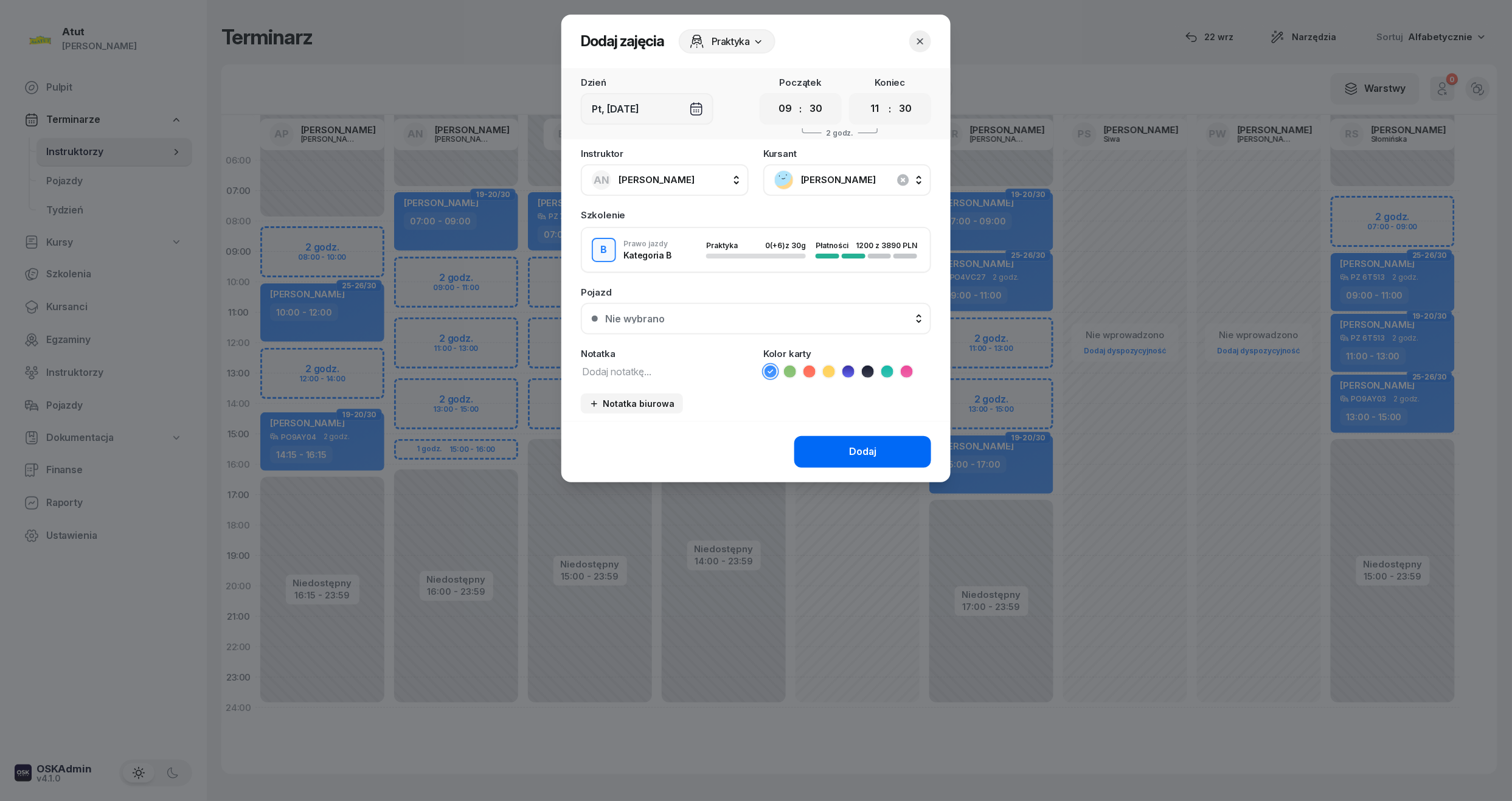
click at [853, 447] on div "Dodaj" at bounding box center [862, 451] width 28 height 15
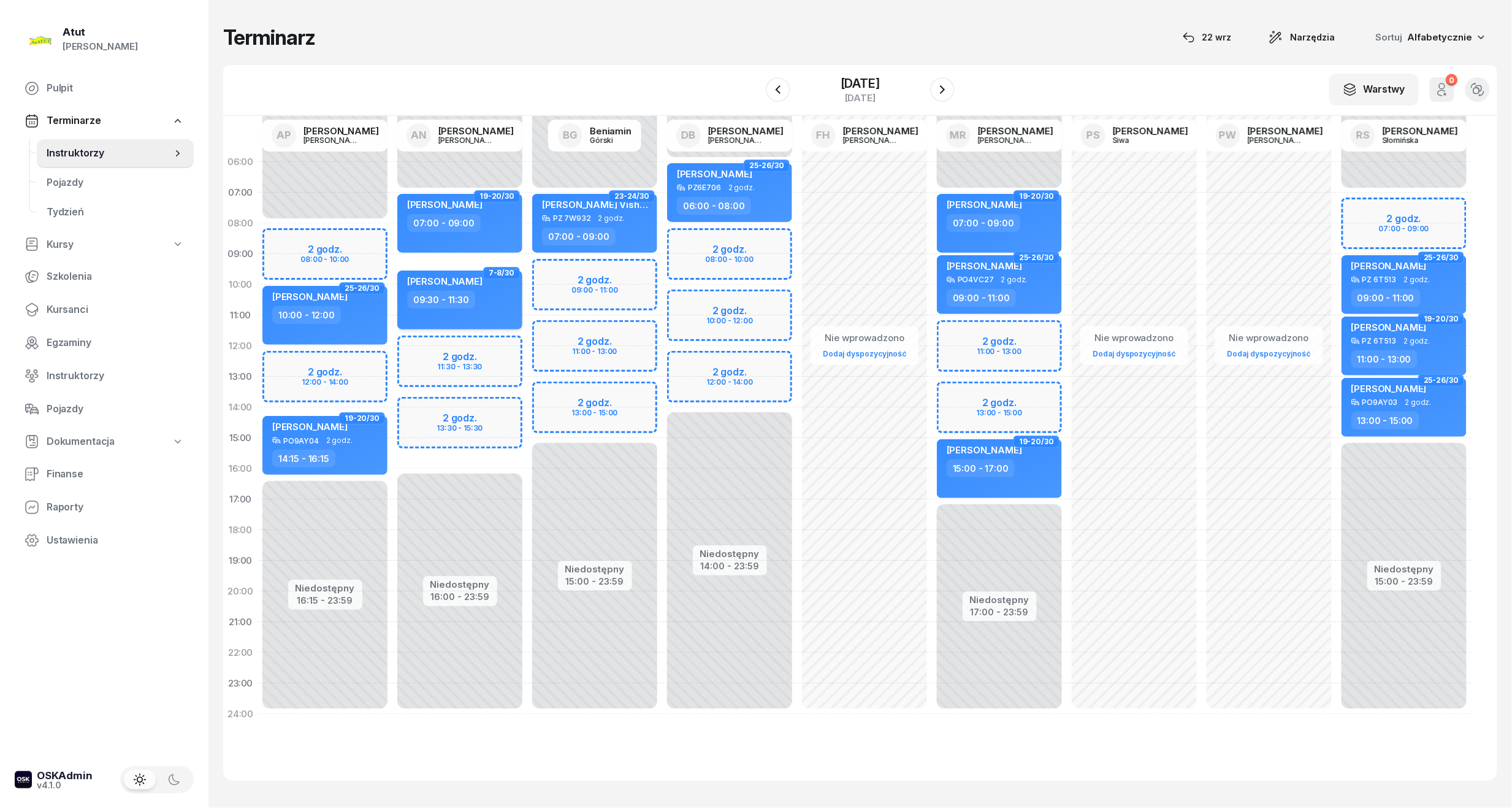
click at [496, 288] on div "[PERSON_NAME]" at bounding box center [460, 283] width 108 height 16
select select "09"
select select "30"
select select "11"
select select "30"
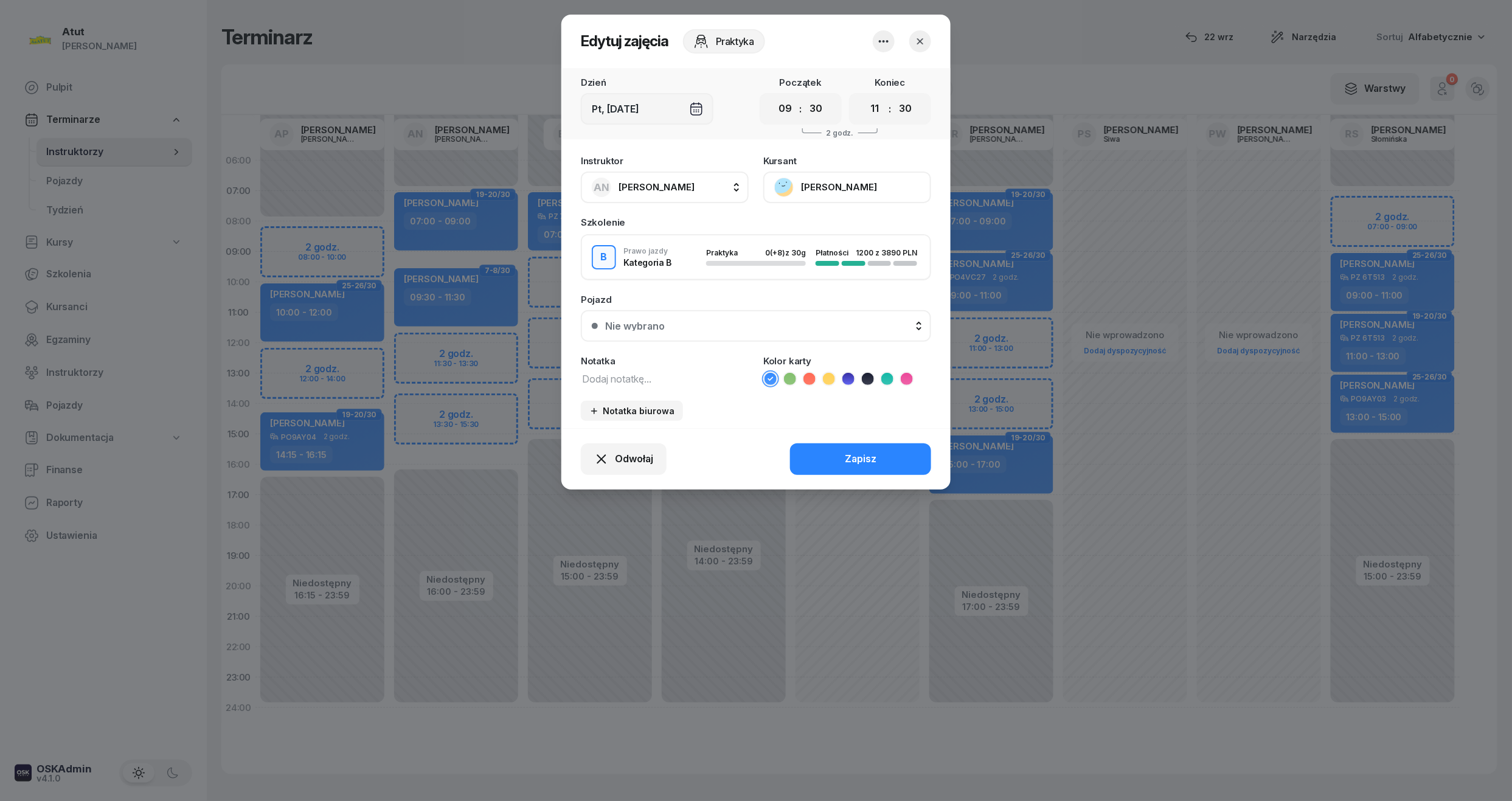
click at [635, 321] on div "Nie wybrano" at bounding box center [634, 326] width 60 height 10
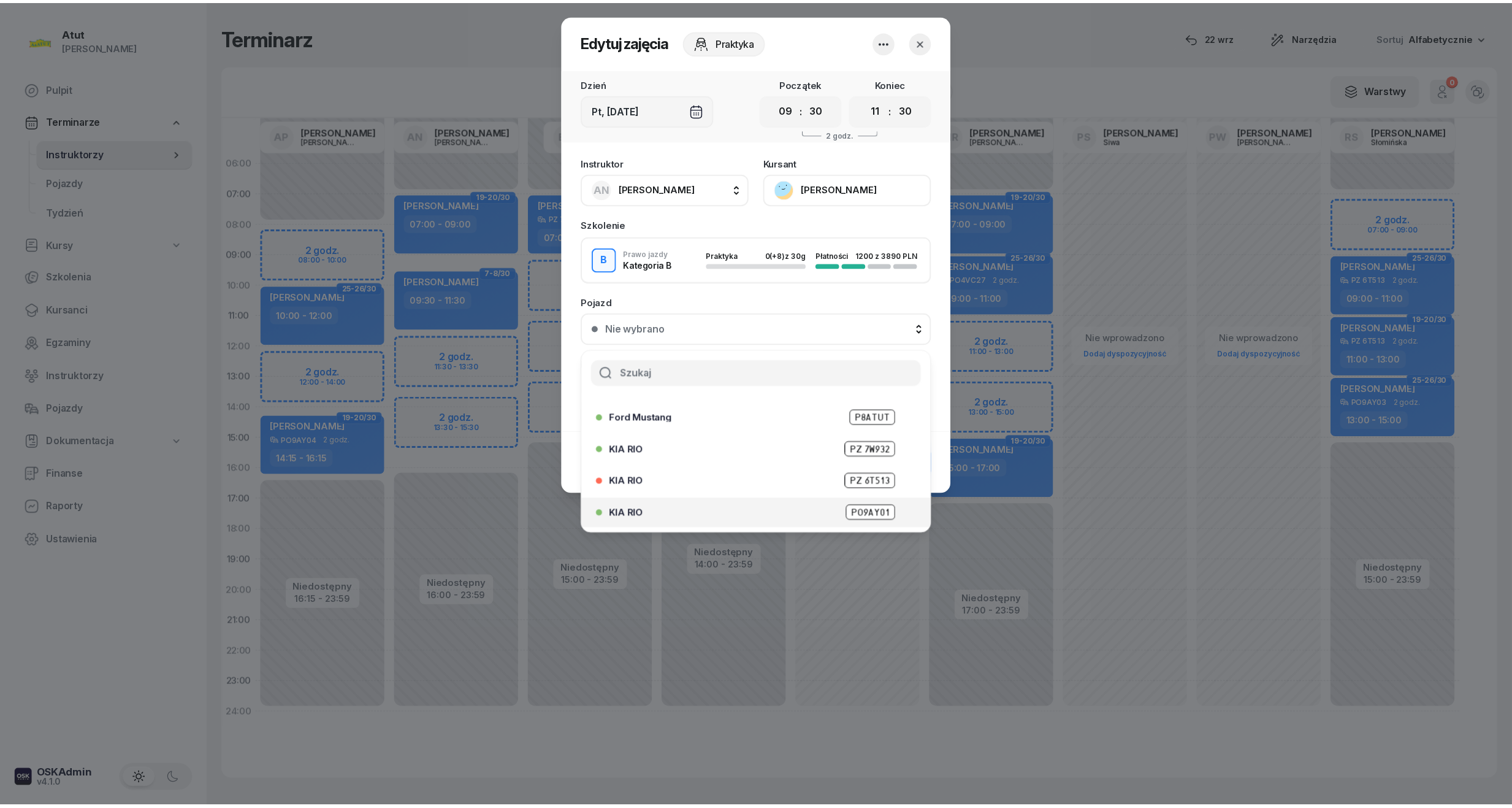
scroll to position [152, 0]
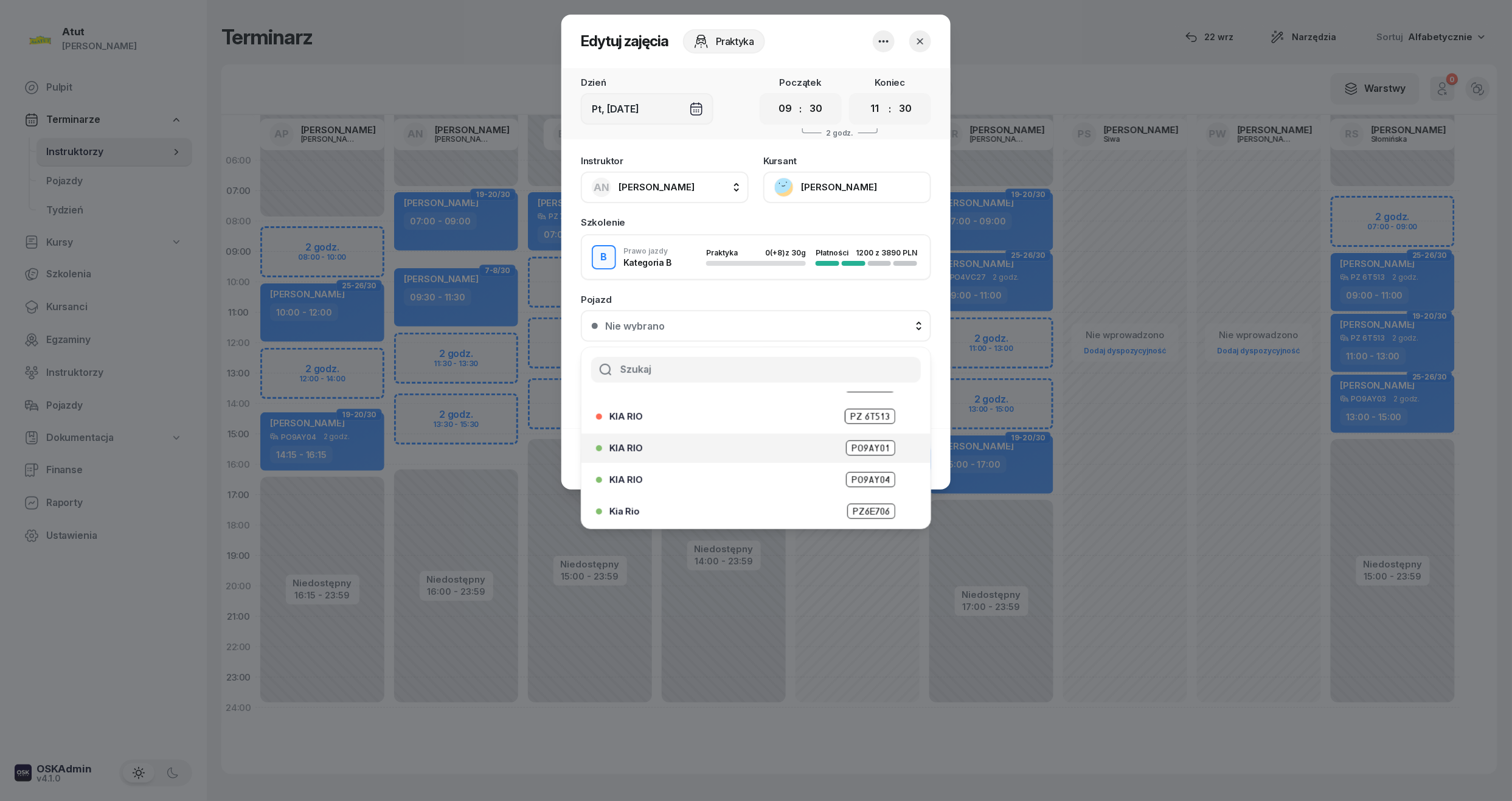
click at [846, 447] on span "PO9AY01" at bounding box center [871, 447] width 49 height 15
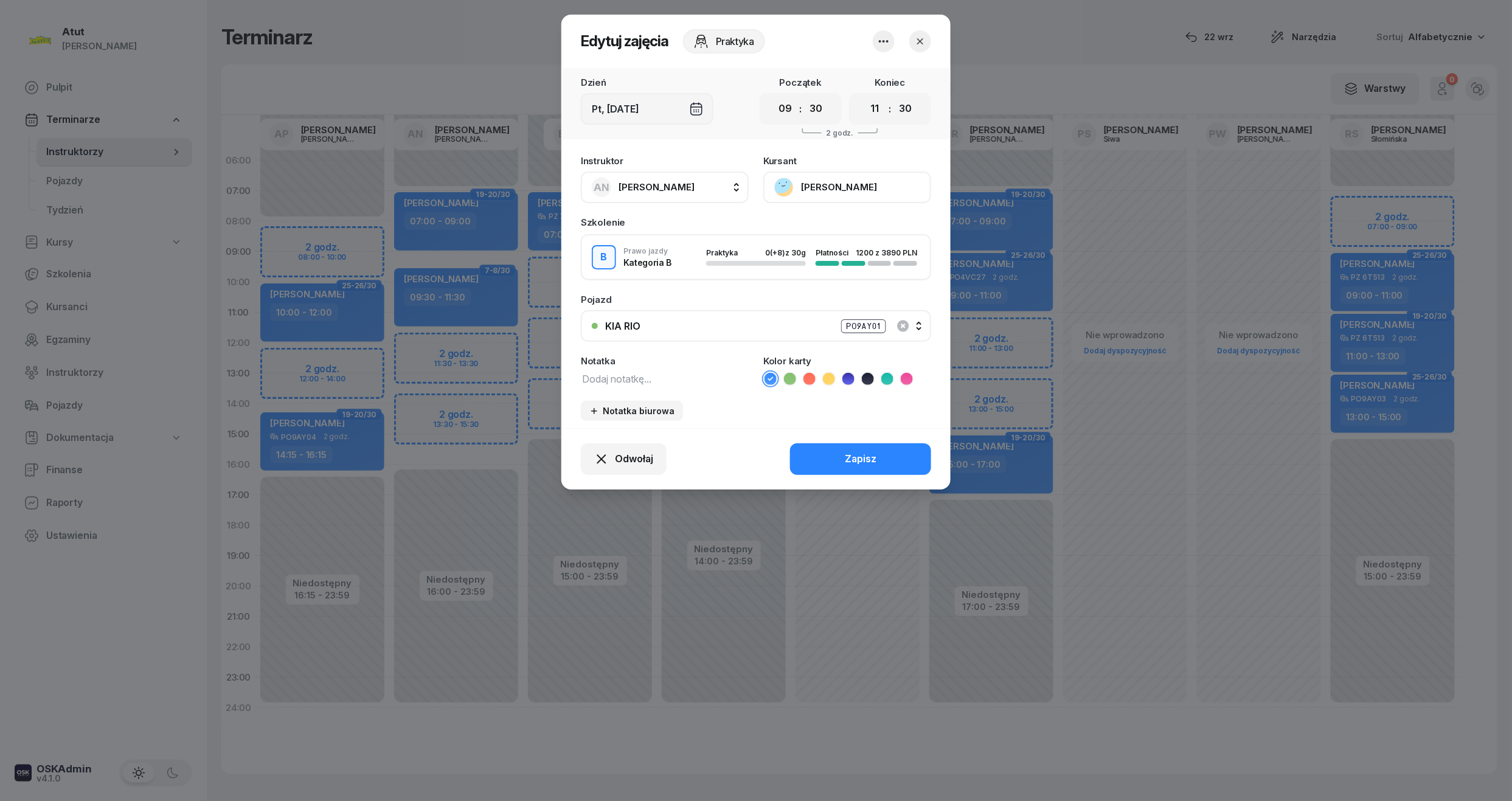
click at [840, 447] on button "Zapisz" at bounding box center [860, 459] width 141 height 32
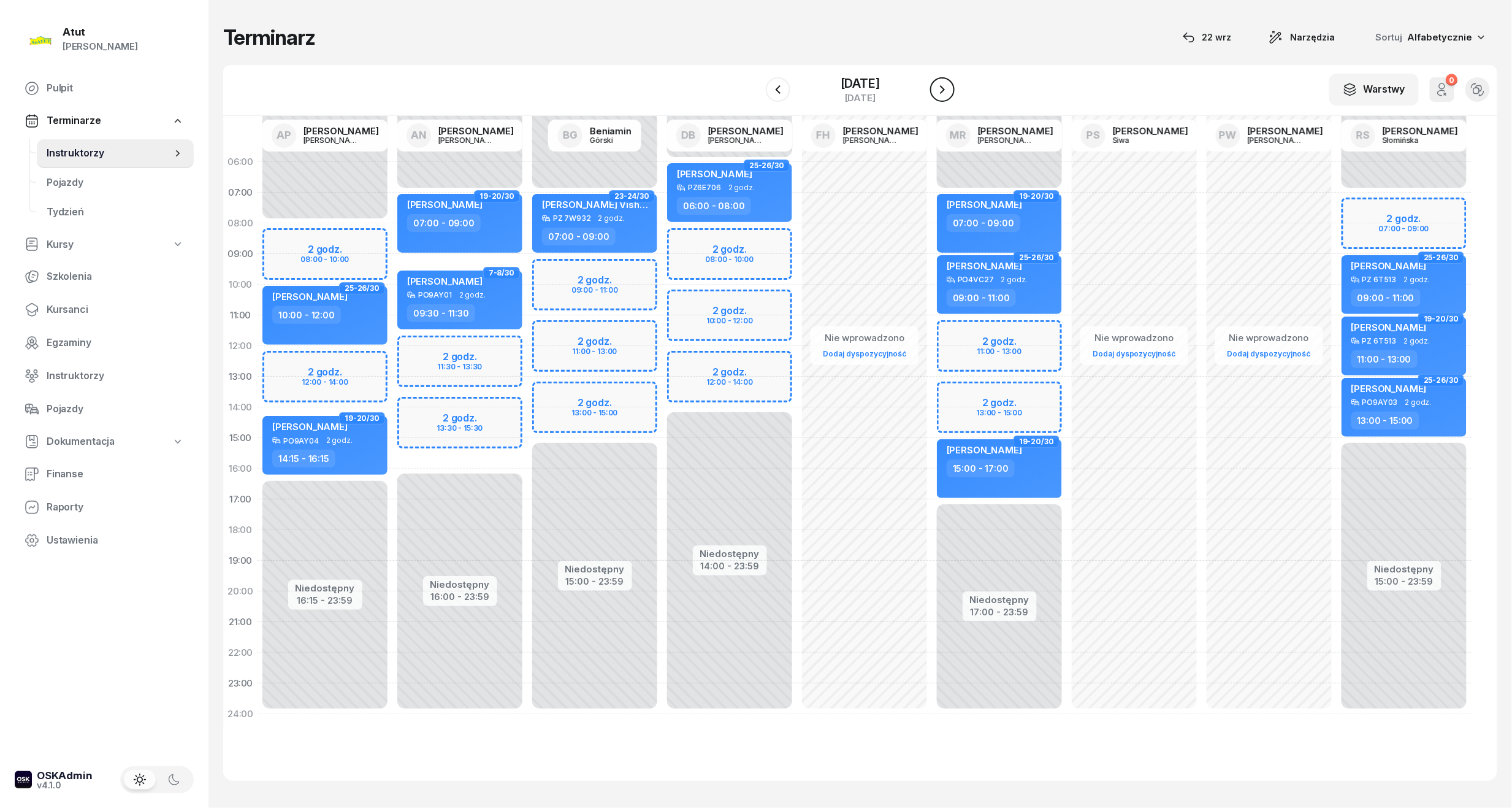
click at [950, 92] on icon "button" at bounding box center [943, 90] width 15 height 15
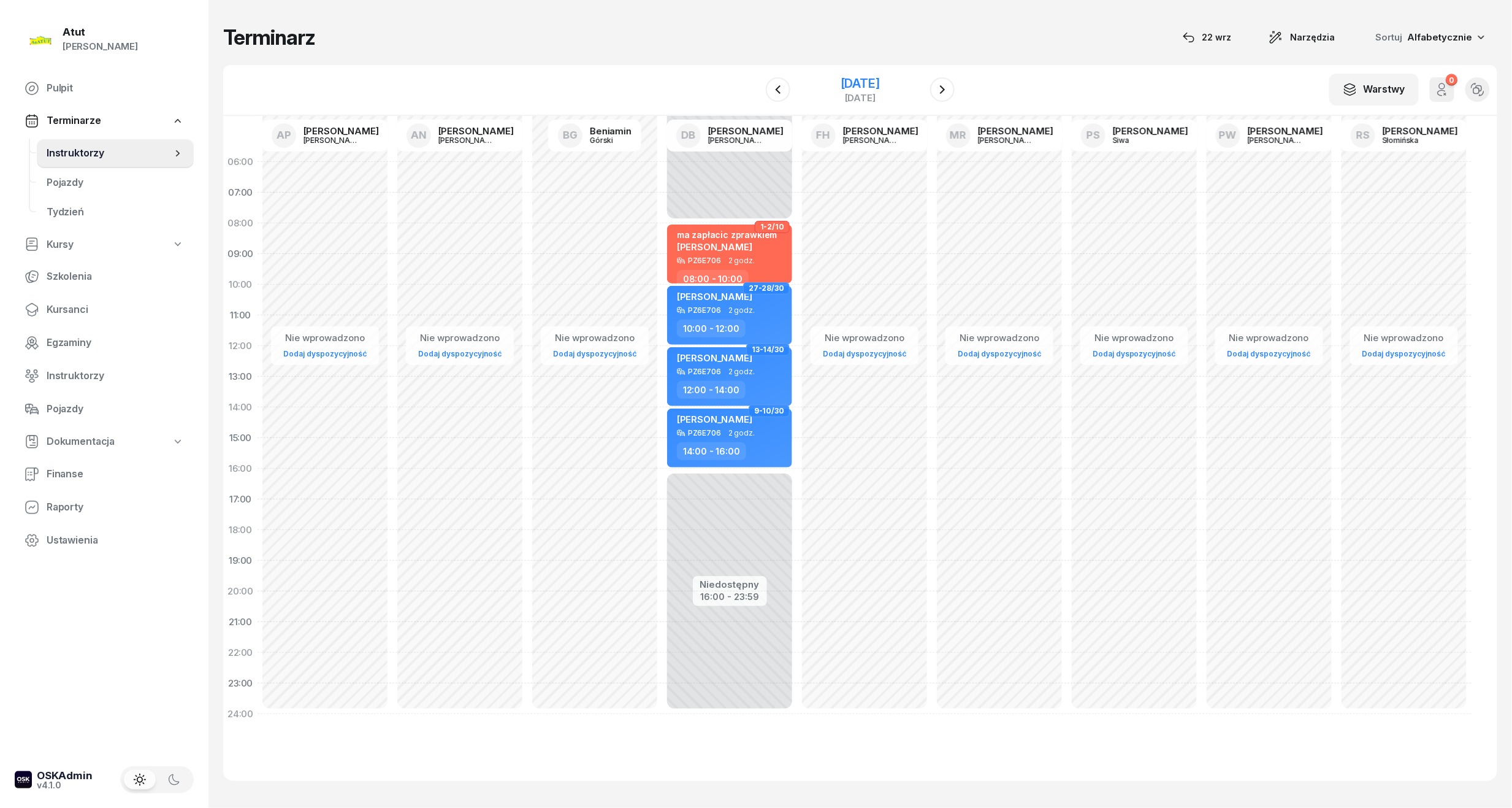
click at [874, 82] on div "[DATE]" at bounding box center [860, 83] width 39 height 12
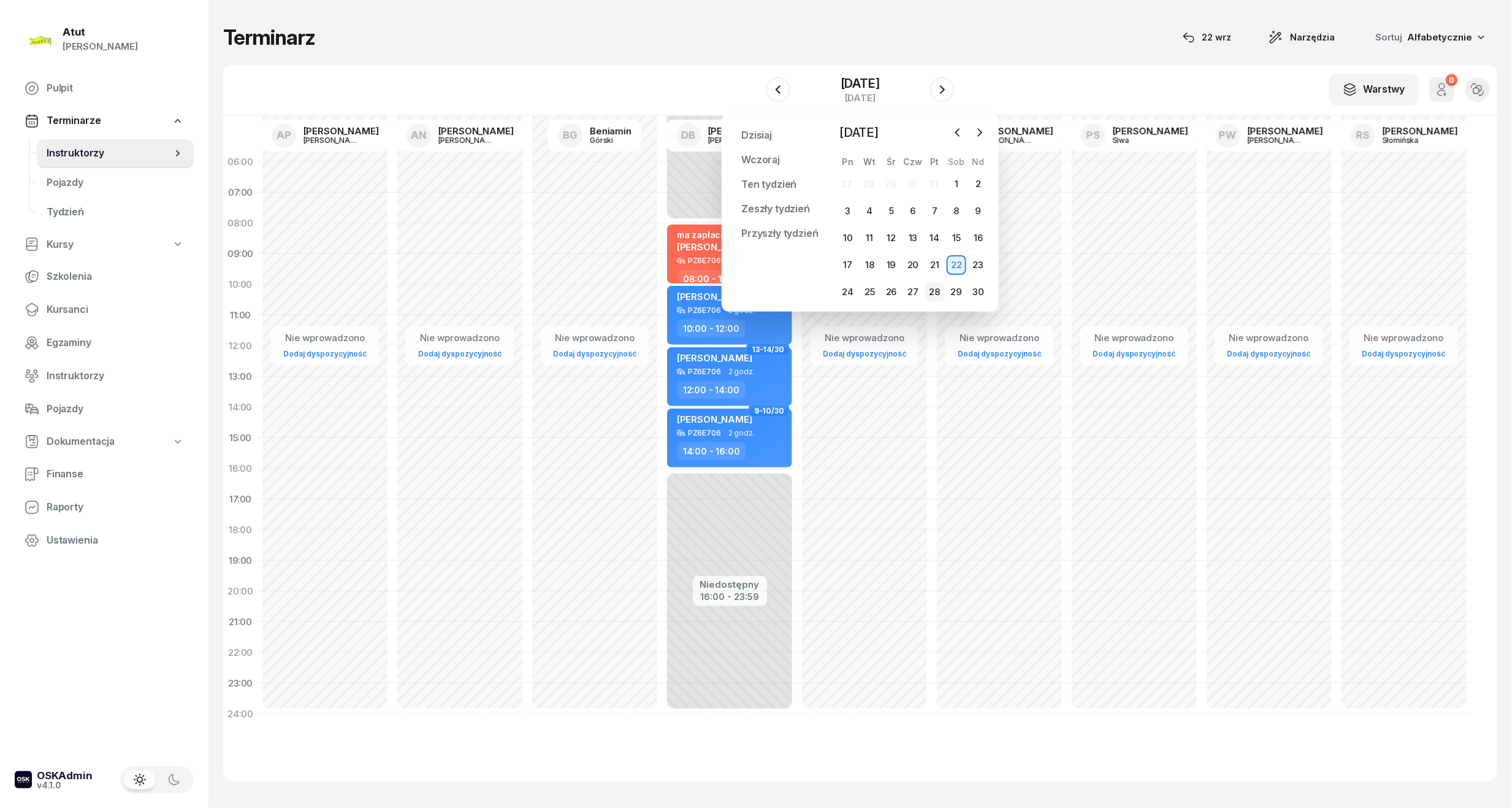
click at [930, 292] on div "28" at bounding box center [935, 292] width 20 height 20
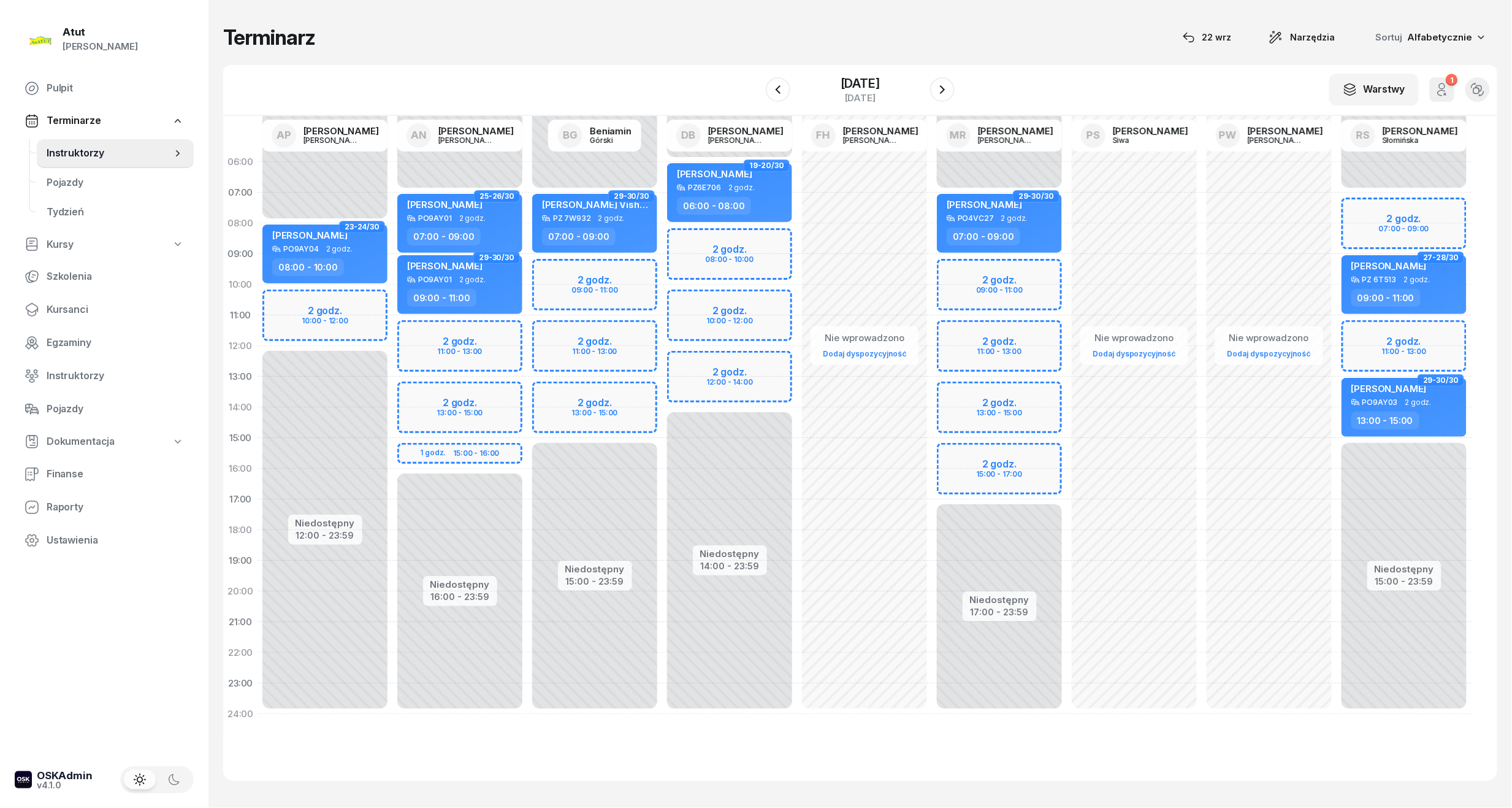
click at [550, 269] on div "Niedostępny 00:00 - 07:00 Niedostępny 15:00 - 23:59 2 godz. 09:00 - 11:00 2 god…" at bounding box center [595, 437] width 135 height 583
select select "09"
select select "11"
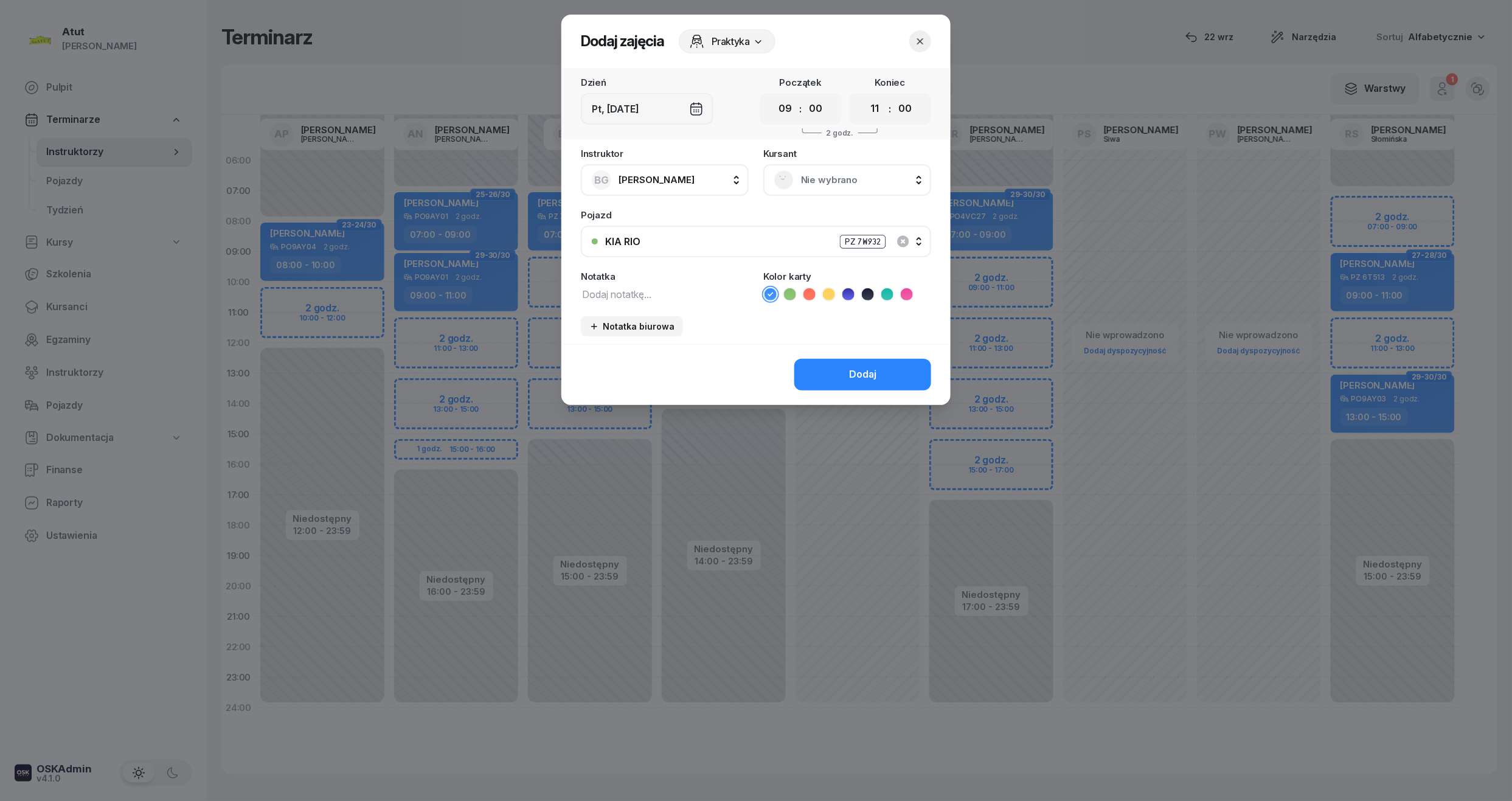
click at [813, 183] on span "Nie wybrano" at bounding box center [861, 179] width 119 height 15
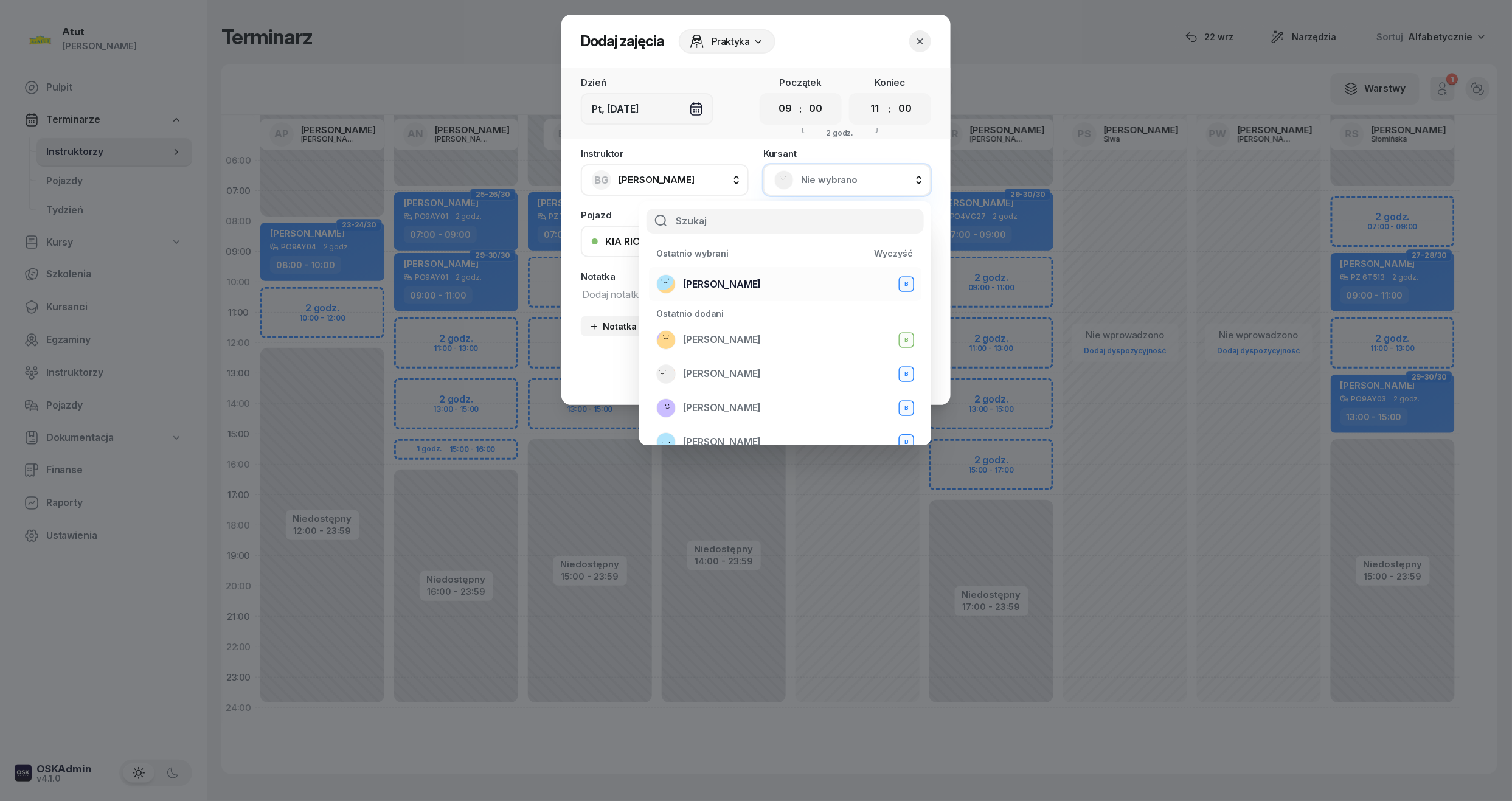
click at [733, 284] on span "[PERSON_NAME]" at bounding box center [721, 284] width 77 height 15
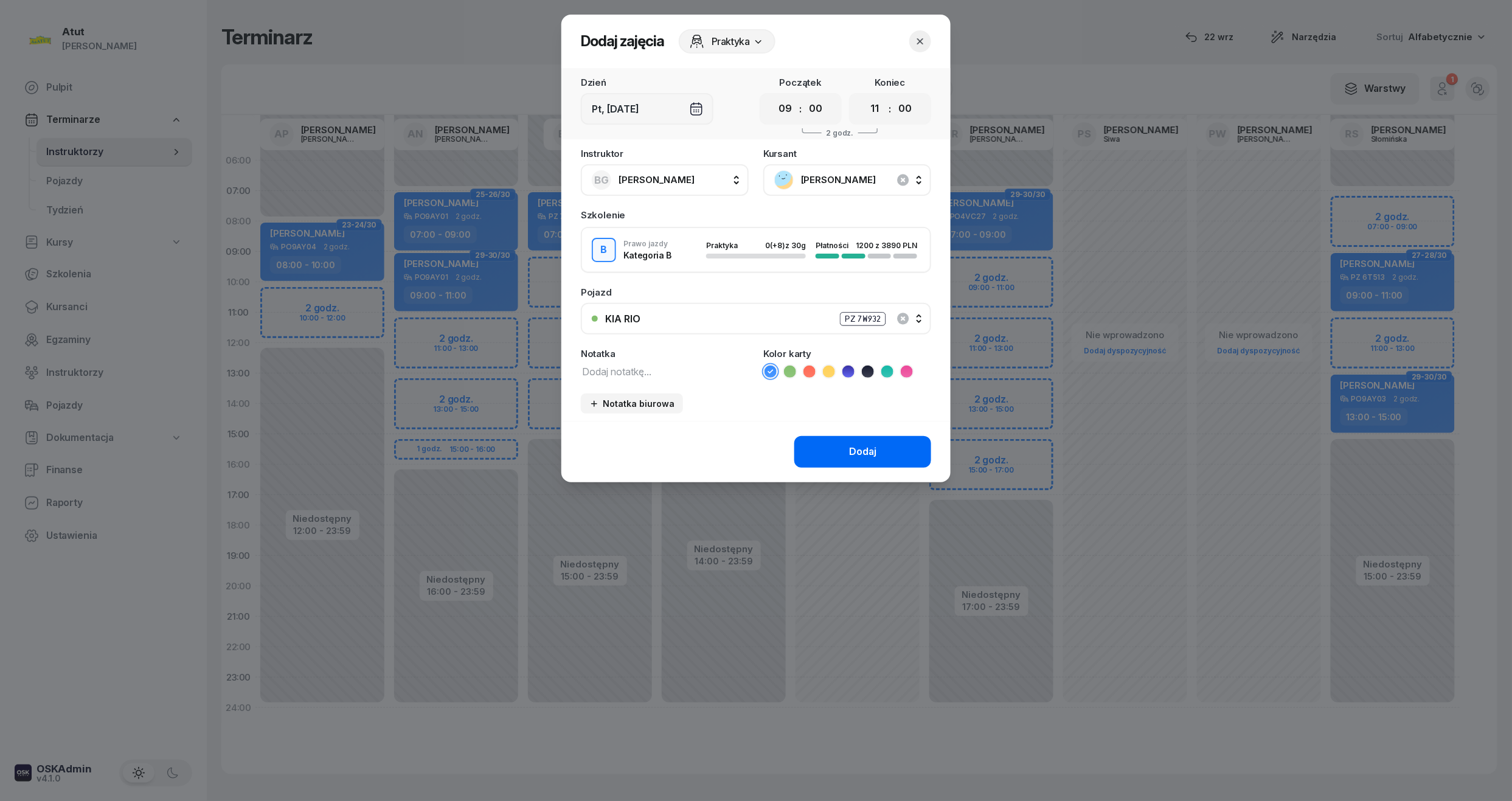
click at [873, 445] on div "Dodaj" at bounding box center [862, 451] width 28 height 15
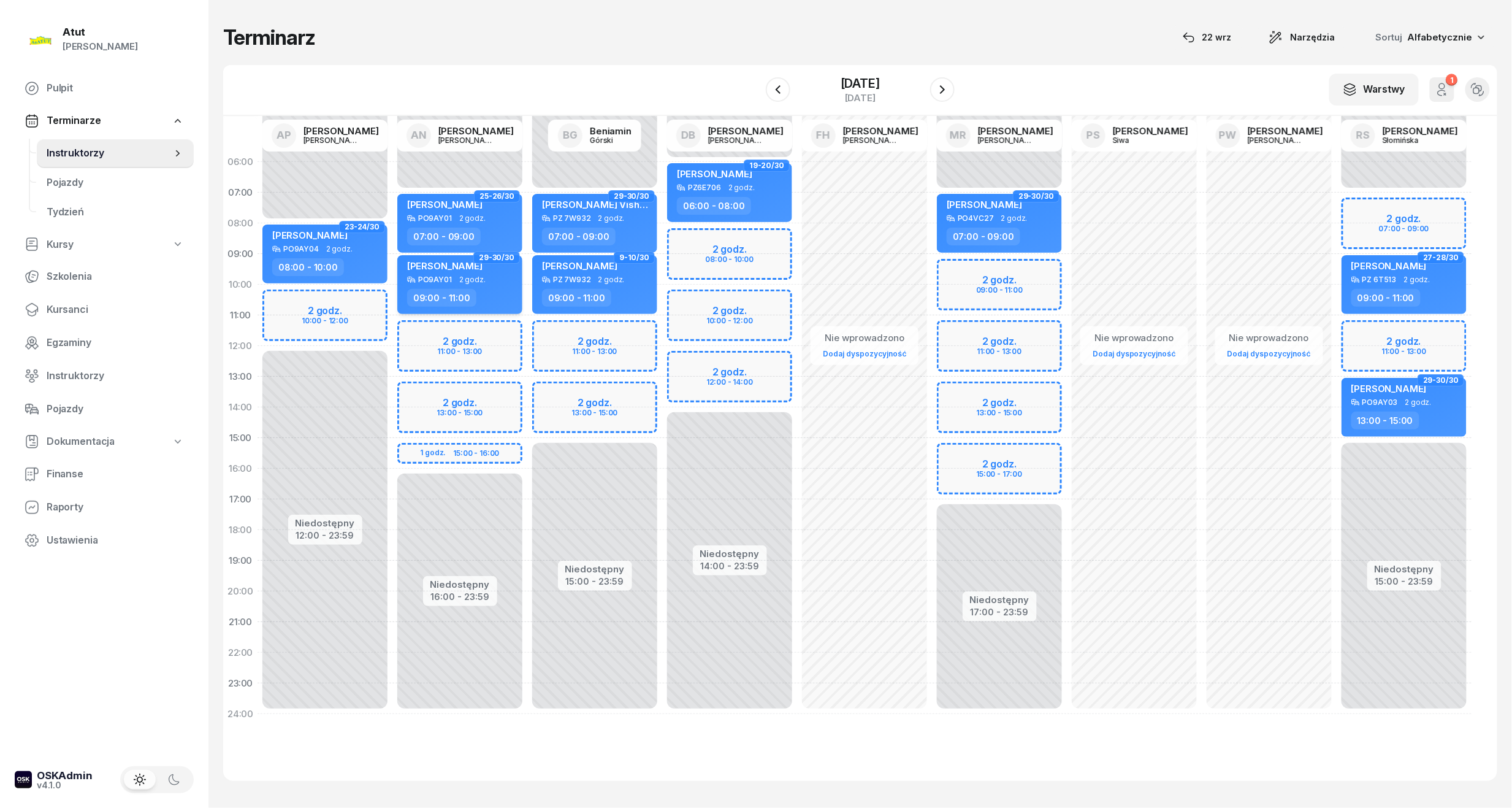
click at [482, 274] on div "[PERSON_NAME]" at bounding box center [445, 267] width 76 height 16
select select "09"
select select "11"
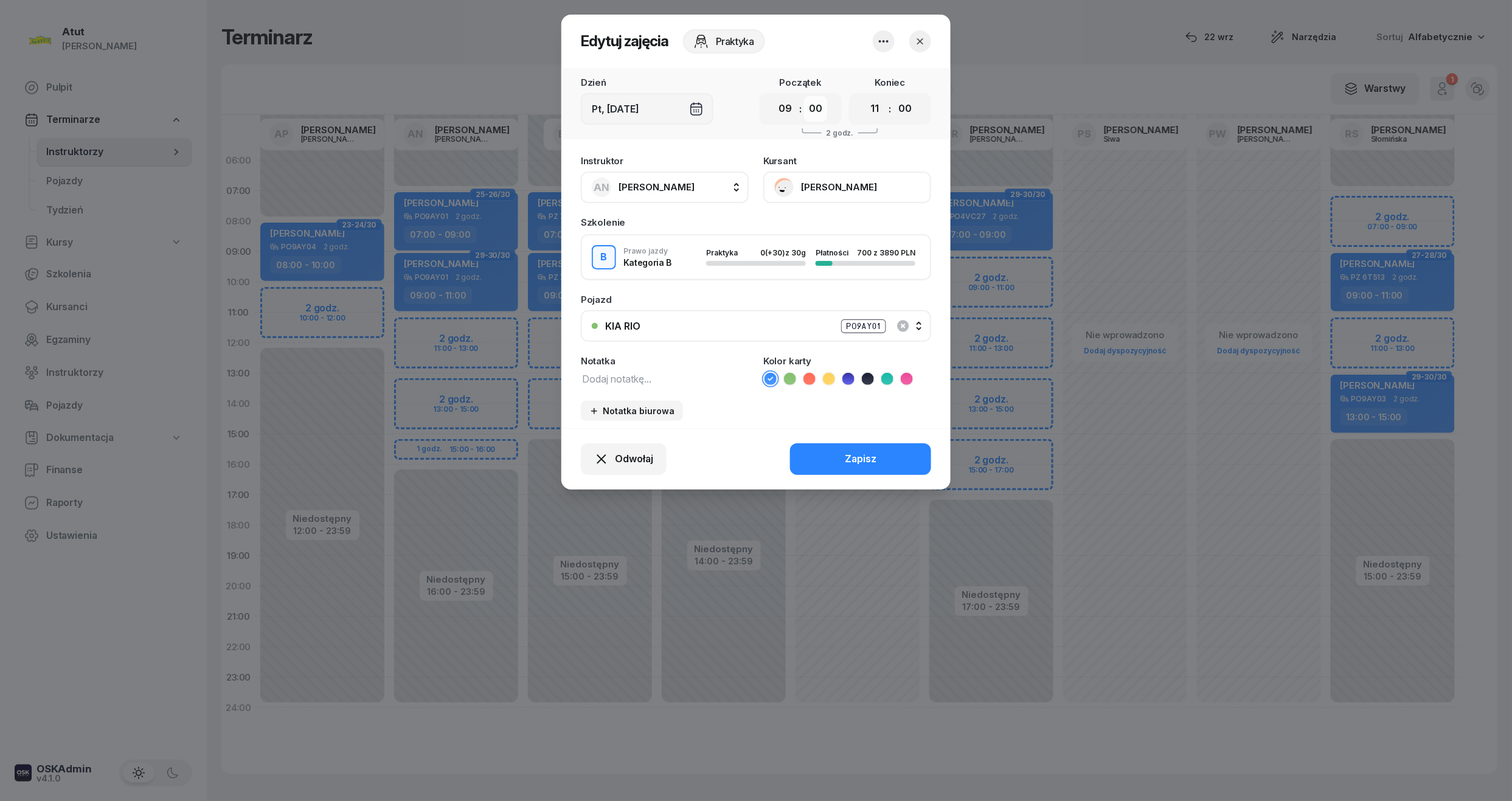
click at [816, 111] on select "00 05 10 15 20 25 30 35 40 45 50 55" at bounding box center [815, 108] width 23 height 25
select select "30"
click at [804, 96] on select "00 05 10 15 20 25 30 35 40 45 50 55" at bounding box center [815, 108] width 23 height 25
click at [912, 104] on select "00 05 10 15 20 25 30 35 40 45 50 55" at bounding box center [905, 108] width 23 height 25
select select "30"
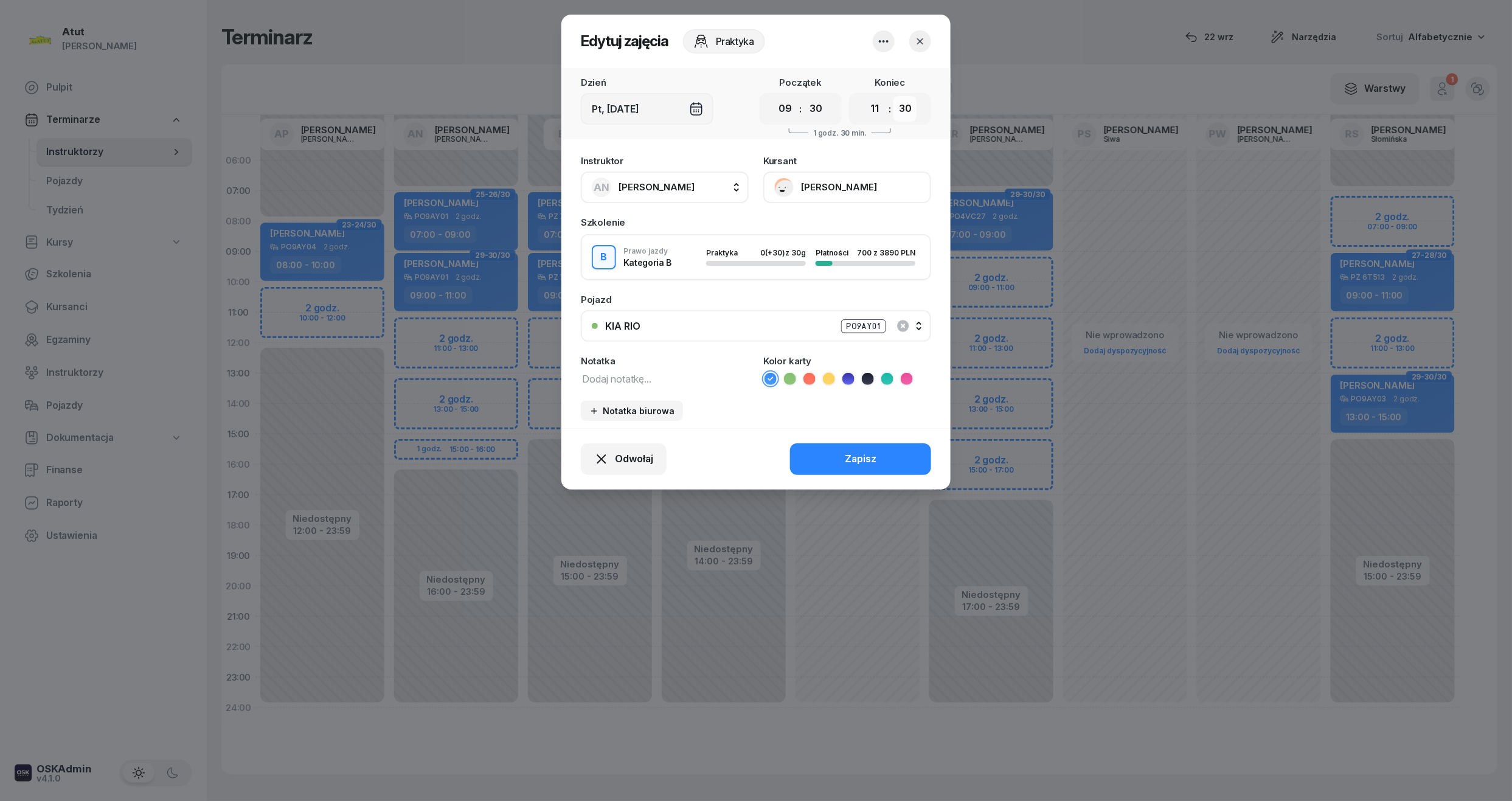
click at [894, 96] on select "00 05 10 15 20 25 30 35 40 45 50 55" at bounding box center [905, 108] width 23 height 25
click at [860, 463] on div "Zapisz" at bounding box center [860, 459] width 32 height 15
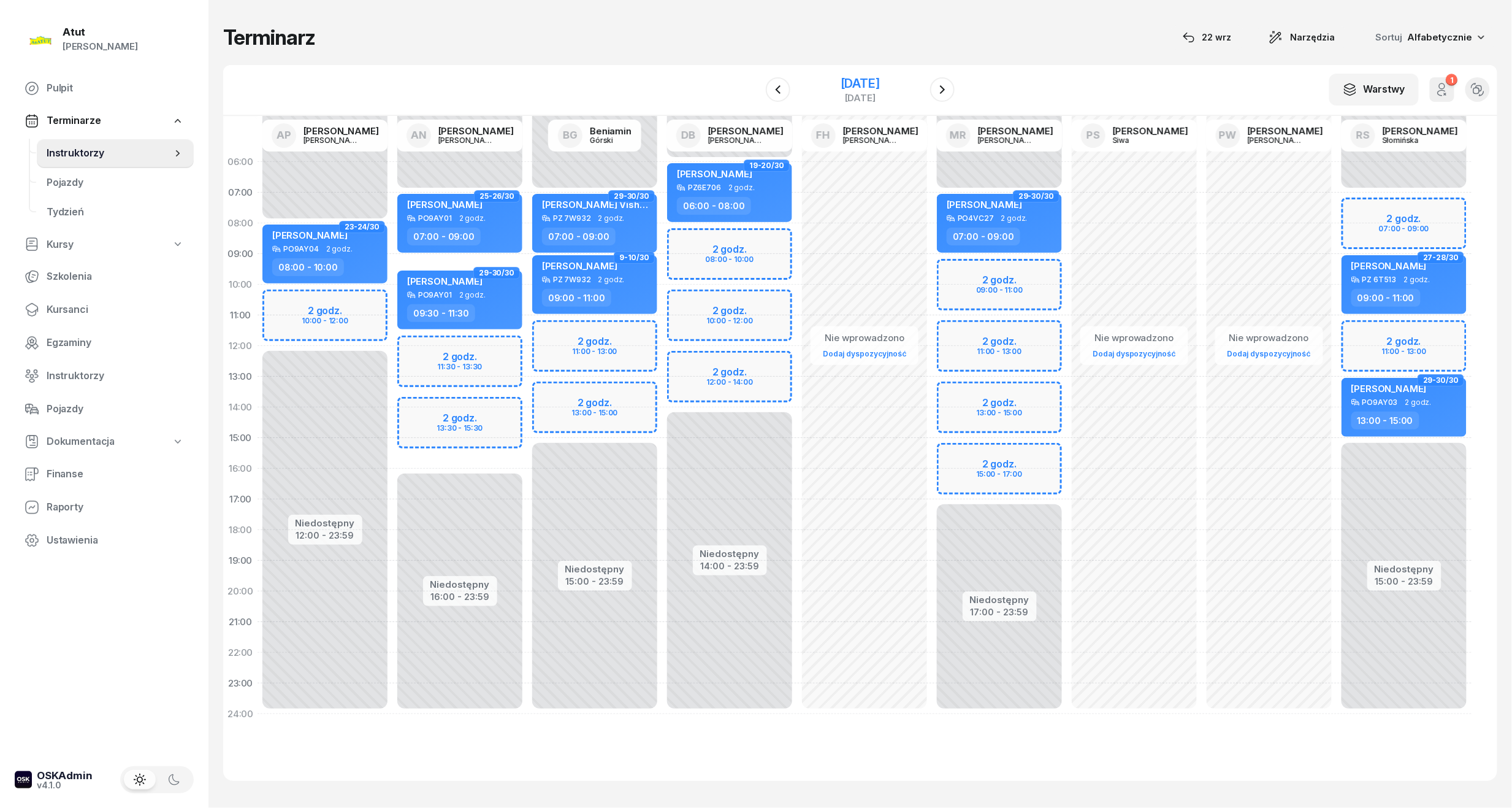
click at [864, 74] on div "[DATE]" at bounding box center [860, 90] width 125 height 35
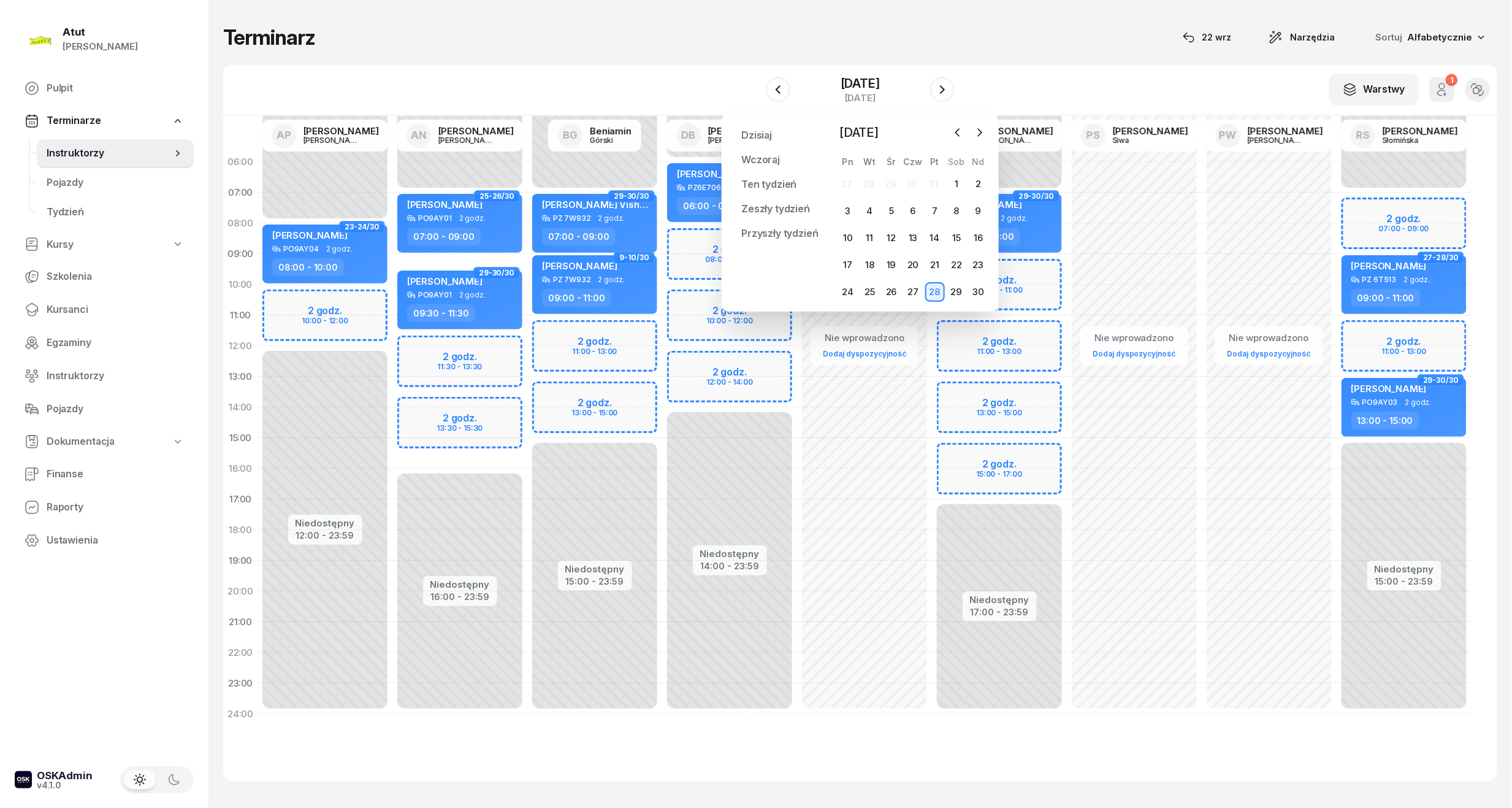
click at [1099, 85] on div "W Wybierz AP [PERSON_NAME] AN [PERSON_NAME] BG [PERSON_NAME] DB [PERSON_NAME] F…" at bounding box center [860, 90] width 1274 height 51
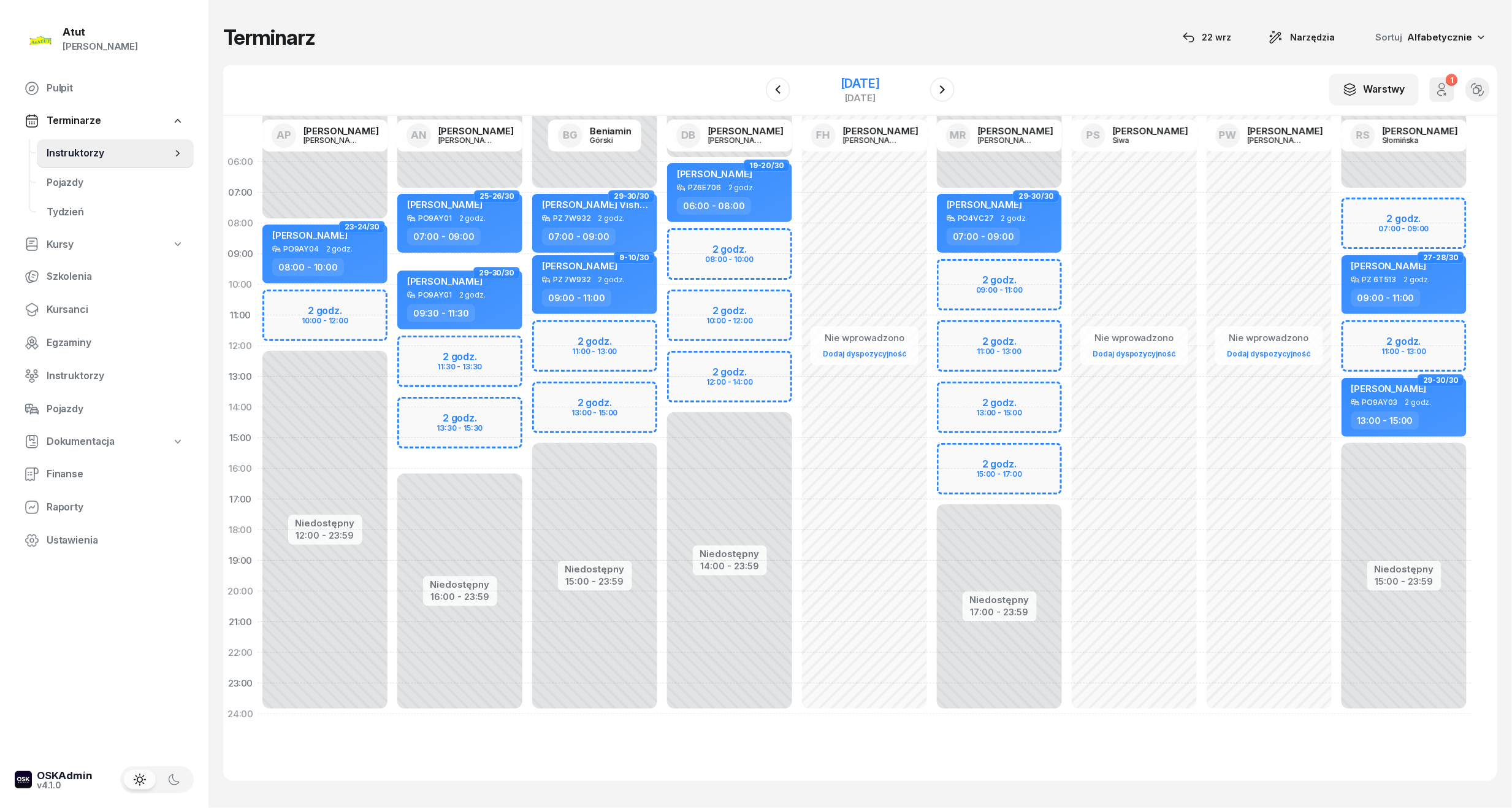
click at [841, 86] on div "[DATE]" at bounding box center [860, 83] width 39 height 12
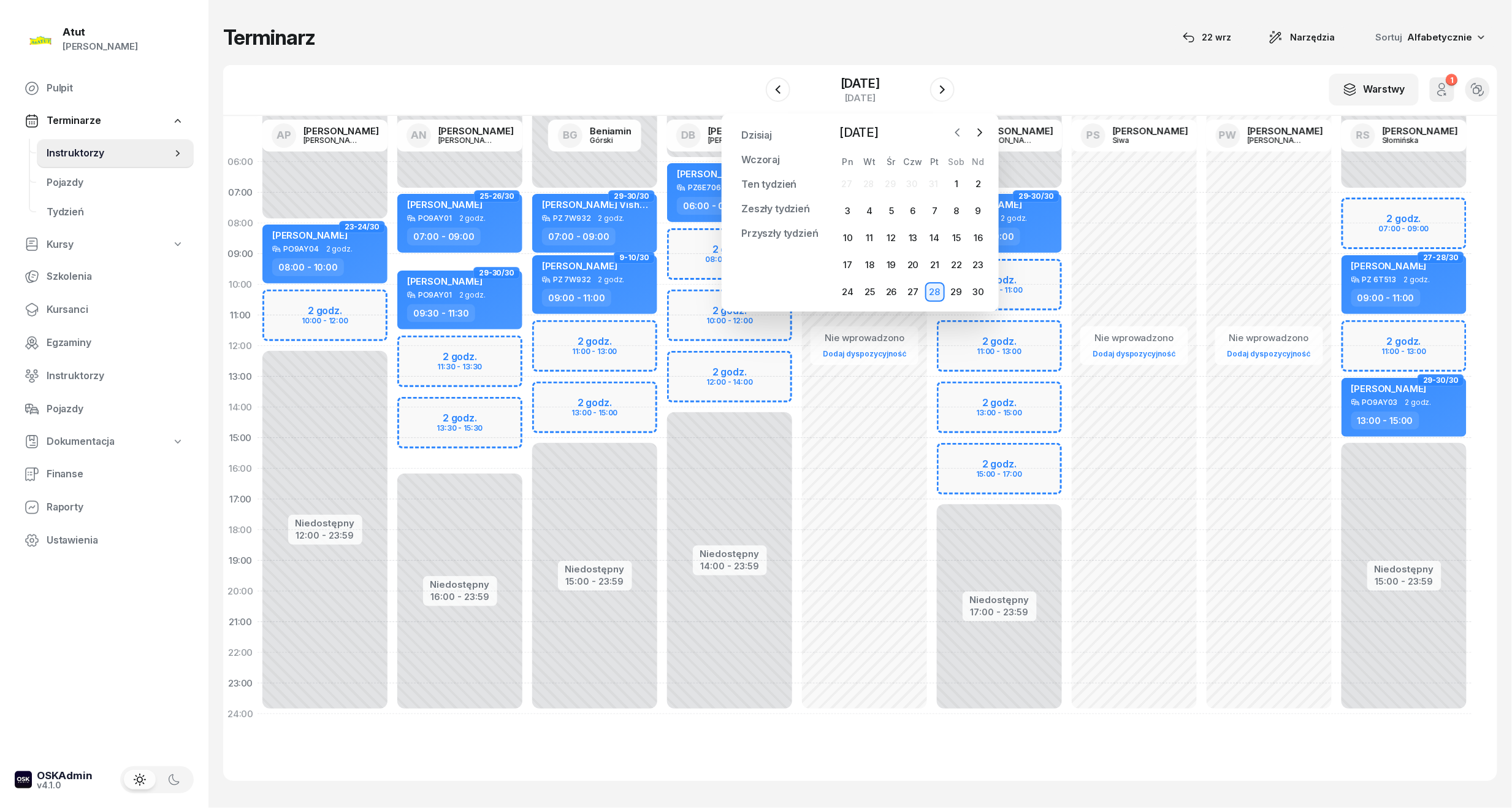
click at [955, 132] on icon "button" at bounding box center [957, 132] width 12 height 12
click at [850, 209] on div "6" at bounding box center [848, 211] width 20 height 20
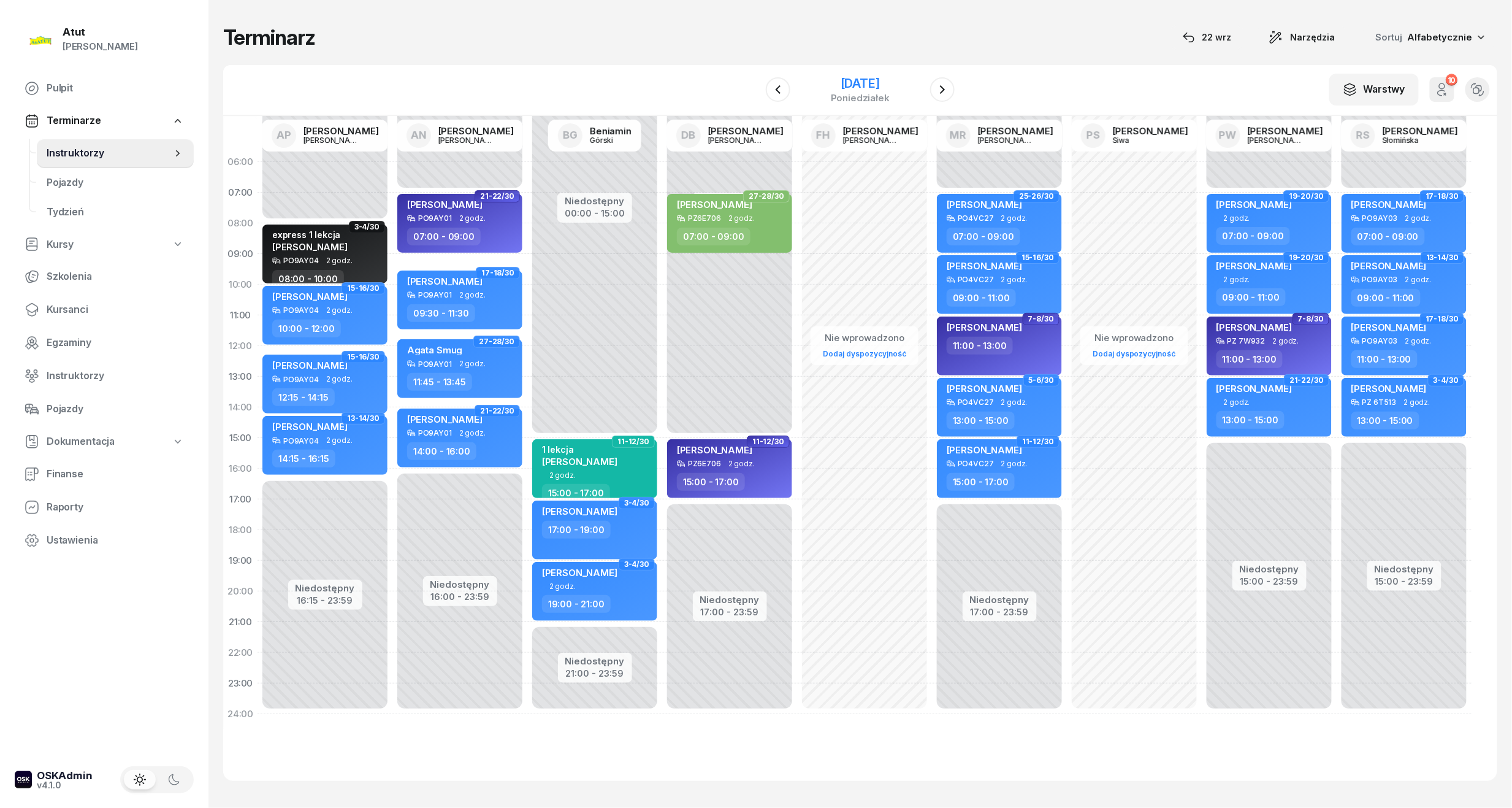
click at [867, 84] on div "[DATE]" at bounding box center [860, 83] width 59 height 12
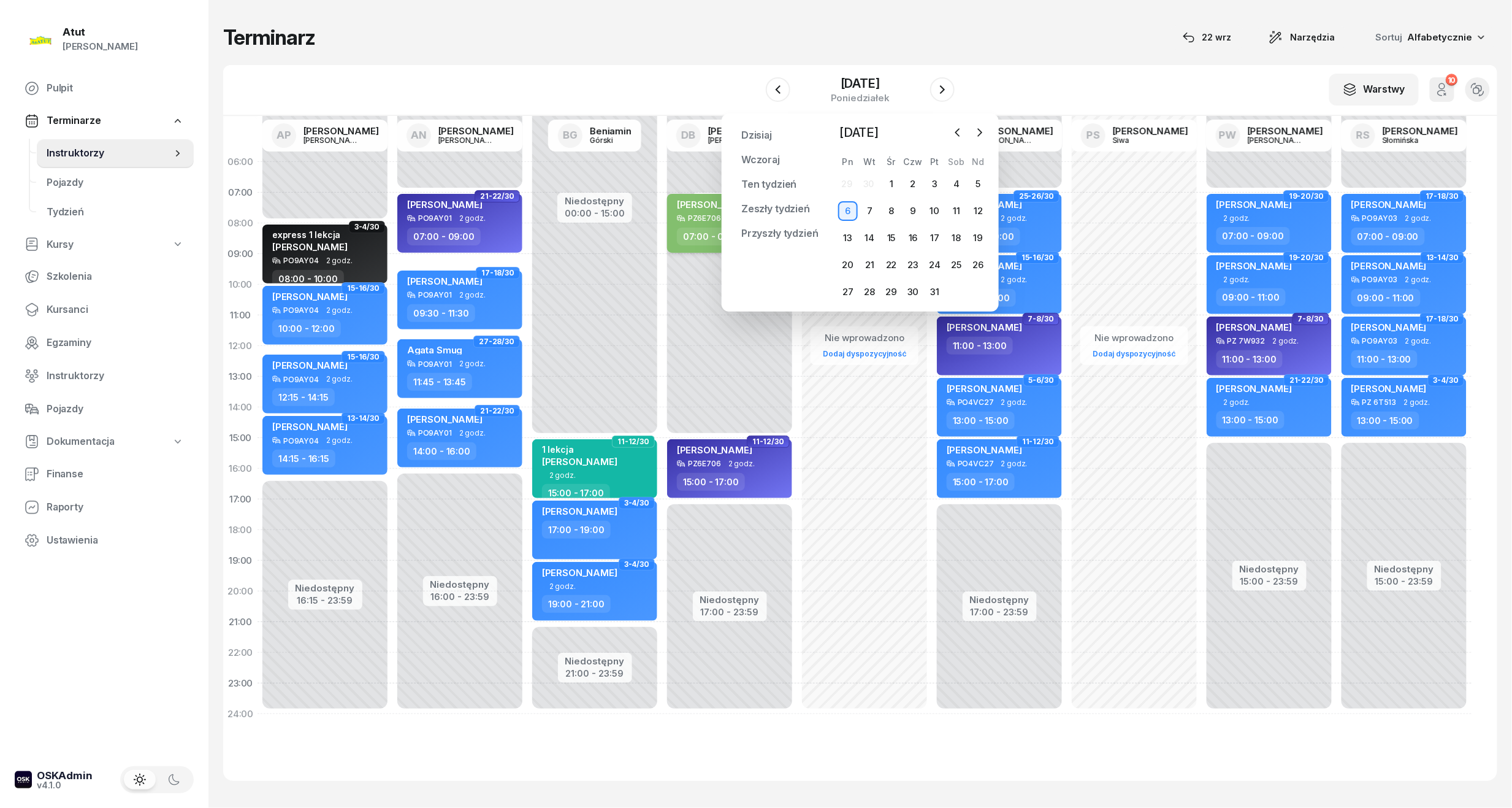
click at [701, 210] on div "[PERSON_NAME]" at bounding box center [715, 206] width 76 height 16
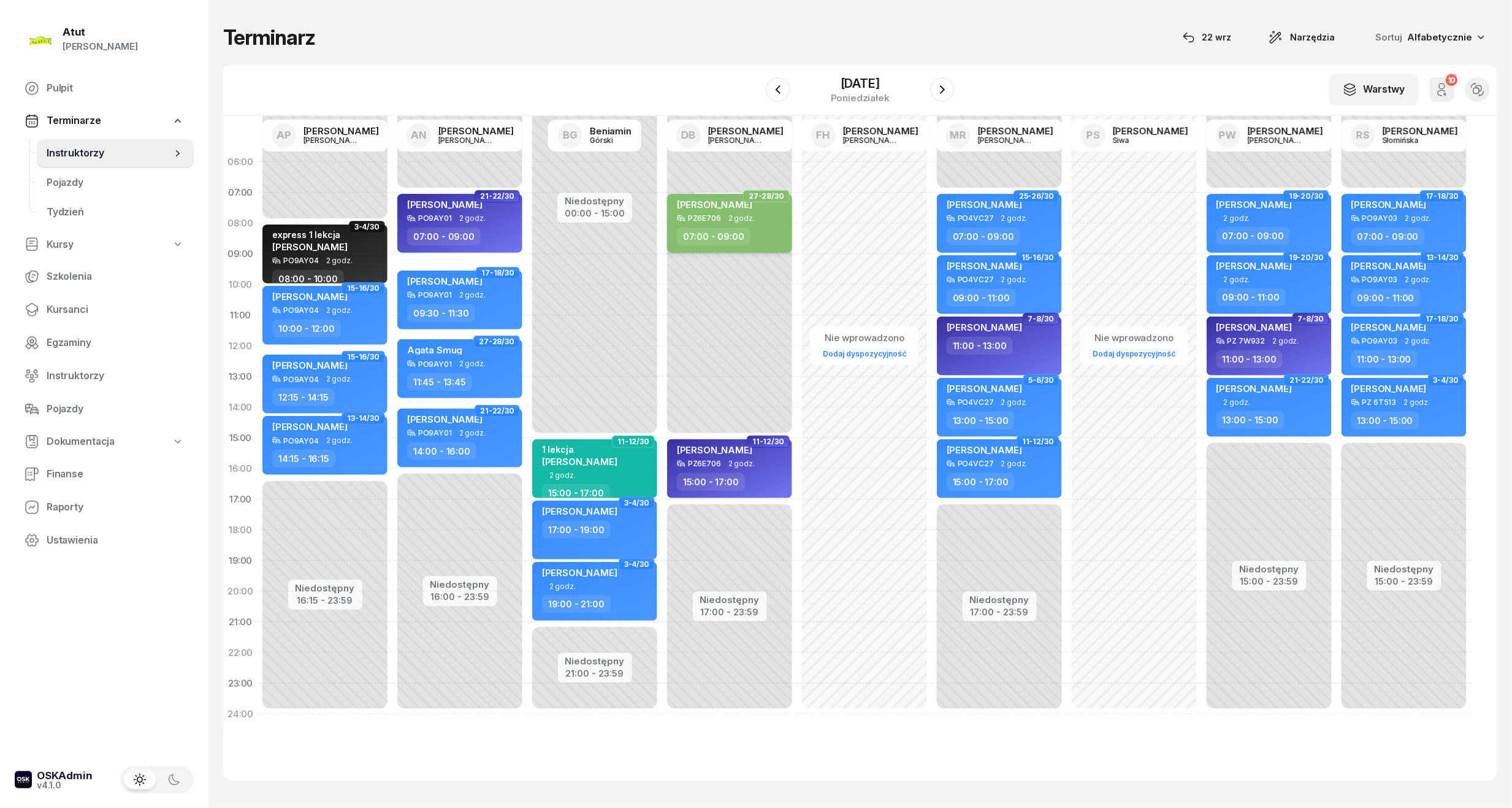
click at [701, 210] on div "[PERSON_NAME]" at bounding box center [715, 206] width 76 height 16
select select "07"
select select "09"
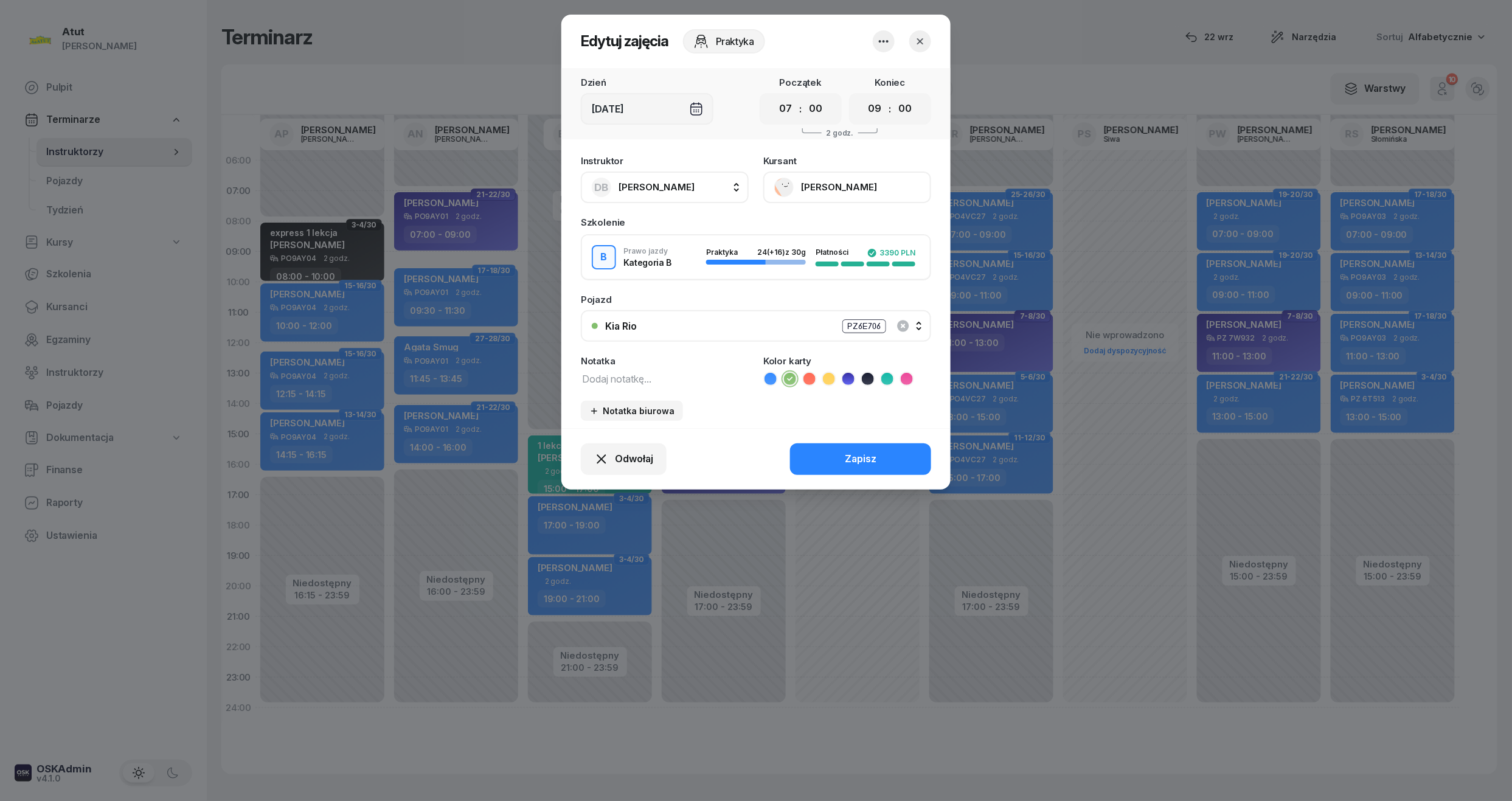
click at [813, 183] on button "[PERSON_NAME]" at bounding box center [847, 187] width 168 height 32
click at [796, 232] on div "Otwórz profil" at bounding box center [802, 228] width 59 height 15
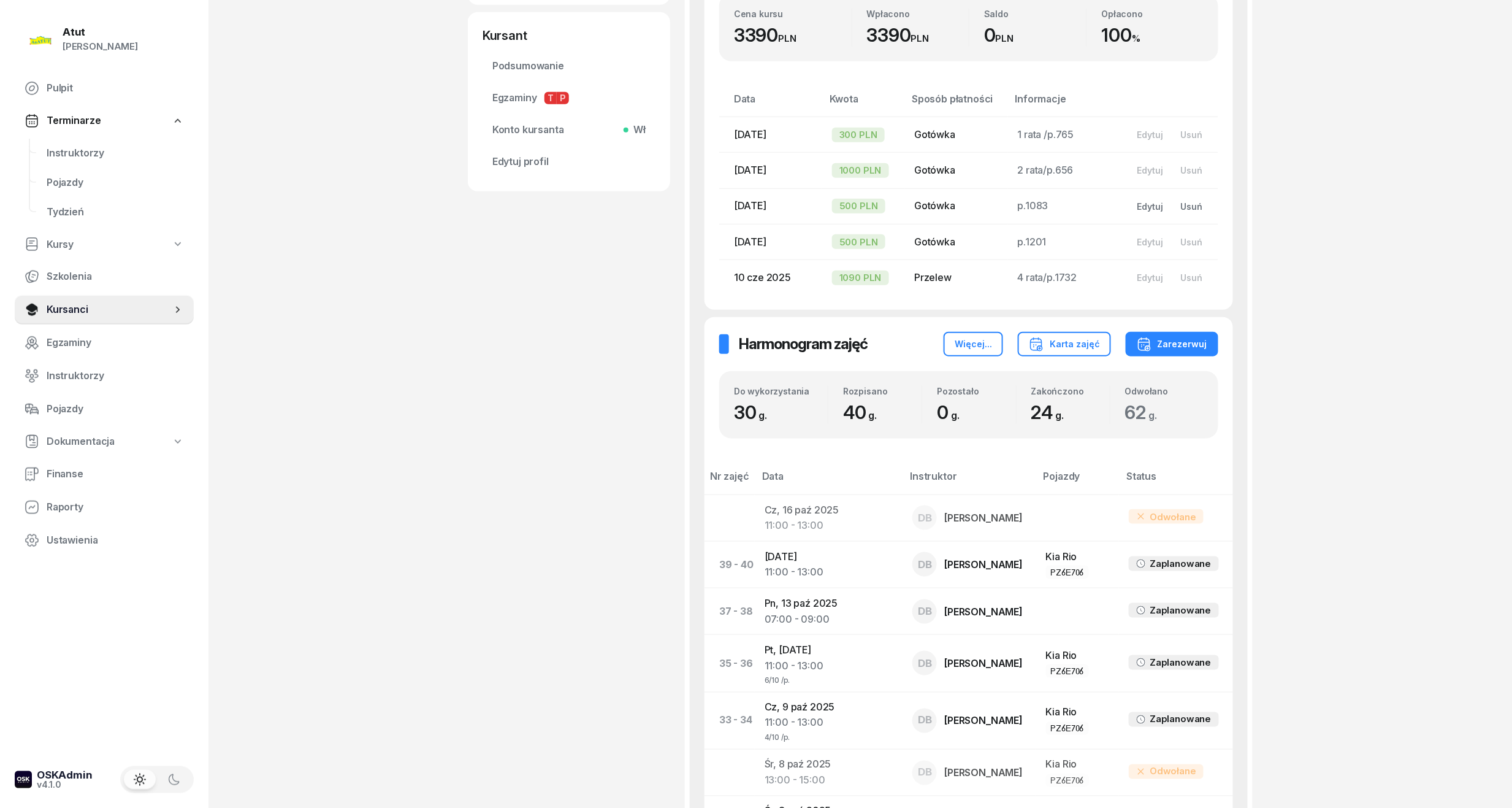
scroll to position [491, 0]
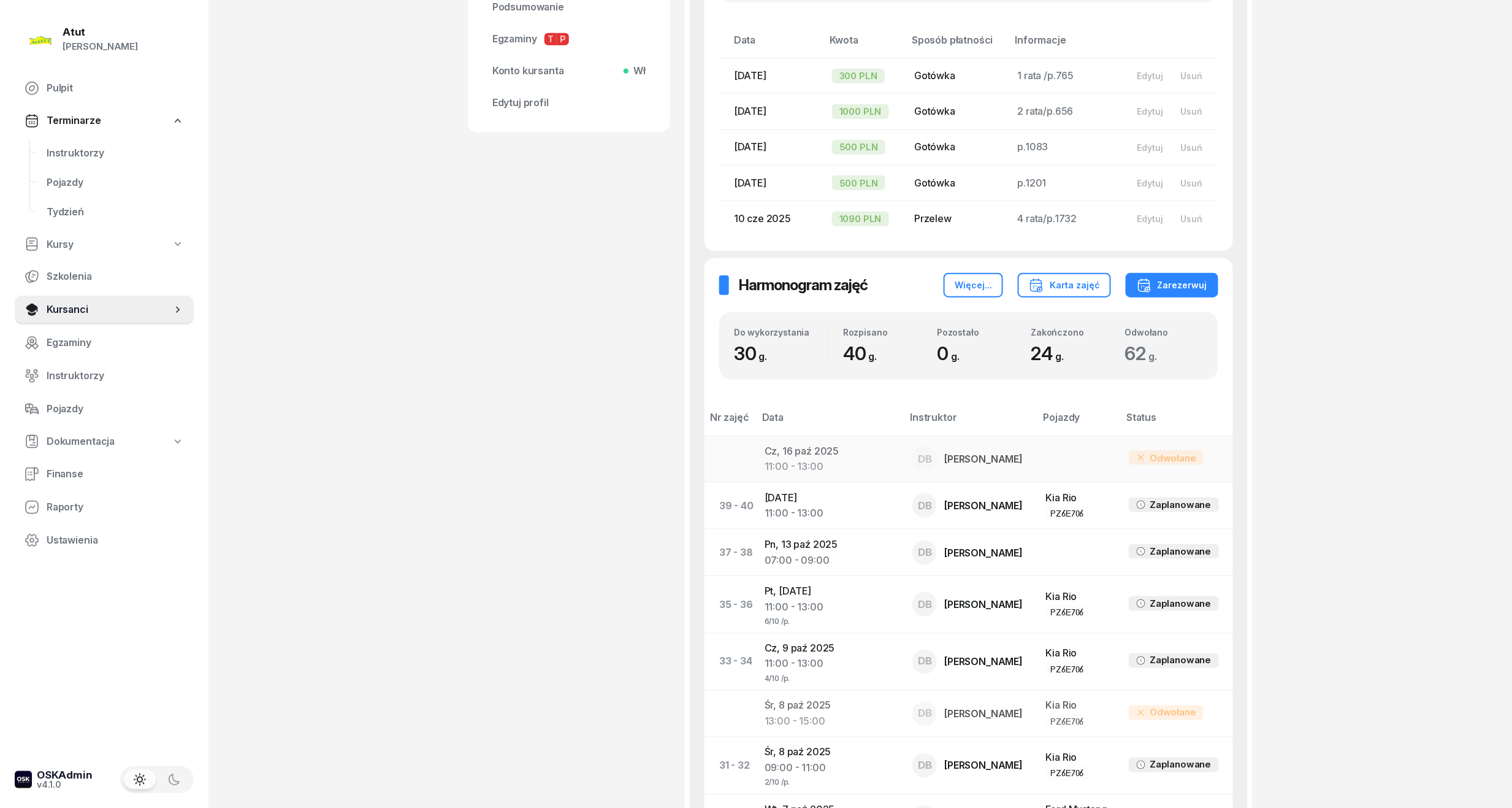
click at [863, 459] on td "[DATE] 11:00 - 13:00" at bounding box center [828, 459] width 149 height 47
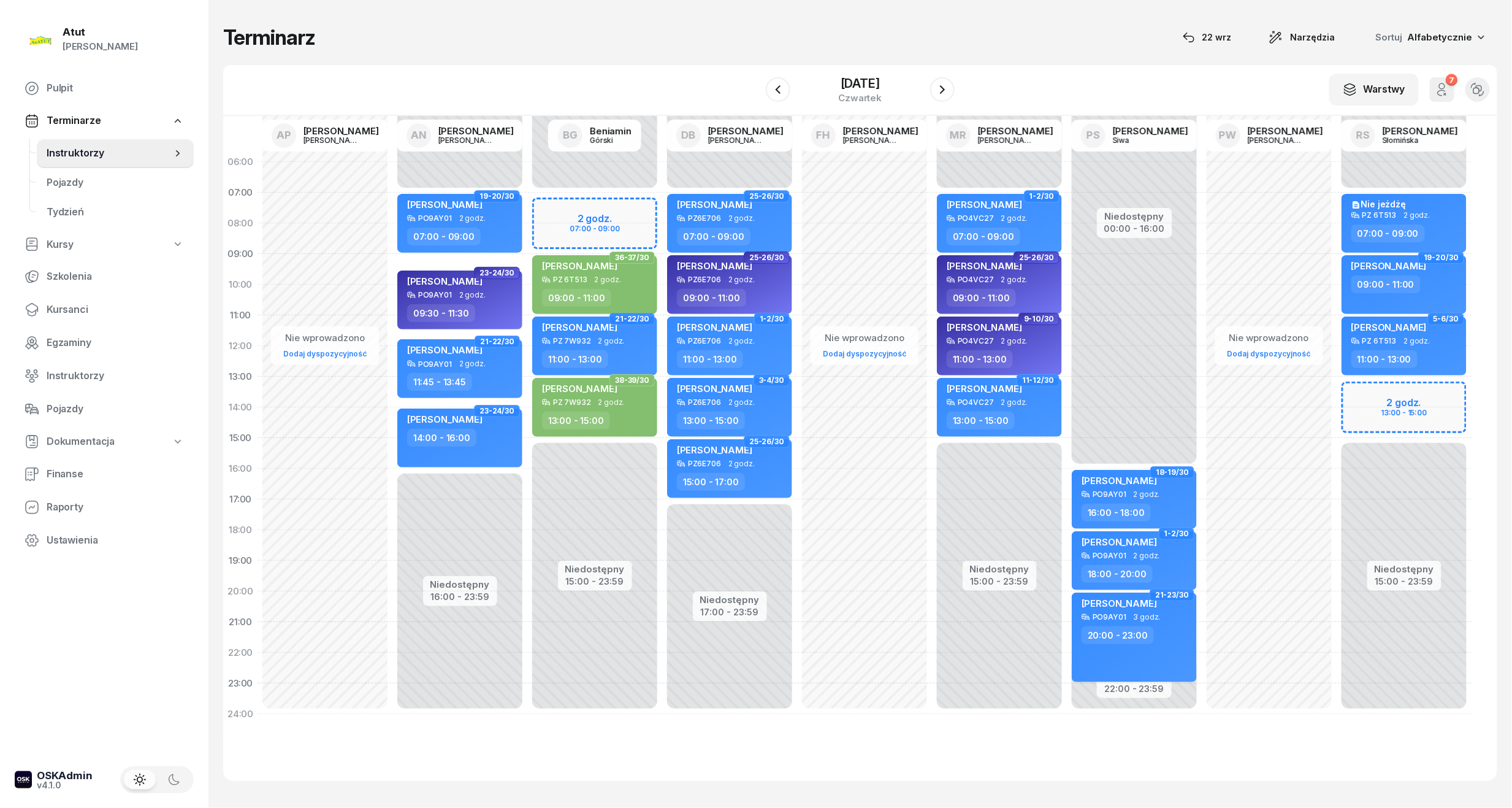
click at [1432, 86] on button "7" at bounding box center [1442, 90] width 25 height 25
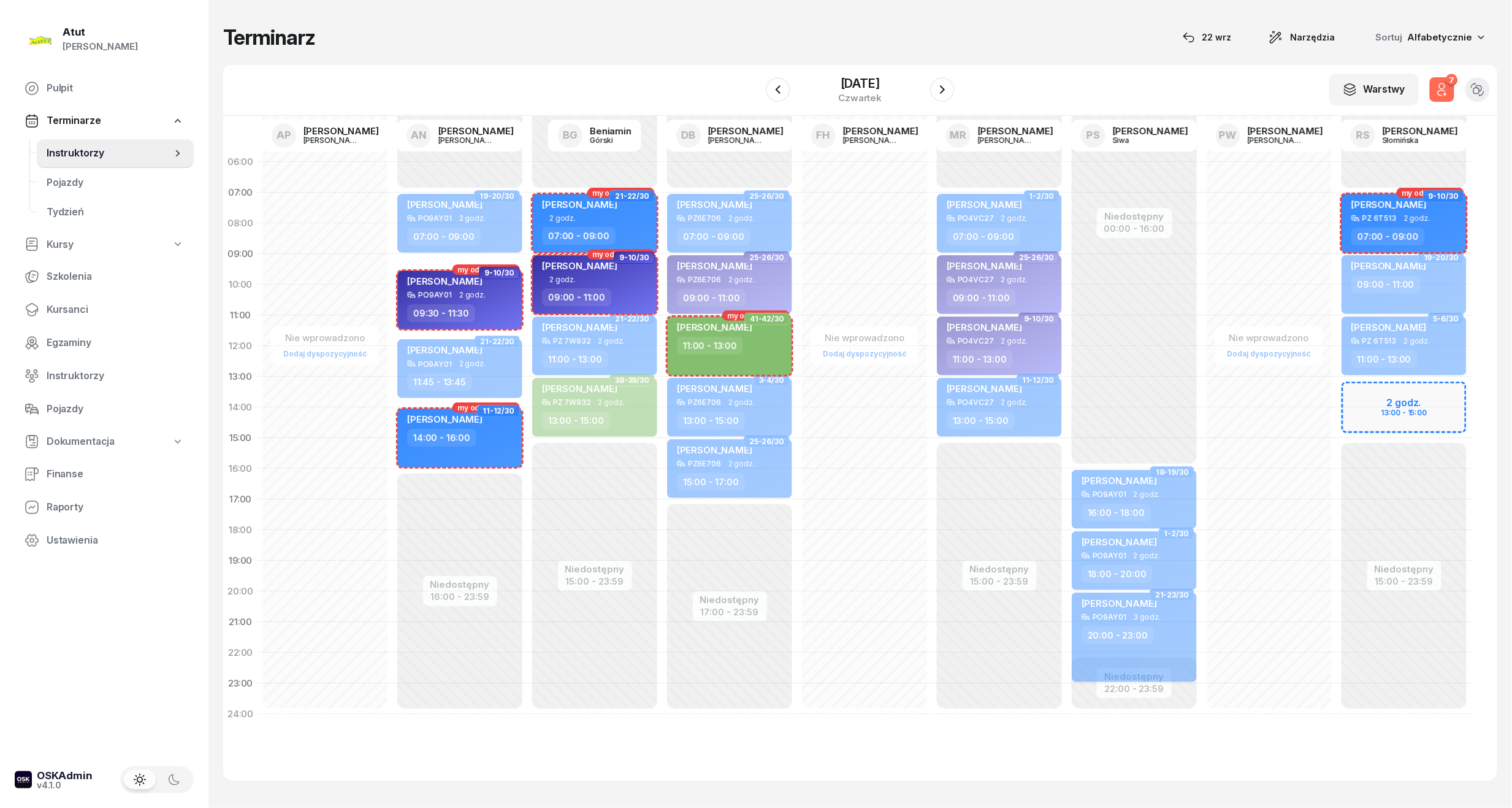
click at [1432, 86] on button "7" at bounding box center [1442, 90] width 25 height 25
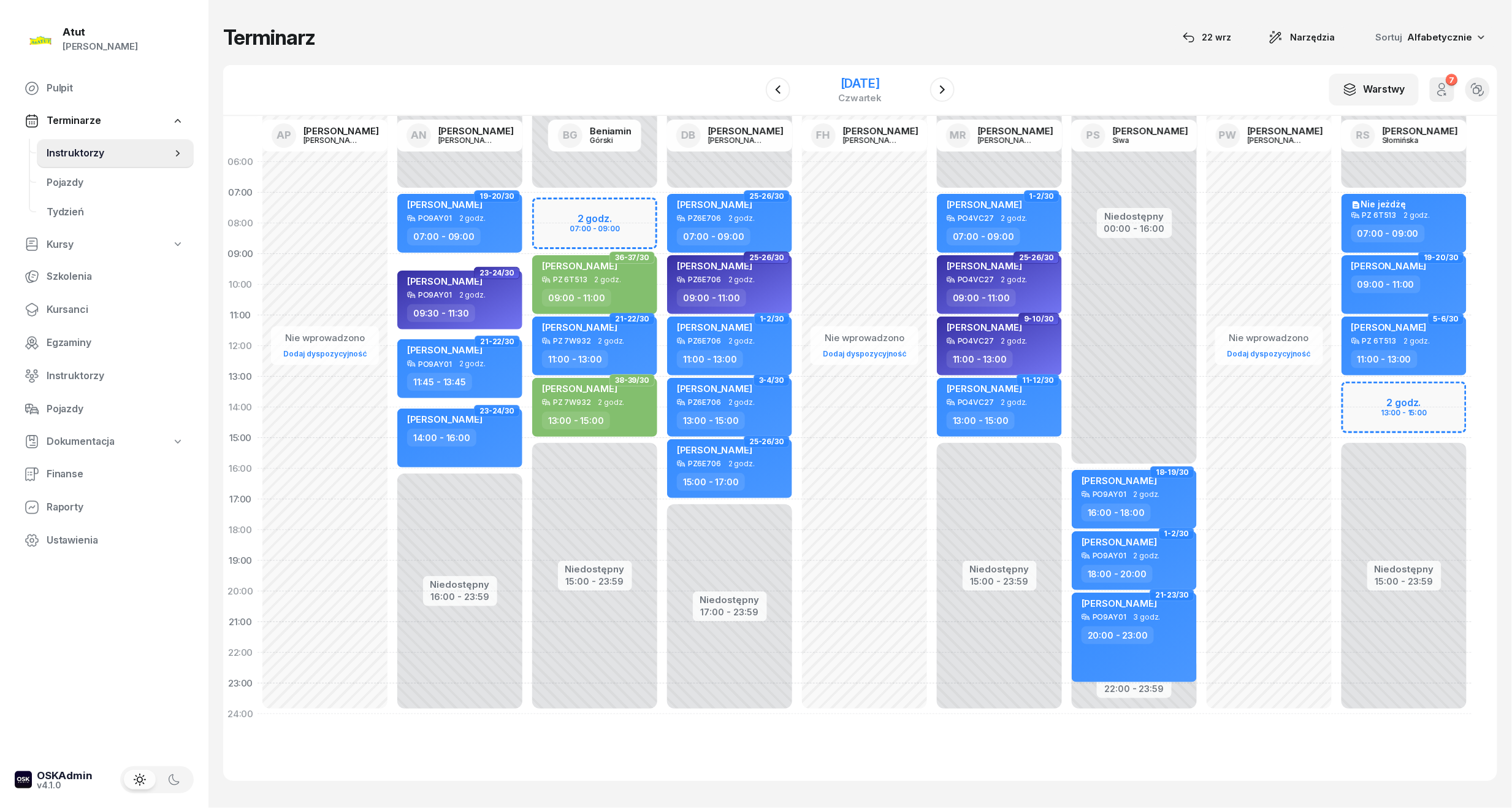
click at [839, 81] on div "[DATE]" at bounding box center [860, 83] width 44 height 12
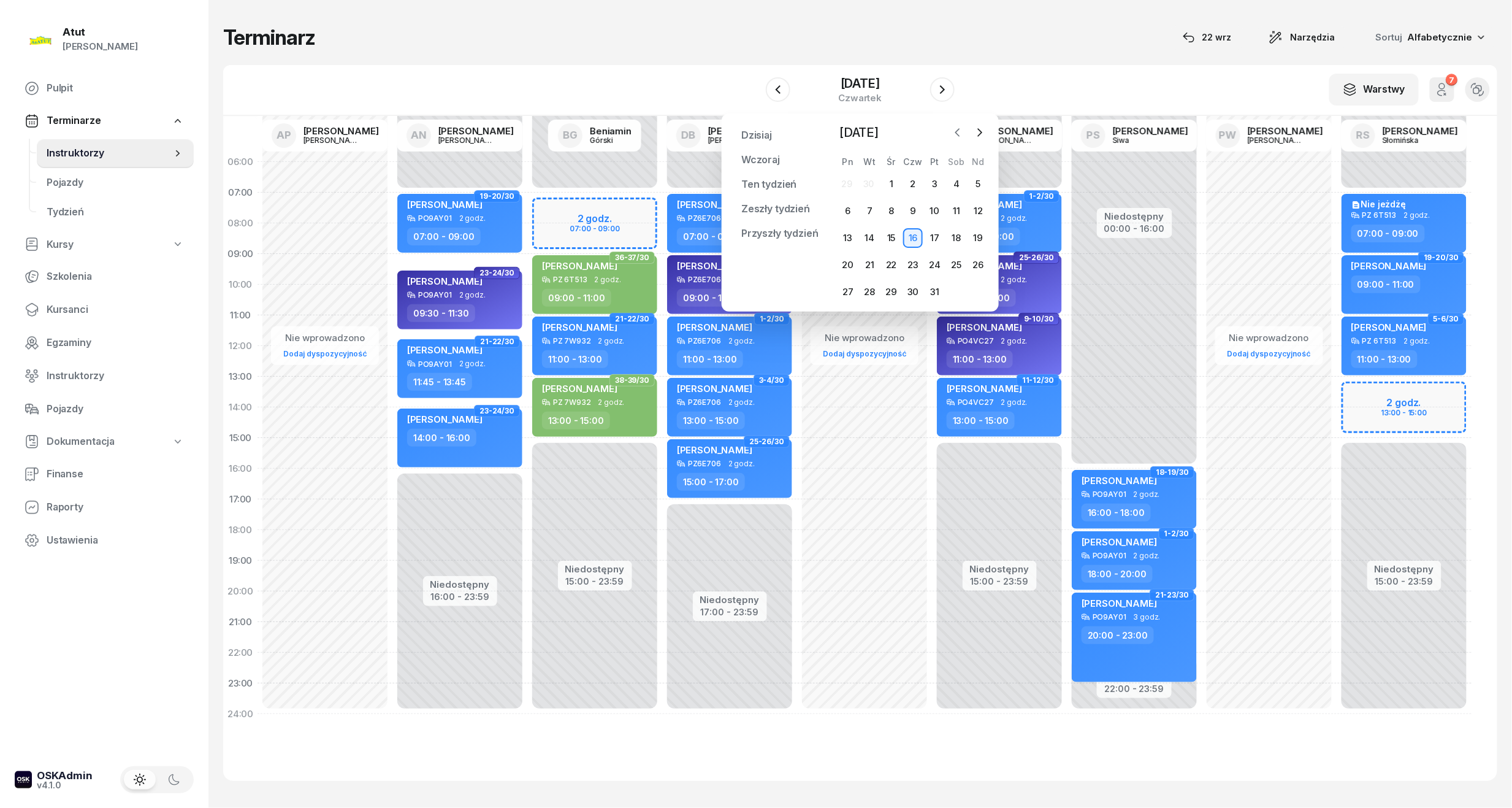
click at [952, 135] on icon "button" at bounding box center [957, 132] width 12 height 12
click at [849, 262] on div "22" at bounding box center [848, 265] width 20 height 20
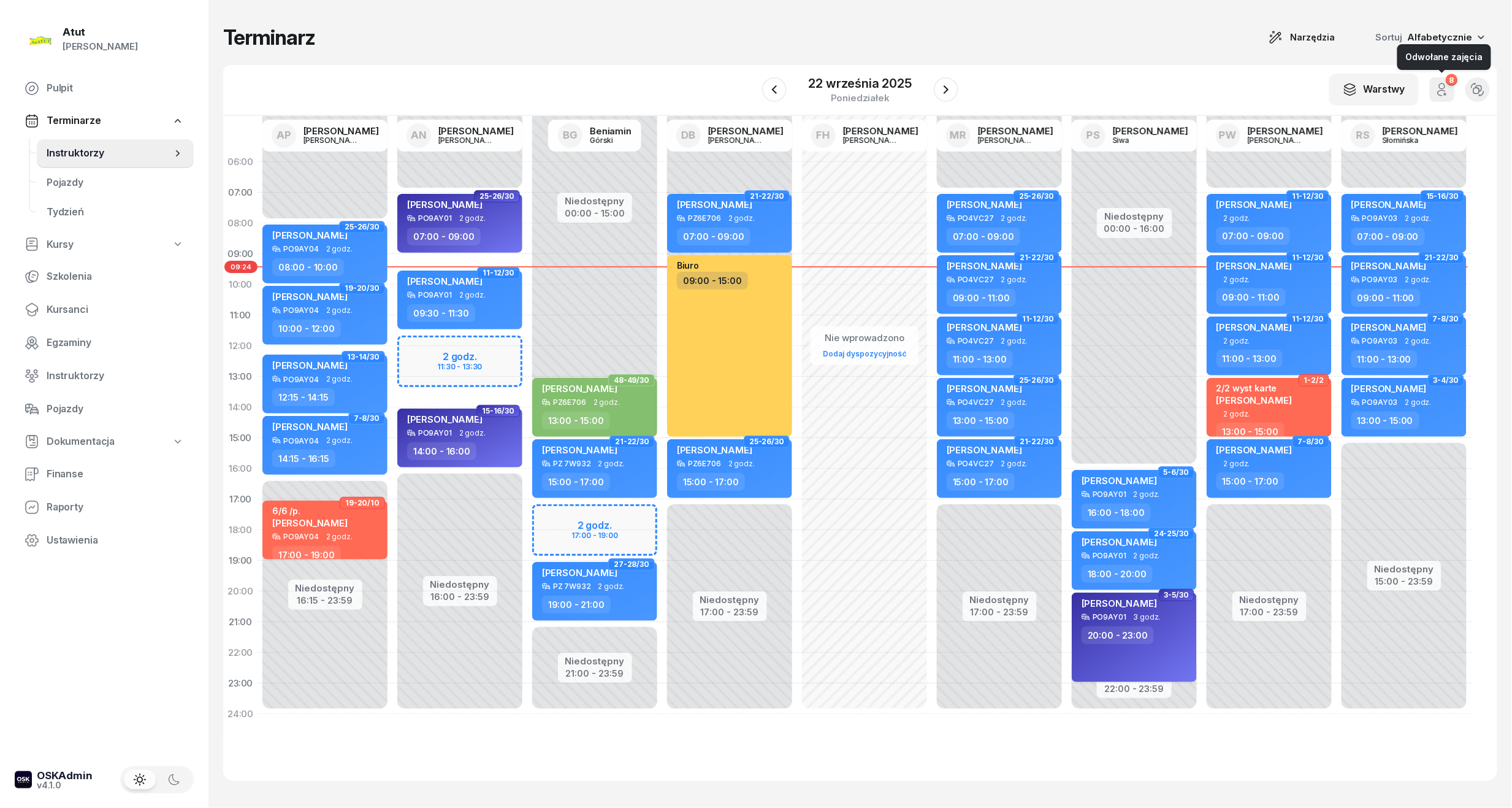
click at [1450, 91] on icon "button" at bounding box center [1442, 90] width 15 height 15
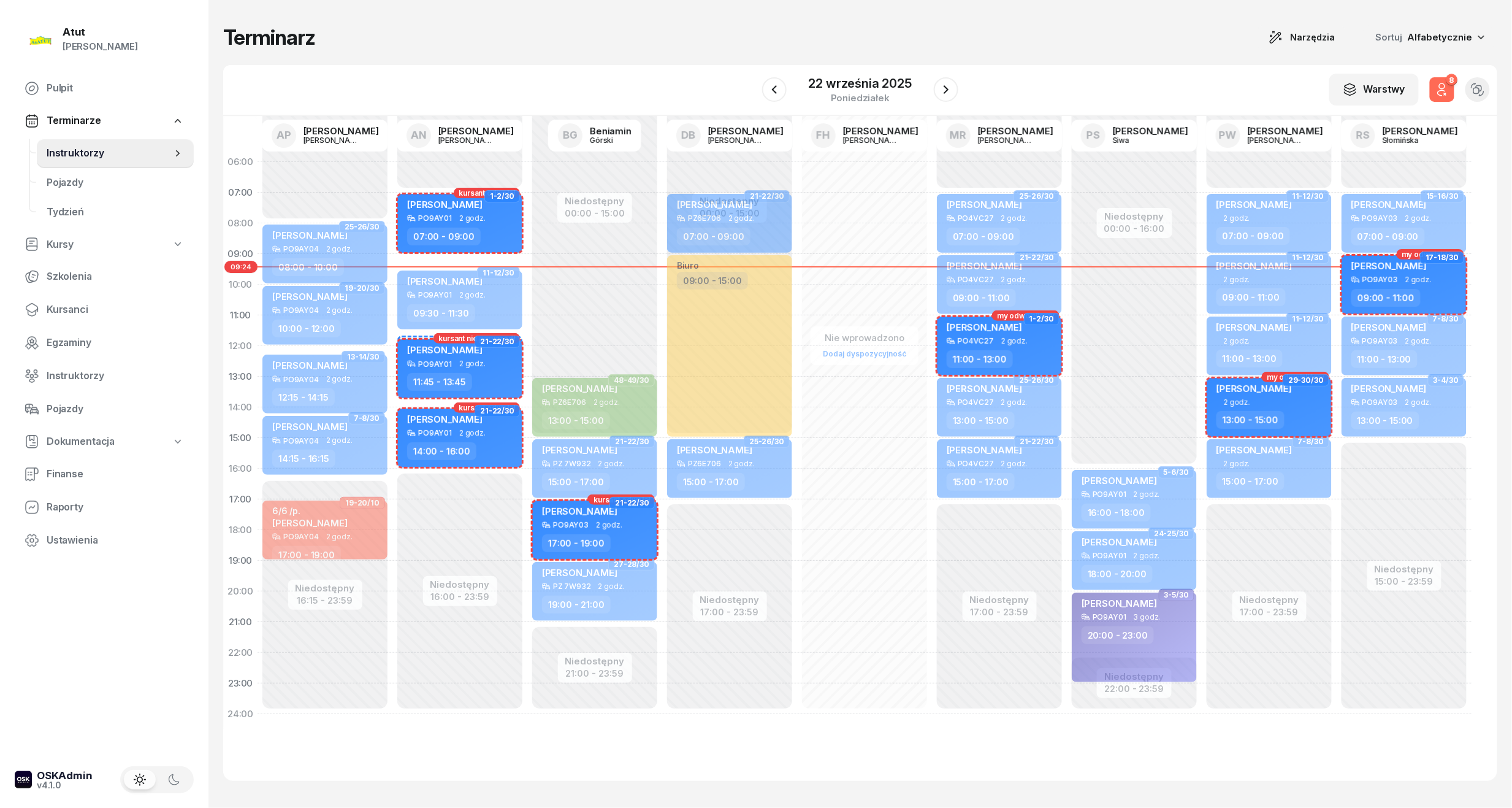
click at [1450, 91] on icon "button" at bounding box center [1442, 90] width 15 height 15
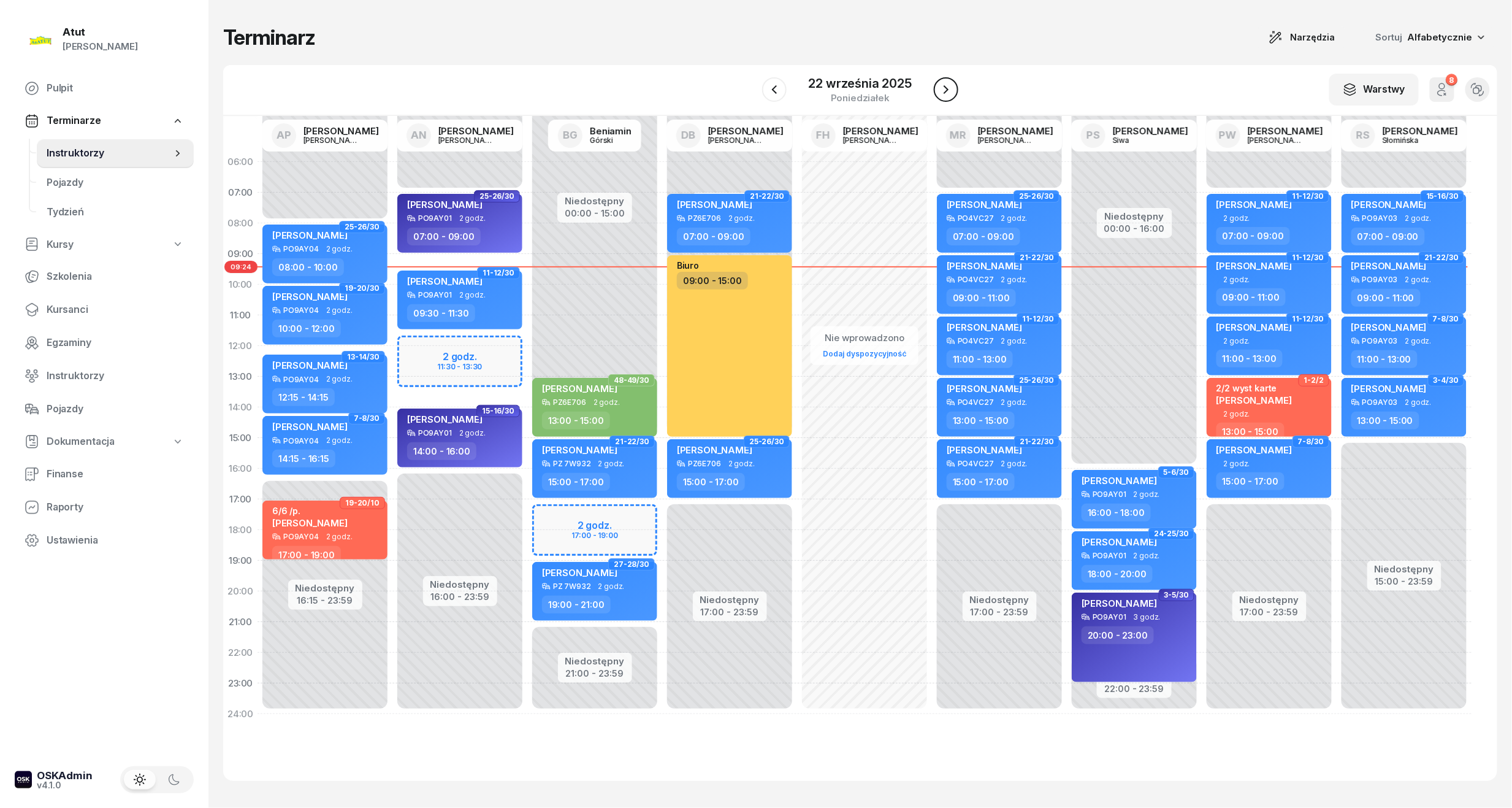
click at [947, 84] on icon "button" at bounding box center [946, 90] width 15 height 15
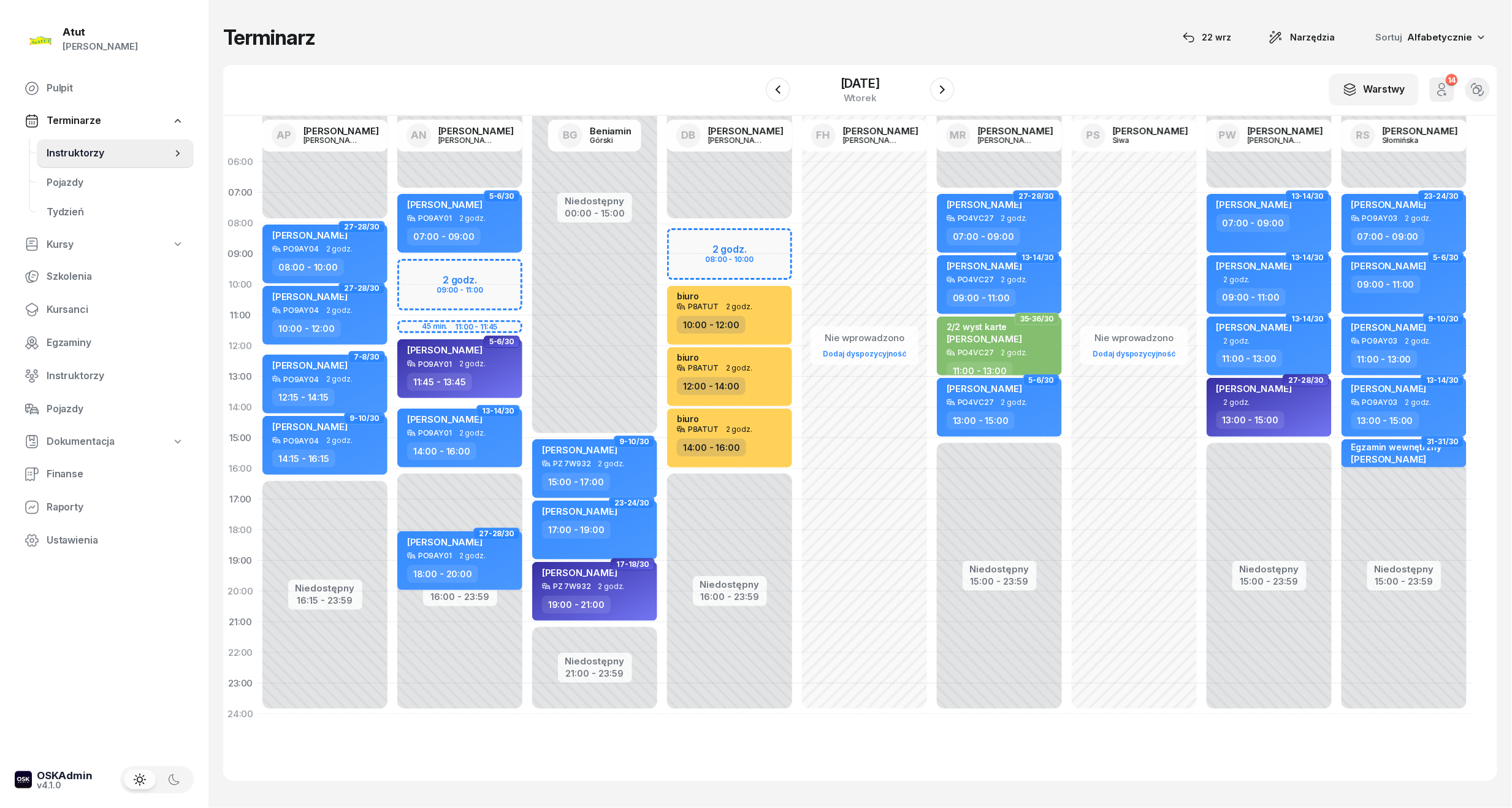
click at [699, 232] on div "Niedostępny 00:00 - 08:00 Niedostępny 16:00 - 23:59 2 godz. 08:00 - 10:00 1-2/3…" at bounding box center [730, 437] width 135 height 583
select select "08"
select select "10"
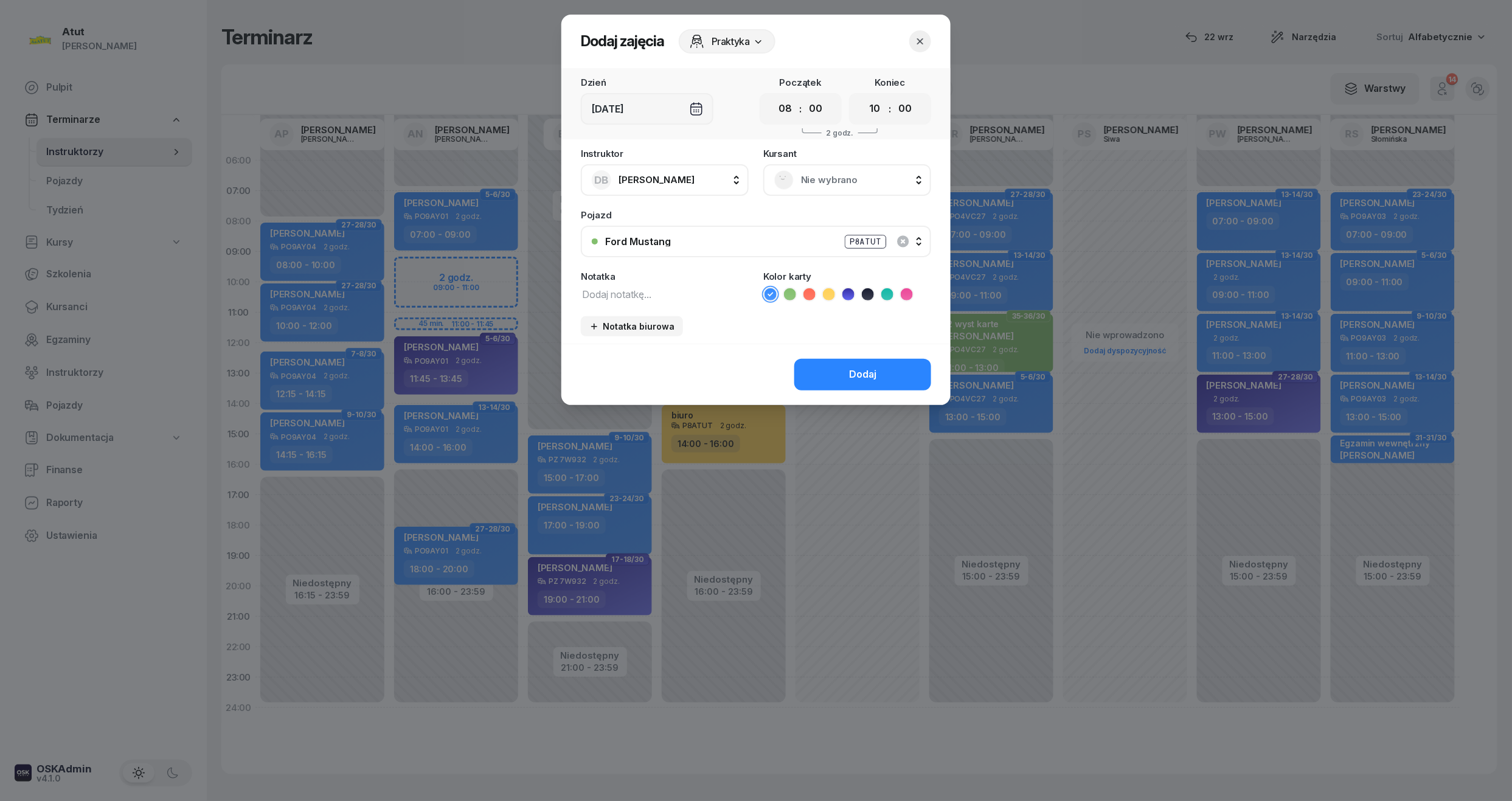
click at [620, 291] on textarea at bounding box center [664, 293] width 168 height 15
click at [607, 295] on textarea "odbió Mustanga" at bounding box center [664, 293] width 168 height 15
type textarea "odbiór Mustanga"
click at [844, 380] on button "Dodaj" at bounding box center [862, 374] width 137 height 32
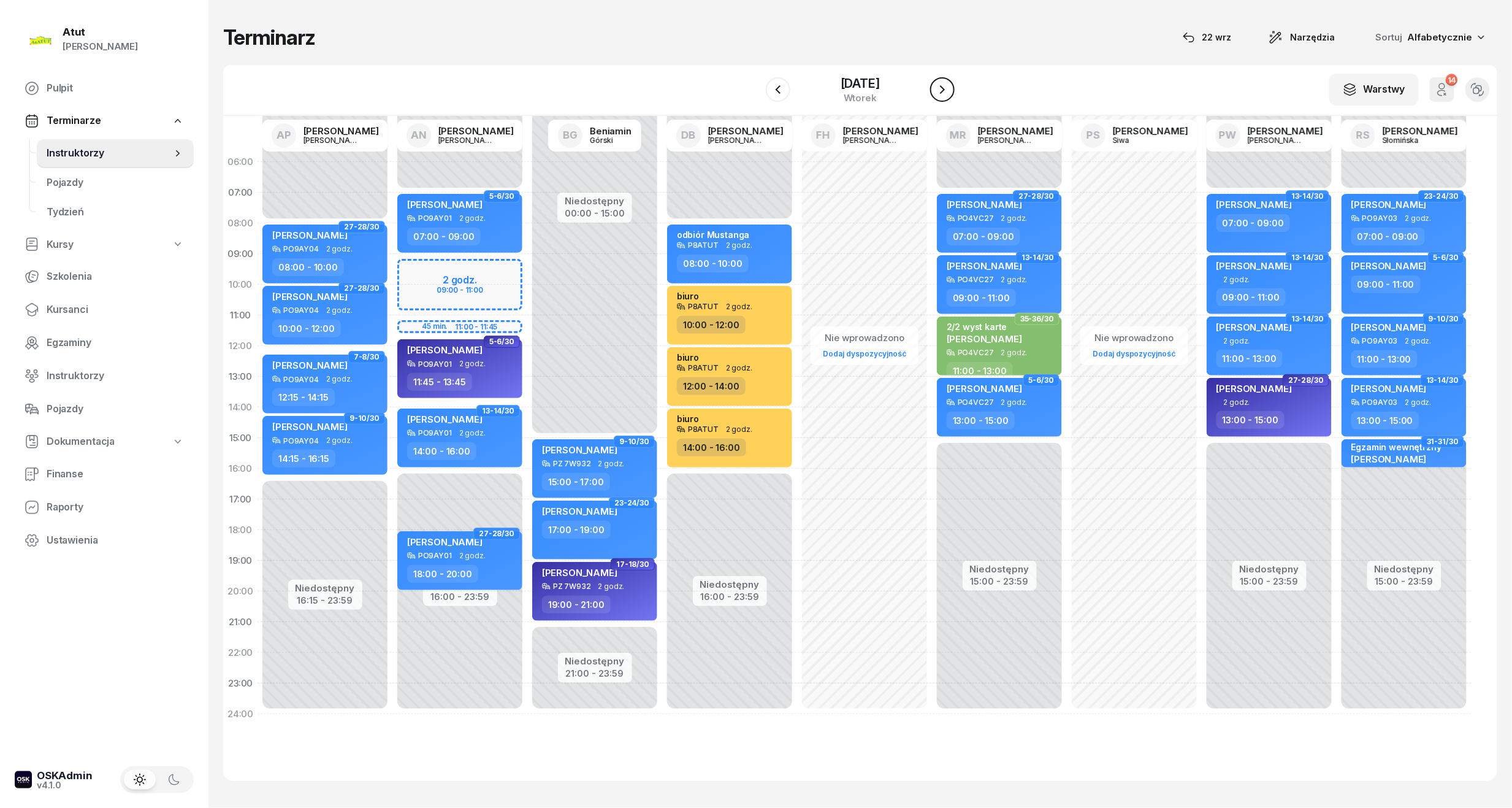
click at [943, 95] on icon "button" at bounding box center [943, 90] width 15 height 15
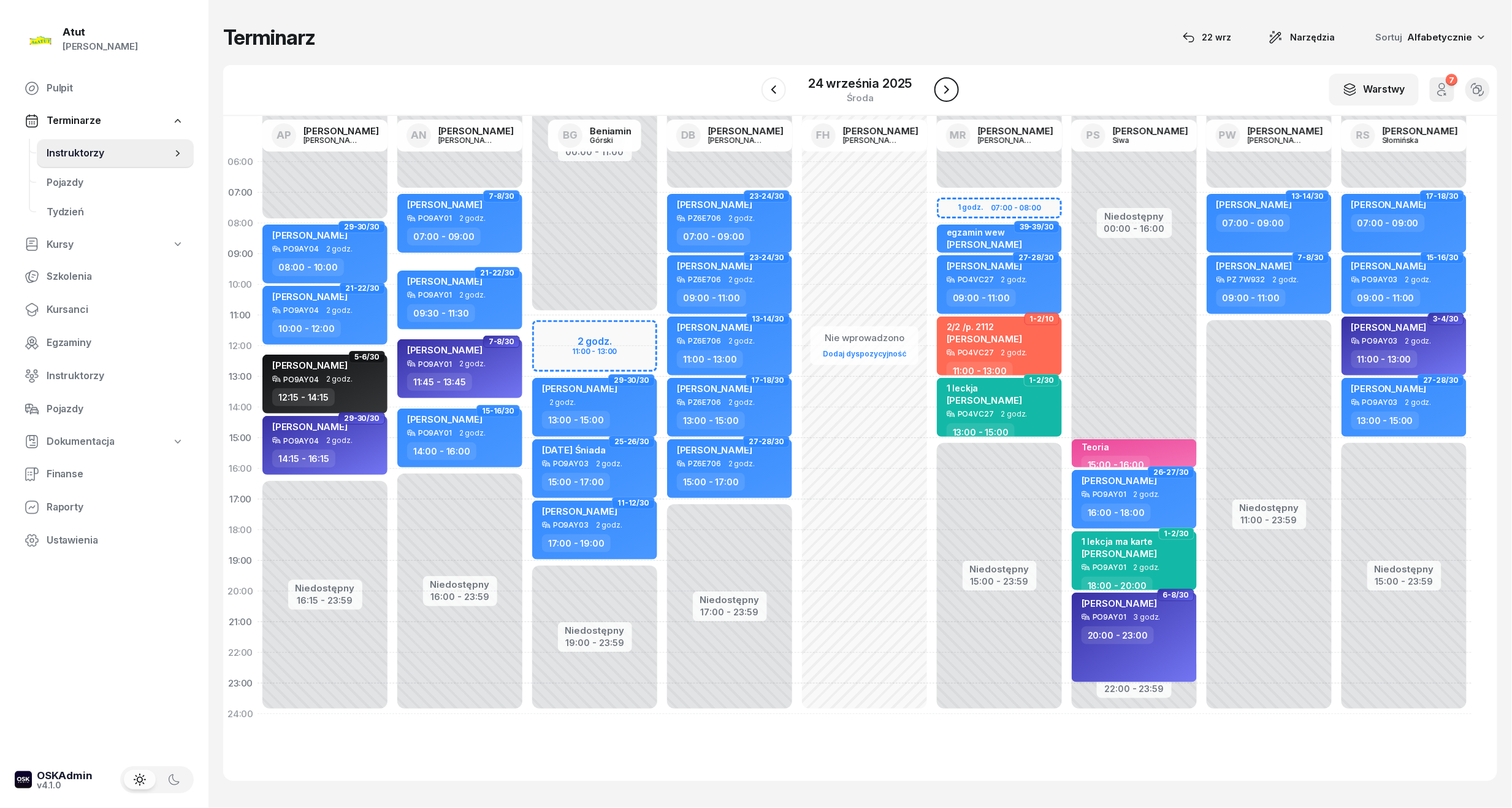
click at [943, 95] on icon "button" at bounding box center [947, 90] width 15 height 15
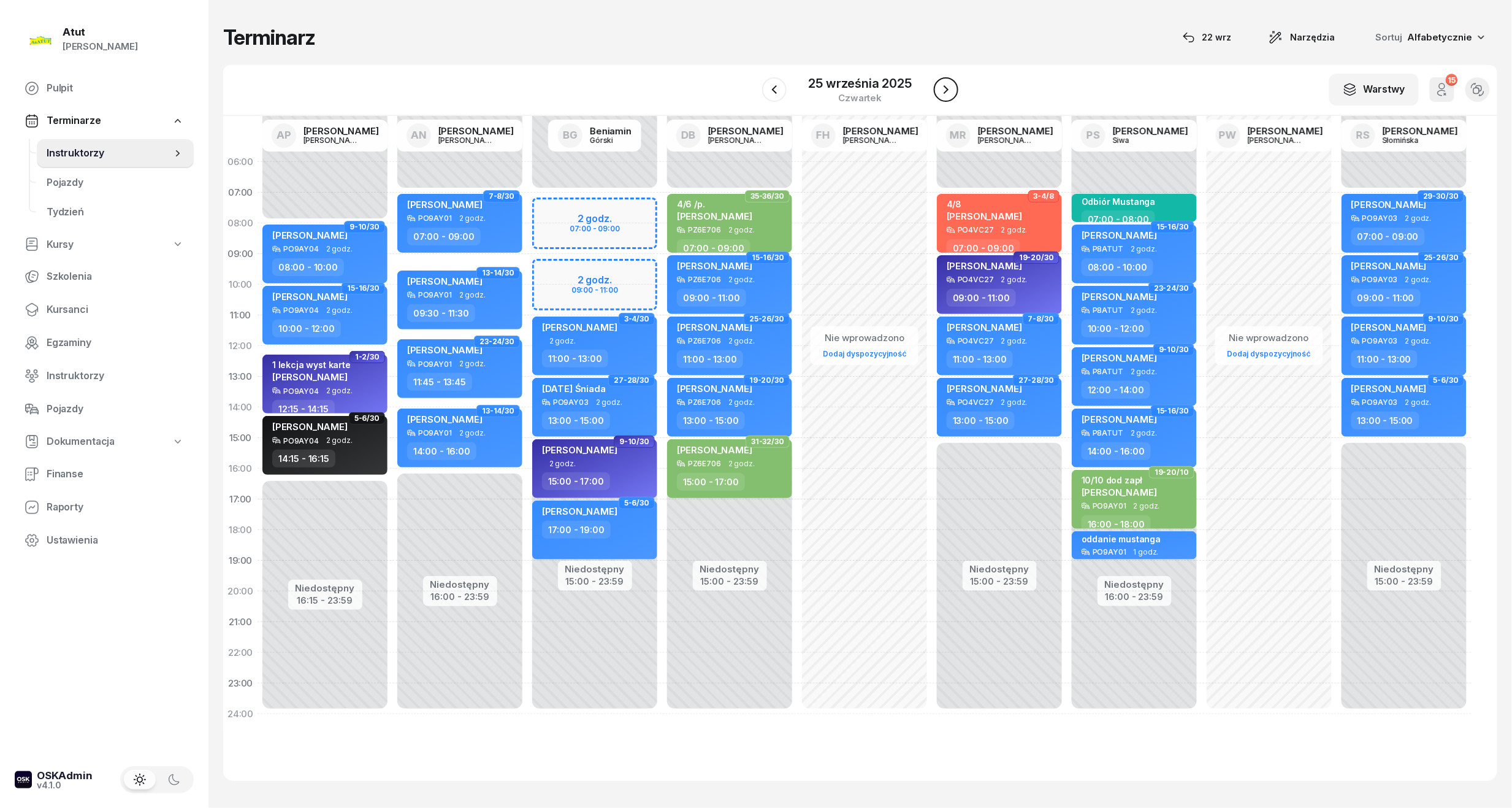
click at [943, 95] on icon "button" at bounding box center [946, 90] width 15 height 15
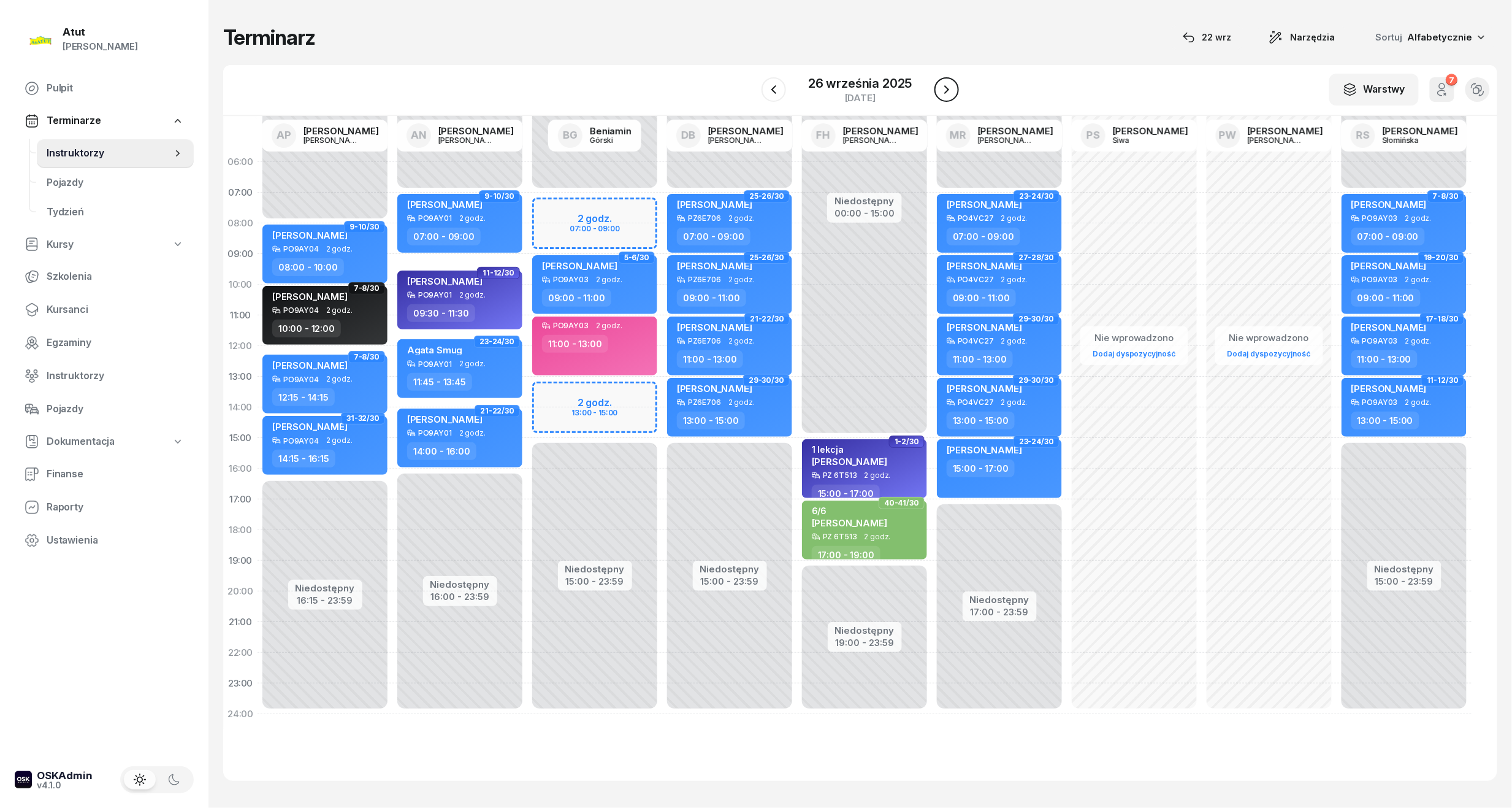
click at [943, 95] on icon "button" at bounding box center [947, 90] width 15 height 15
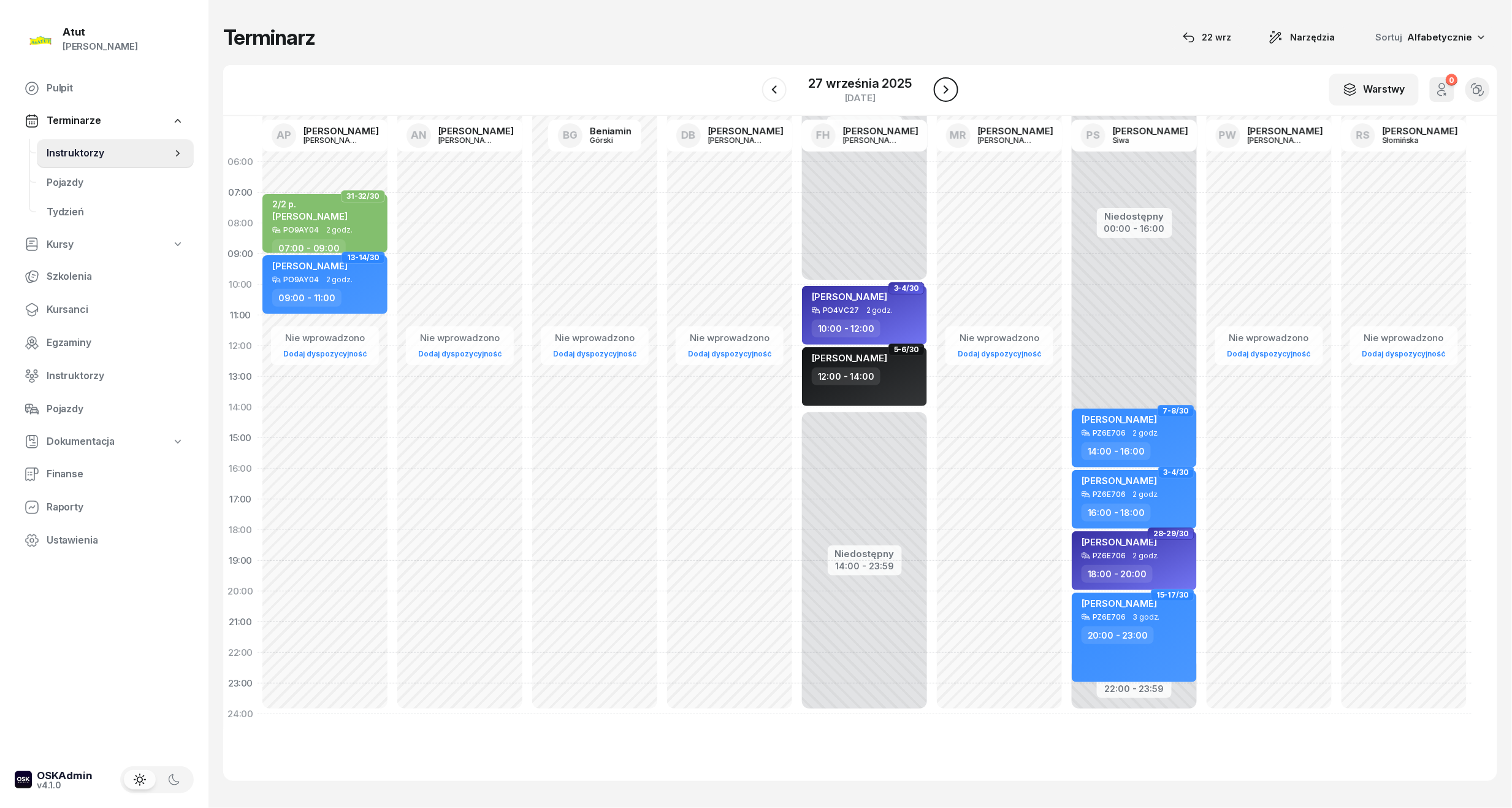
click at [943, 95] on icon "button" at bounding box center [946, 90] width 15 height 15
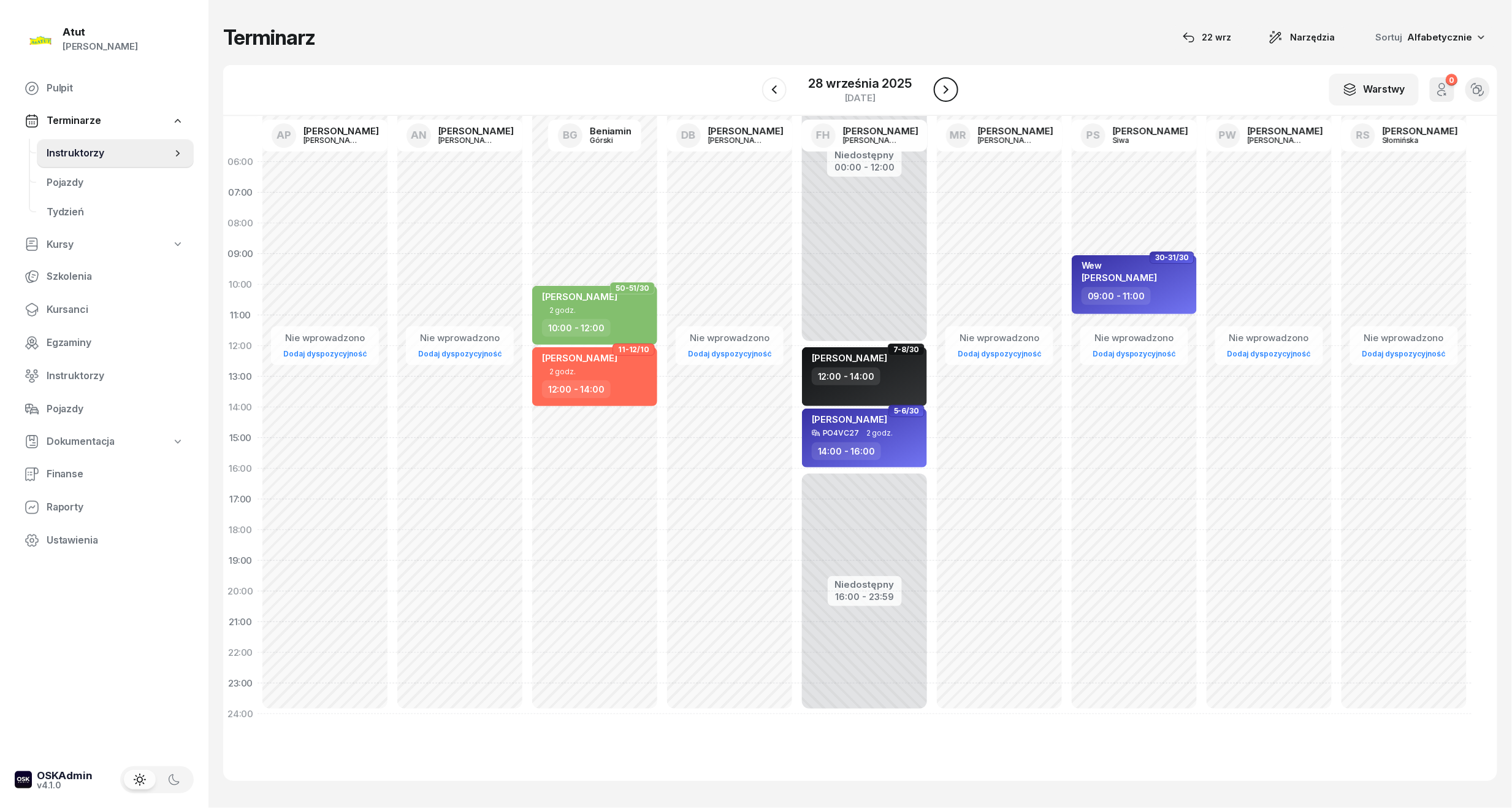
click at [943, 95] on icon "button" at bounding box center [946, 90] width 15 height 15
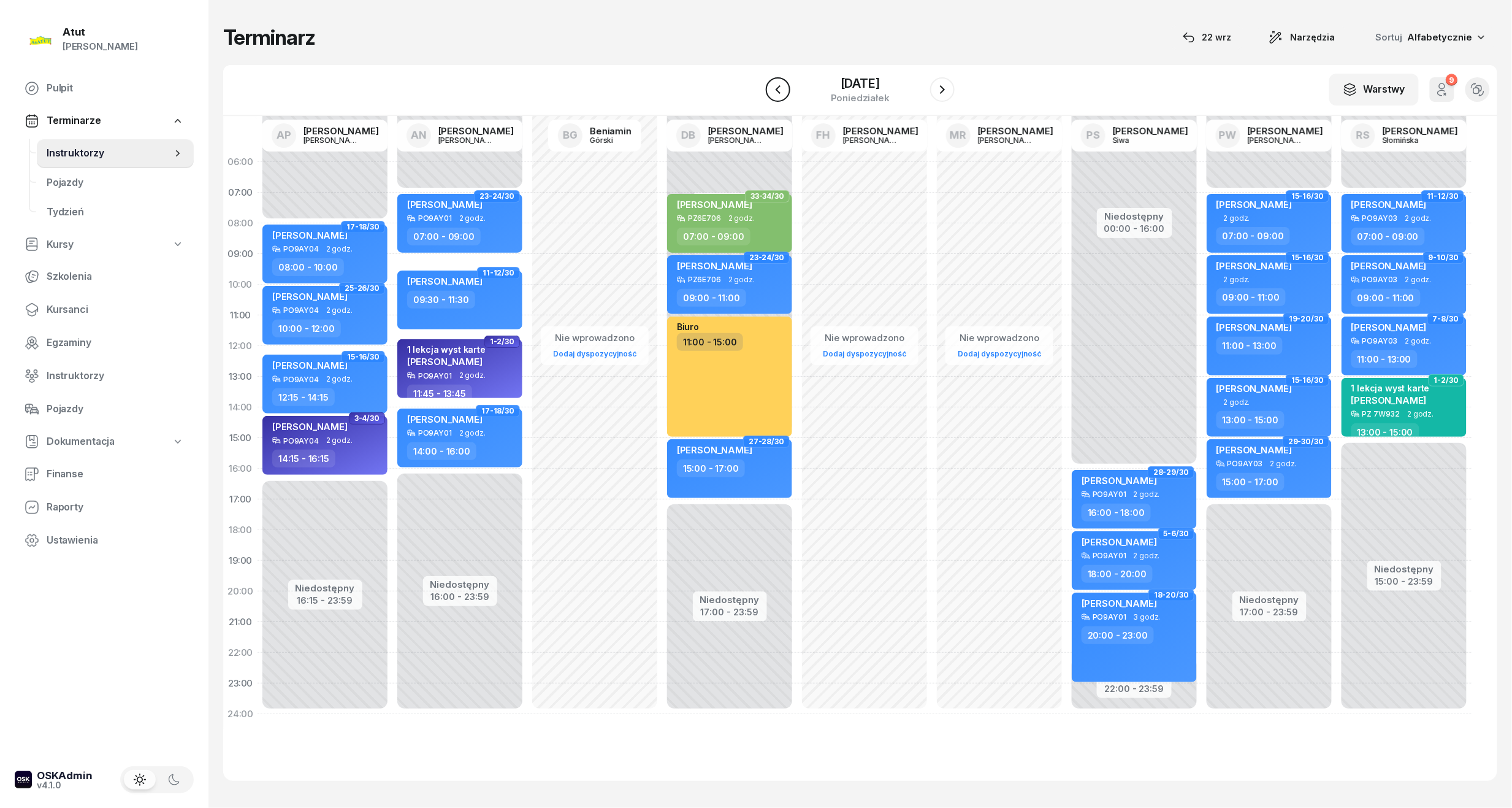
click at [771, 87] on icon "button" at bounding box center [778, 90] width 15 height 15
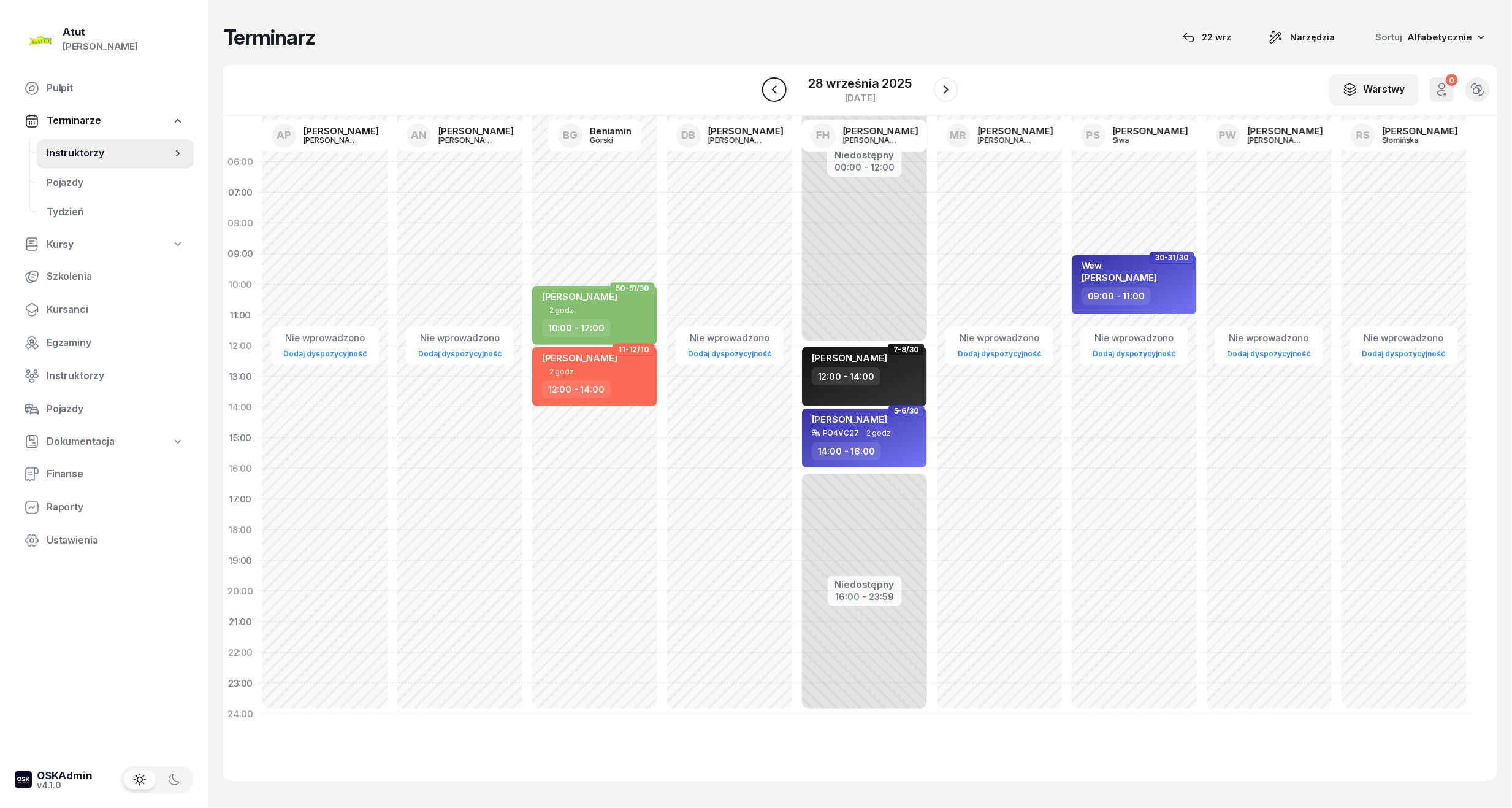
click at [768, 87] on icon "button" at bounding box center [774, 90] width 15 height 15
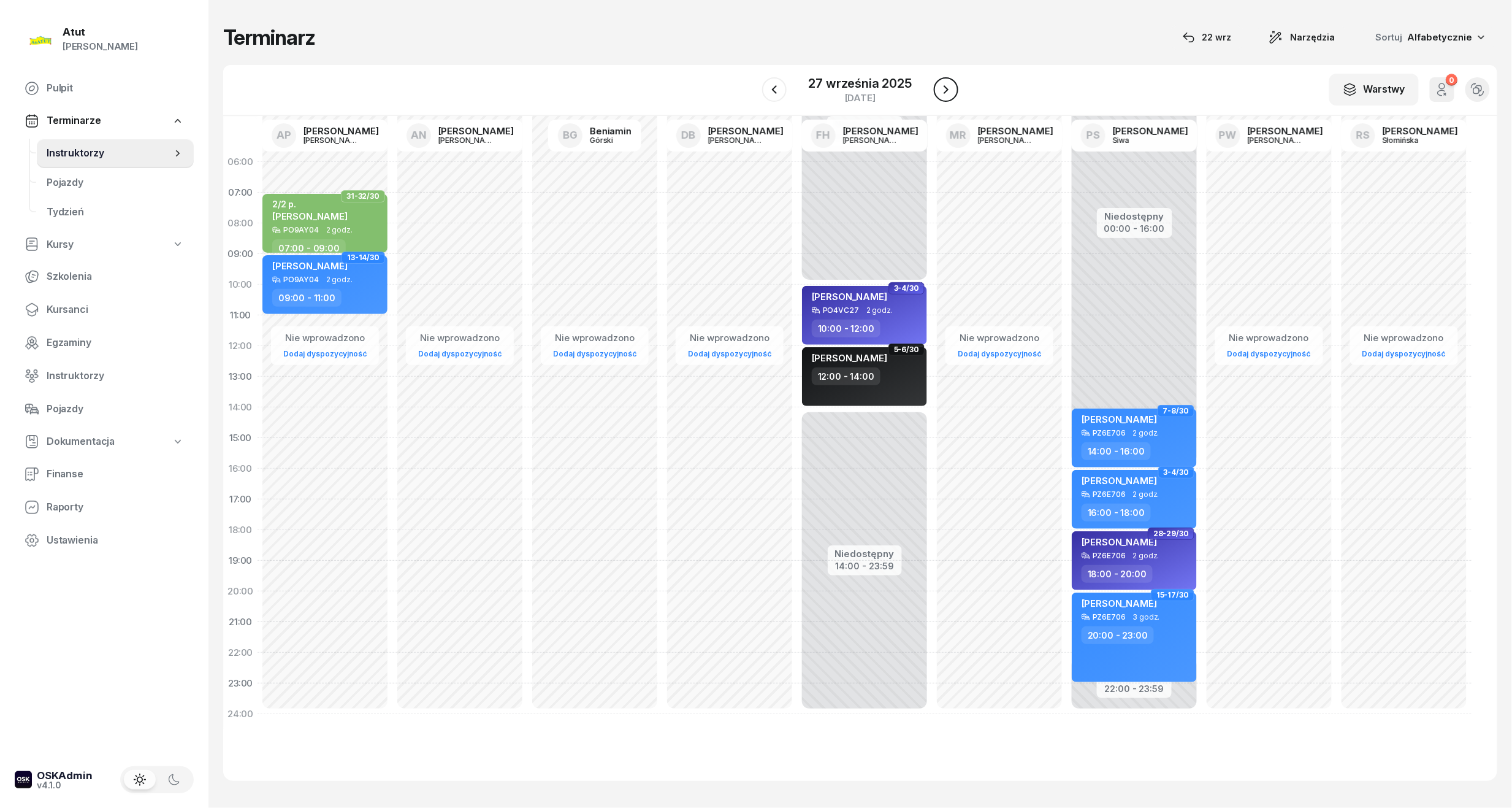
click at [938, 86] on icon "button" at bounding box center [946, 90] width 15 height 15
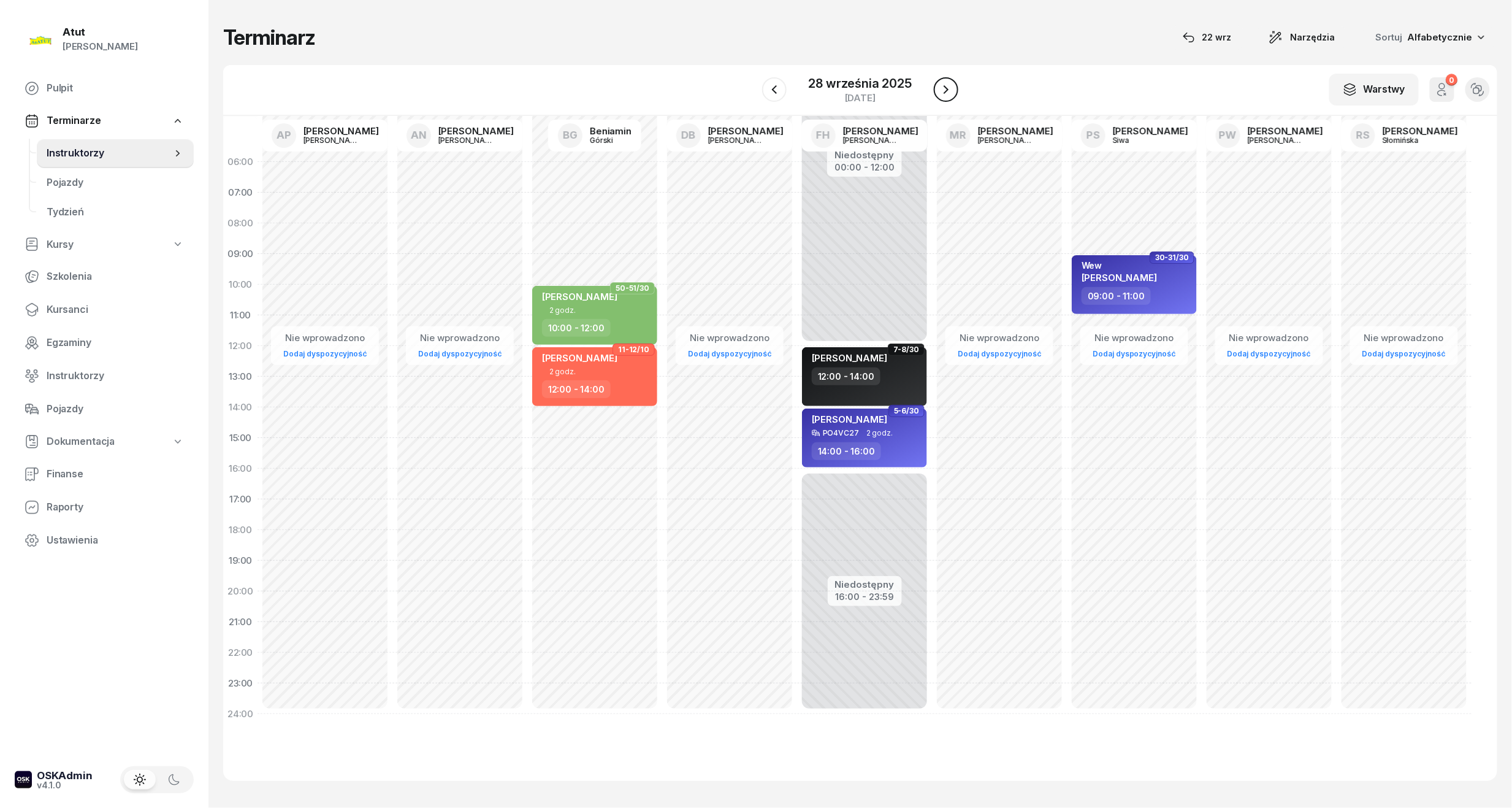
click at [938, 86] on button "button" at bounding box center [946, 90] width 25 height 25
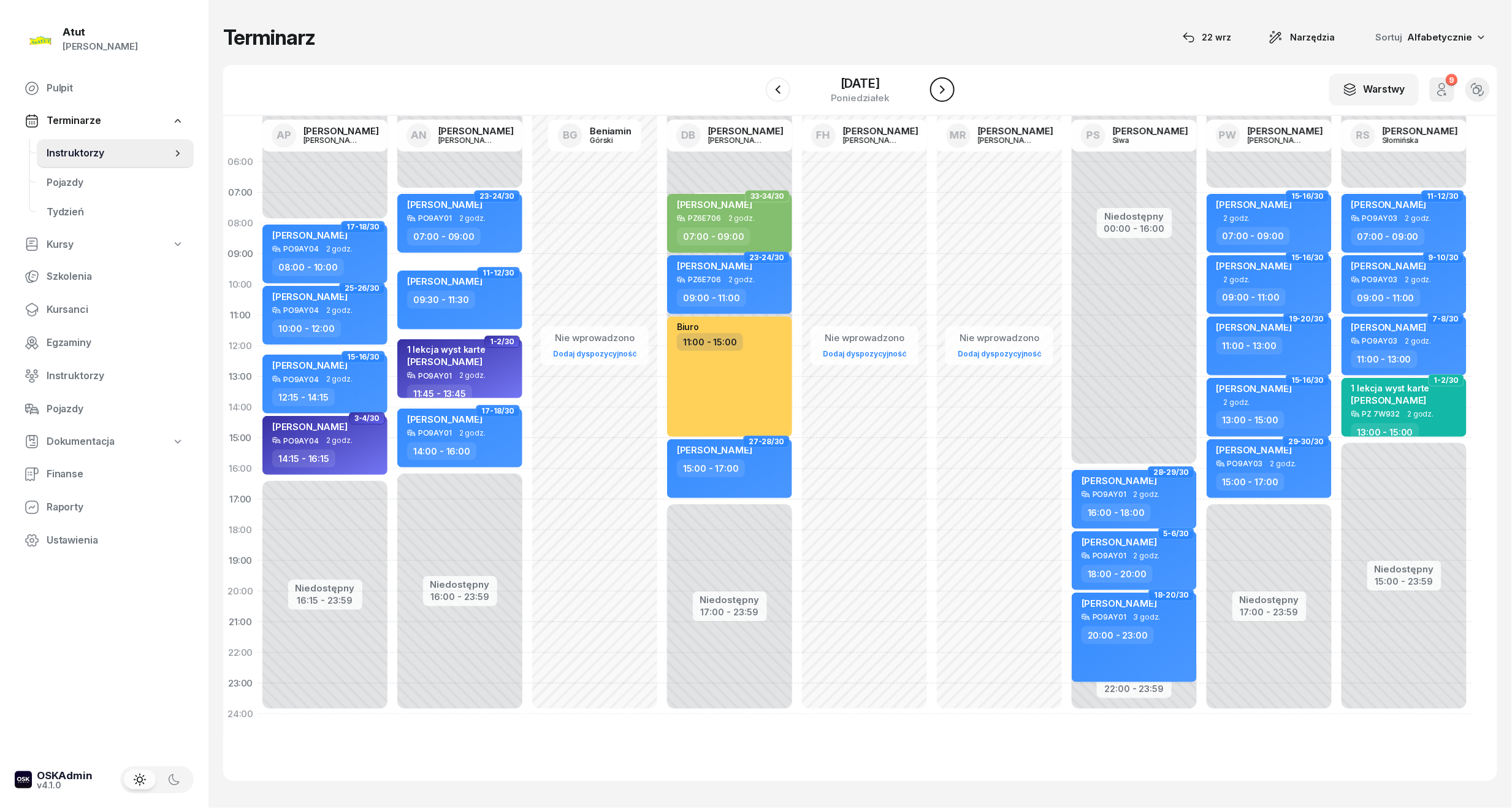
click at [939, 89] on icon "button" at bounding box center [943, 90] width 15 height 15
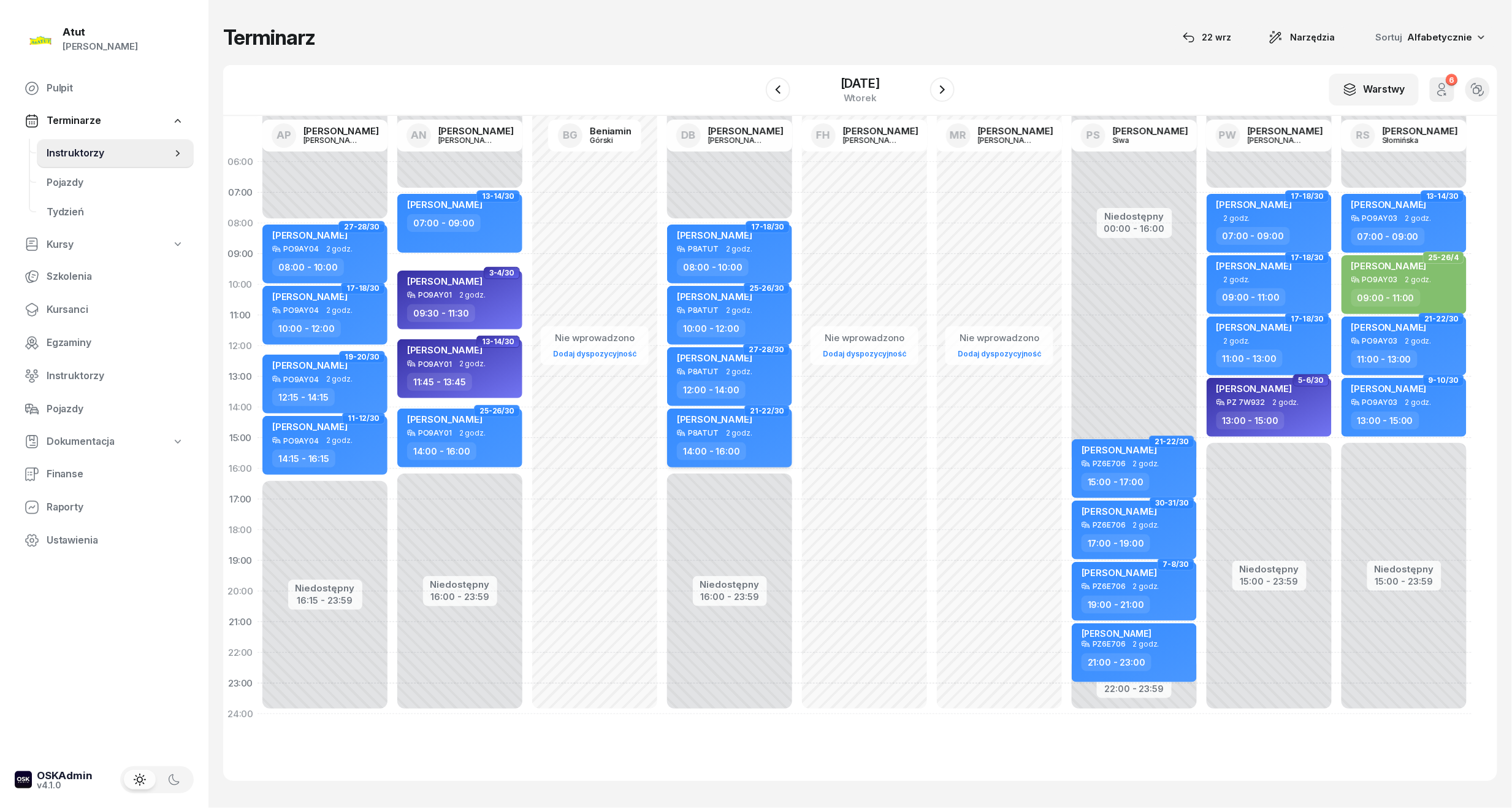
click at [716, 418] on span "[PERSON_NAME]" at bounding box center [715, 419] width 76 height 12
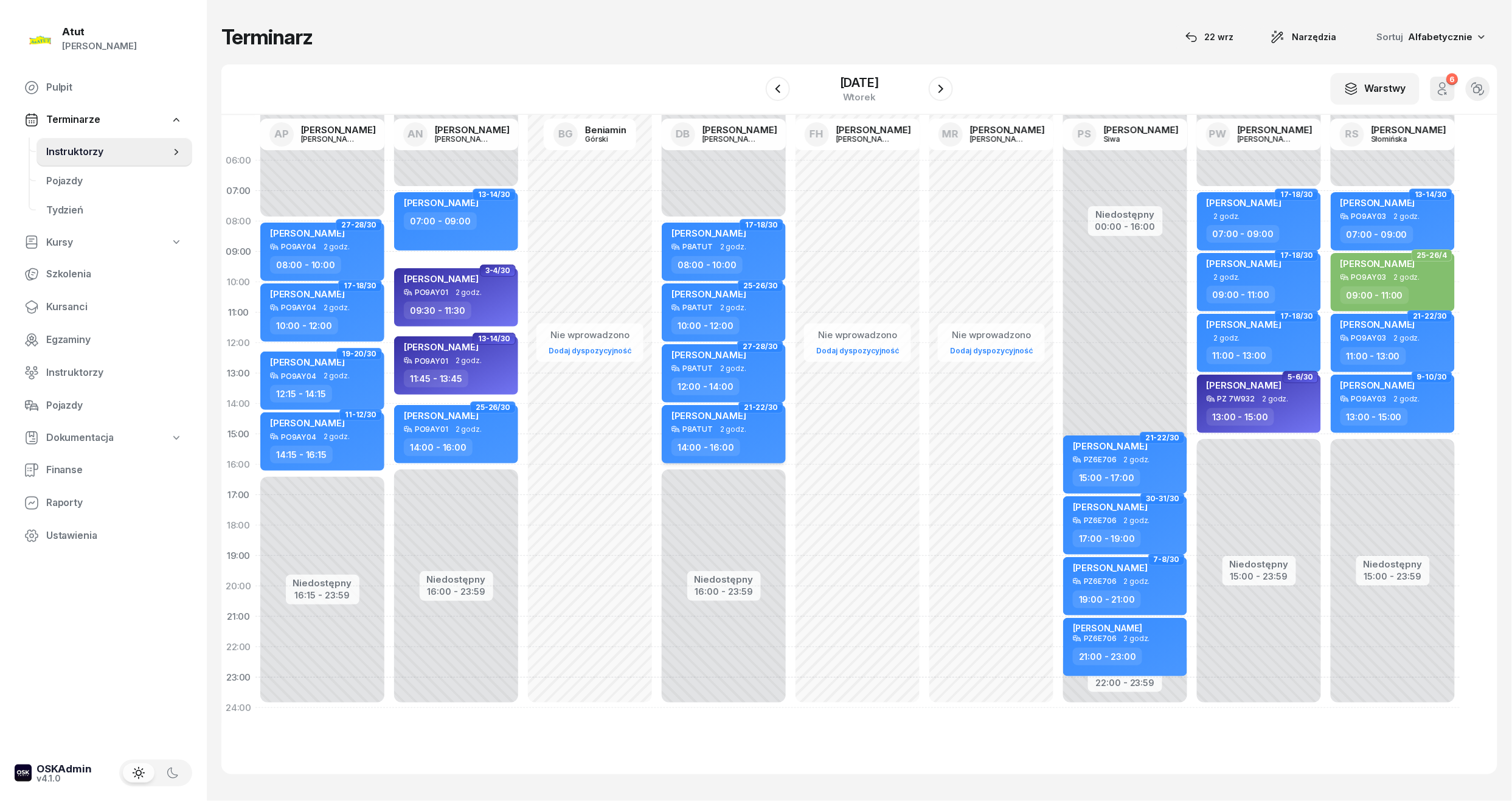
select select "14"
select select "16"
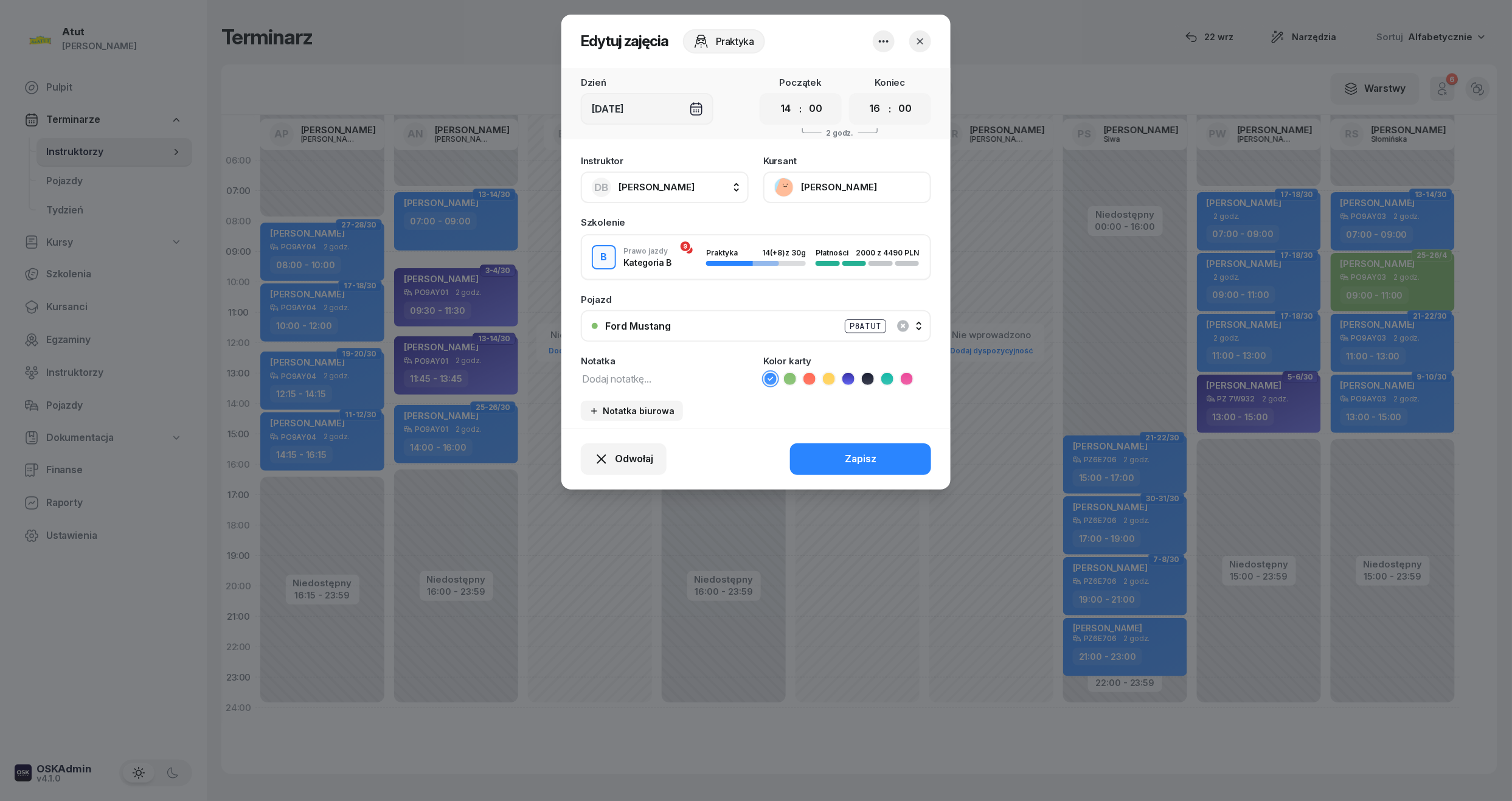
click at [843, 375] on icon at bounding box center [848, 378] width 12 height 12
click at [813, 458] on button "Zapisz" at bounding box center [860, 459] width 141 height 32
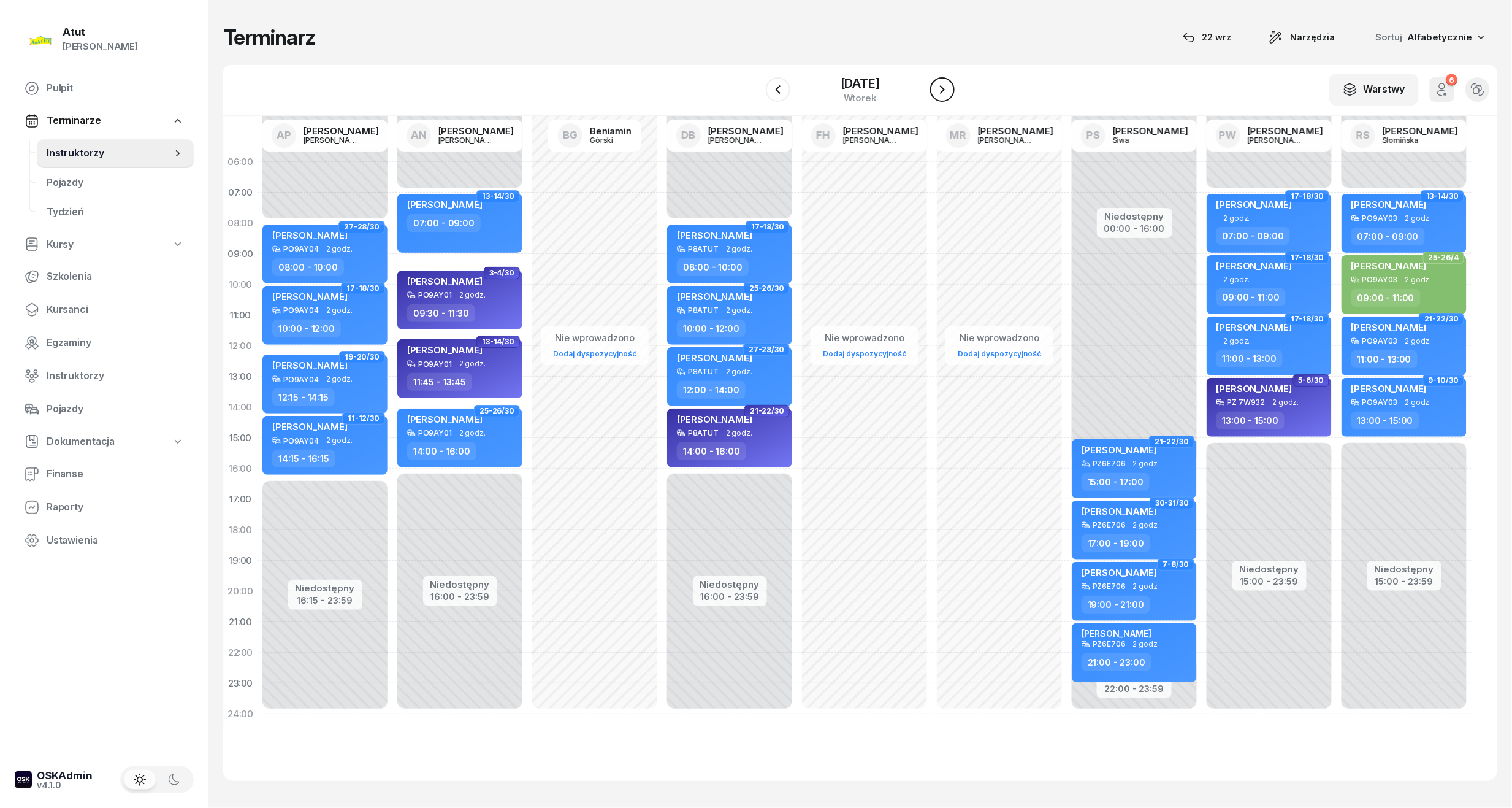
click at [943, 90] on icon "button" at bounding box center [943, 90] width 15 height 15
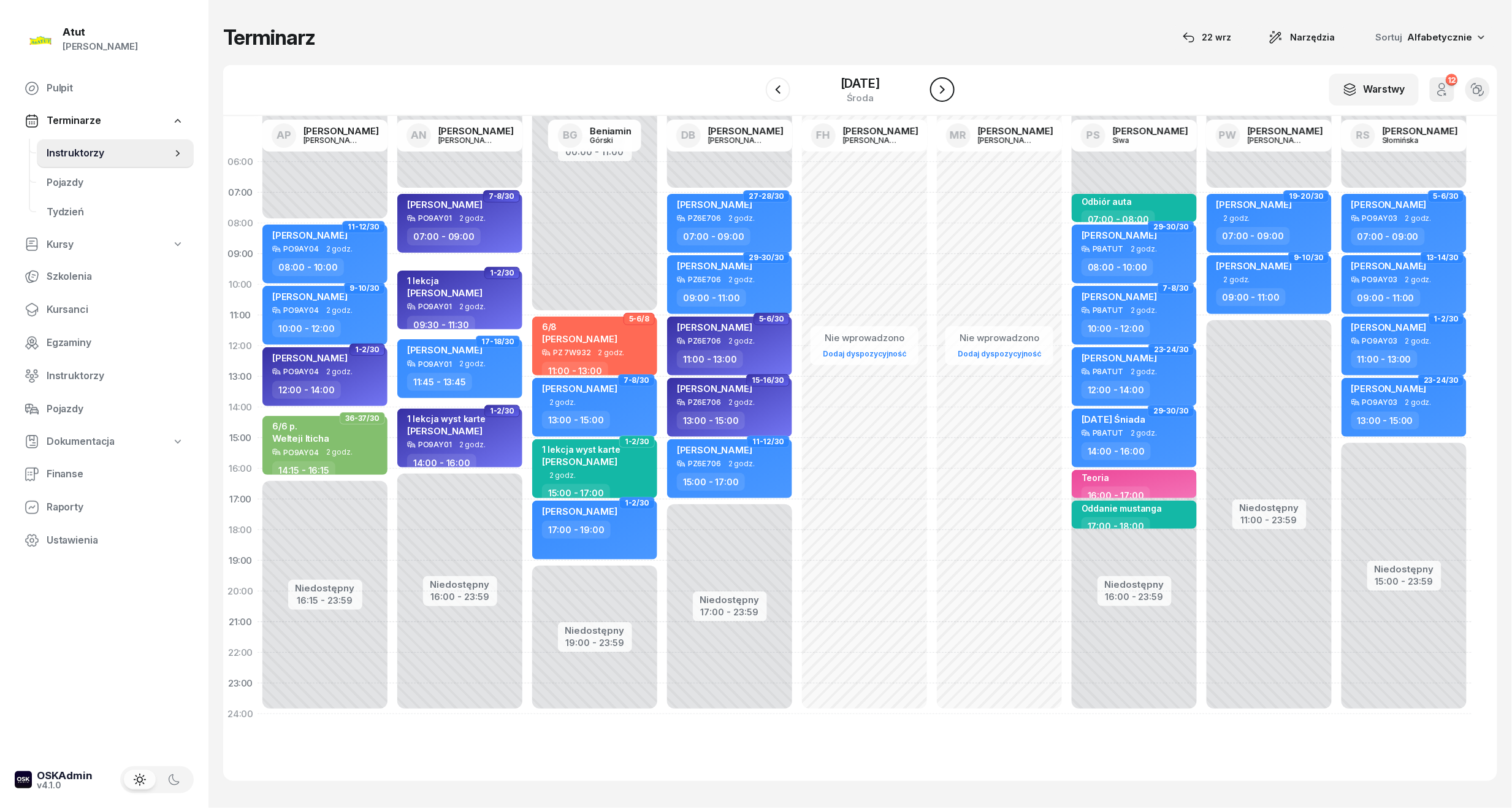
click at [950, 90] on icon "button" at bounding box center [943, 90] width 15 height 15
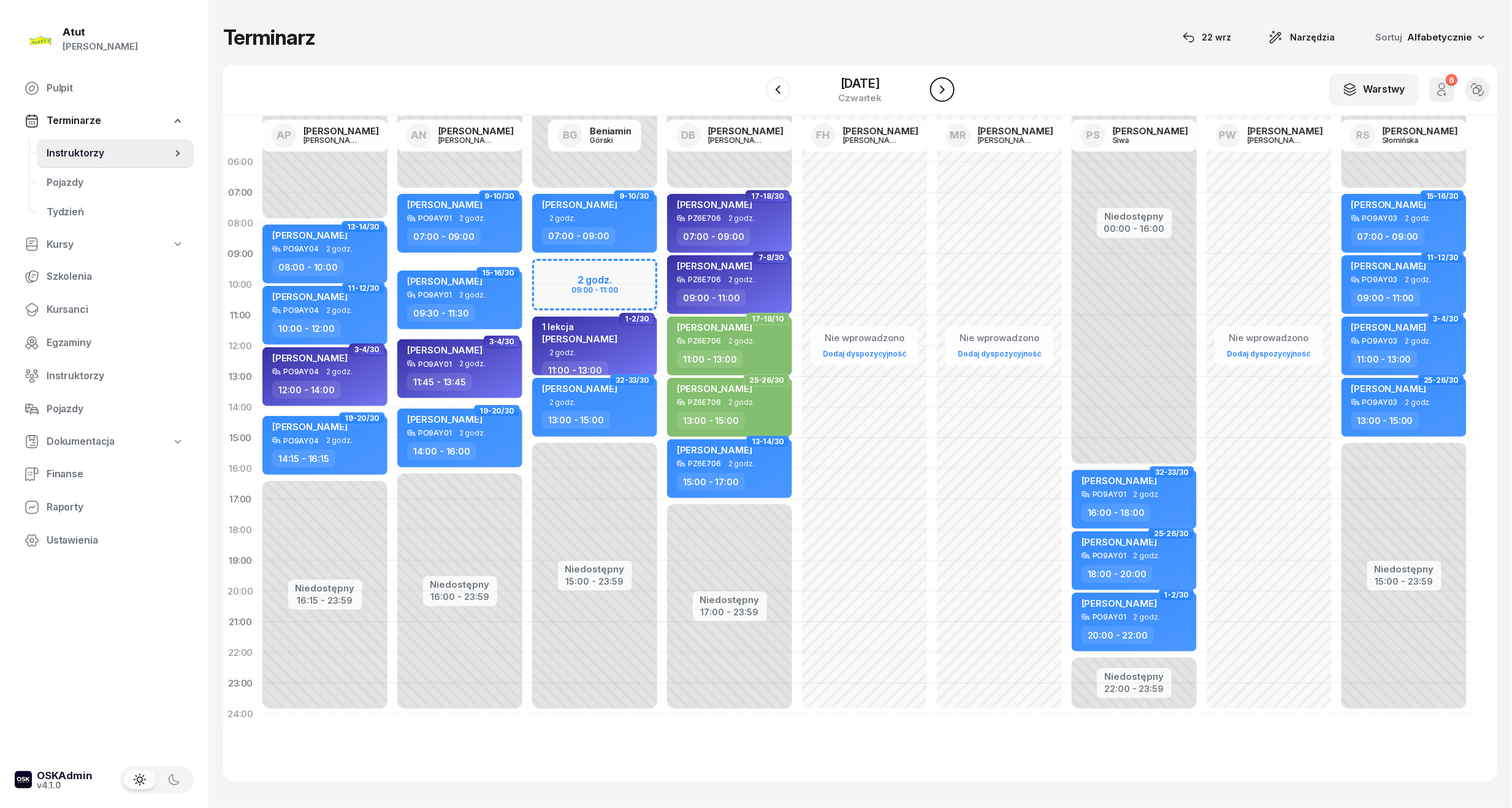
click at [945, 89] on icon "button" at bounding box center [943, 90] width 5 height 8
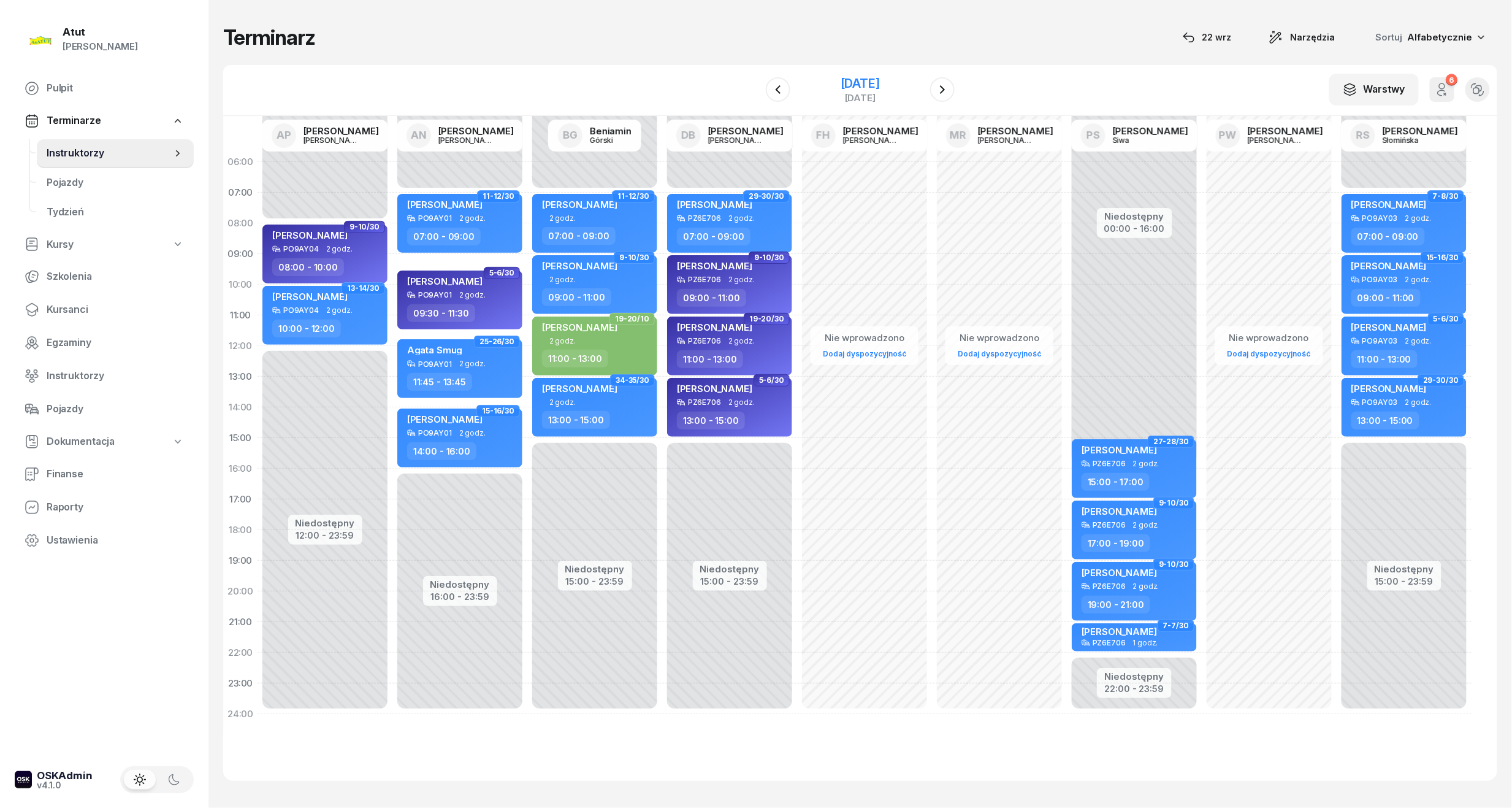
click at [862, 81] on div "[DATE]" at bounding box center [860, 83] width 39 height 12
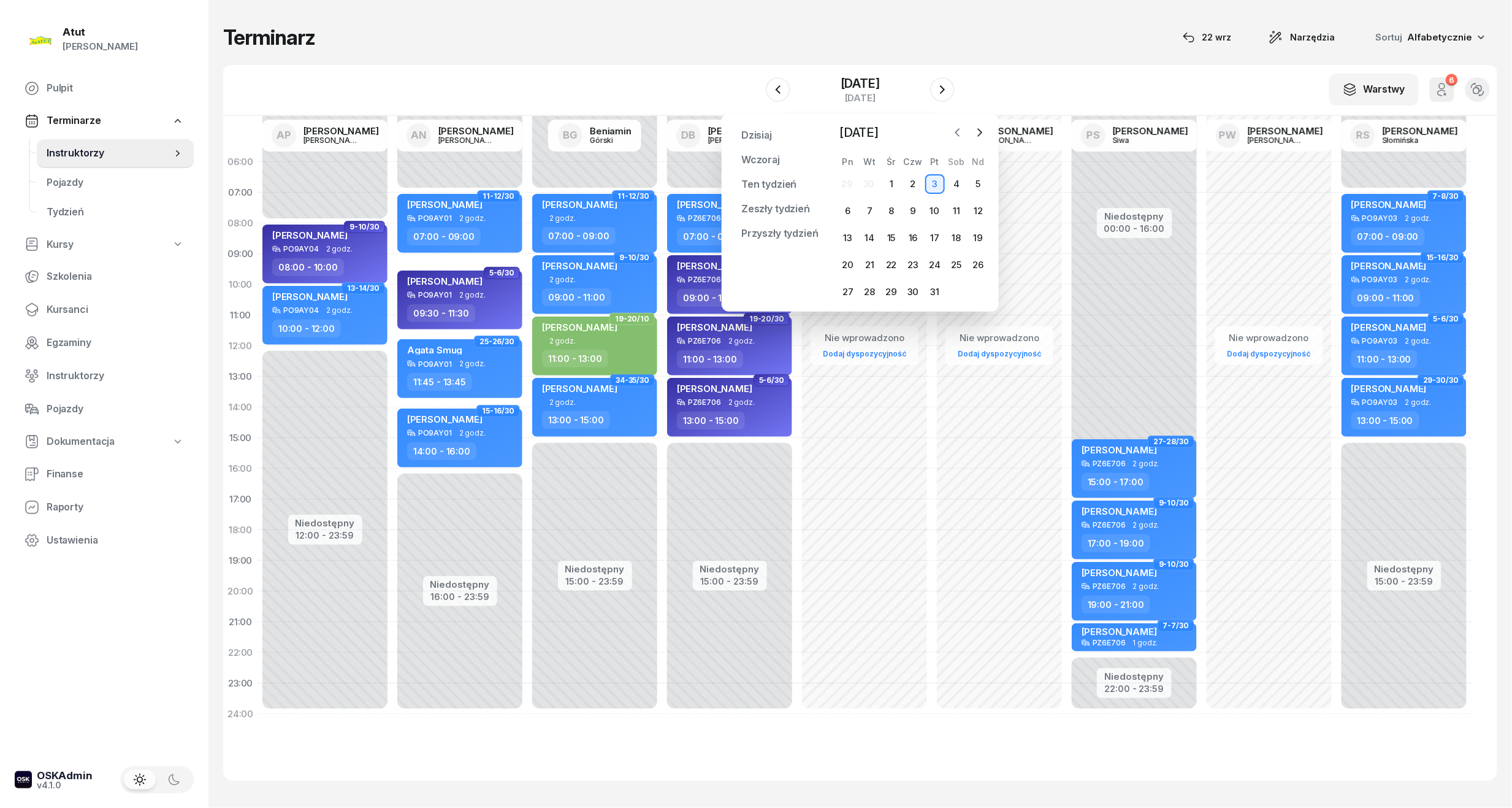
click at [954, 137] on icon "button" at bounding box center [957, 132] width 12 height 12
click at [873, 262] on div "23" at bounding box center [869, 265] width 20 height 20
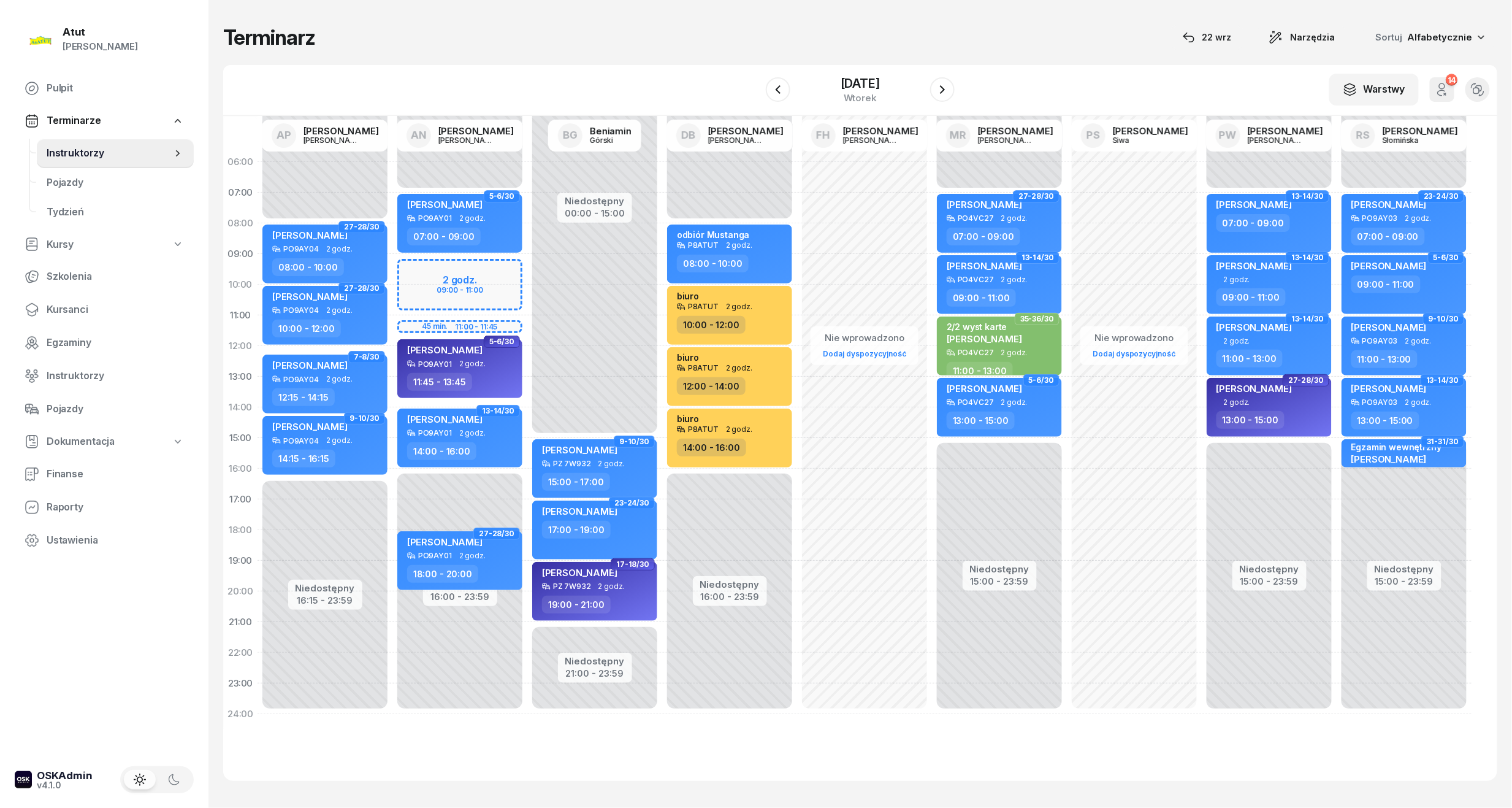
click at [425, 278] on div "Niedostępny 00:00 - 07:00 Niedostępny 16:00 - 23:59 2 godz. 09:00 - 11:00 45 mi…" at bounding box center [459, 437] width 135 height 583
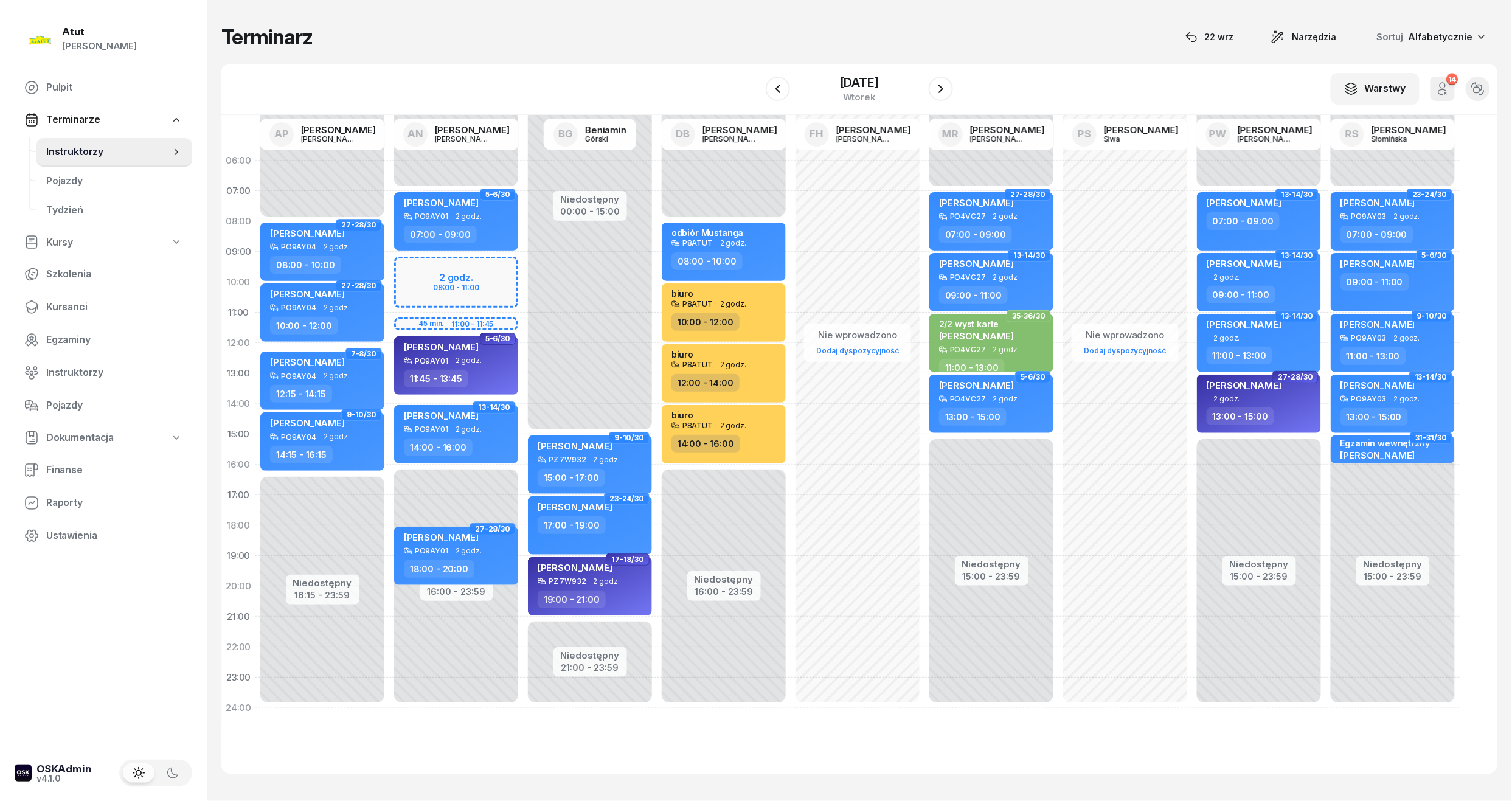
select select "09"
select select "11"
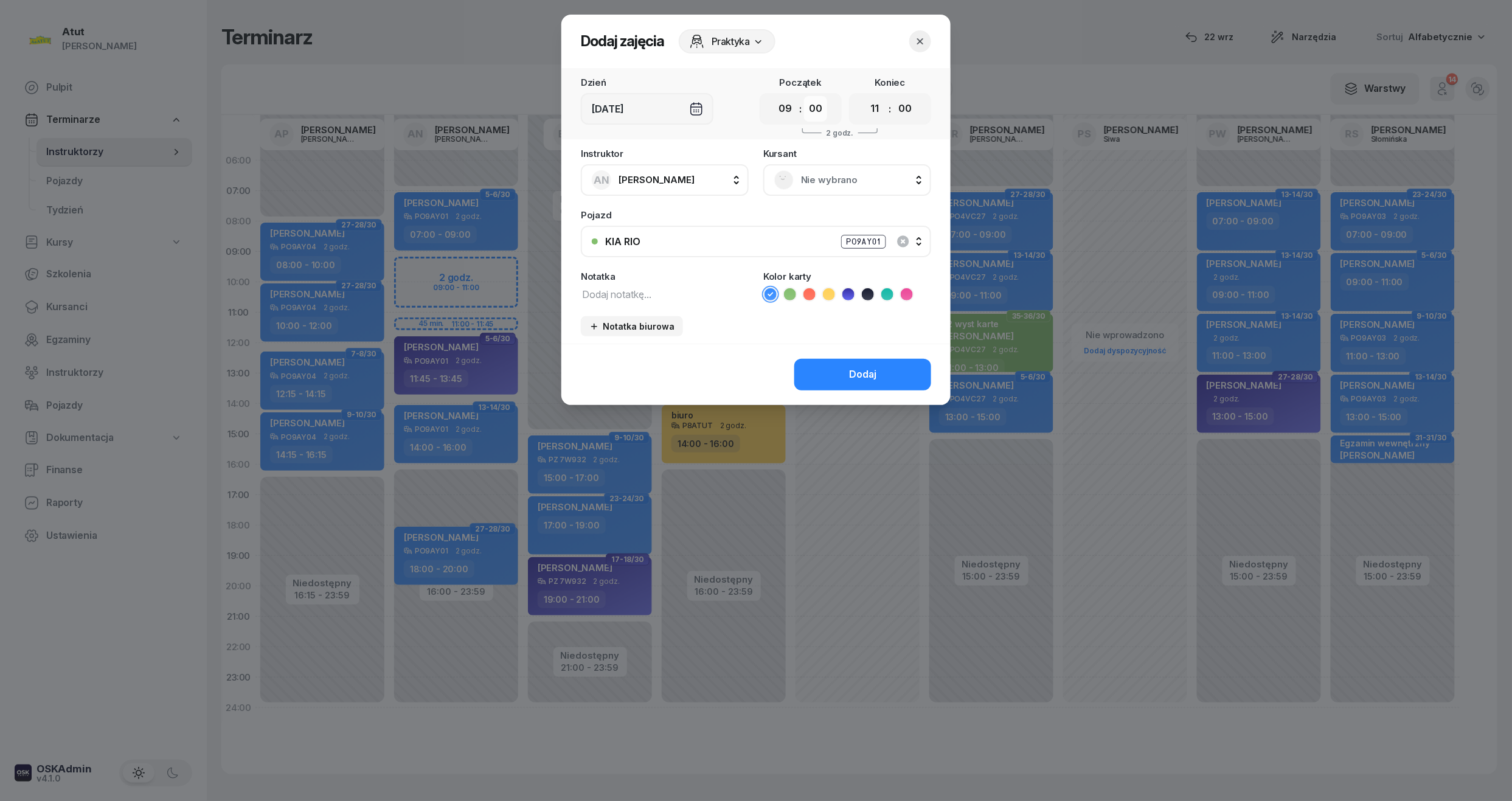
click at [810, 108] on select "00 05 10 15 20 25 30 35 40 45 50 55" at bounding box center [815, 108] width 23 height 25
select select "30"
click at [804, 96] on select "00 05 10 15 20 25 30 35 40 45 50 55" at bounding box center [815, 108] width 23 height 25
click at [911, 104] on select "00 05 10 15 20 25 30 35 40 45 50 55" at bounding box center [905, 108] width 23 height 25
select select "30"
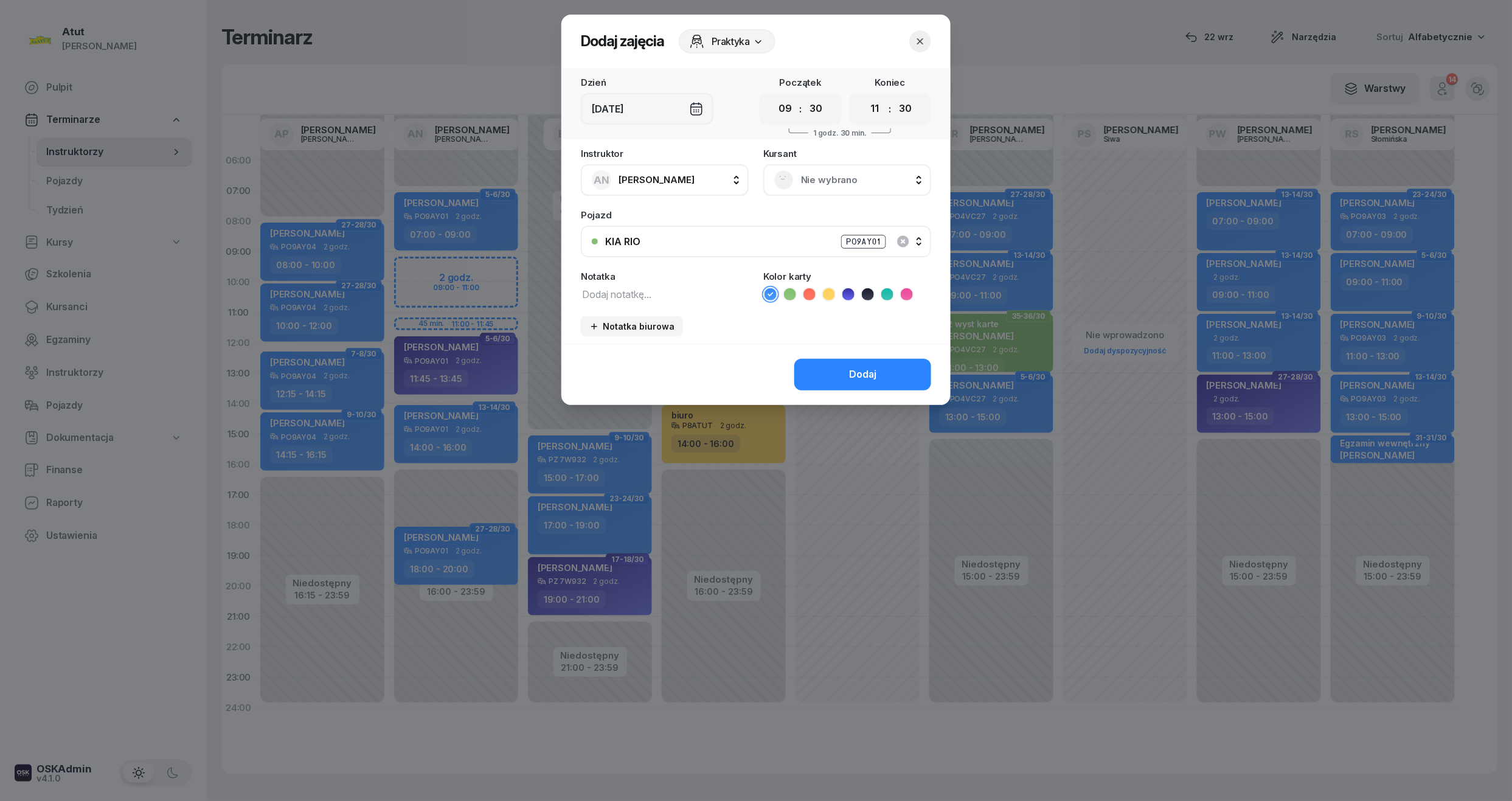
click at [894, 96] on select "00 05 10 15 20 25 30 35 40 45 50 55" at bounding box center [905, 108] width 23 height 25
click at [830, 181] on span "Nie wybrano" at bounding box center [861, 179] width 119 height 15
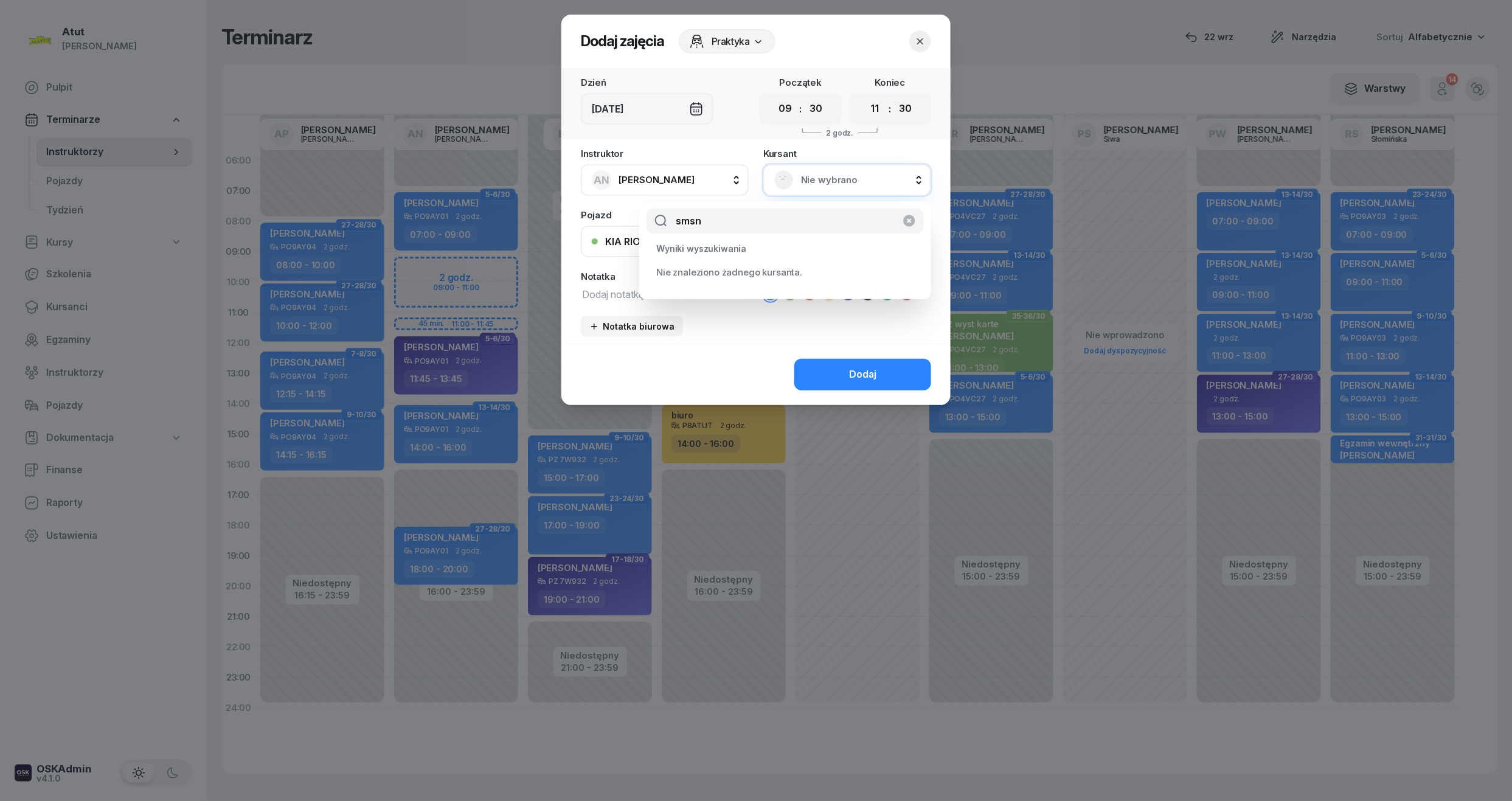
click at [727, 227] on input "smsn" at bounding box center [785, 221] width 277 height 25
type input "s"
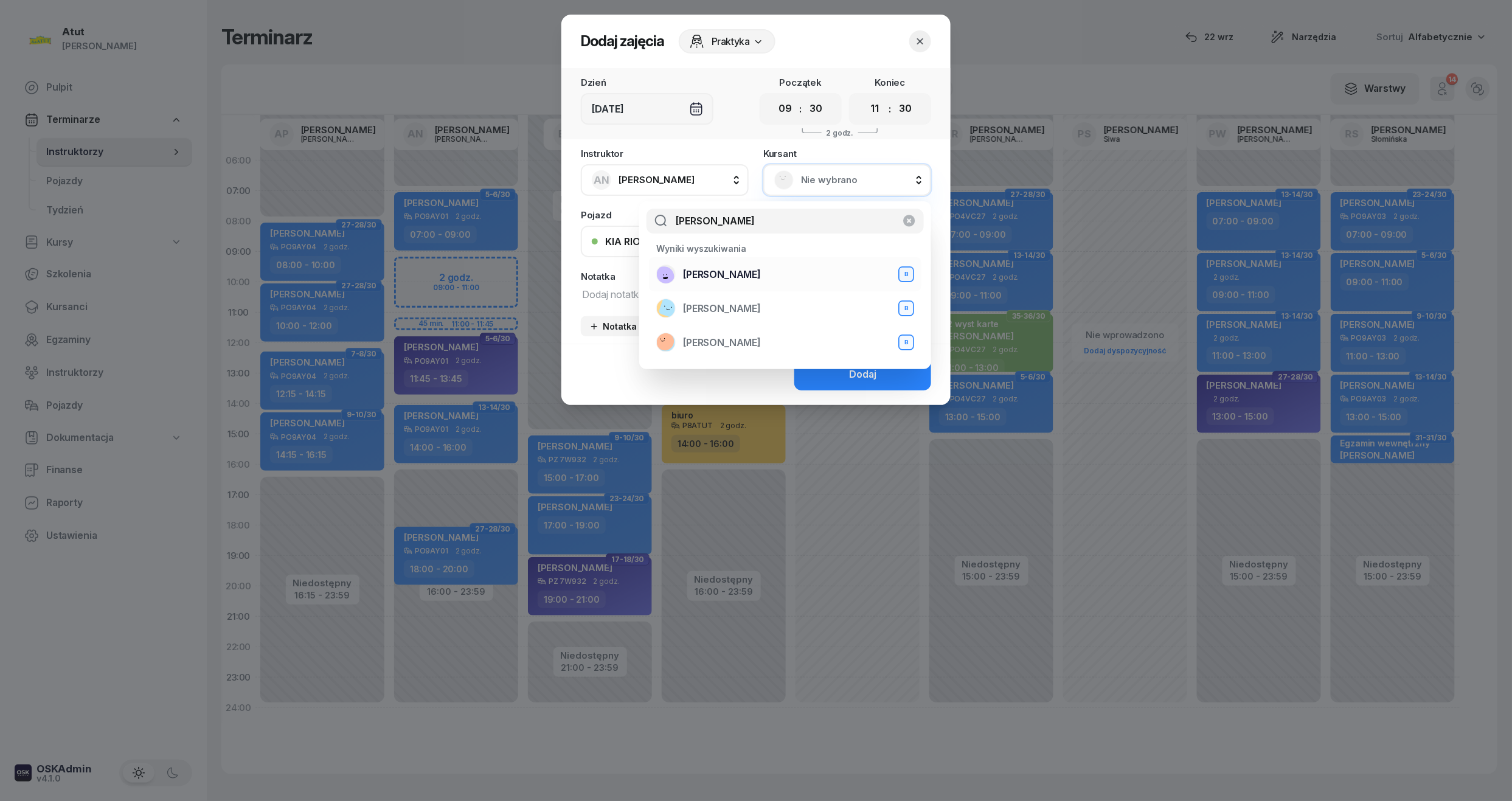
type input "[PERSON_NAME]"
click at [702, 273] on span "[PERSON_NAME]" at bounding box center [721, 275] width 77 height 15
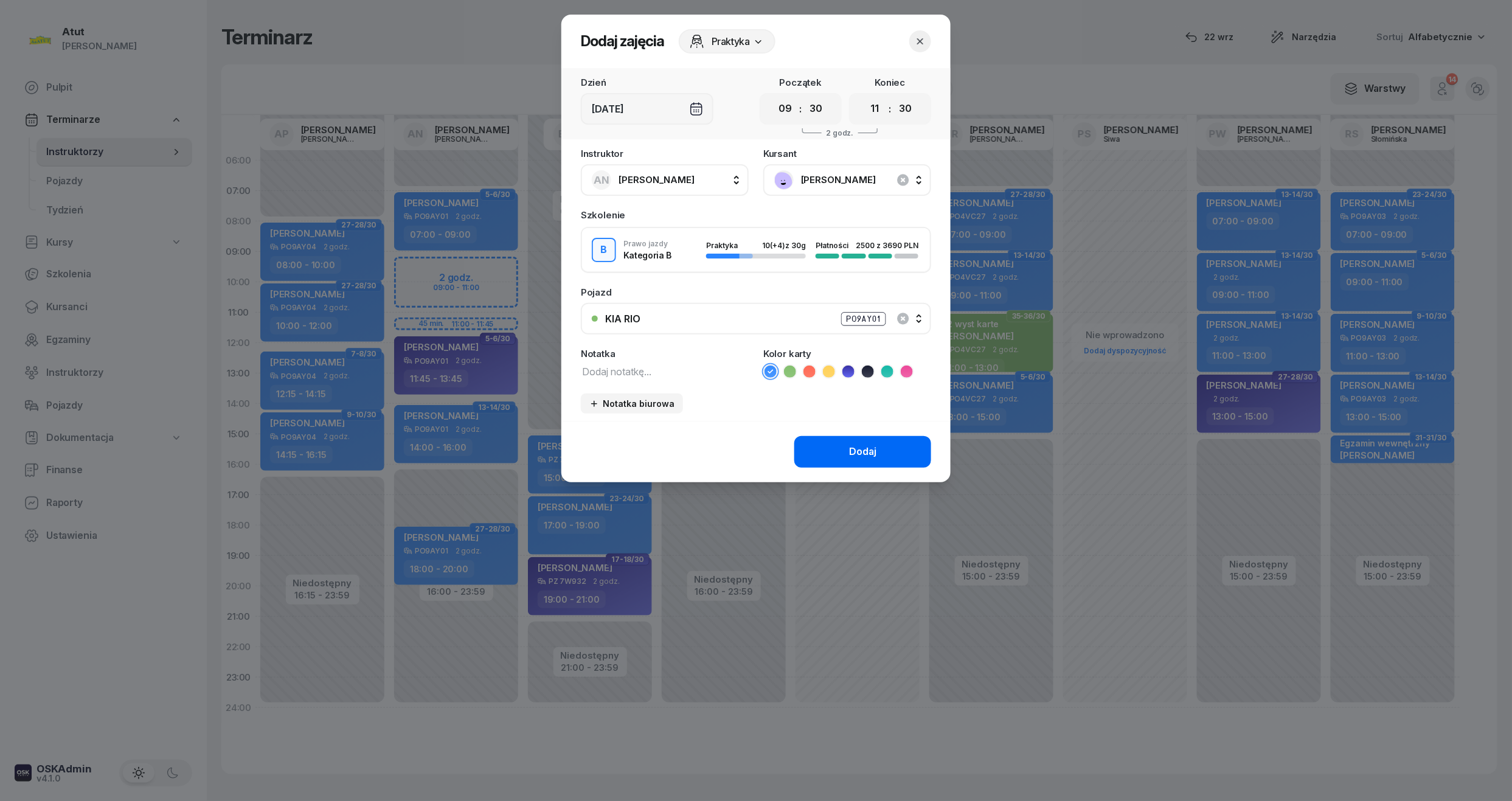
click at [875, 451] on div "Dodaj" at bounding box center [862, 451] width 28 height 15
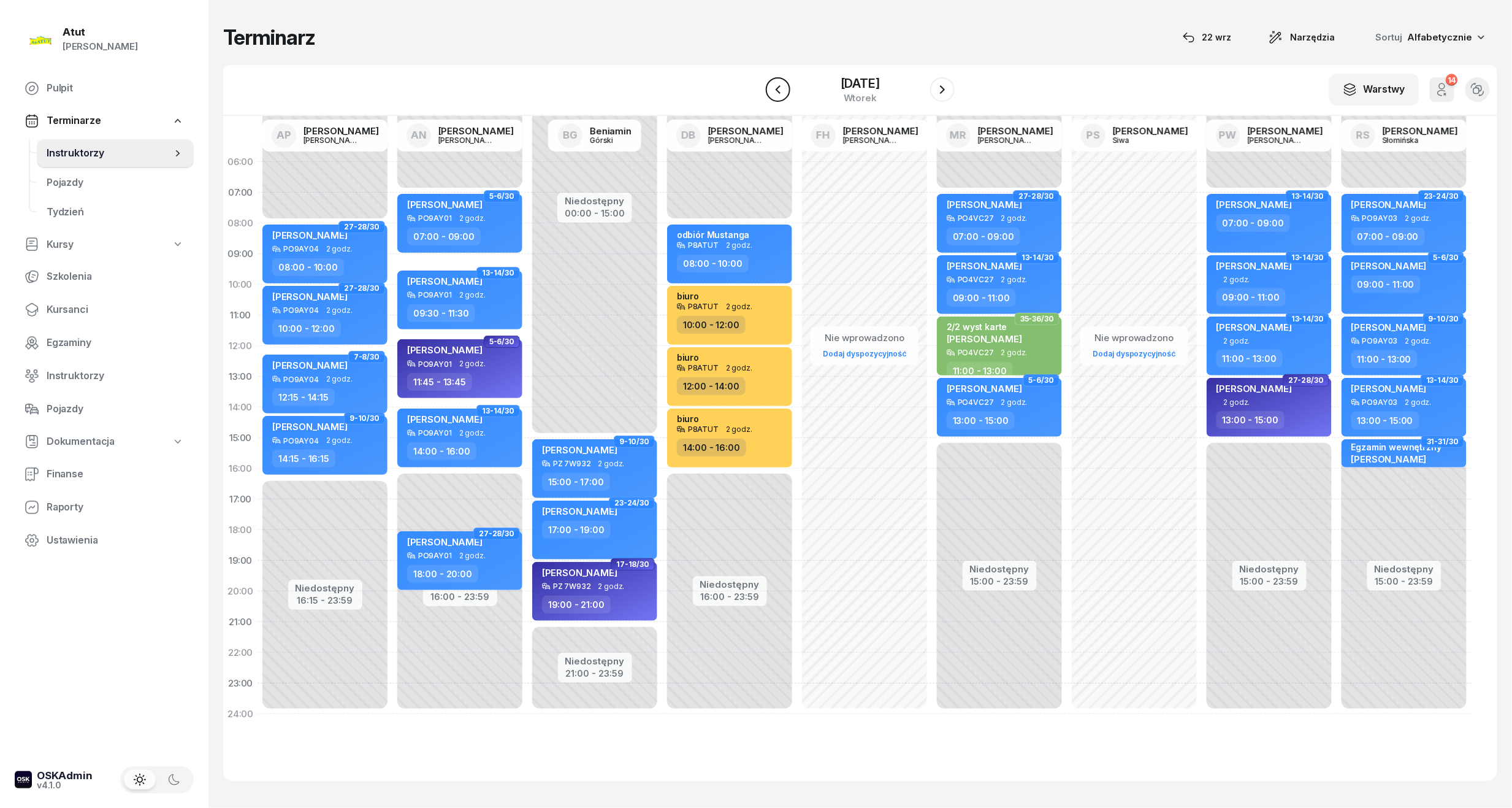
click at [771, 94] on icon "button" at bounding box center [778, 90] width 15 height 15
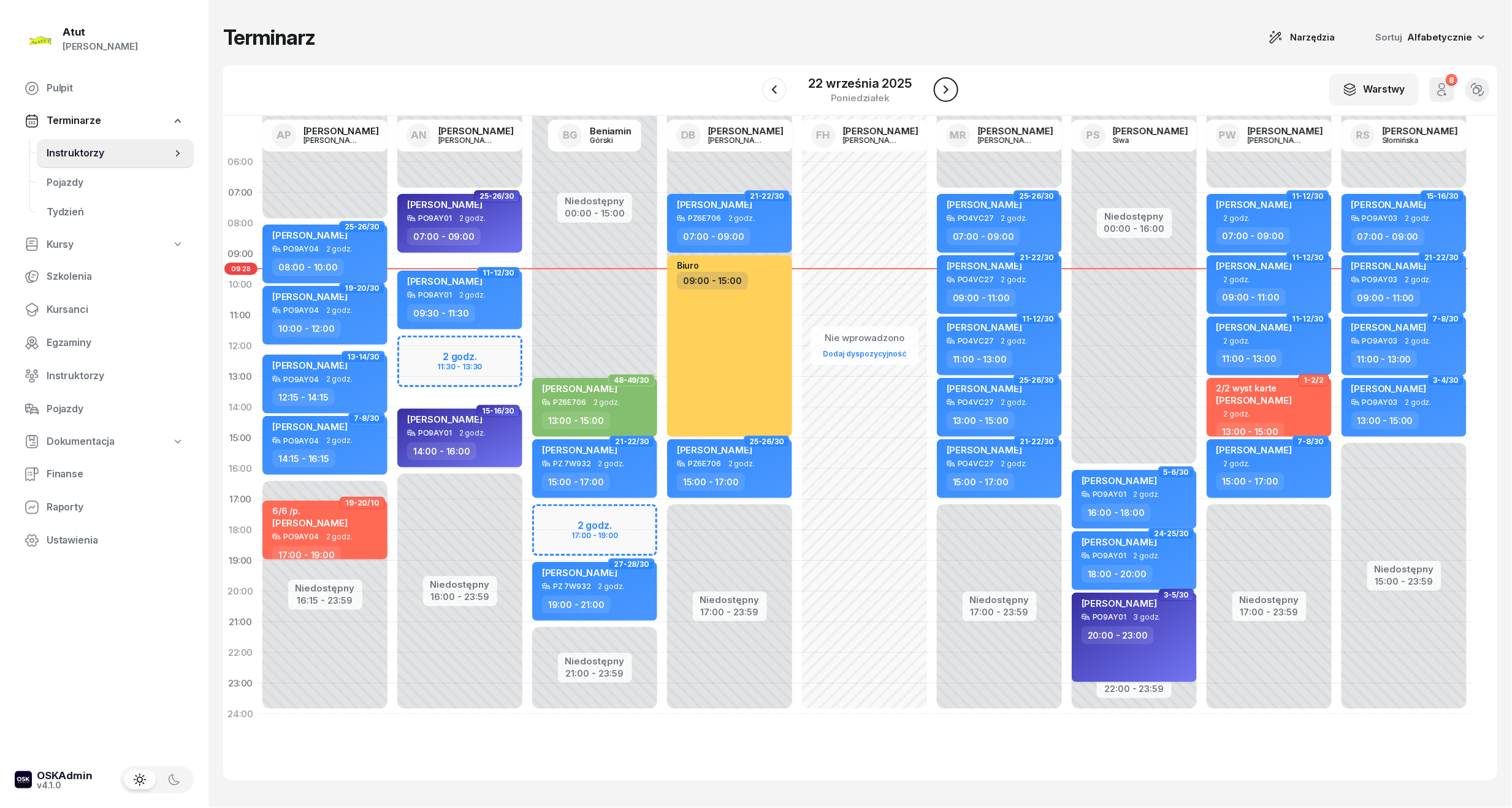
click at [954, 90] on button "button" at bounding box center [946, 90] width 25 height 25
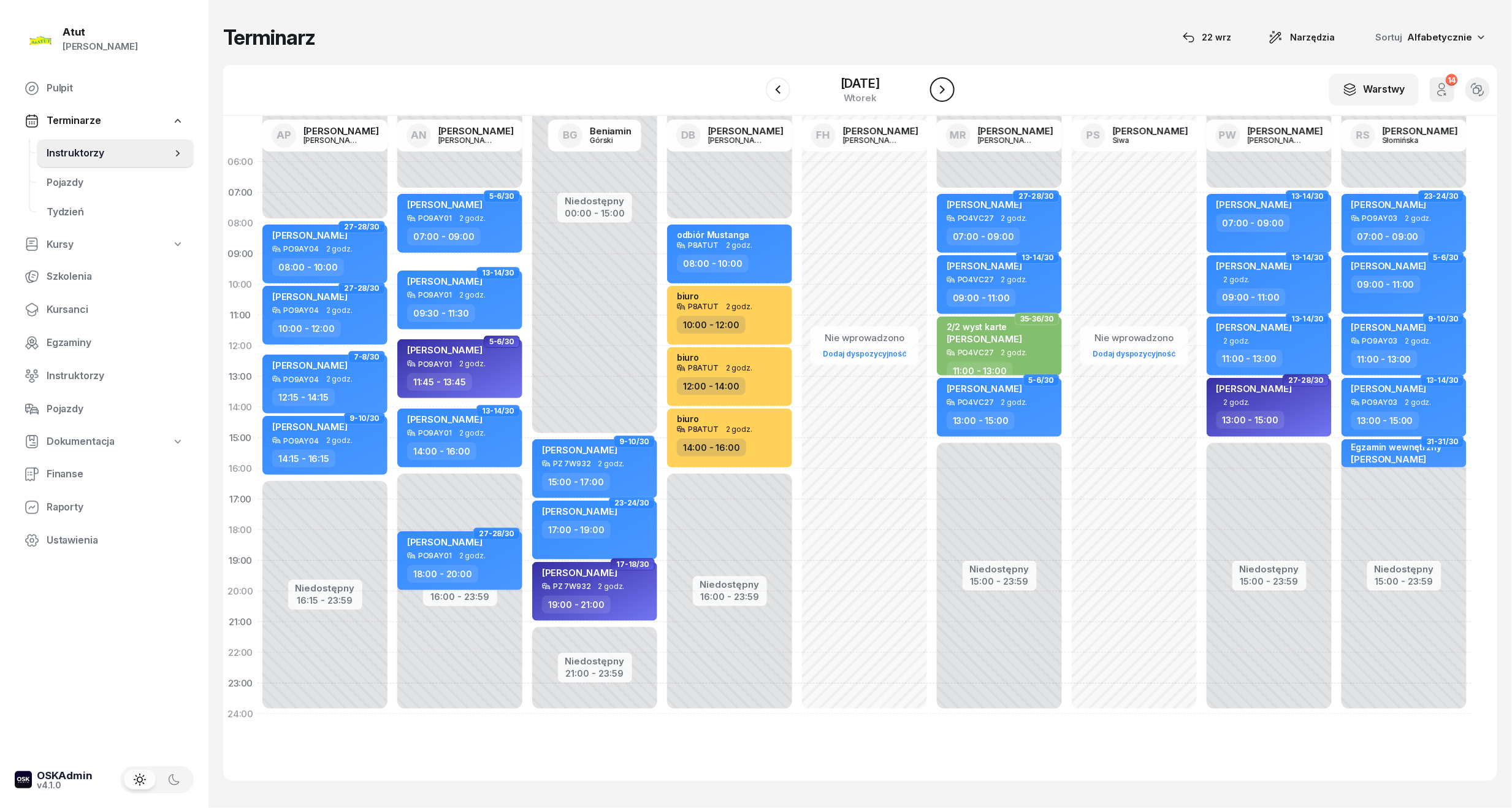
click at [954, 90] on button "button" at bounding box center [943, 90] width 25 height 25
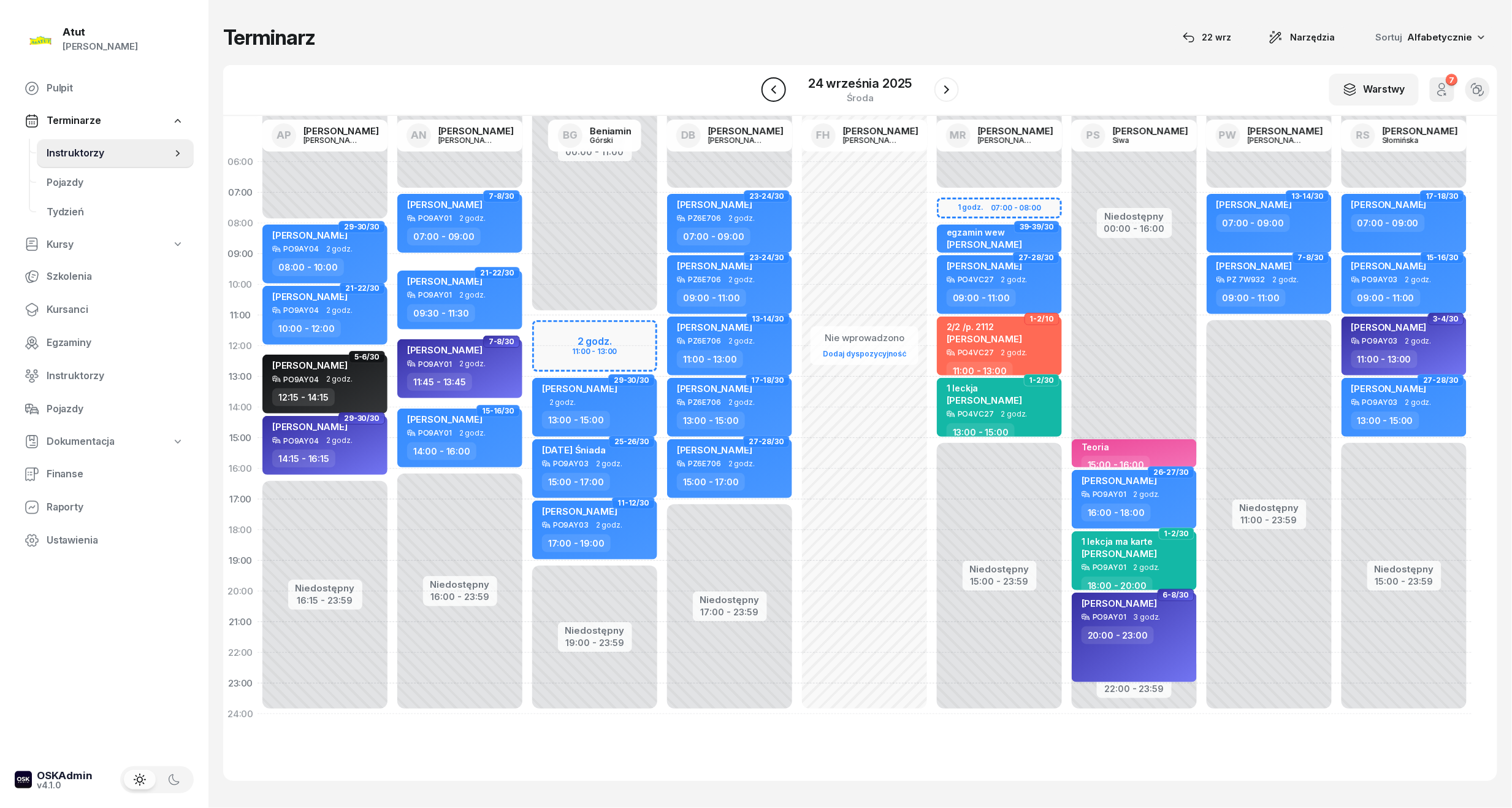
click at [776, 90] on icon "button" at bounding box center [774, 90] width 15 height 15
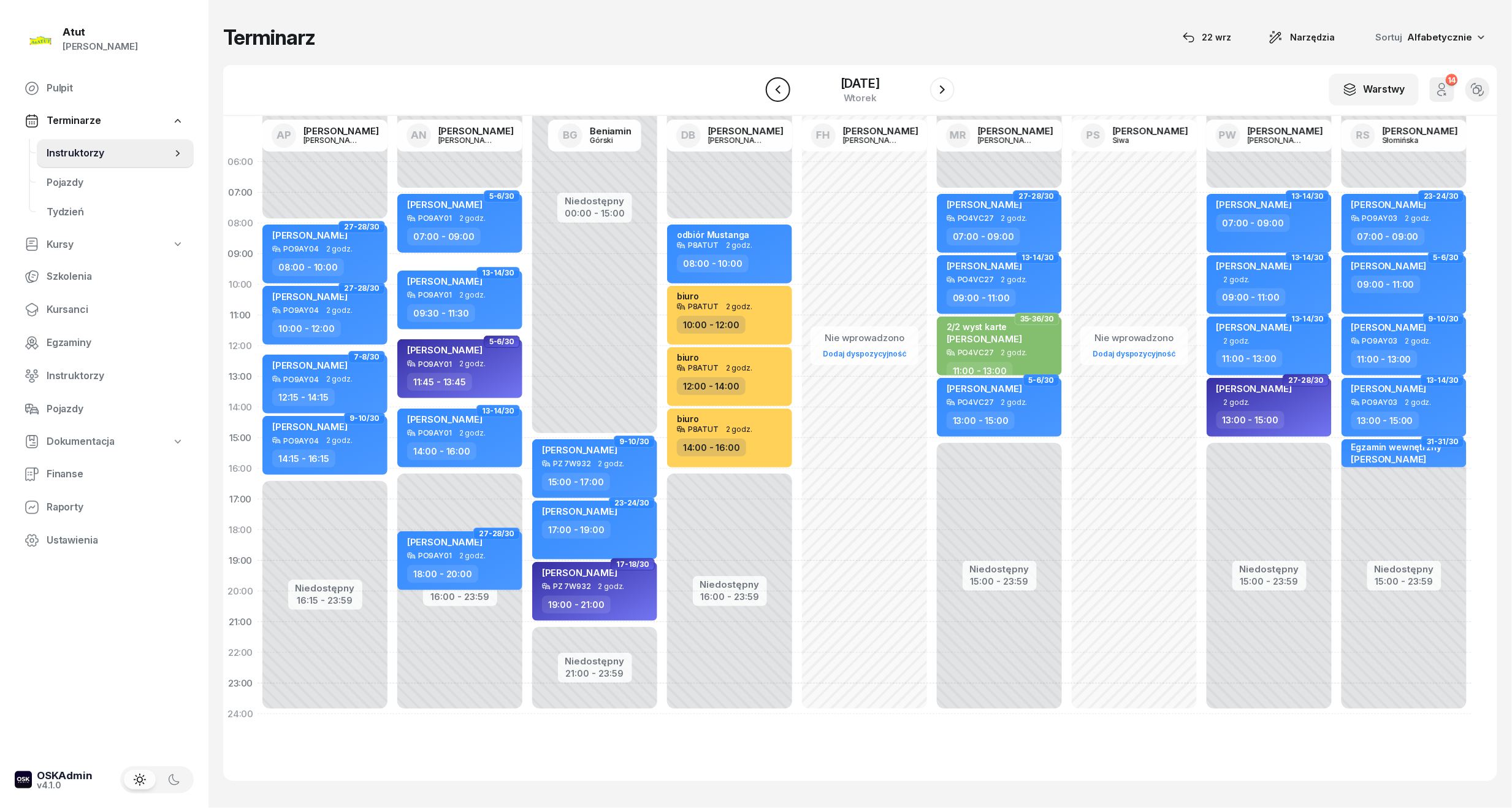
click at [776, 90] on icon "button" at bounding box center [778, 90] width 15 height 15
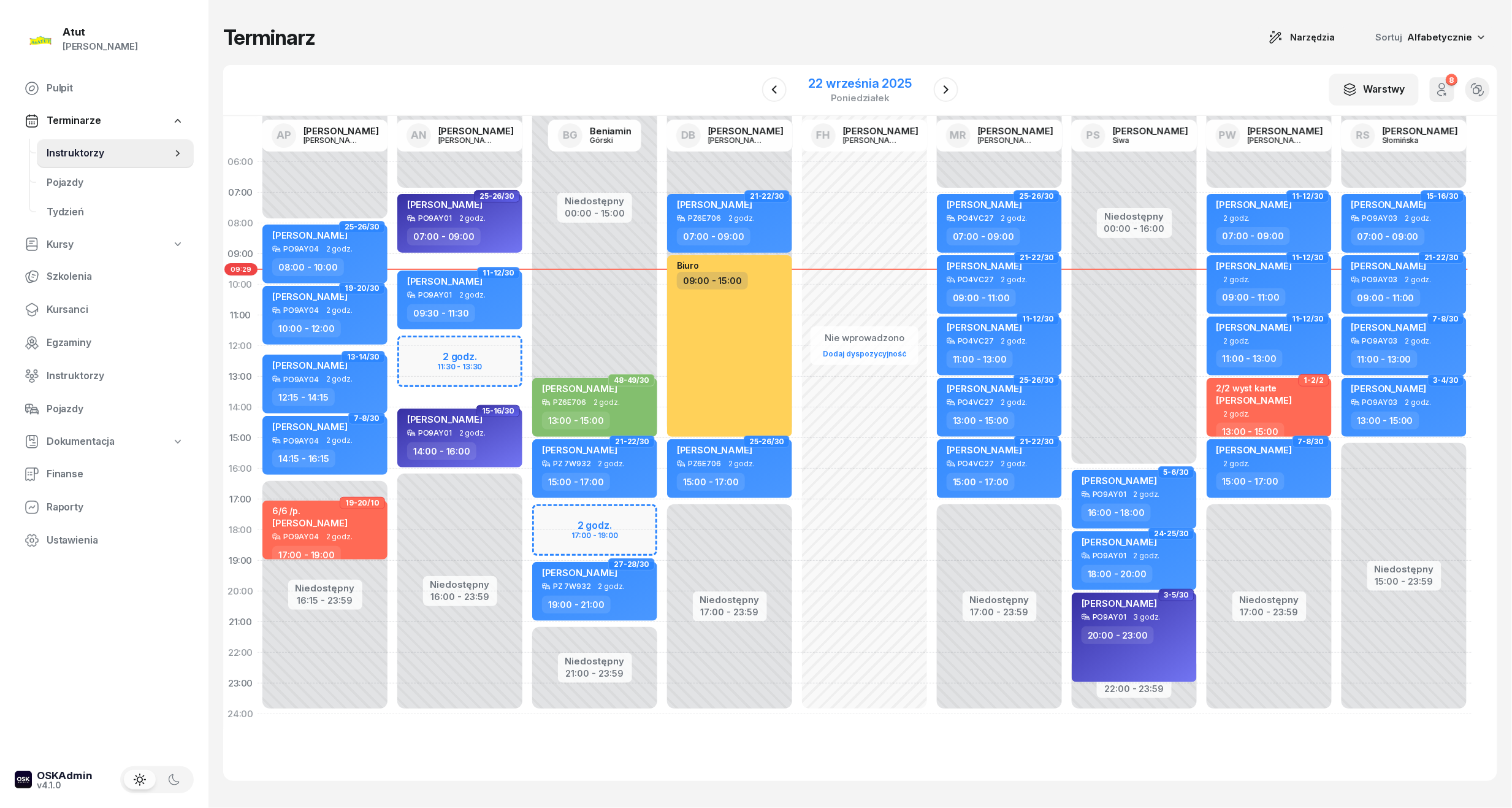
click at [883, 77] on div "22 września 2025" at bounding box center [860, 83] width 103 height 12
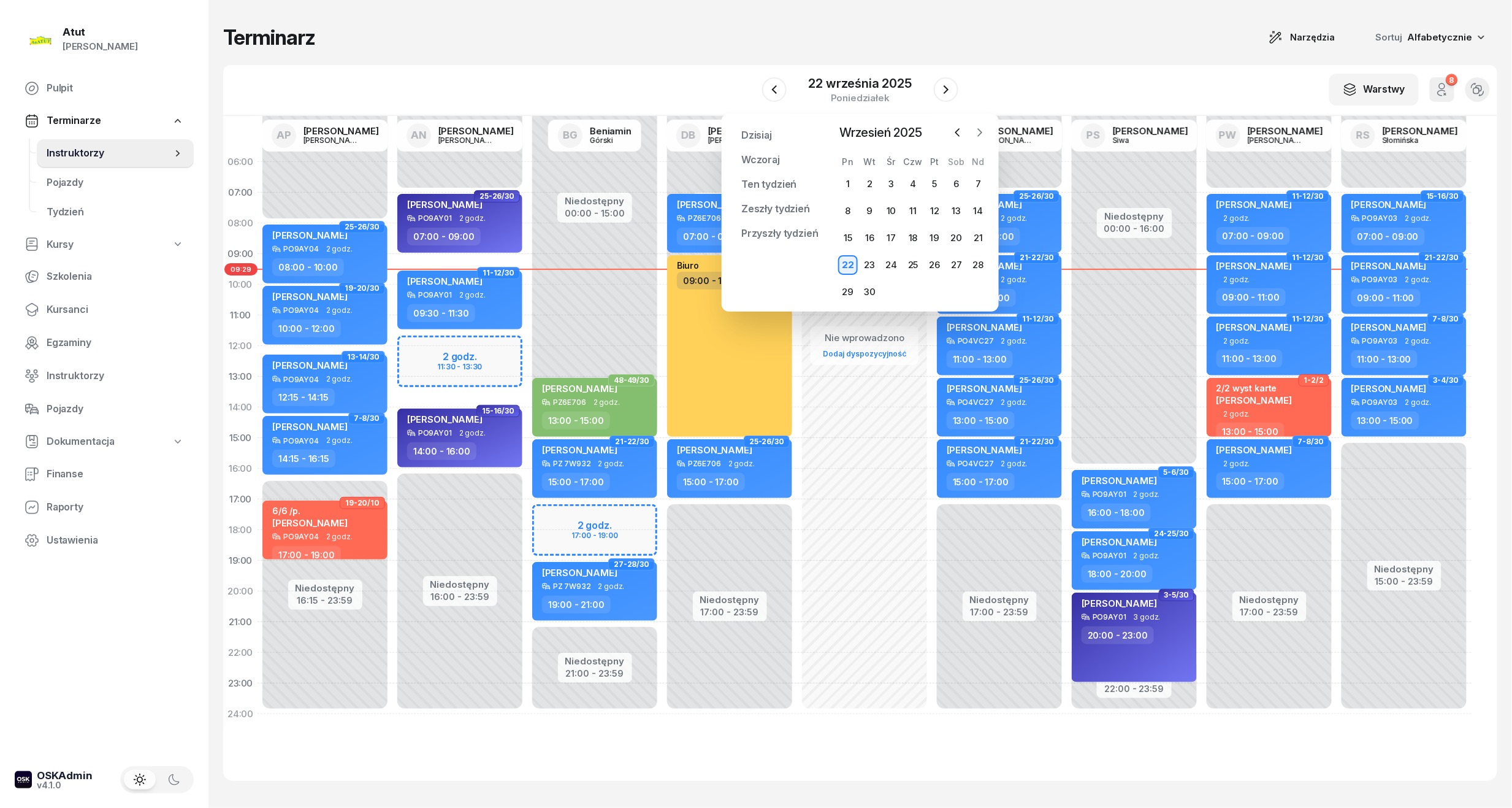
click at [981, 127] on icon "button" at bounding box center [980, 132] width 12 height 12
click at [893, 185] on div "1" at bounding box center [892, 184] width 20 height 20
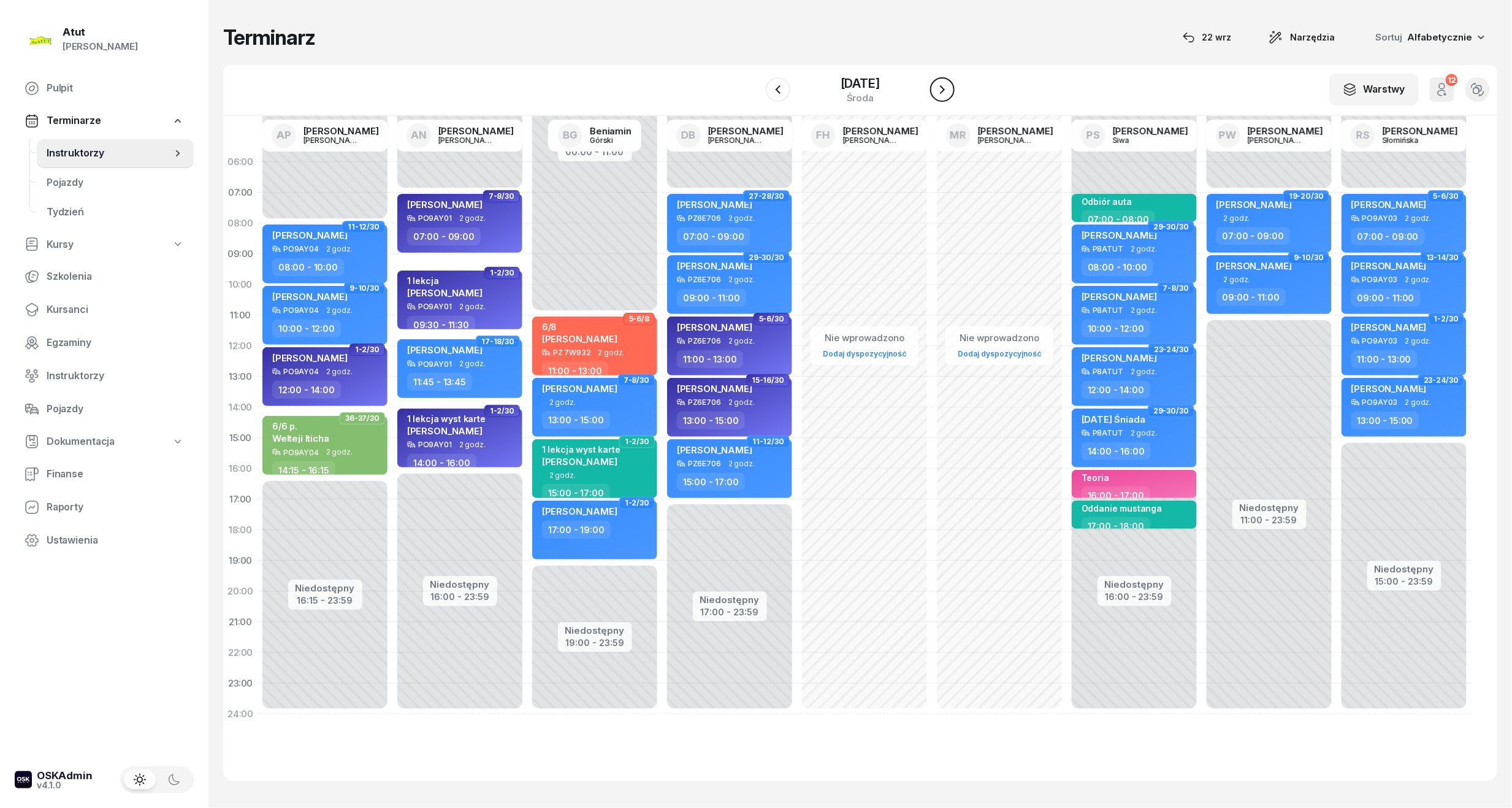
click at [942, 84] on button "button" at bounding box center [943, 90] width 25 height 25
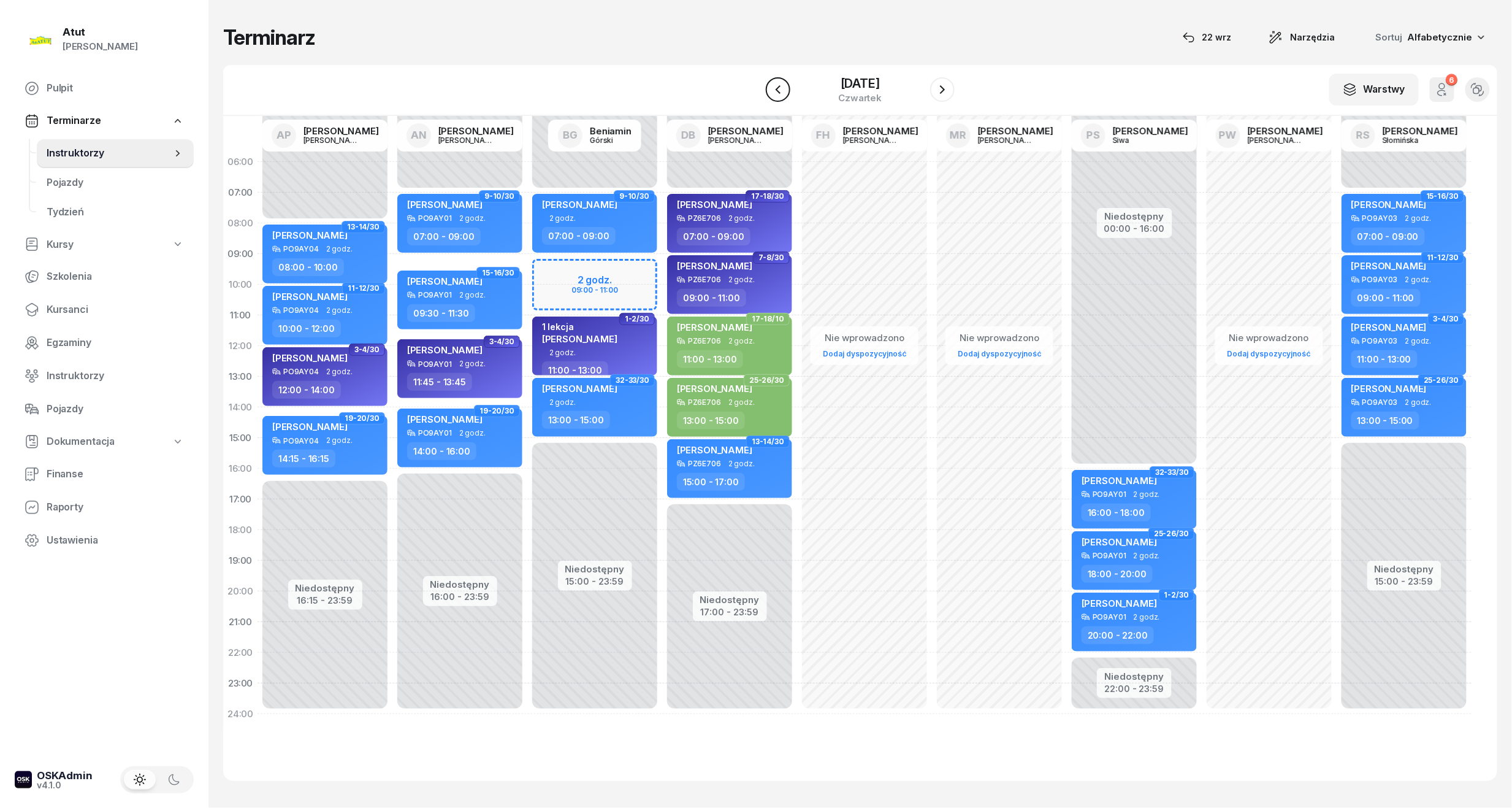
click at [771, 85] on icon "button" at bounding box center [778, 90] width 15 height 15
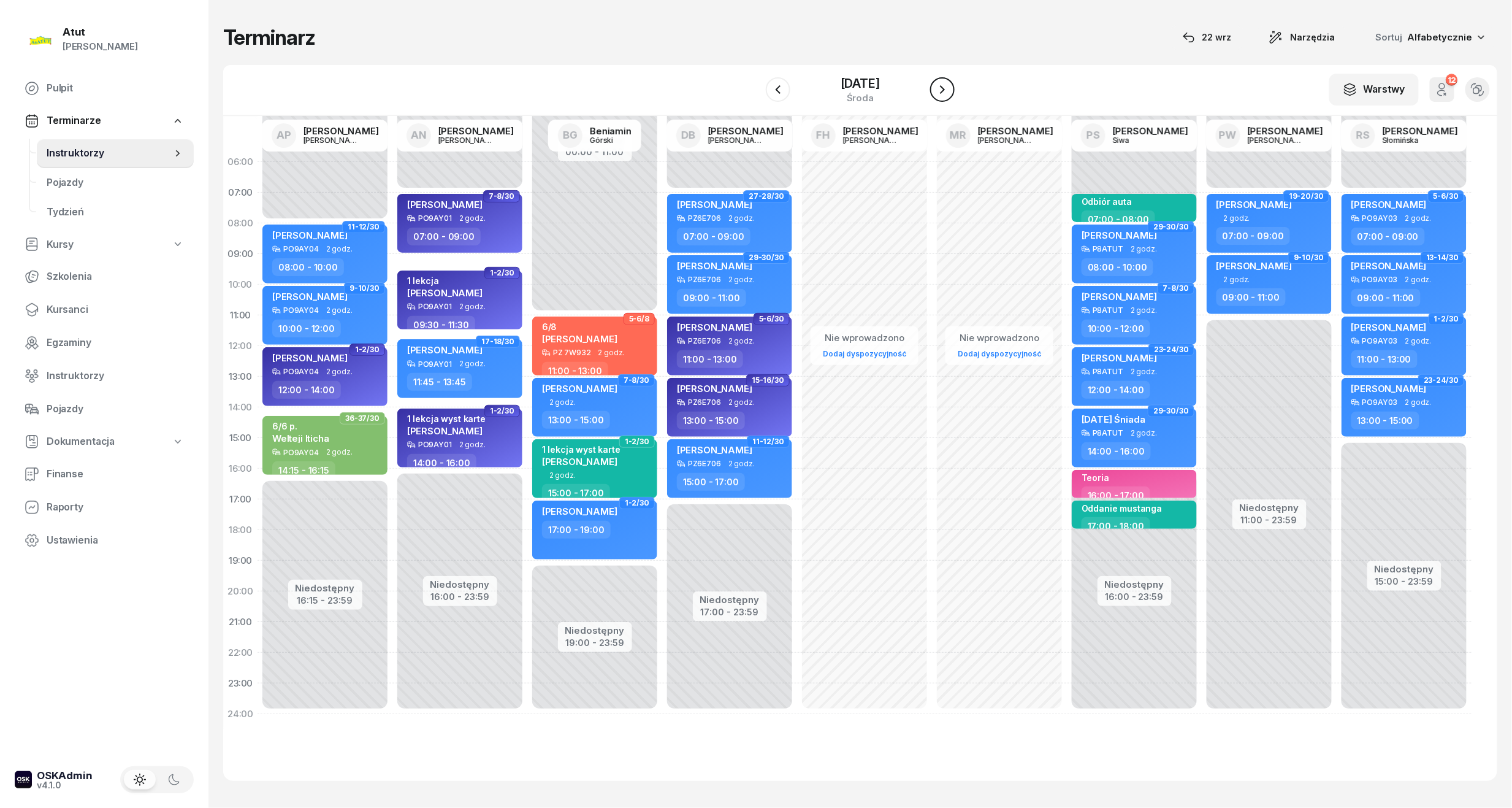
click at [945, 90] on icon "button" at bounding box center [943, 90] width 5 height 8
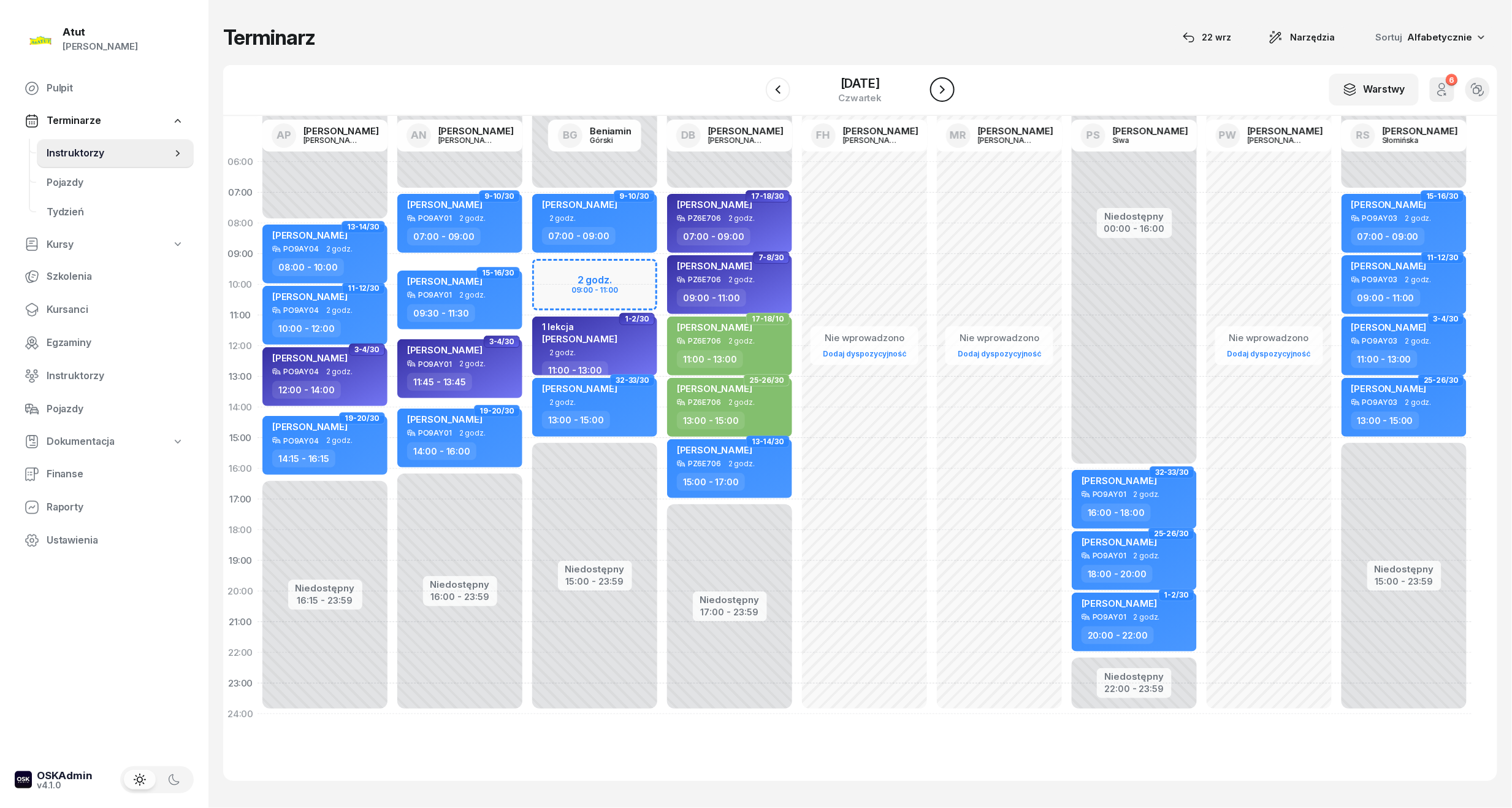
click at [950, 90] on icon "button" at bounding box center [943, 90] width 15 height 15
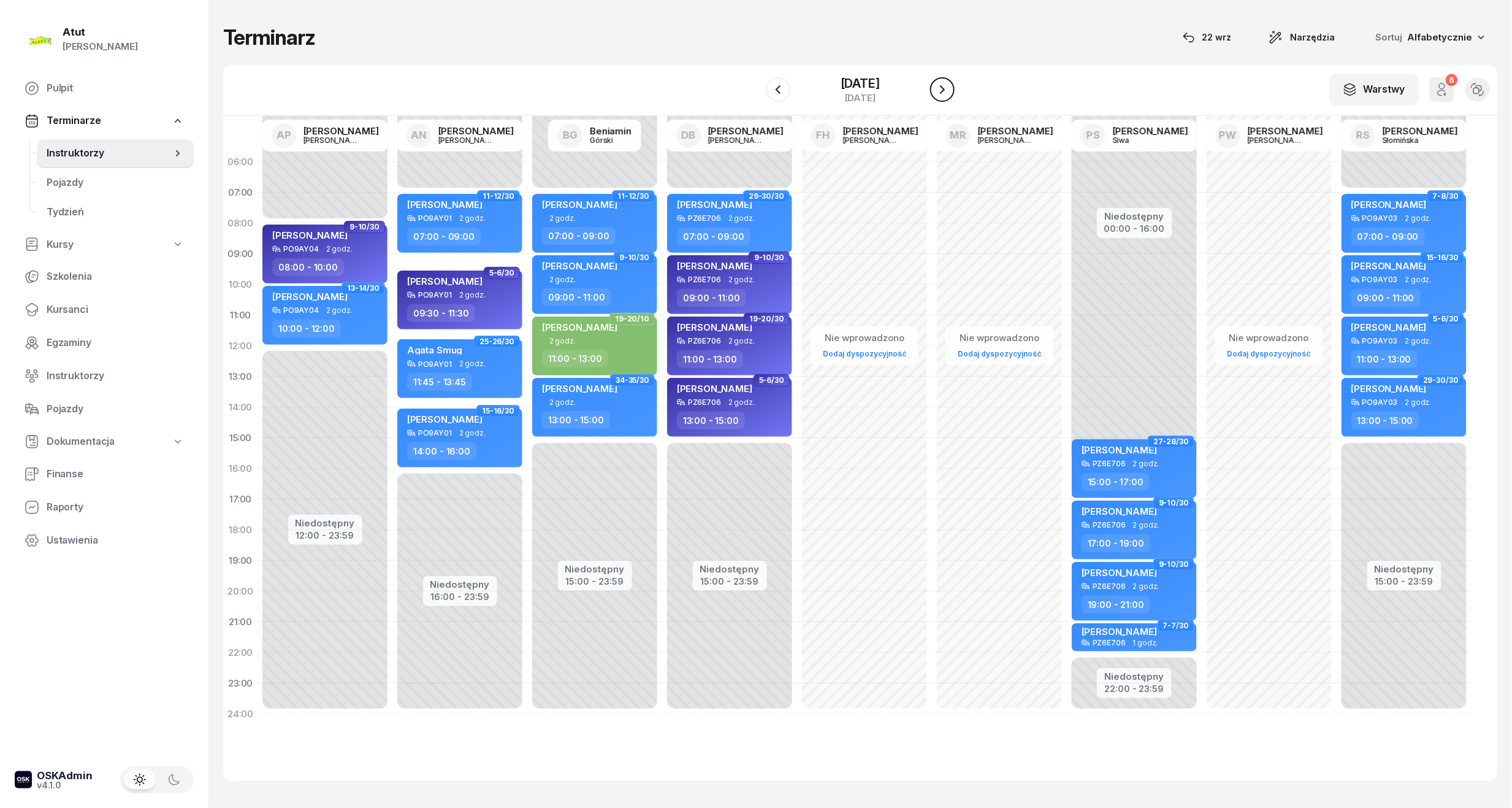
click at [950, 90] on icon "button" at bounding box center [943, 90] width 15 height 15
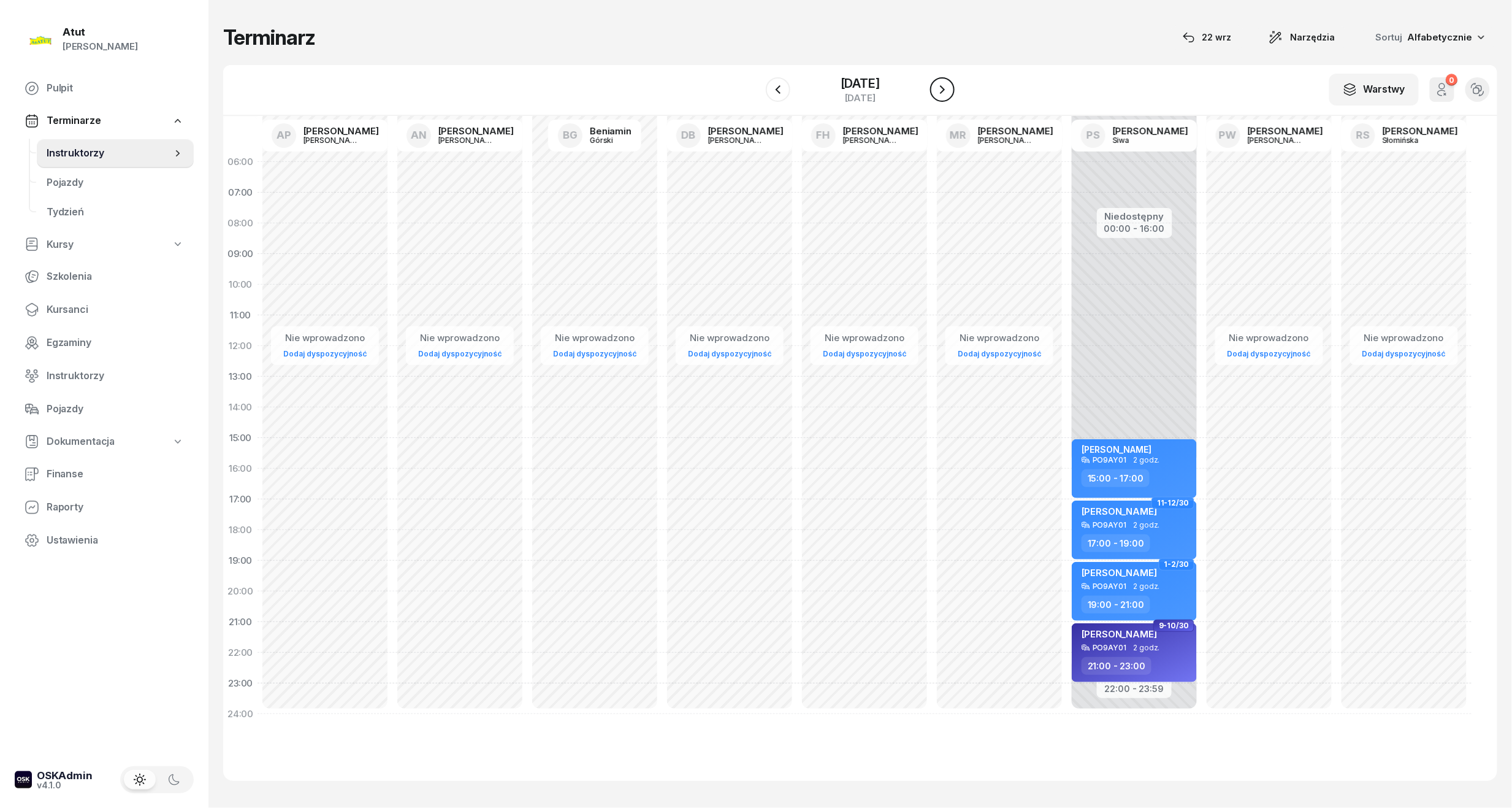
click at [950, 90] on icon "button" at bounding box center [943, 90] width 15 height 15
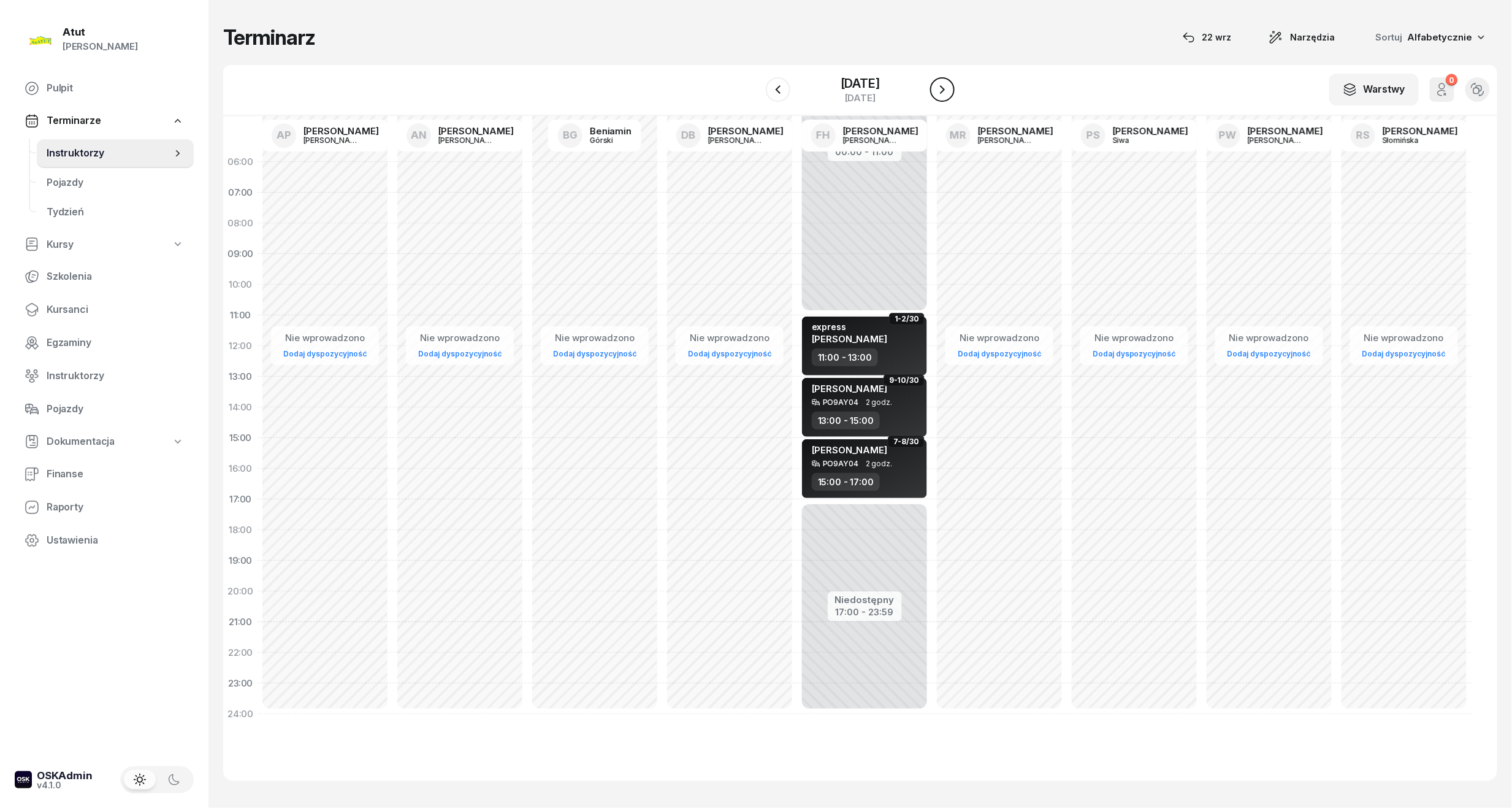
click at [950, 90] on icon "button" at bounding box center [943, 90] width 15 height 15
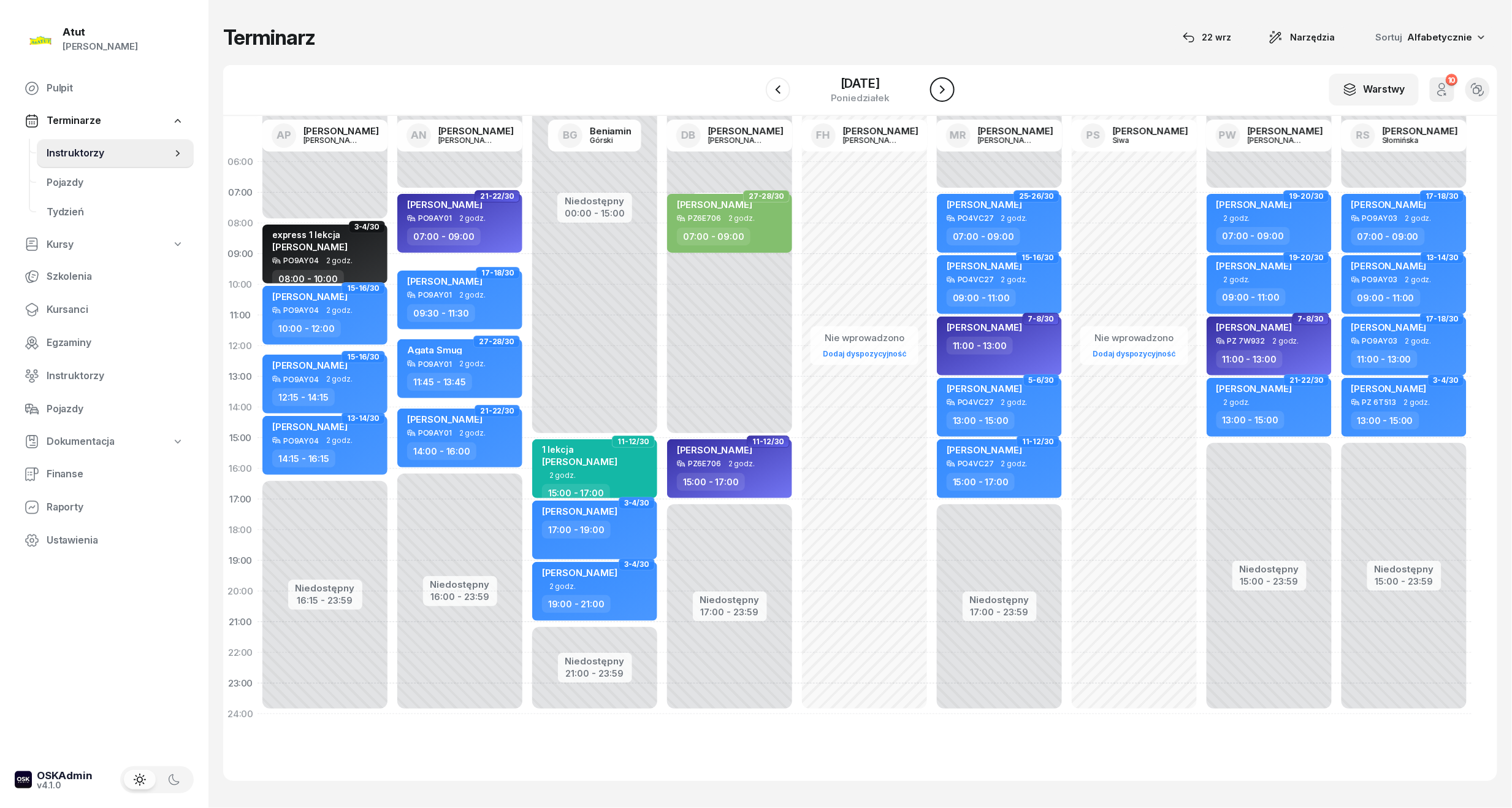
click at [950, 90] on icon "button" at bounding box center [943, 90] width 15 height 15
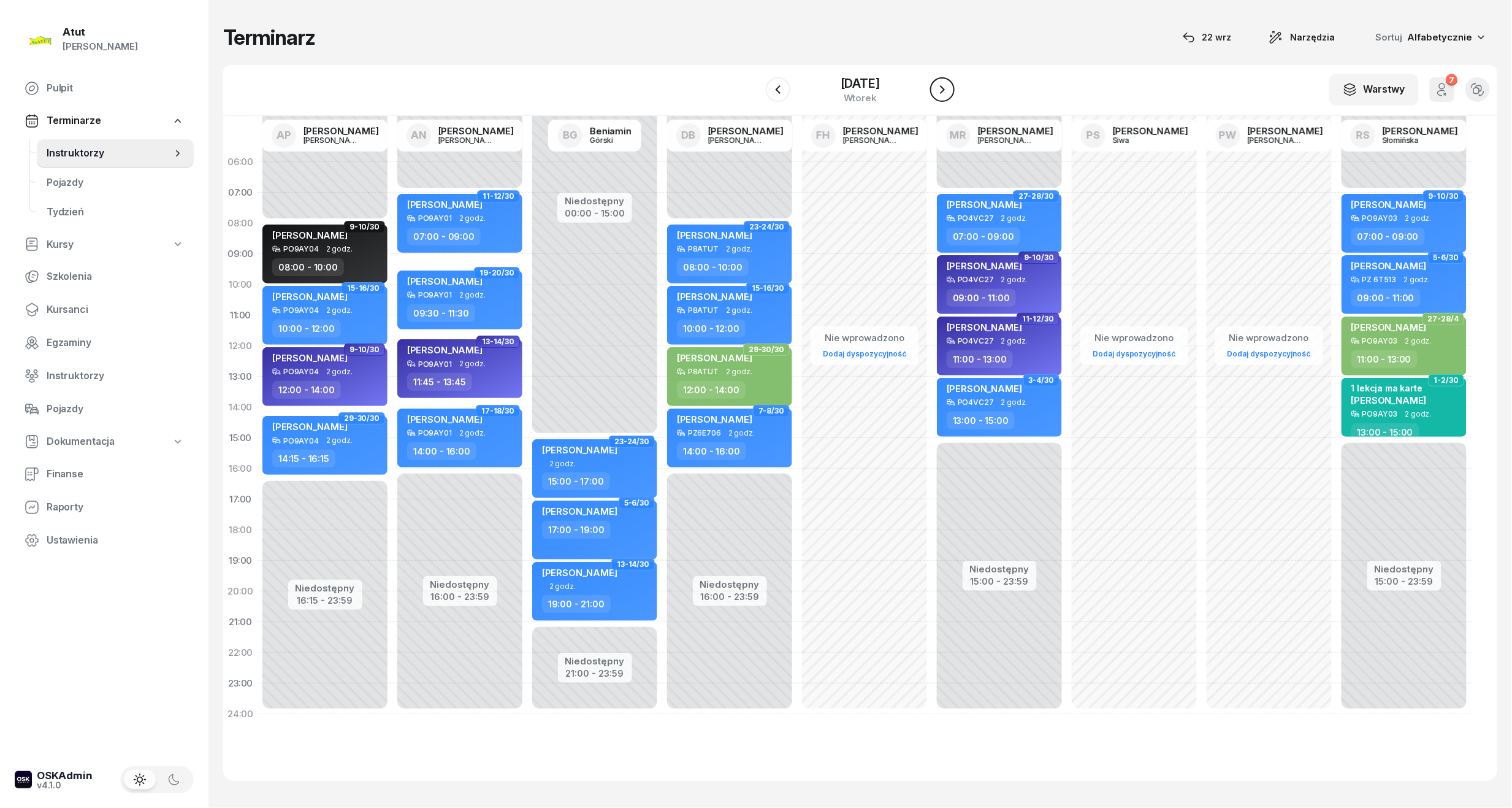
click at [950, 90] on icon "button" at bounding box center [943, 90] width 15 height 15
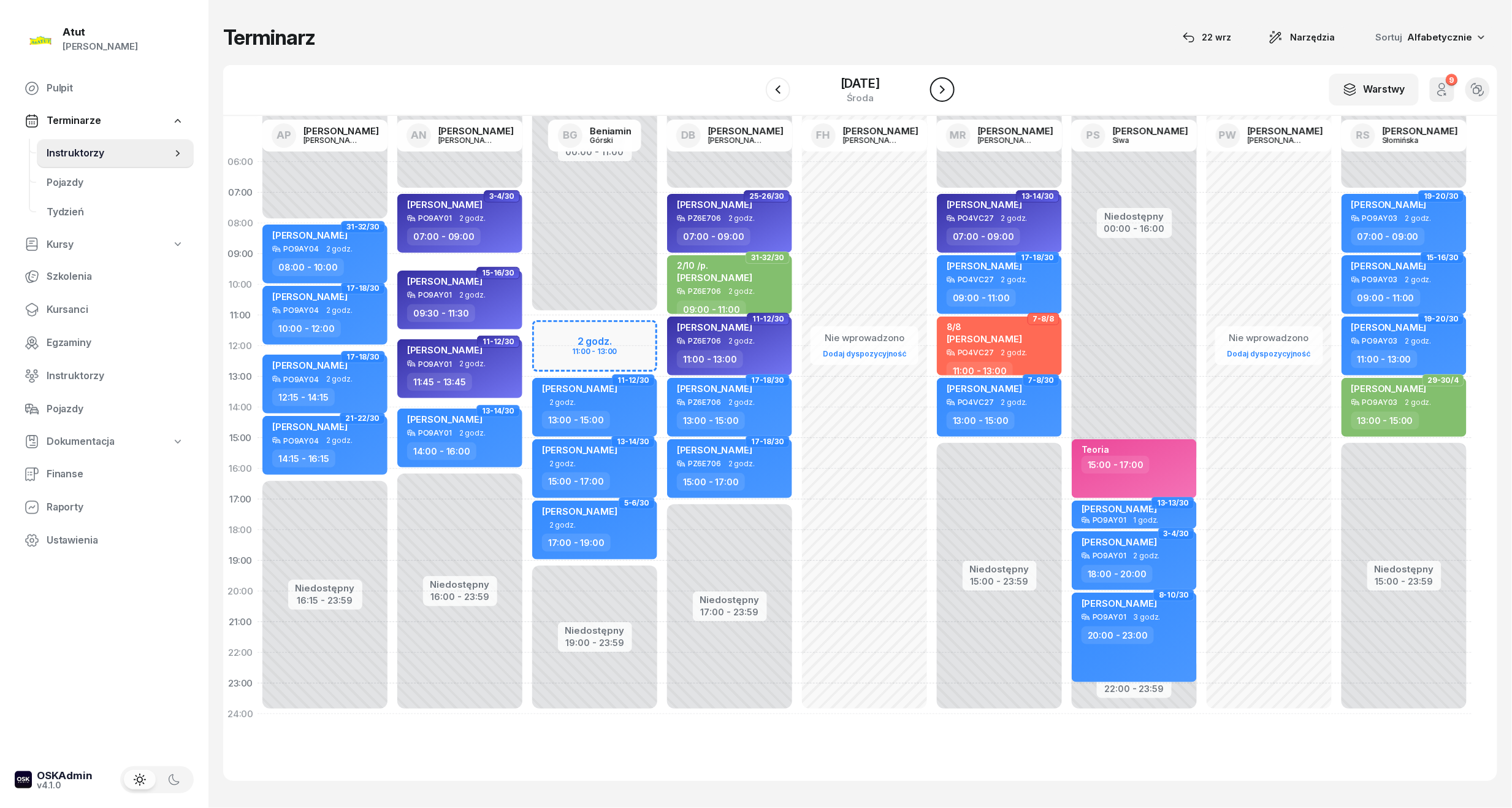
click at [950, 90] on icon "button" at bounding box center [943, 90] width 15 height 15
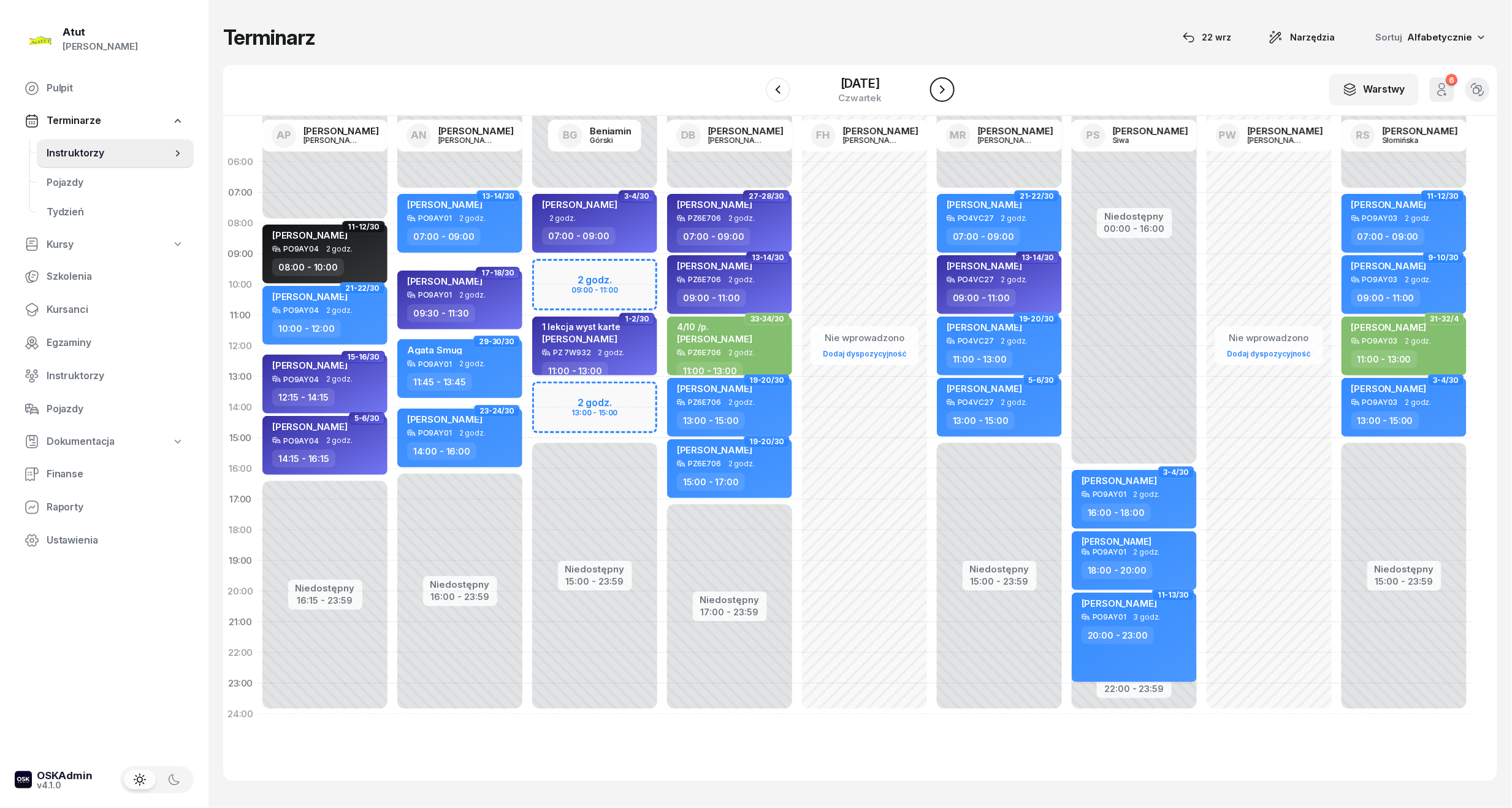
click at [950, 90] on icon "button" at bounding box center [943, 90] width 15 height 15
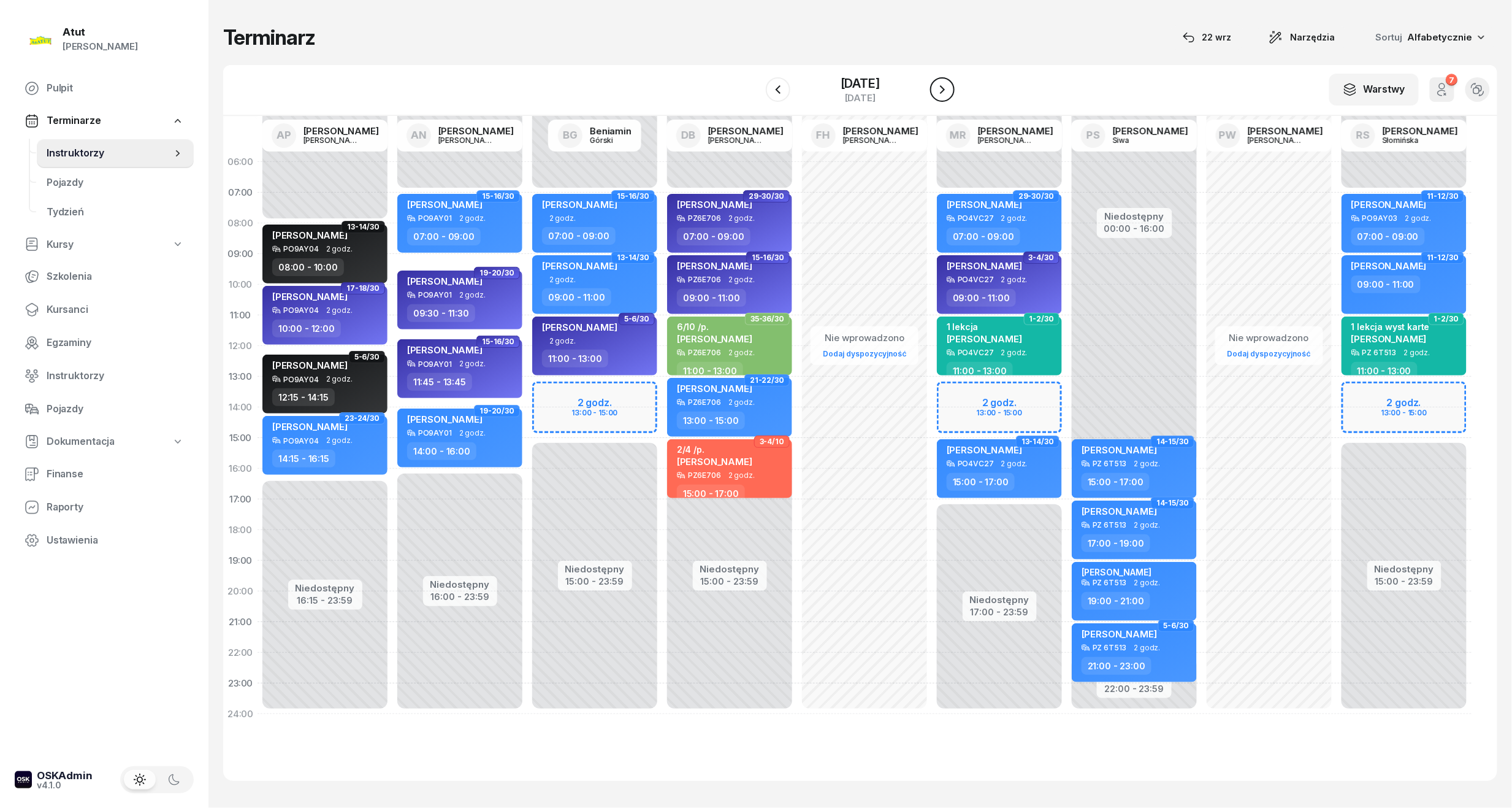
click at [950, 90] on icon "button" at bounding box center [943, 90] width 15 height 15
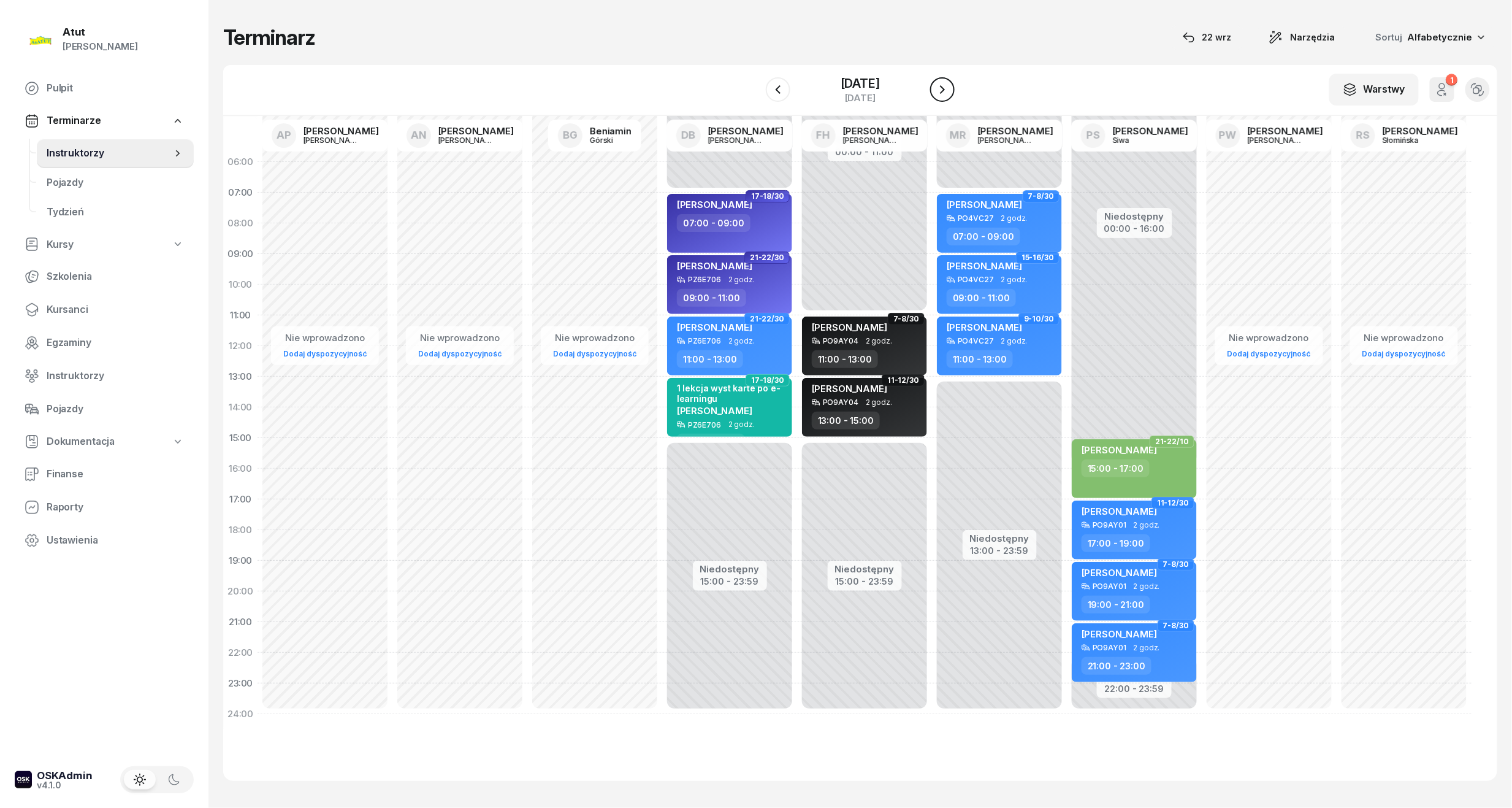
click at [950, 90] on icon "button" at bounding box center [943, 90] width 15 height 15
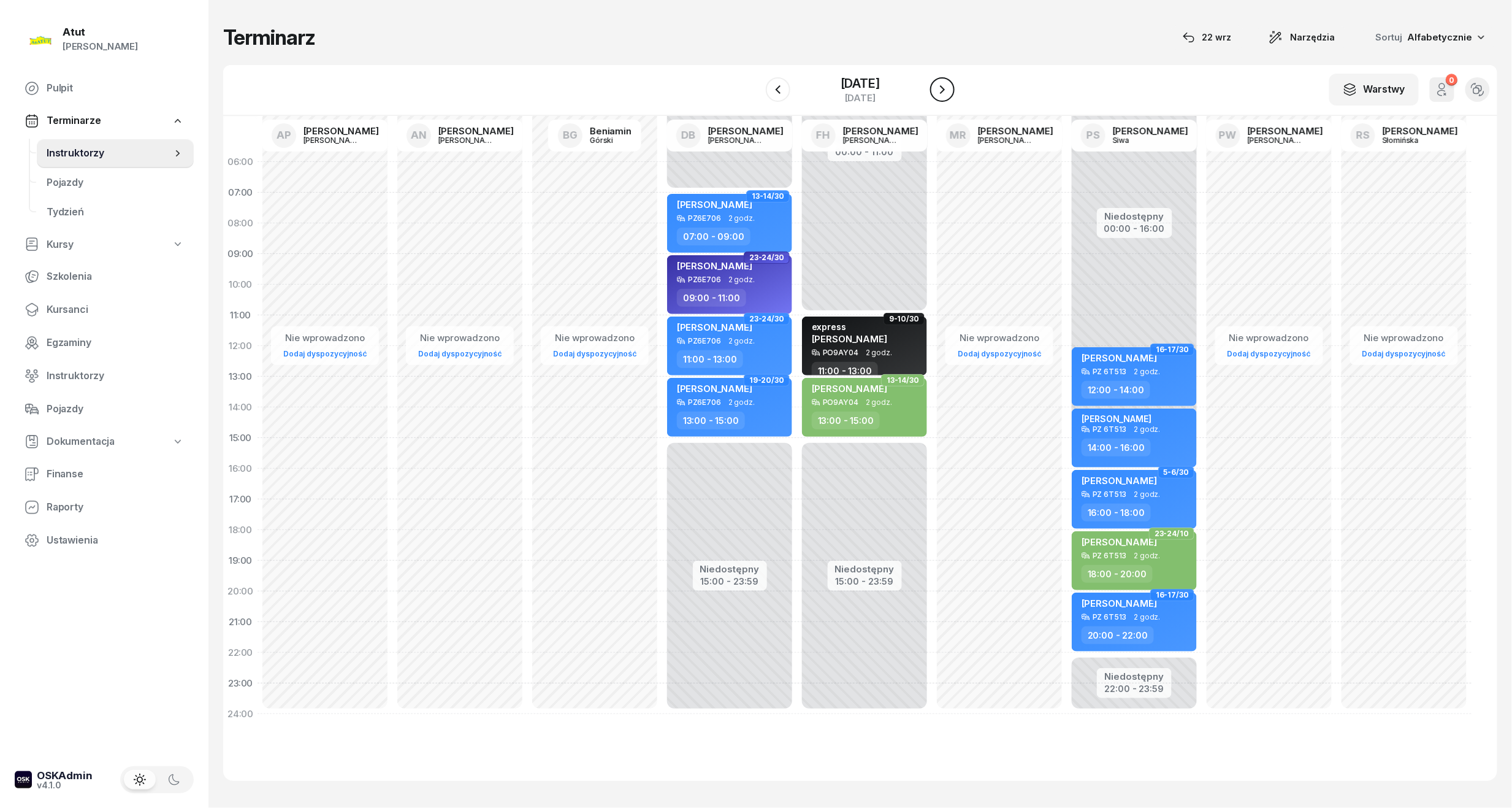
click at [950, 90] on icon "button" at bounding box center [943, 90] width 15 height 15
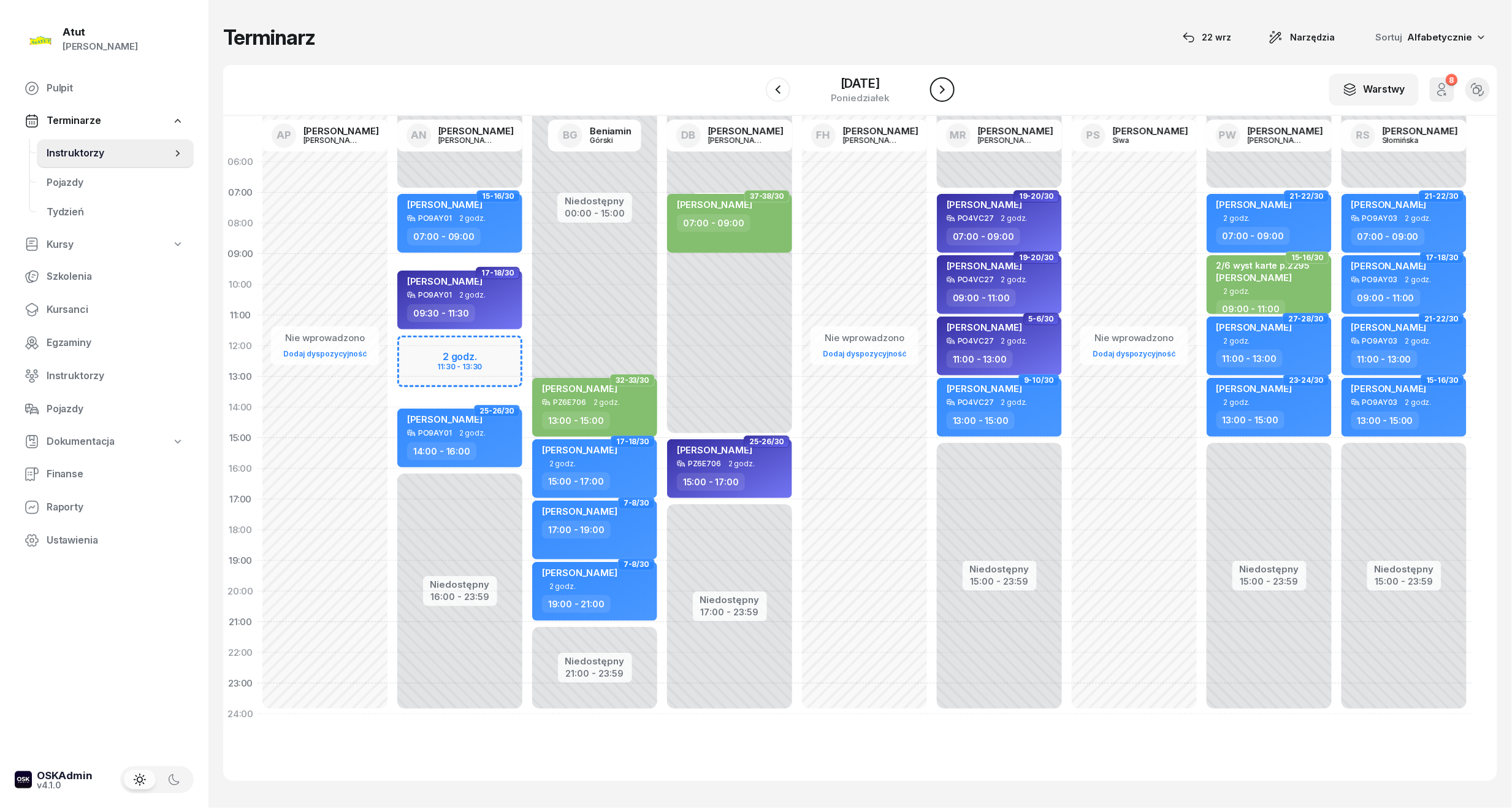
click at [950, 90] on icon "button" at bounding box center [943, 90] width 15 height 15
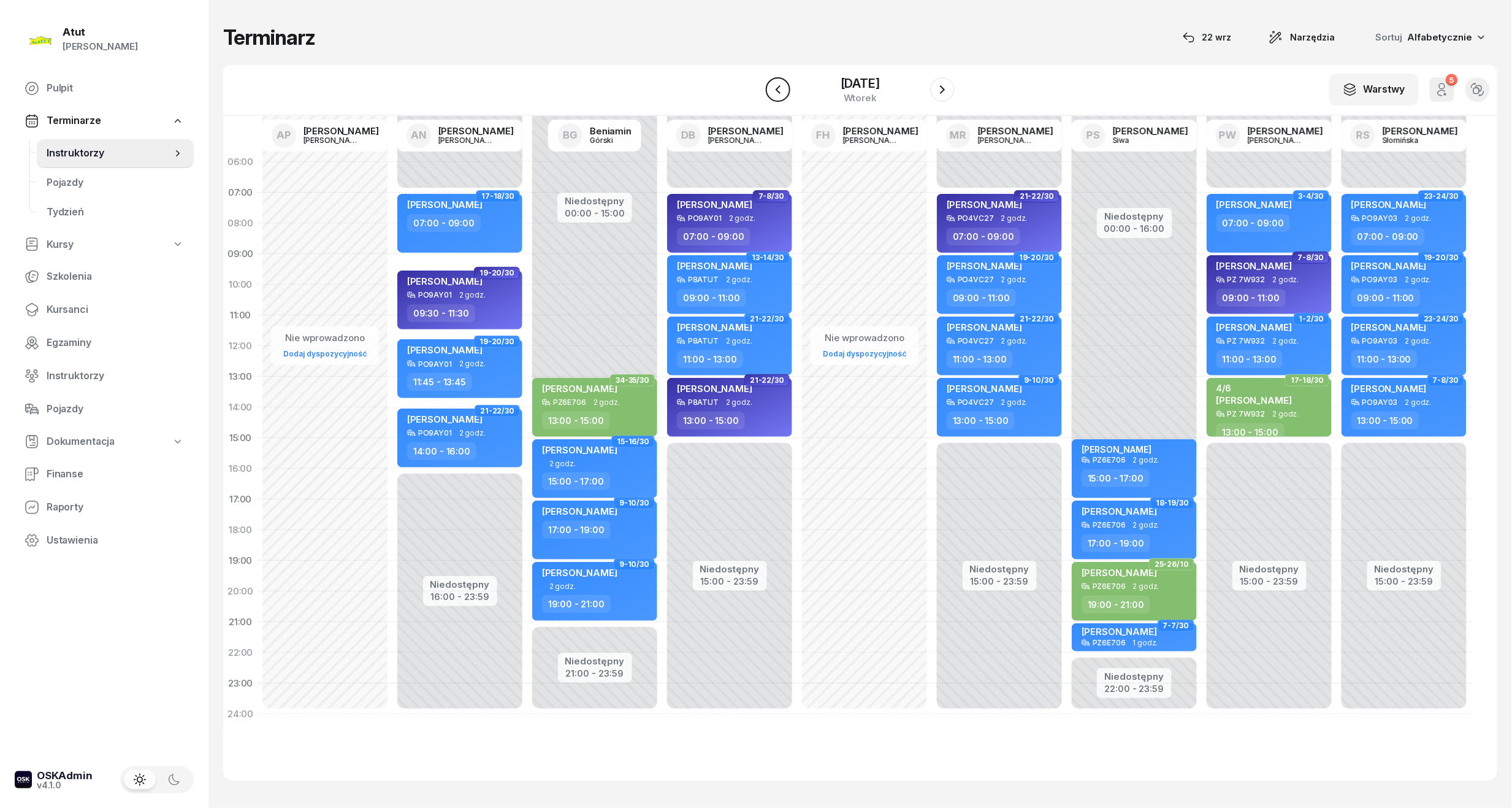
click at [771, 86] on icon "button" at bounding box center [778, 90] width 15 height 15
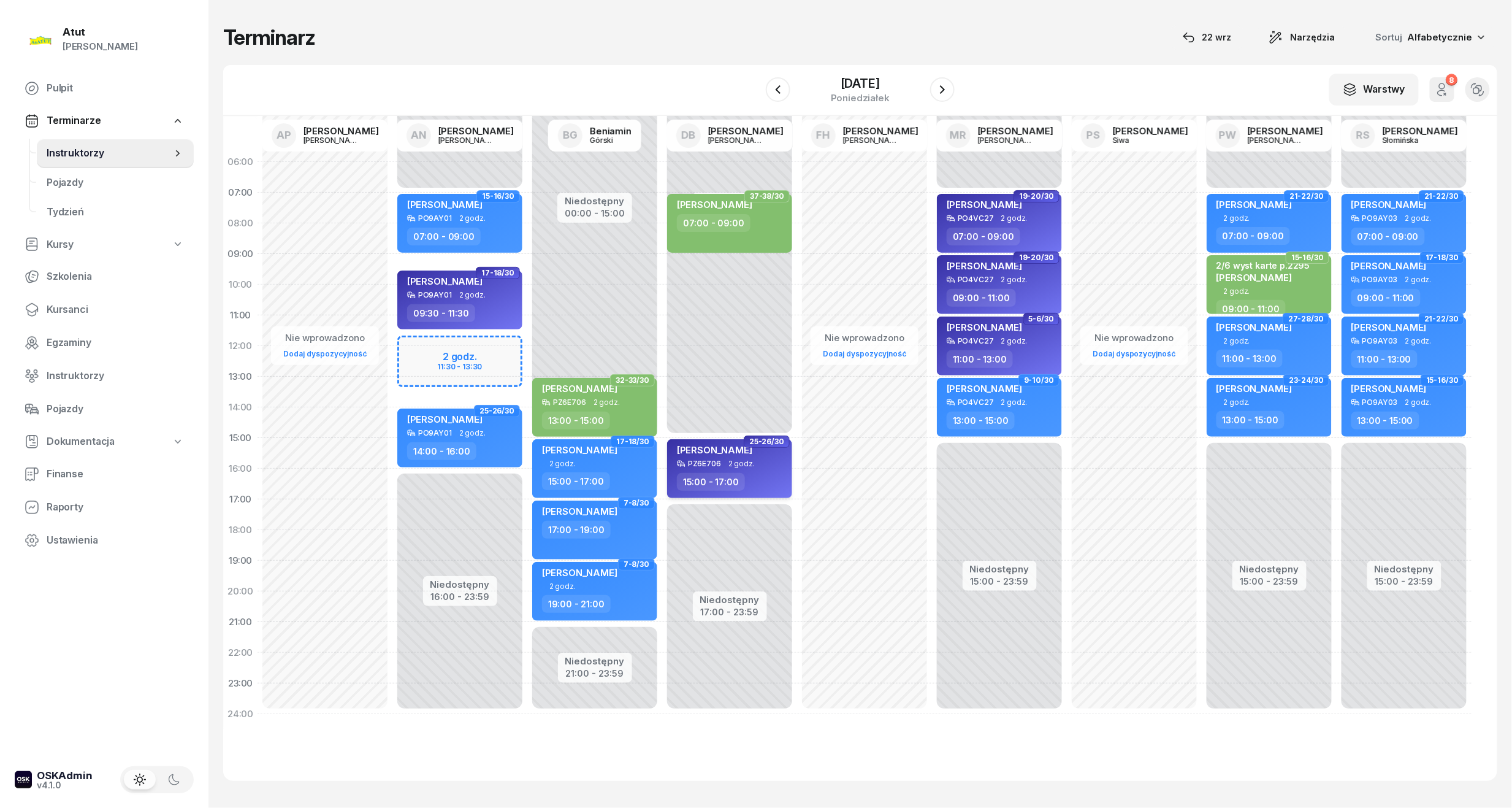
click at [712, 446] on span "[PERSON_NAME]" at bounding box center [715, 450] width 76 height 12
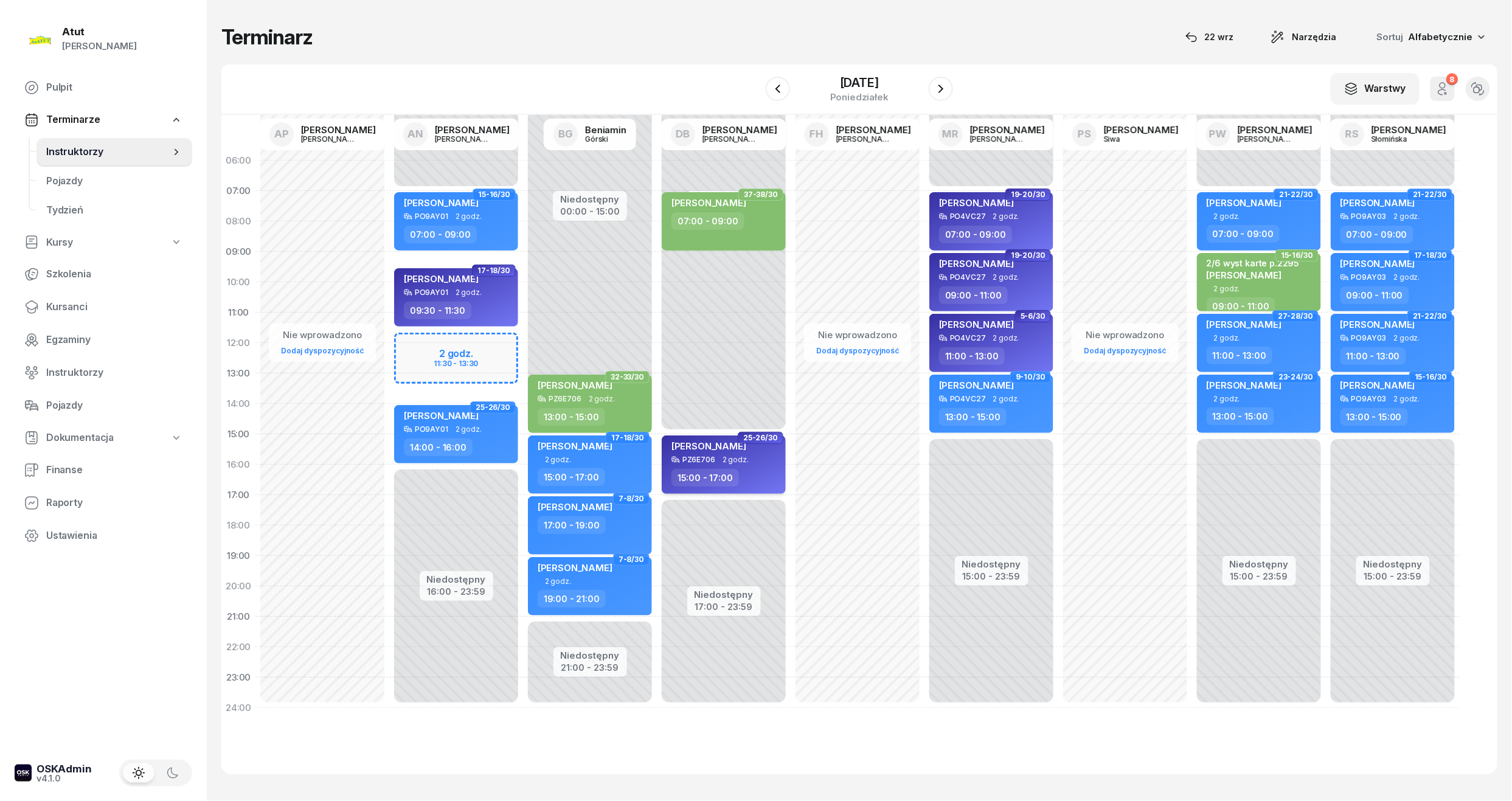
select select "15"
select select "17"
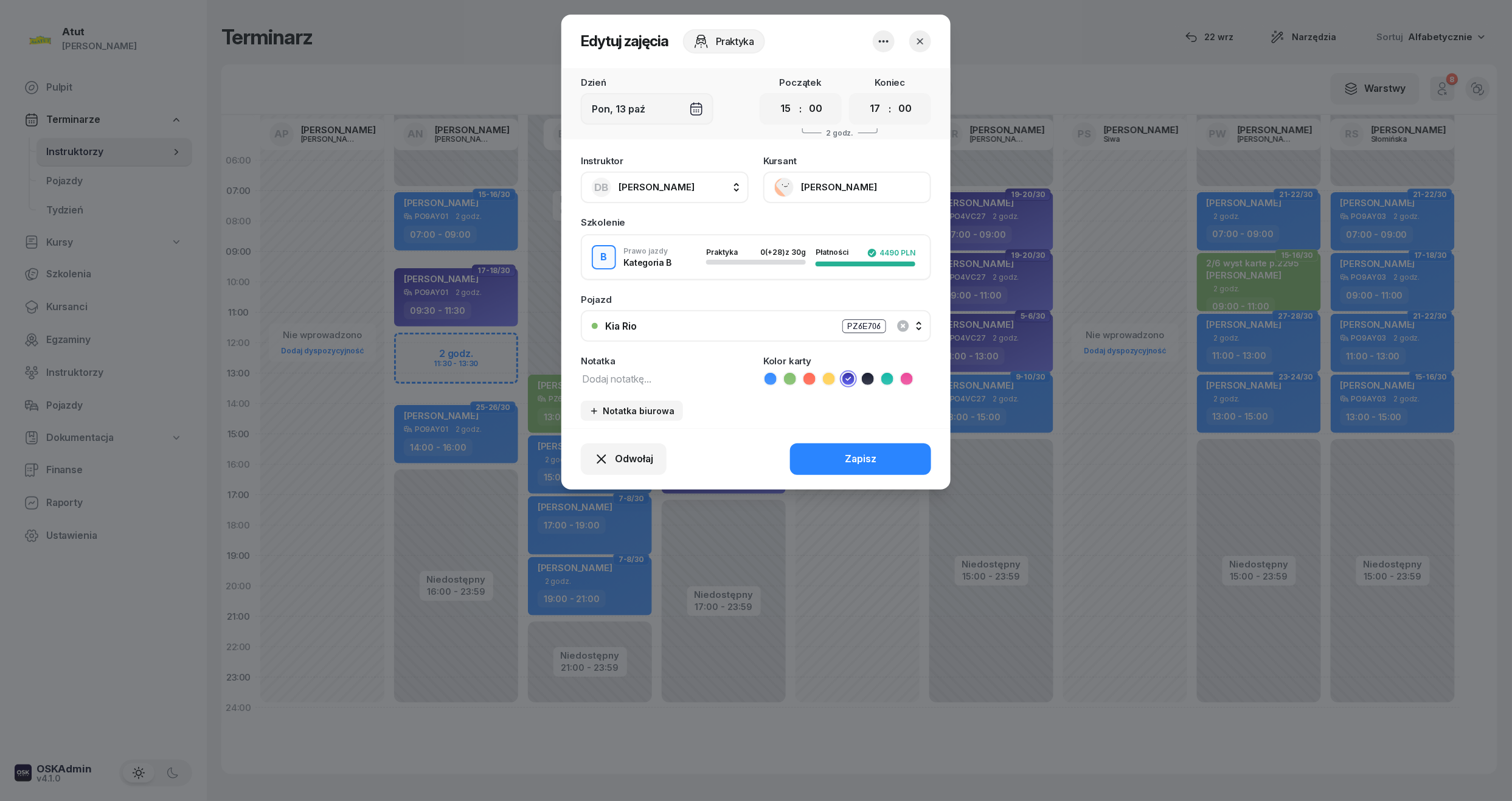
click at [815, 187] on button "[PERSON_NAME]" at bounding box center [847, 187] width 168 height 32
click at [786, 233] on div "Otwórz profil" at bounding box center [802, 228] width 59 height 15
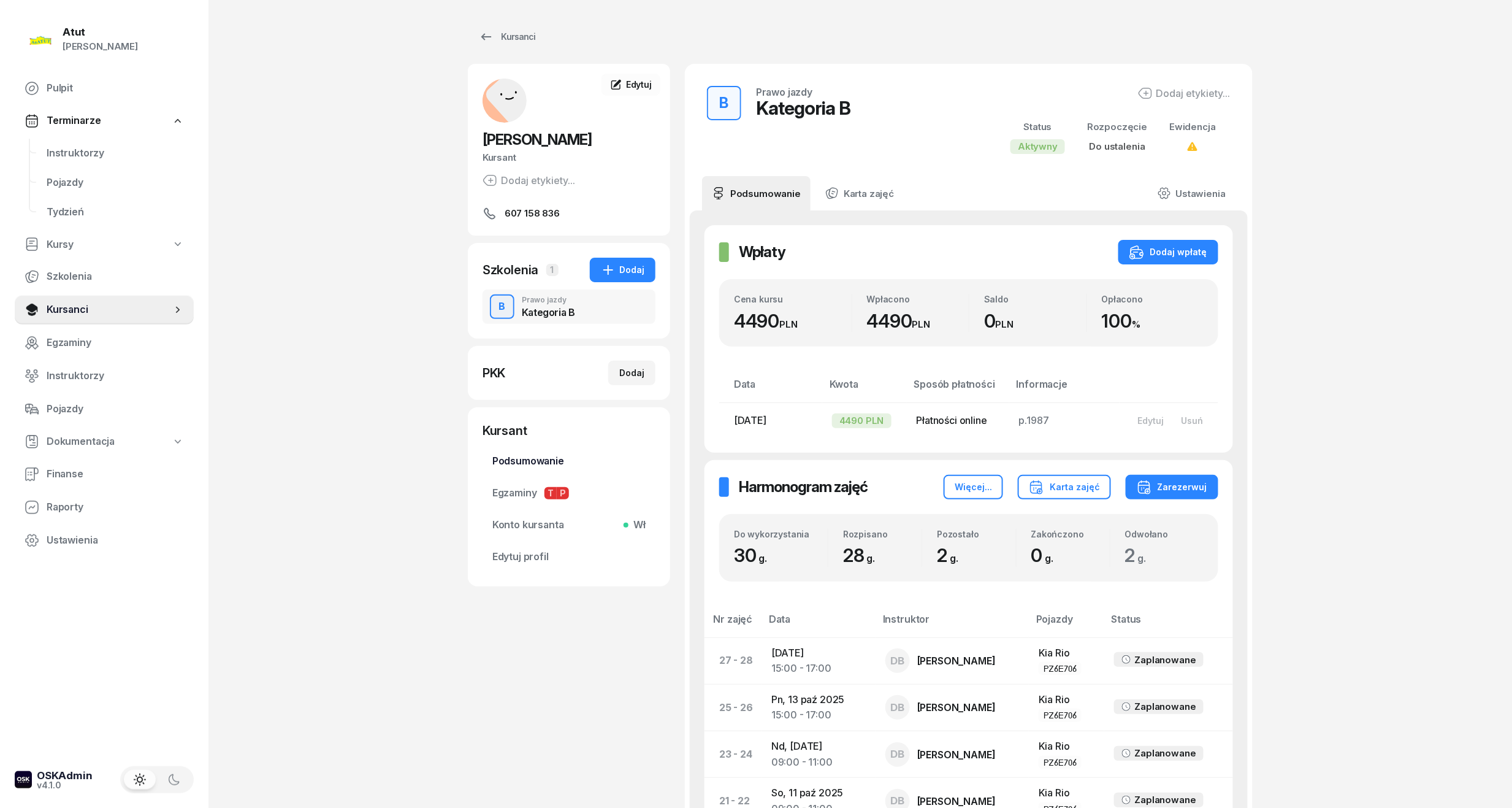
click at [525, 469] on span "Podsumowanie" at bounding box center [569, 460] width 154 height 16
